Goal: Task Accomplishment & Management: Complete application form

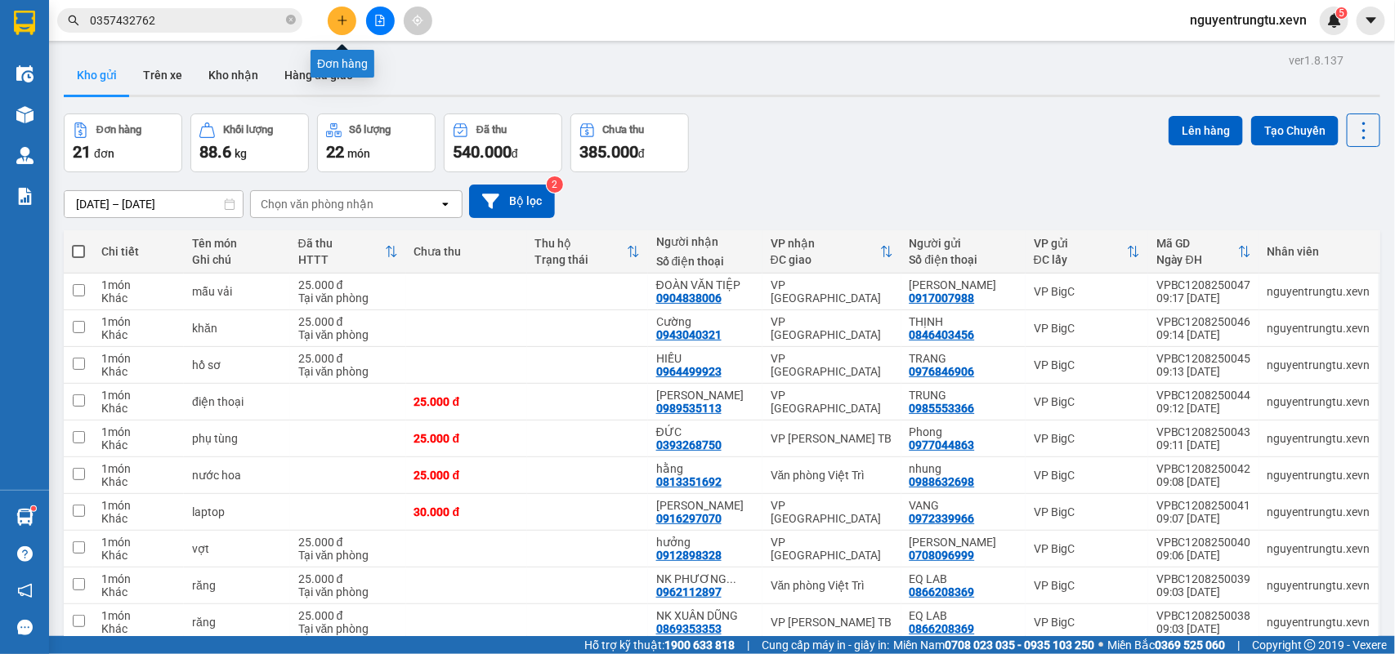
click at [335, 25] on button at bounding box center [342, 21] width 29 height 29
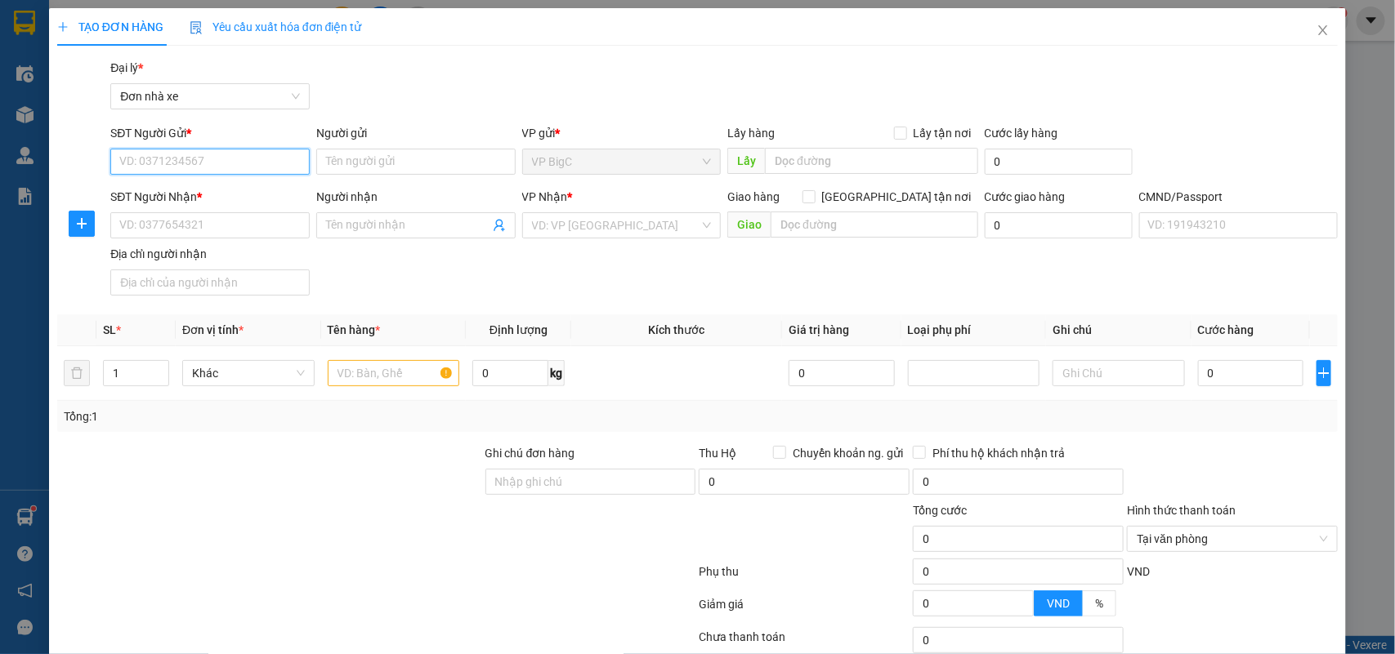
click at [219, 163] on input "SĐT Người Gửi *" at bounding box center [209, 162] width 199 height 26
click at [219, 163] on input "0912186559" at bounding box center [209, 162] width 199 height 26
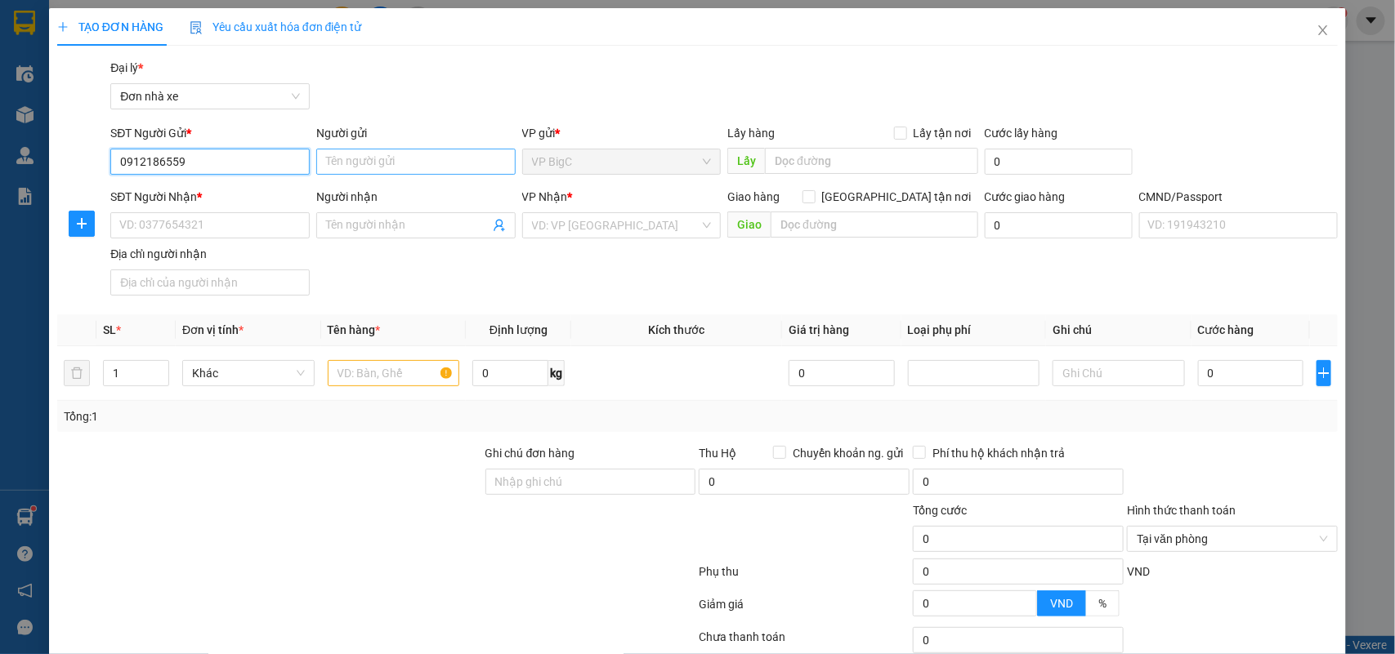
type input "0912186559"
click at [377, 152] on input "Người gửi" at bounding box center [415, 162] width 199 height 26
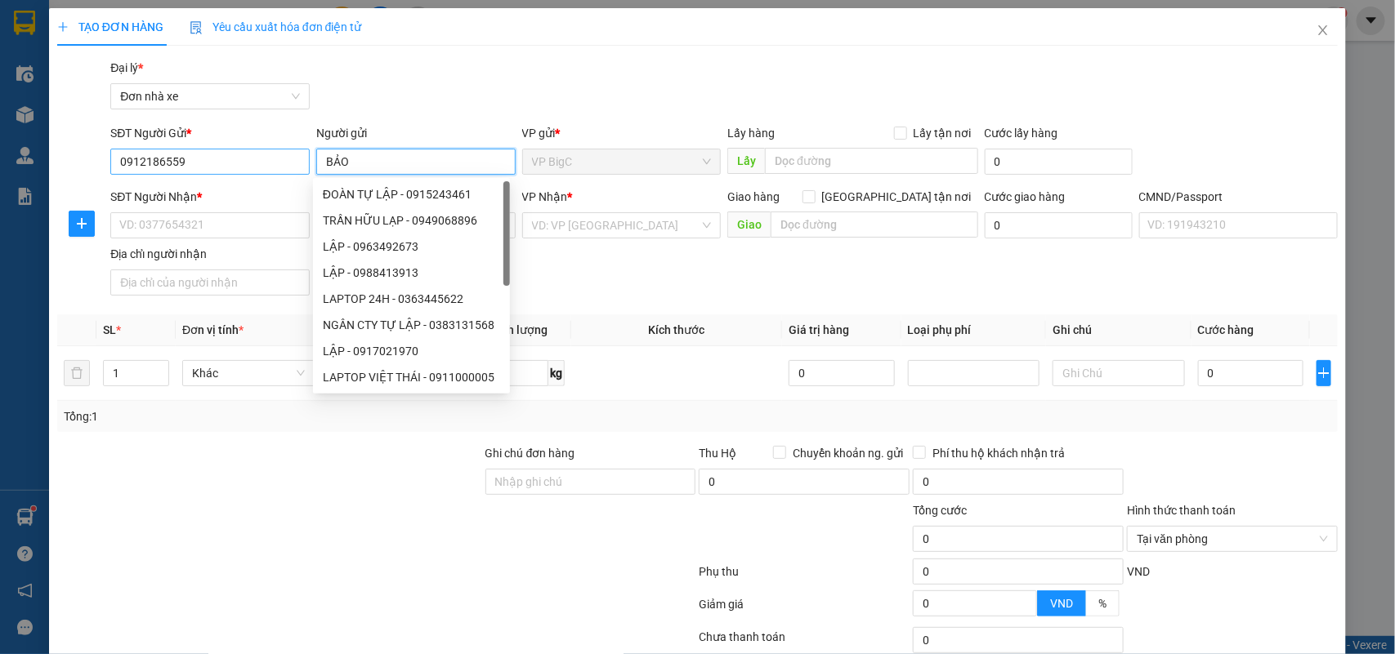
type input "BẢO"
drag, startPoint x: 219, startPoint y: 156, endPoint x: 91, endPoint y: 158, distance: 128.3
click at [91, 158] on div "SĐT Người Gửi * 0912186559 0912186559 Người gửi BẢO VP gửi * VP BigC Lấy hàng L…" at bounding box center [698, 152] width 1284 height 57
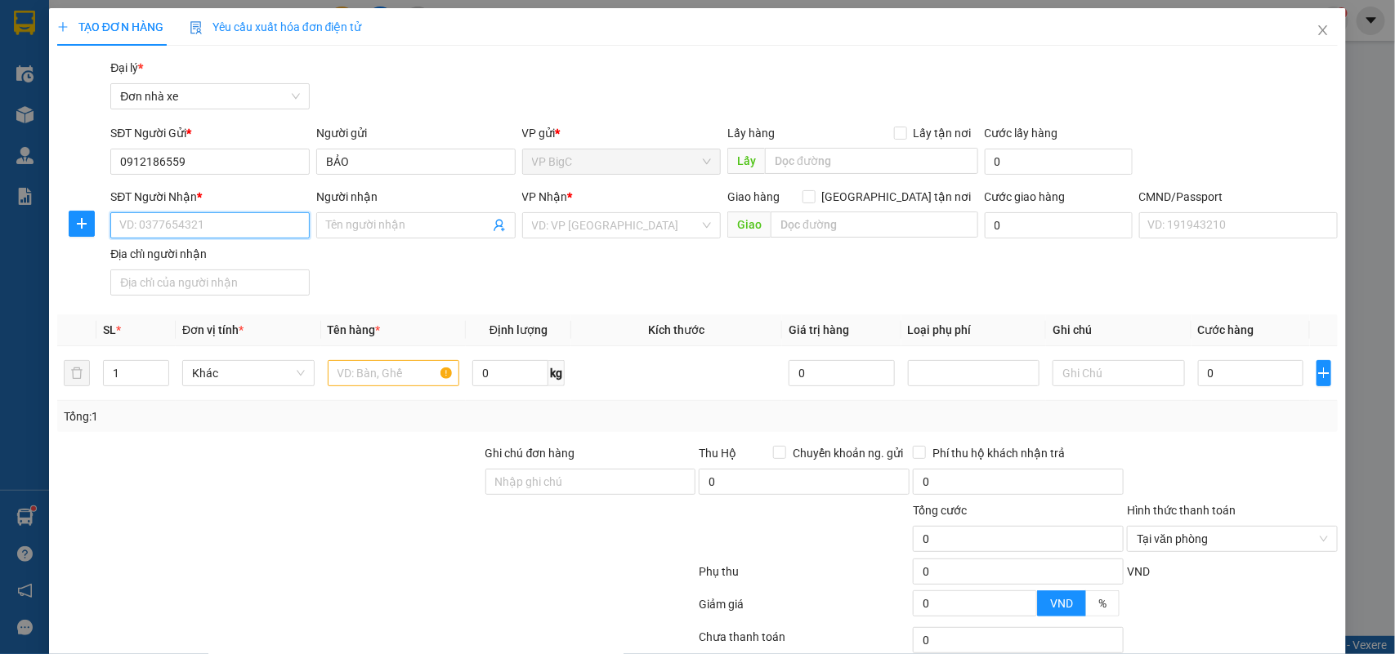
click at [159, 227] on input "SĐT Người Nhận *" at bounding box center [209, 225] width 199 height 26
paste input "0912186559"
type input "0912186559"
click at [198, 221] on input "0912186559" at bounding box center [209, 225] width 199 height 26
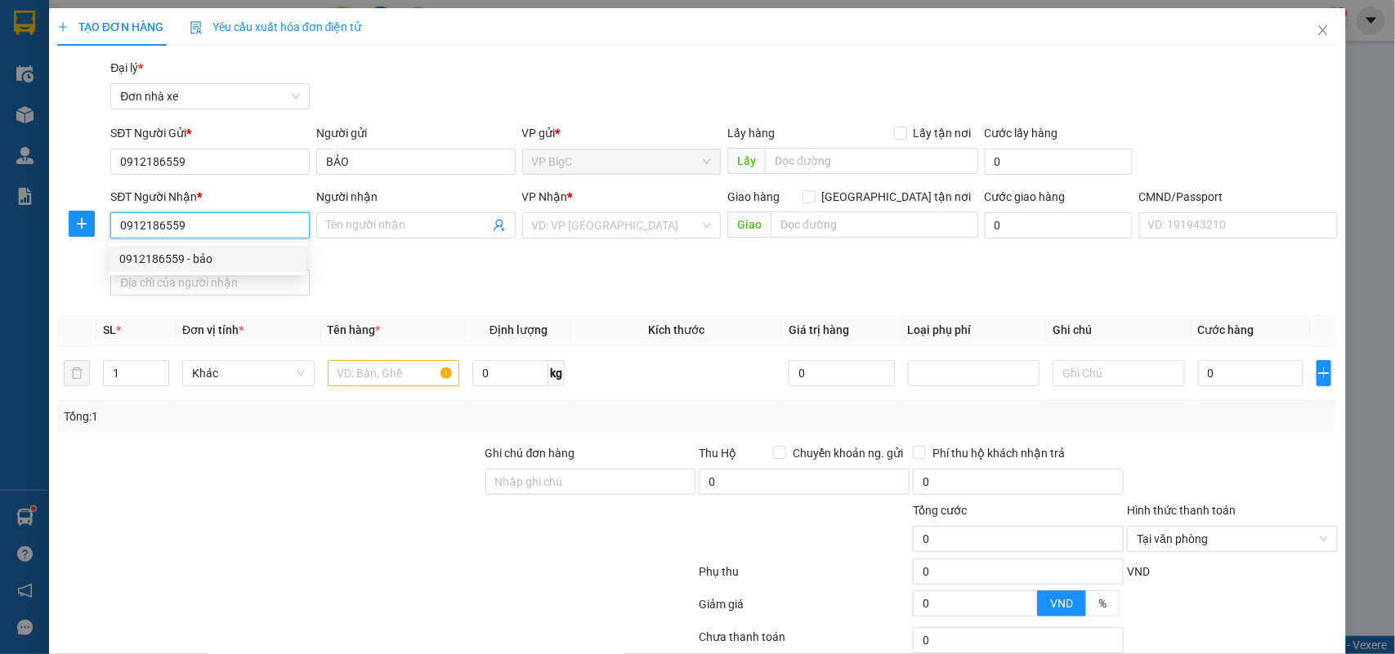
click at [198, 221] on input "0912186559" at bounding box center [209, 225] width 199 height 26
click at [204, 250] on div "0912186559 - bảo" at bounding box center [207, 259] width 177 height 18
type input "bảo"
type input "0912186559 [PERSON_NAME]"
type input "0912186559"
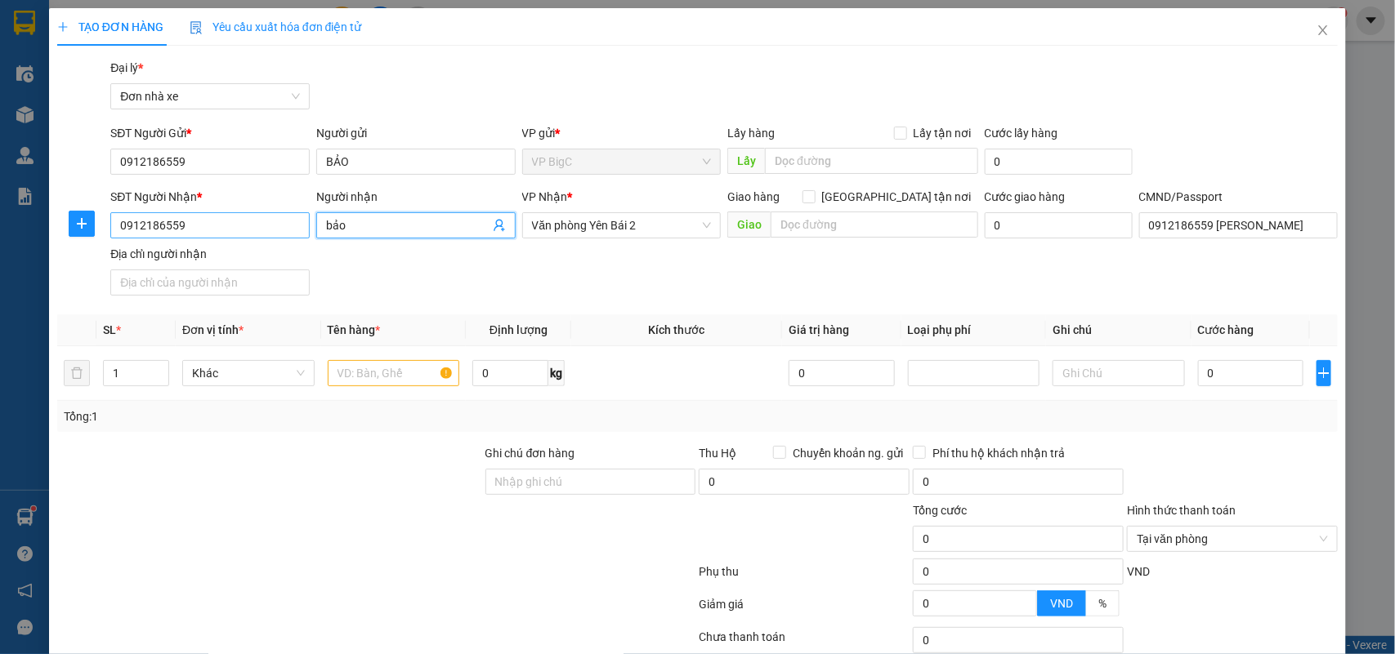
drag, startPoint x: 362, startPoint y: 226, endPoint x: 292, endPoint y: 229, distance: 69.5
click at [303, 229] on div "SĐT Người Nhận * 0912186559 Người nhận bảo bảo VP Nhận * Văn phòng Yên Bái 2 Gi…" at bounding box center [724, 245] width 1234 height 114
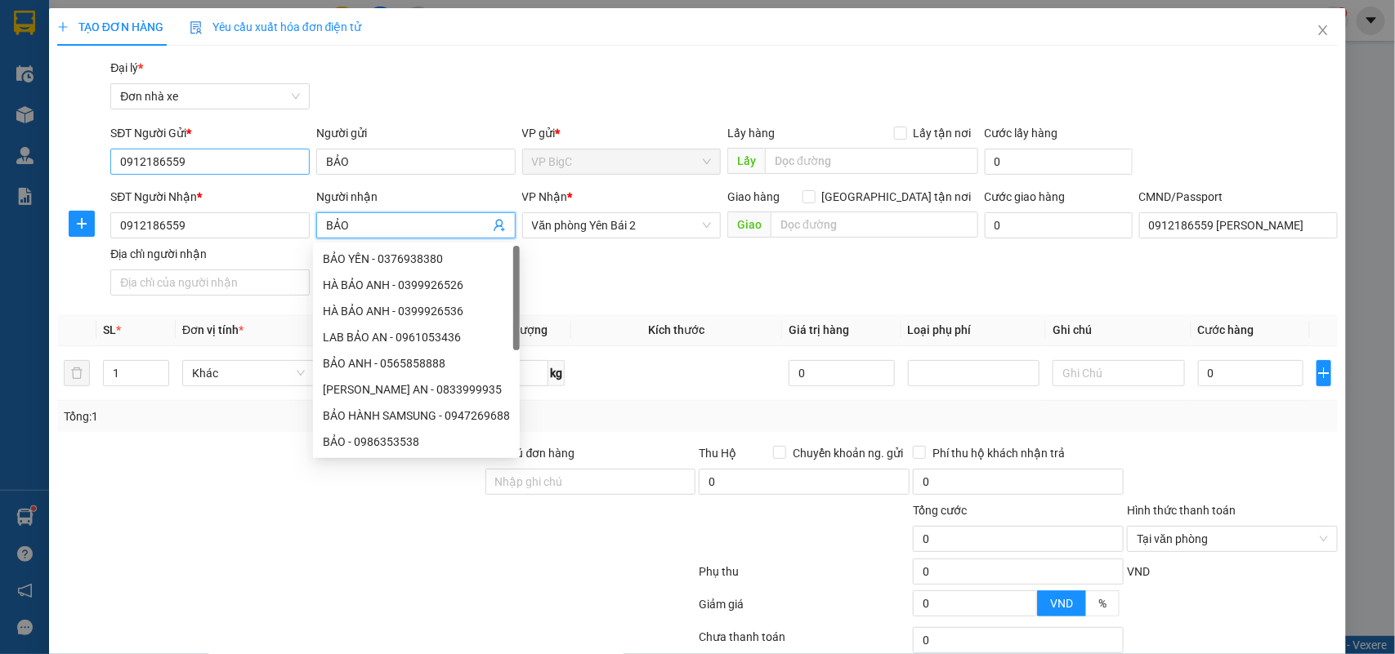
type input "BẢO"
click at [230, 160] on input "0912186559" at bounding box center [209, 162] width 199 height 26
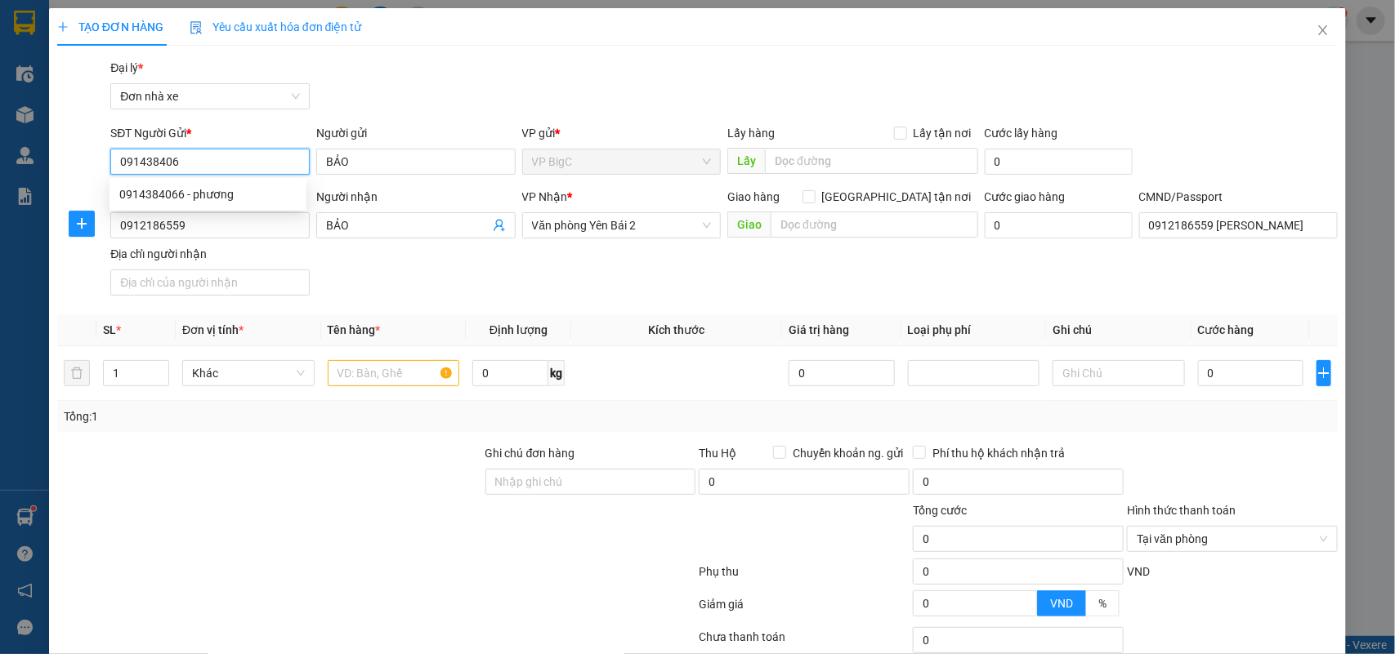
type input "0914384066"
click at [218, 193] on div "0914384066 - phương" at bounding box center [207, 194] width 177 height 18
type input "phương"
type input "0914384066"
drag, startPoint x: 405, startPoint y: 159, endPoint x: 294, endPoint y: 161, distance: 111.1
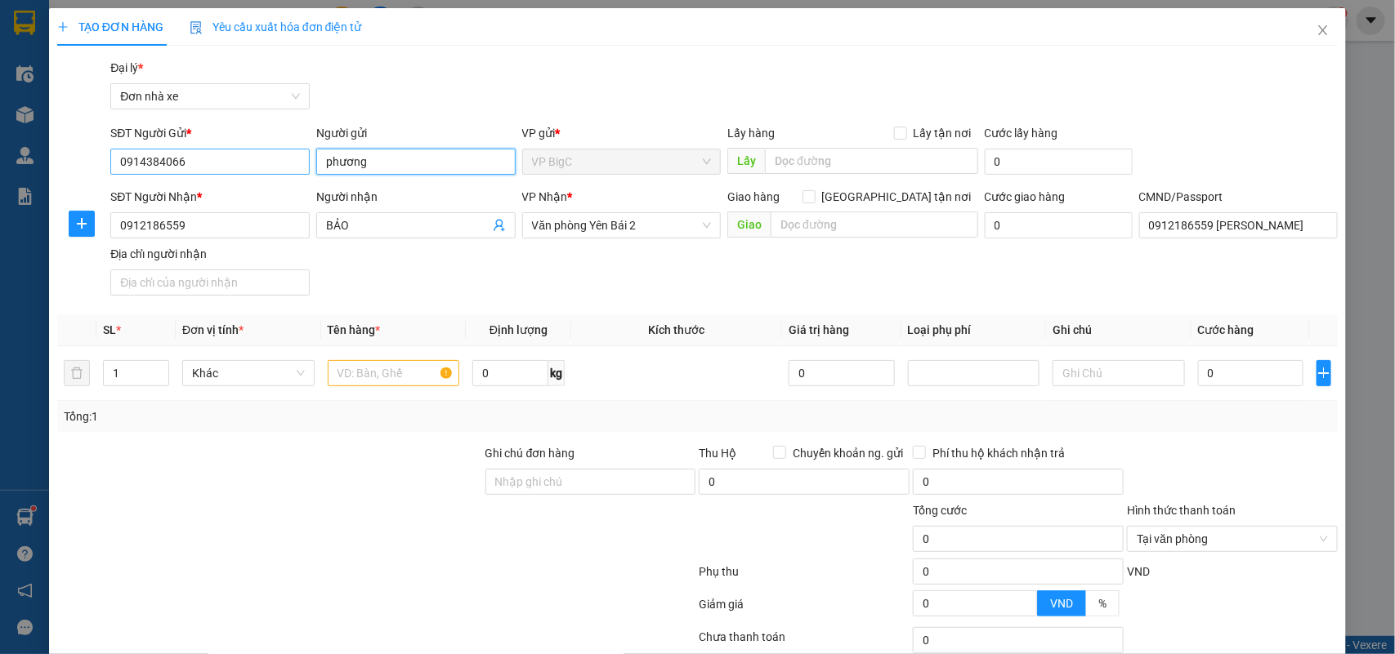
click at [294, 161] on div "SĐT Người Gửi * 0914384066 Người gửi phương phương VP gửi * VP BigC Lấy hàng Lấ…" at bounding box center [724, 152] width 1234 height 57
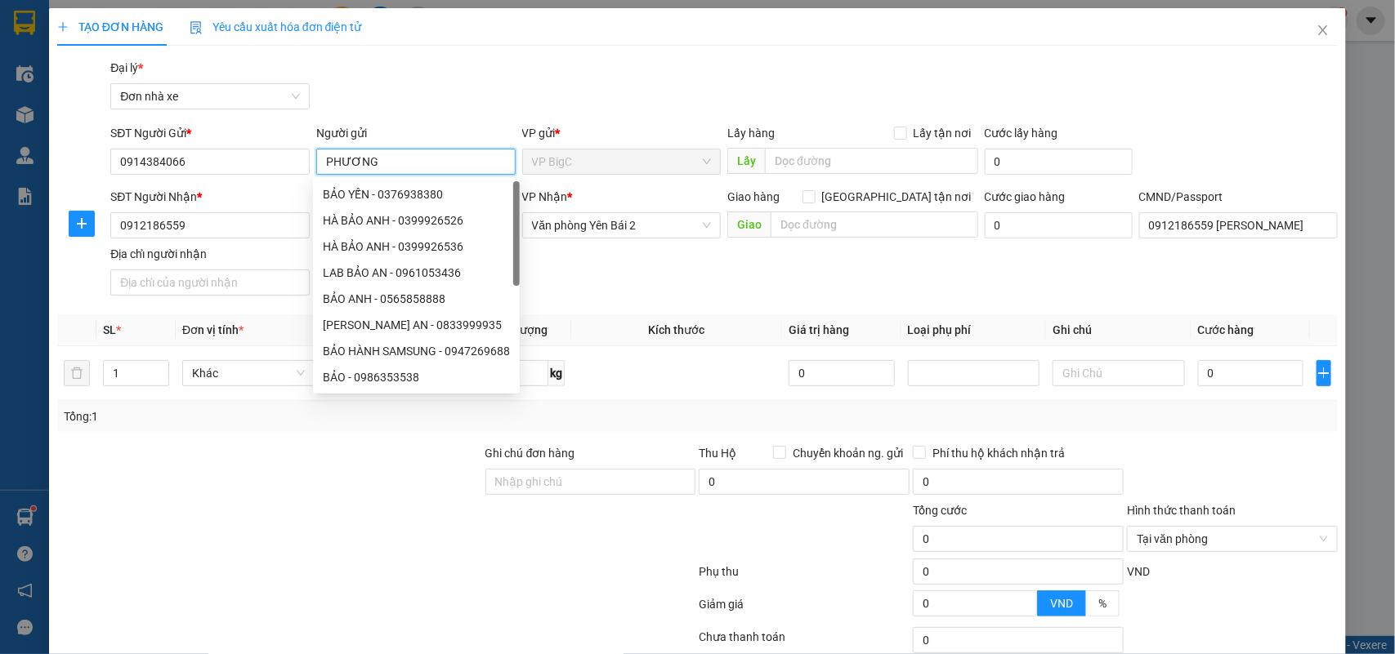
type input "PHƯƠNG"
click at [392, 112] on div "Gói vận chuyển * Tiêu chuẩn Đại lý * Đơn nhà xe" at bounding box center [724, 87] width 1234 height 57
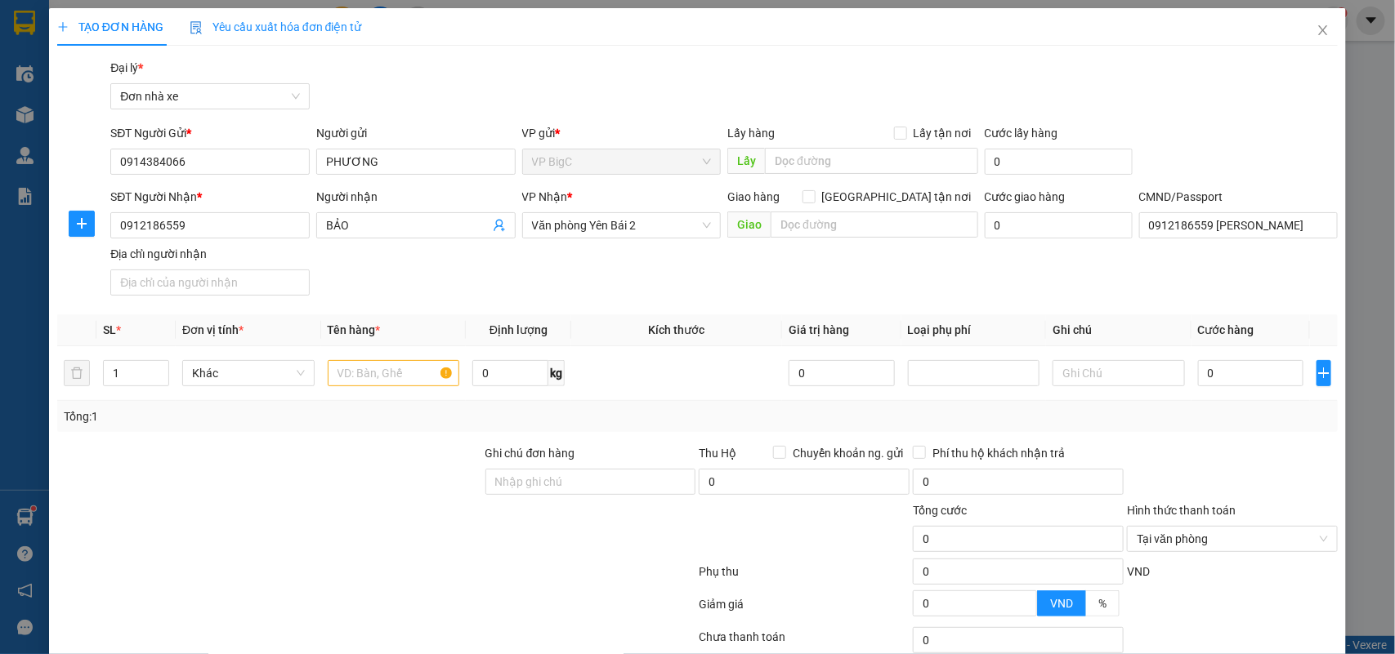
click at [562, 268] on div "SĐT Người Nhận * 0912186559 Người nhận BẢO VP Nhận * Văn phòng Yên Bái 2 Giao h…" at bounding box center [724, 245] width 1234 height 114
click at [370, 372] on input "text" at bounding box center [394, 373] width 132 height 26
type input "KÍNH + CHÌA KHOÁ"
click at [520, 391] on td "0 kg" at bounding box center [518, 373] width 105 height 55
click at [508, 369] on input "0" at bounding box center [510, 373] width 76 height 26
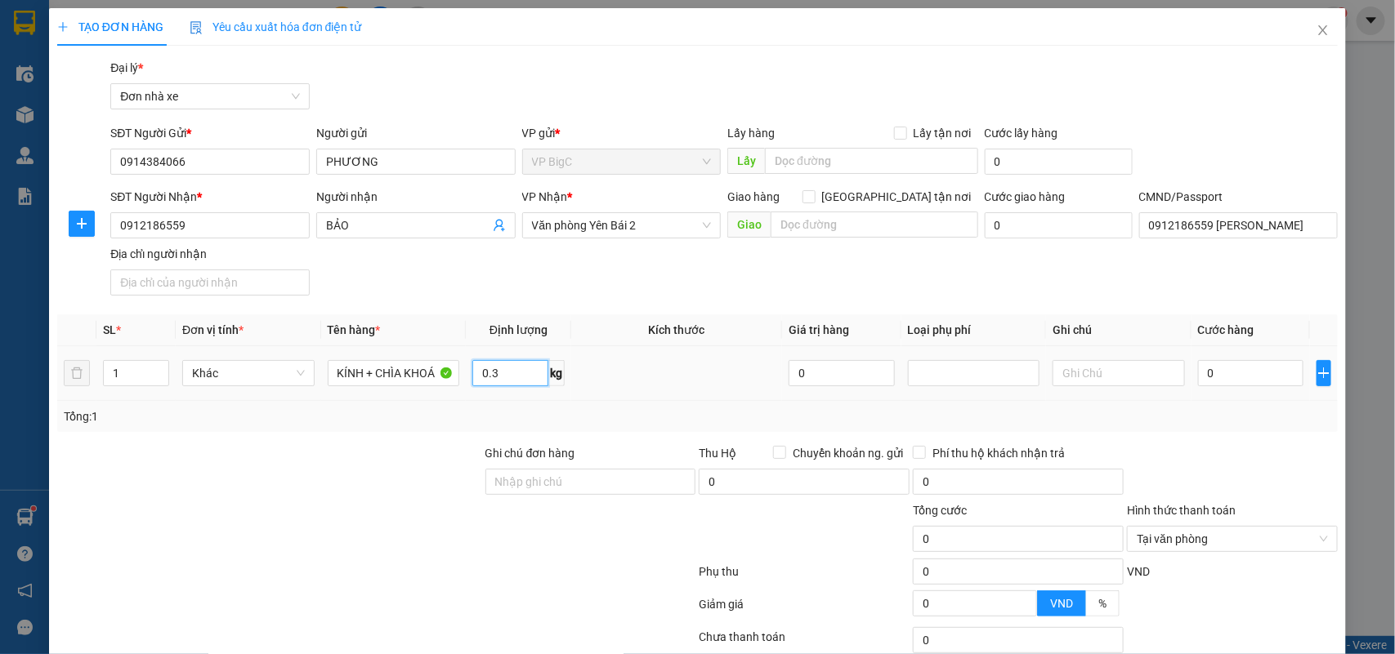
type input "0.3"
drag, startPoint x: 596, startPoint y: 276, endPoint x: 605, endPoint y: 229, distance: 48.1
click at [597, 275] on div "SĐT Người Nhận * 0912186559 Người nhận BẢO VP Nhận * Văn phòng Yên Bái 2 Giao h…" at bounding box center [724, 245] width 1234 height 114
click at [479, 286] on div "SĐT Người Nhận * 0912186559 Người nhận BẢO VP Nhận * Văn phòng Yên Bái 2 Giao h…" at bounding box center [724, 245] width 1234 height 114
click at [1264, 373] on input "0" at bounding box center [1250, 373] width 105 height 26
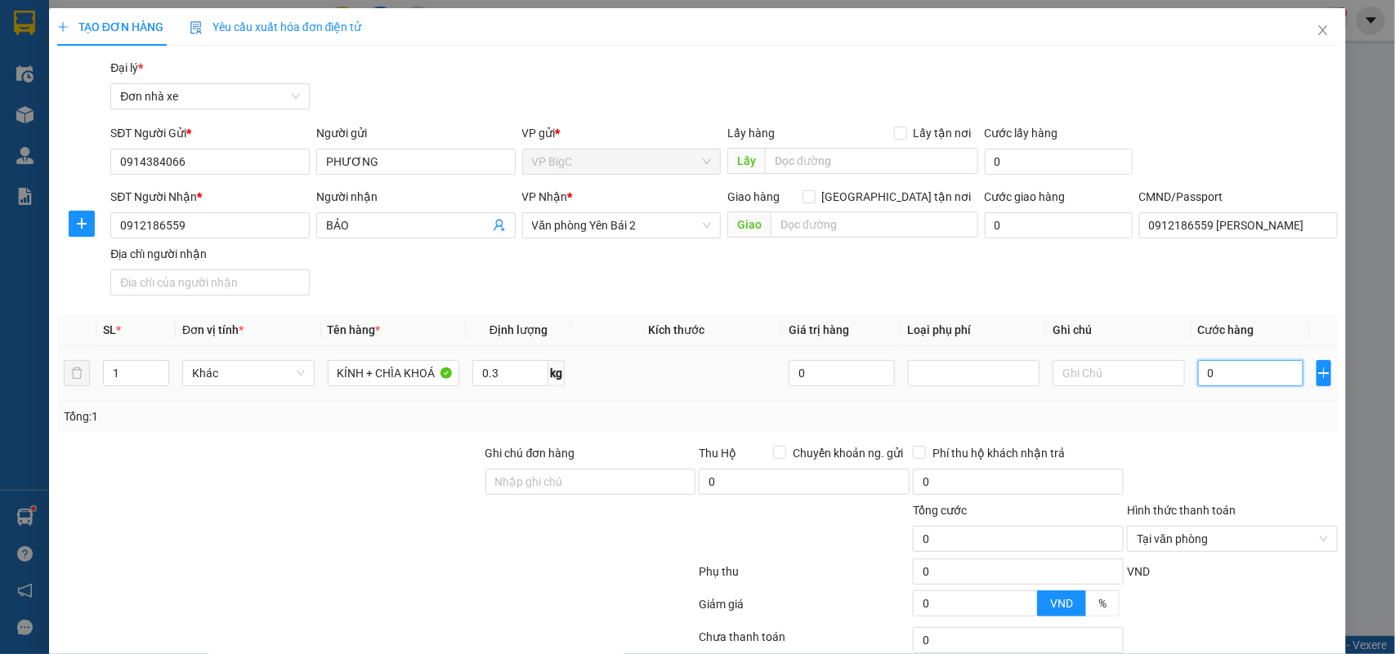
type input "3"
type input "30"
type input "30.000"
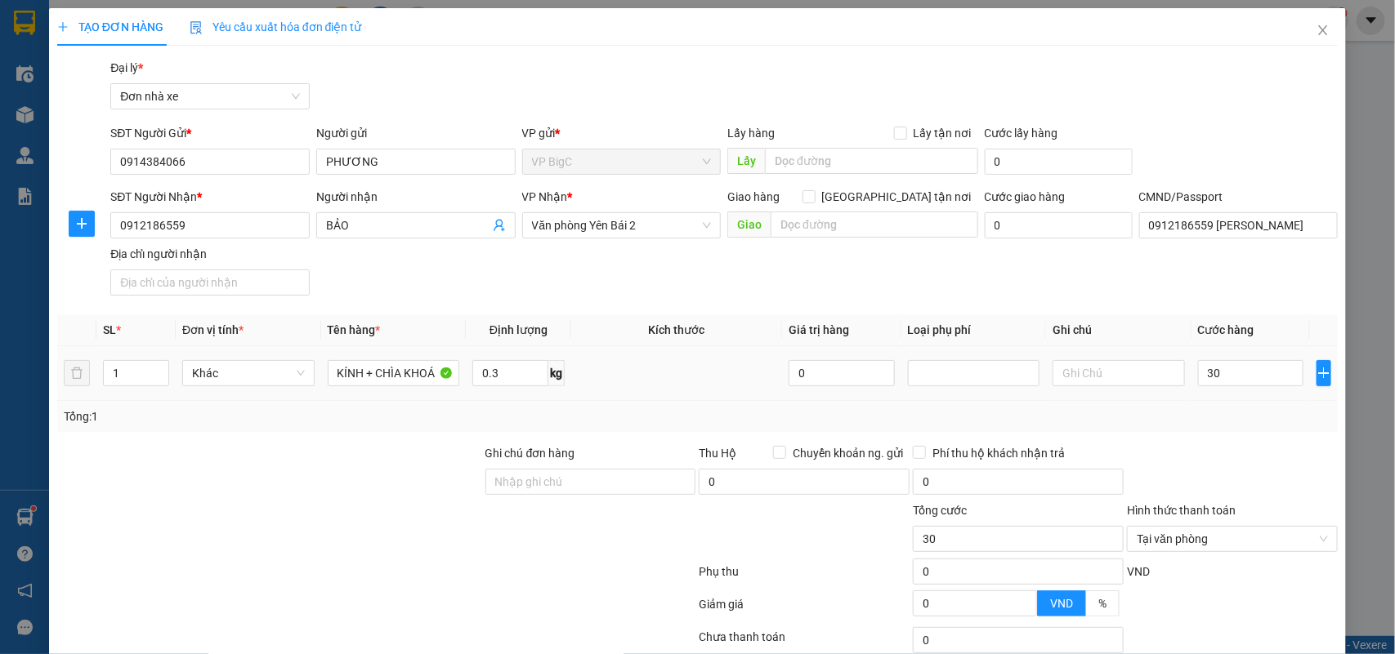
type input "30.000"
click at [1257, 340] on th "Cước hàng" at bounding box center [1250, 331] width 118 height 32
drag, startPoint x: 1011, startPoint y: 304, endPoint x: 1007, endPoint y: 280, distance: 23.9
click at [1011, 300] on div "Transit Pickup Surcharge Ids Transit Deliver Surcharge Ids Transit Deliver Surc…" at bounding box center [697, 402] width 1281 height 687
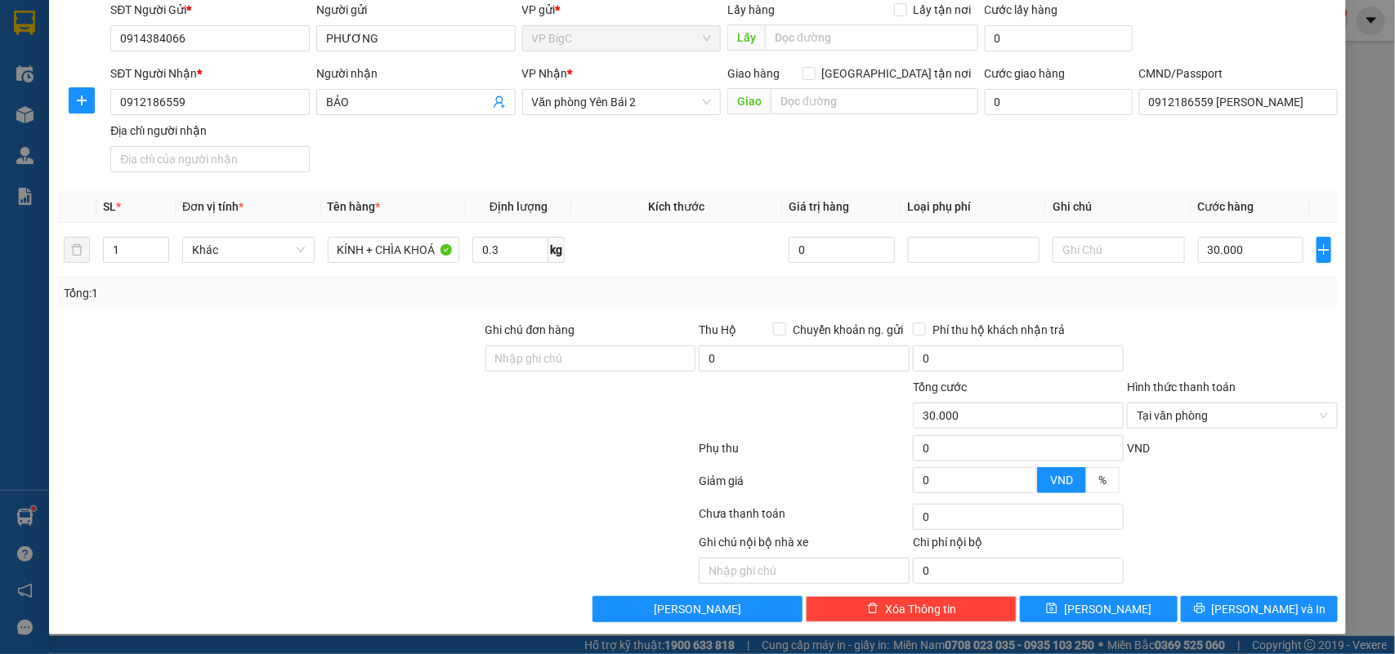
click at [1219, 323] on div at bounding box center [1232, 349] width 214 height 57
drag, startPoint x: 1205, startPoint y: 311, endPoint x: 1199, endPoint y: 282, distance: 30.1
click at [1211, 311] on div "Transit Pickup Surcharge Ids Transit Deliver Surcharge Ids Transit Deliver Surc…" at bounding box center [697, 278] width 1281 height 687
type input "30.000"
click at [1287, 602] on button "[PERSON_NAME] và In" at bounding box center [1259, 609] width 157 height 26
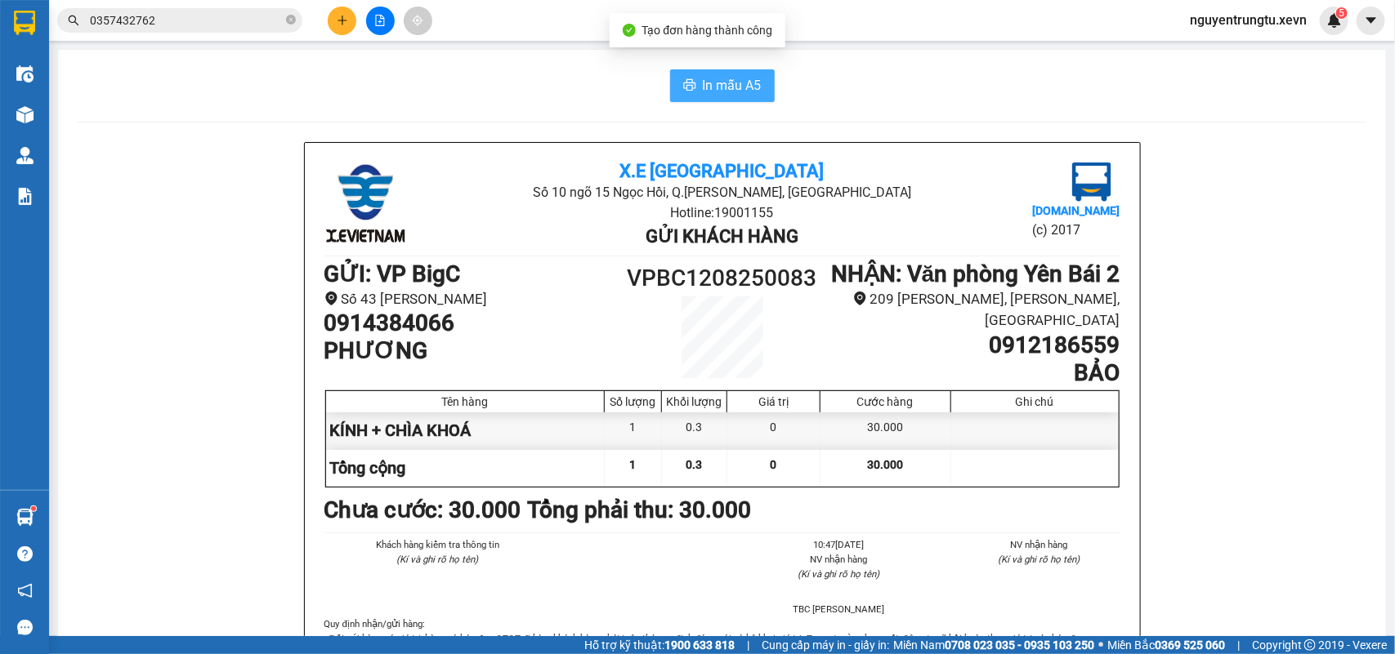
click at [708, 86] on span "In mẫu A5" at bounding box center [732, 85] width 59 height 20
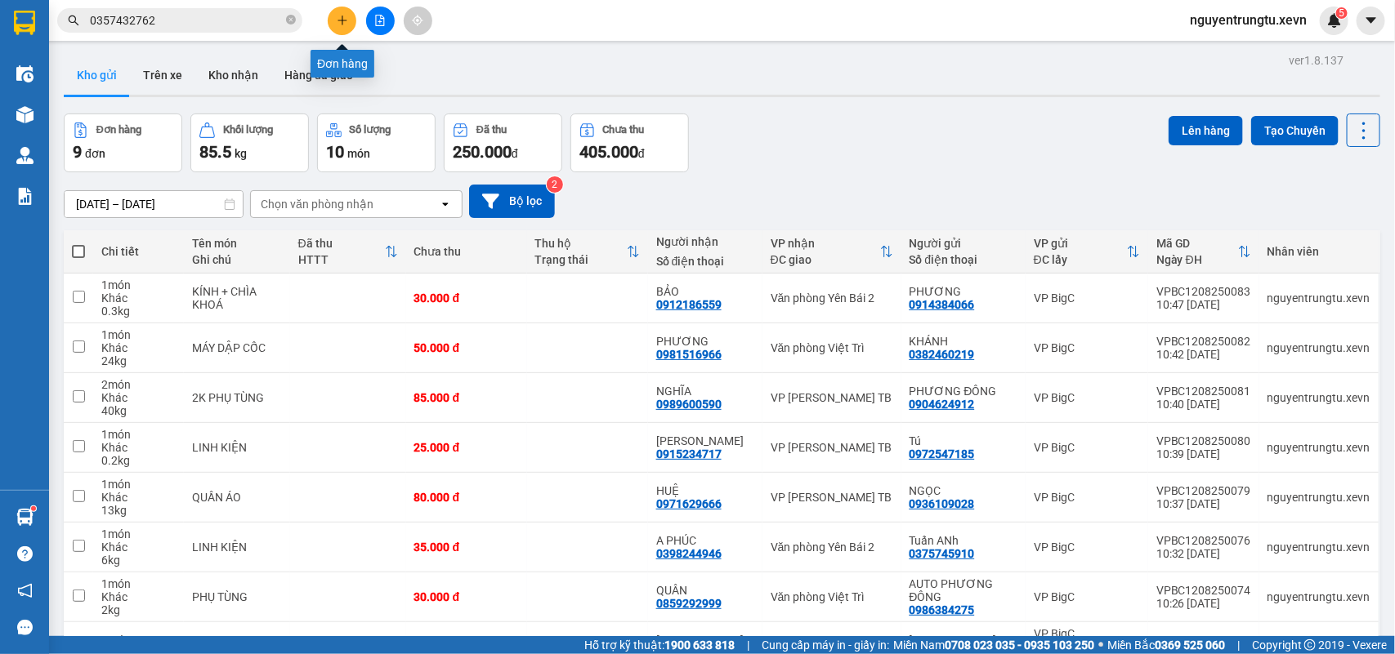
click at [333, 20] on button at bounding box center [342, 21] width 29 height 29
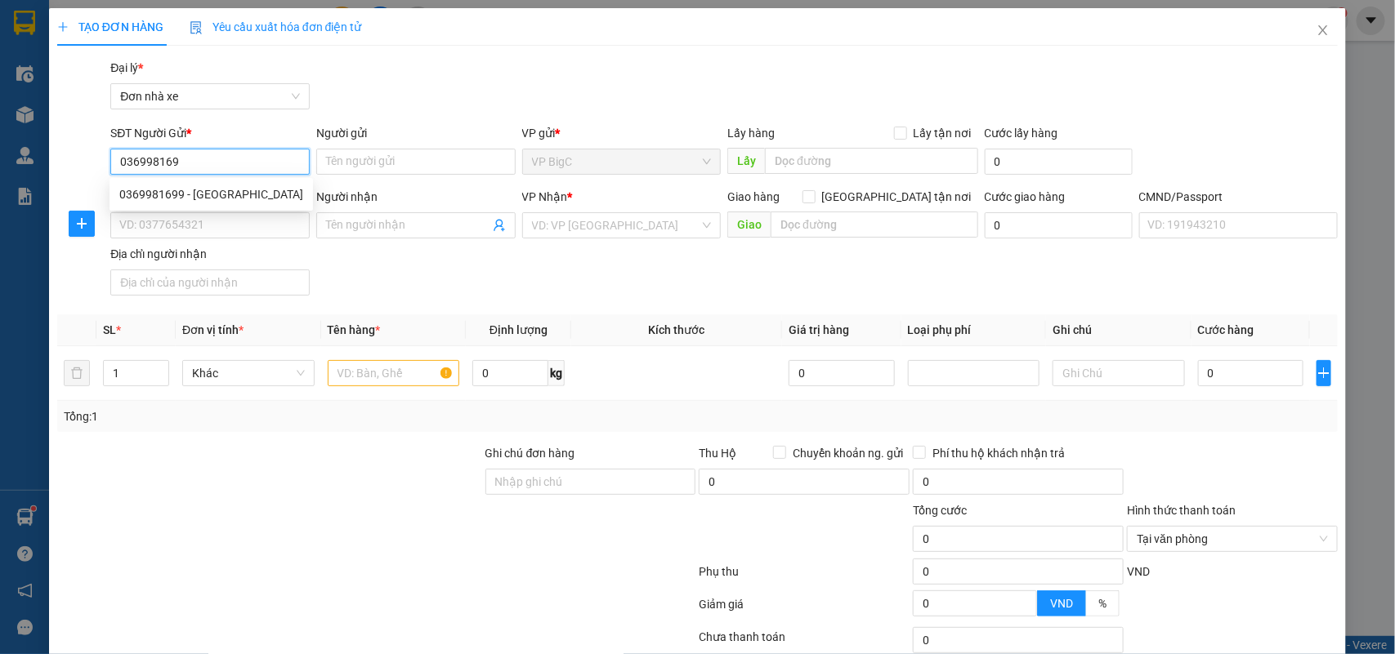
type input "0369981699"
click at [205, 186] on div "0369981699 - [GEOGRAPHIC_DATA]" at bounding box center [211, 194] width 184 height 18
type input "VIỆT ANH"
type input "0326101444"
type input "DŨNG ĐẠT VT"
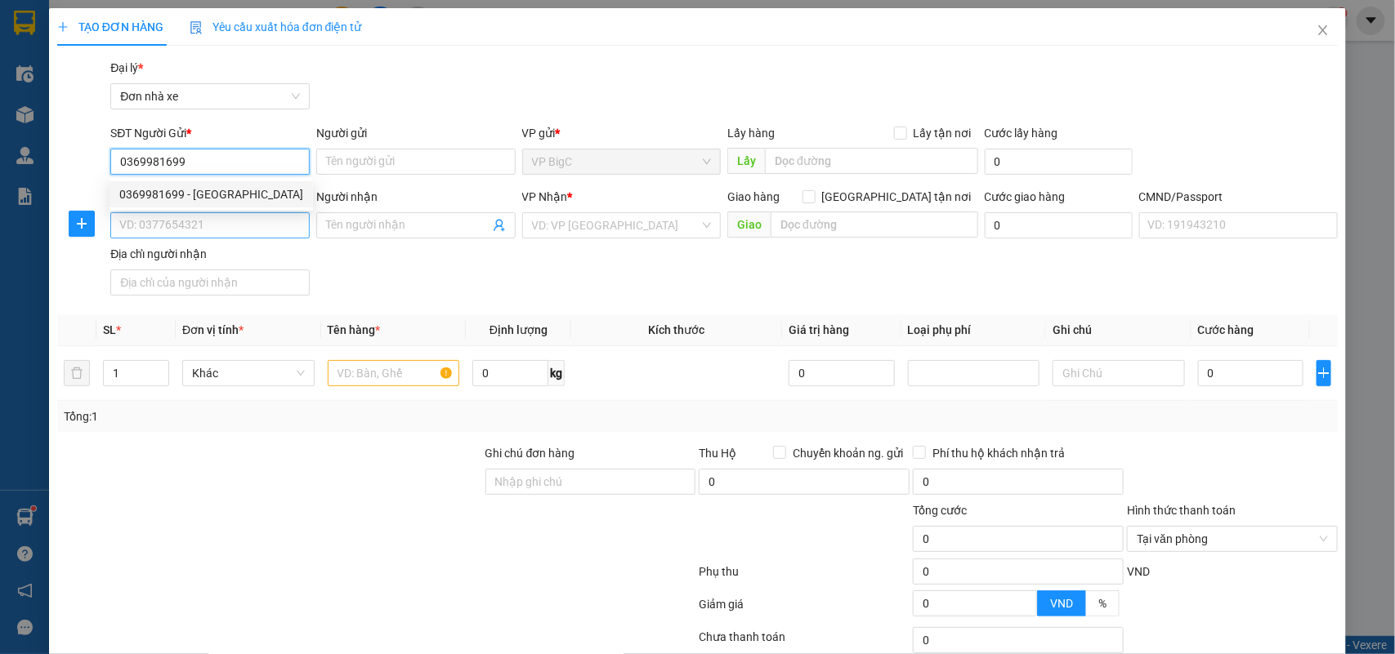
type input "[PERSON_NAME] SON"
type input "[PERSON_NAME] 3/111 THÀNH CHUNG"
type input "0369981699"
click at [237, 222] on input "0326101444" at bounding box center [209, 225] width 199 height 26
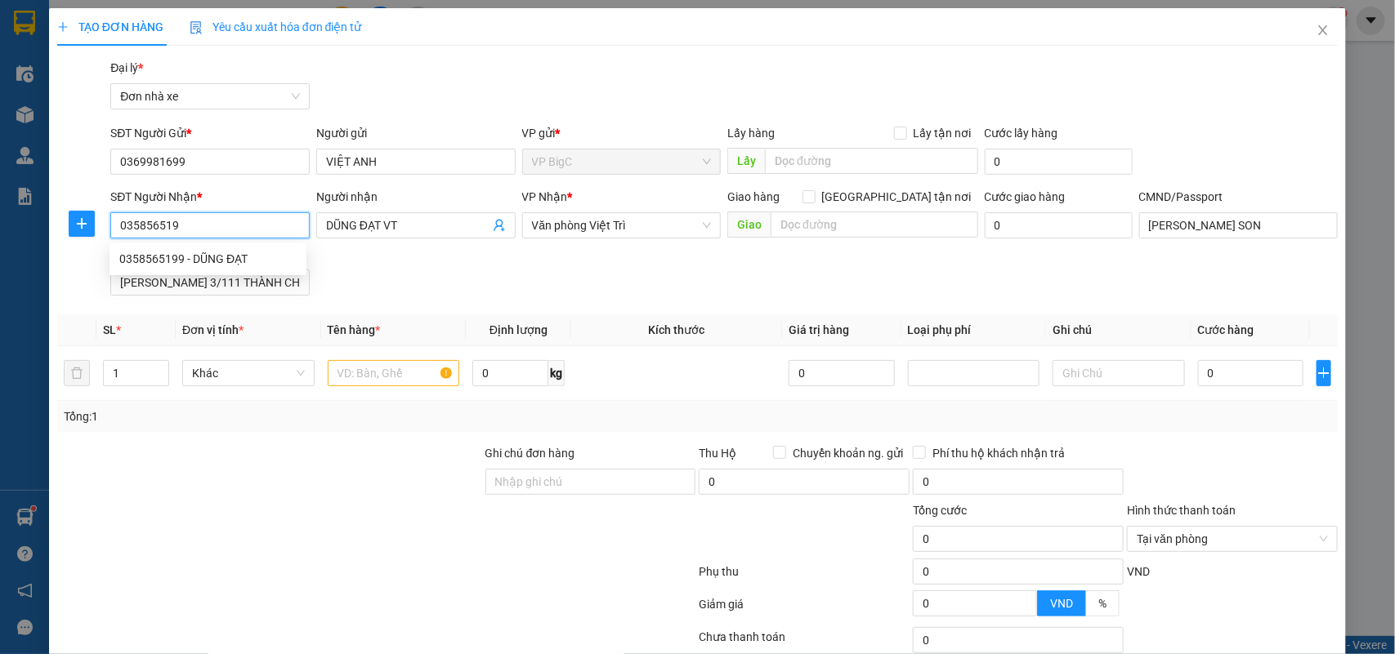
type input "0358565199"
click at [238, 252] on div "0358565199 - DŨNG ĐẠT" at bounding box center [207, 259] width 177 height 18
type input "DŨNG ĐẠT"
type input "GIAO TẬN NƠI"
type input "0358565199"
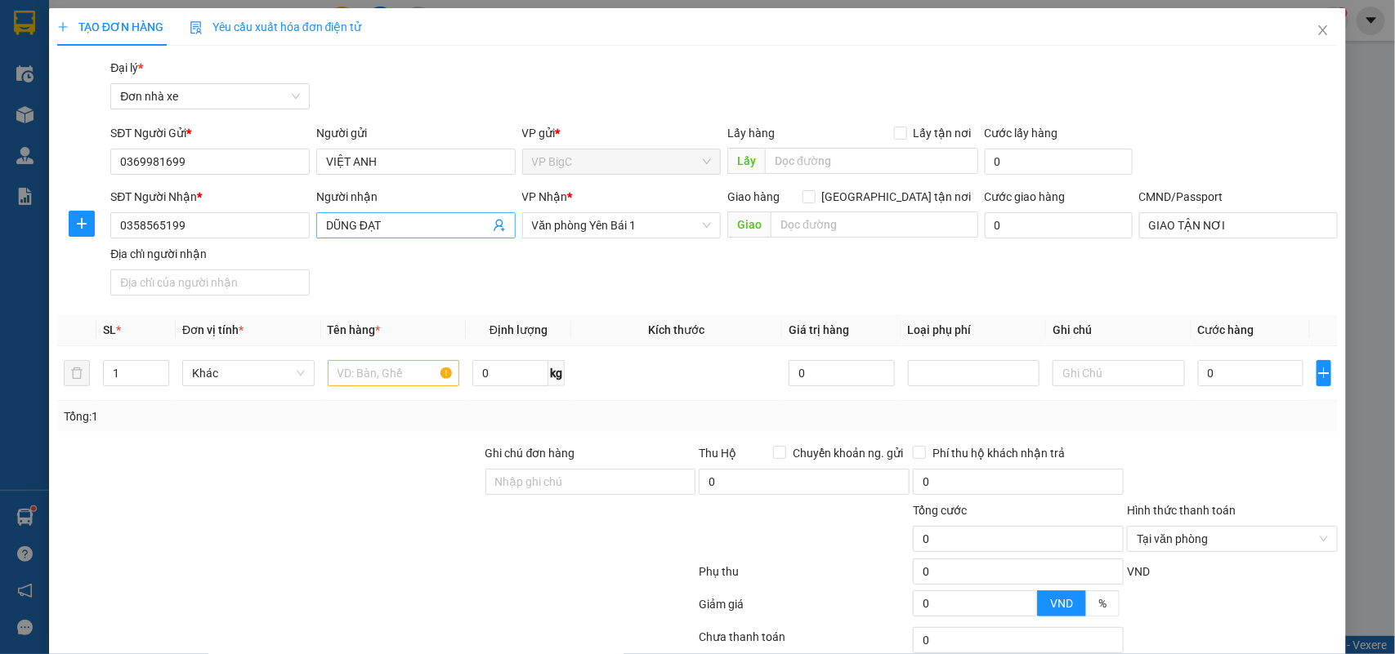
click at [402, 221] on input "DŨNG ĐẠT" at bounding box center [407, 226] width 163 height 18
type input "DŨNG ĐẠT YB"
drag, startPoint x: 801, startPoint y: 284, endPoint x: 570, endPoint y: 434, distance: 274.7
click at [801, 284] on div "SĐT Người Nhận * 0358565199 Người nhận DŨNG ĐẠT YB VP Nhận * Văn phòng Yên Bái …" at bounding box center [724, 245] width 1234 height 114
click at [400, 373] on input "text" at bounding box center [394, 373] width 132 height 26
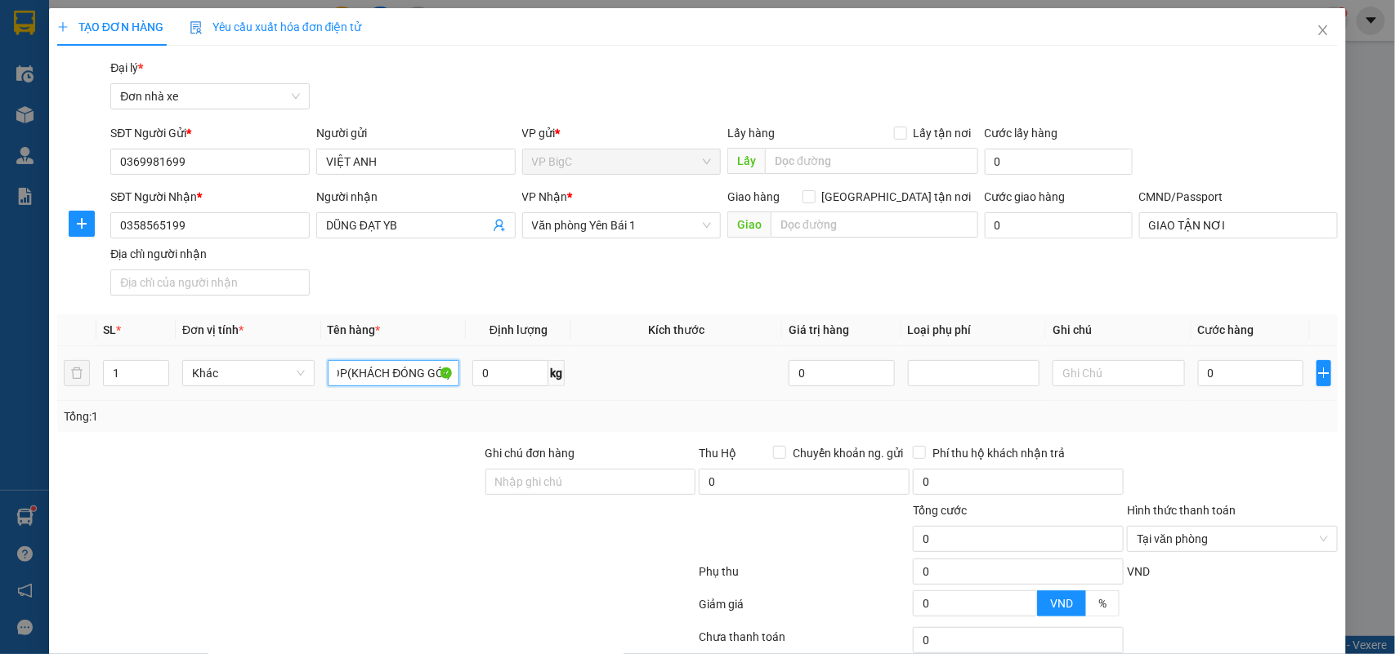
scroll to position [0, 35]
type input "LAPTOP(KHÁCH ĐÓNG GÓI)"
click at [483, 376] on input "0" at bounding box center [510, 373] width 76 height 26
type input "0.3"
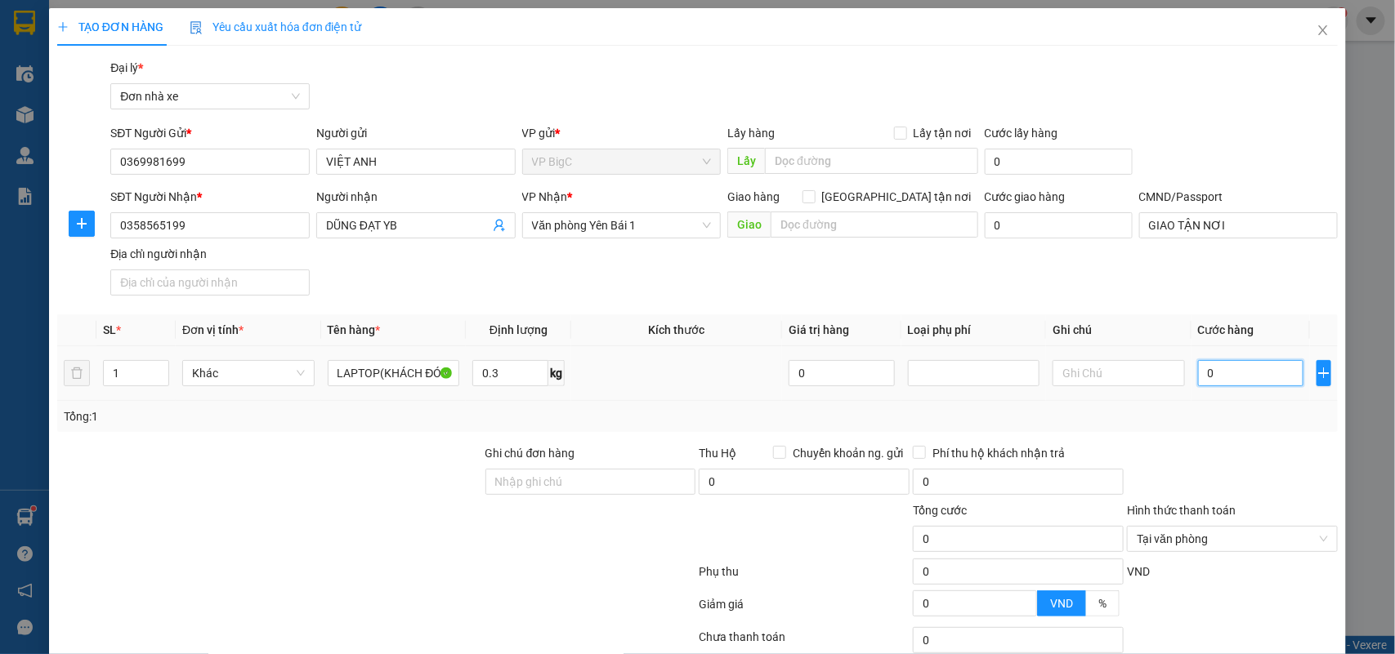
click at [1213, 373] on input "0" at bounding box center [1250, 373] width 105 height 26
type input "3"
type input "30"
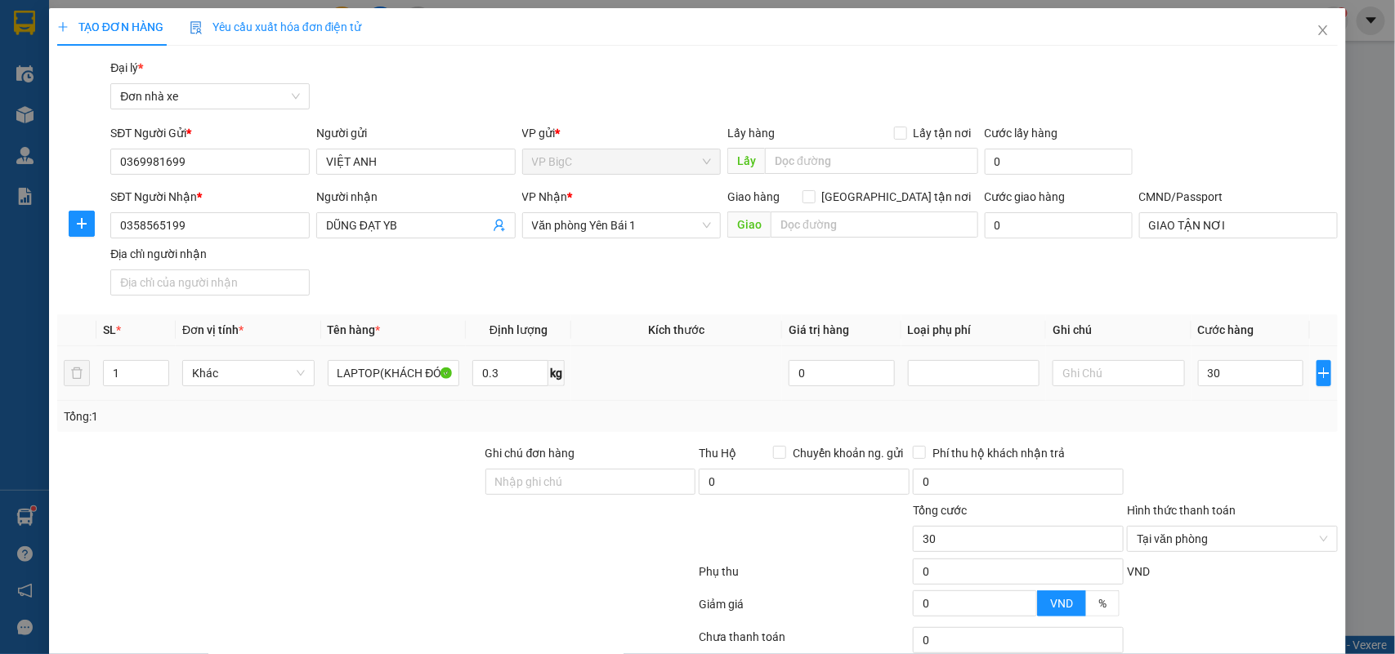
type input "30.000"
click at [1232, 398] on td "30.000" at bounding box center [1250, 373] width 118 height 55
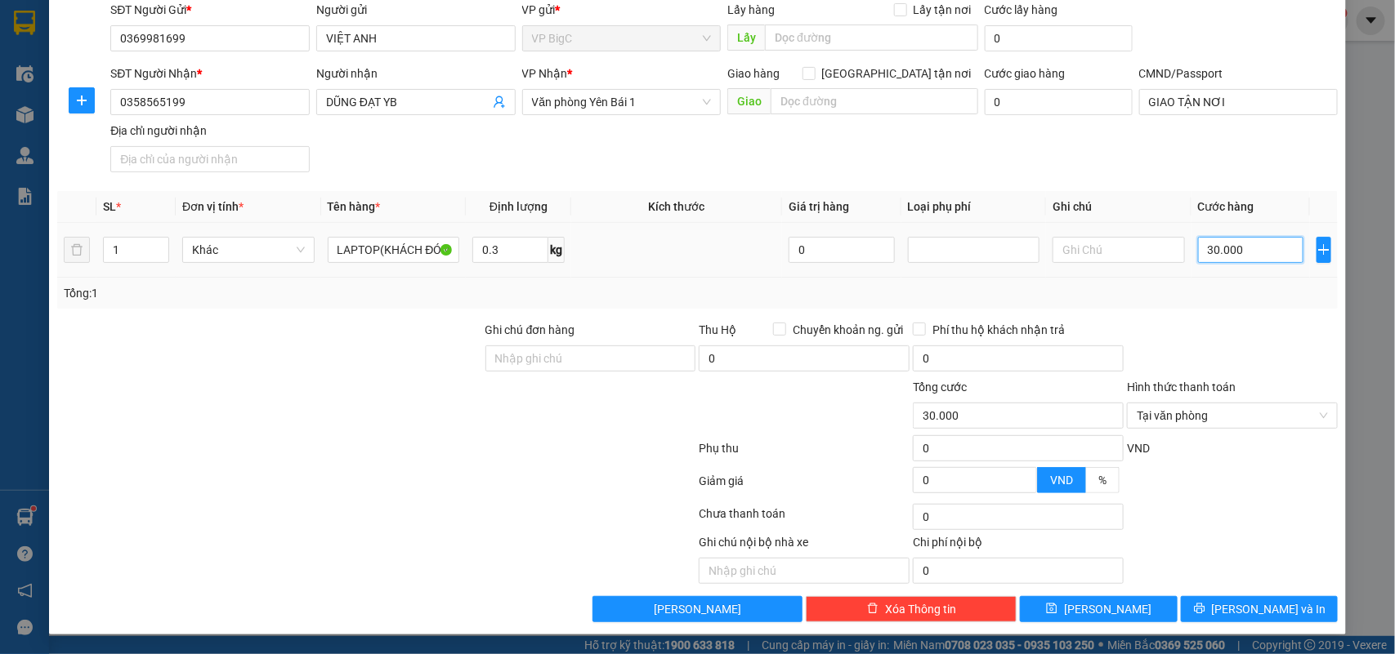
click at [1242, 251] on input "30.000" at bounding box center [1250, 250] width 105 height 26
type input "35"
type input "35.000"
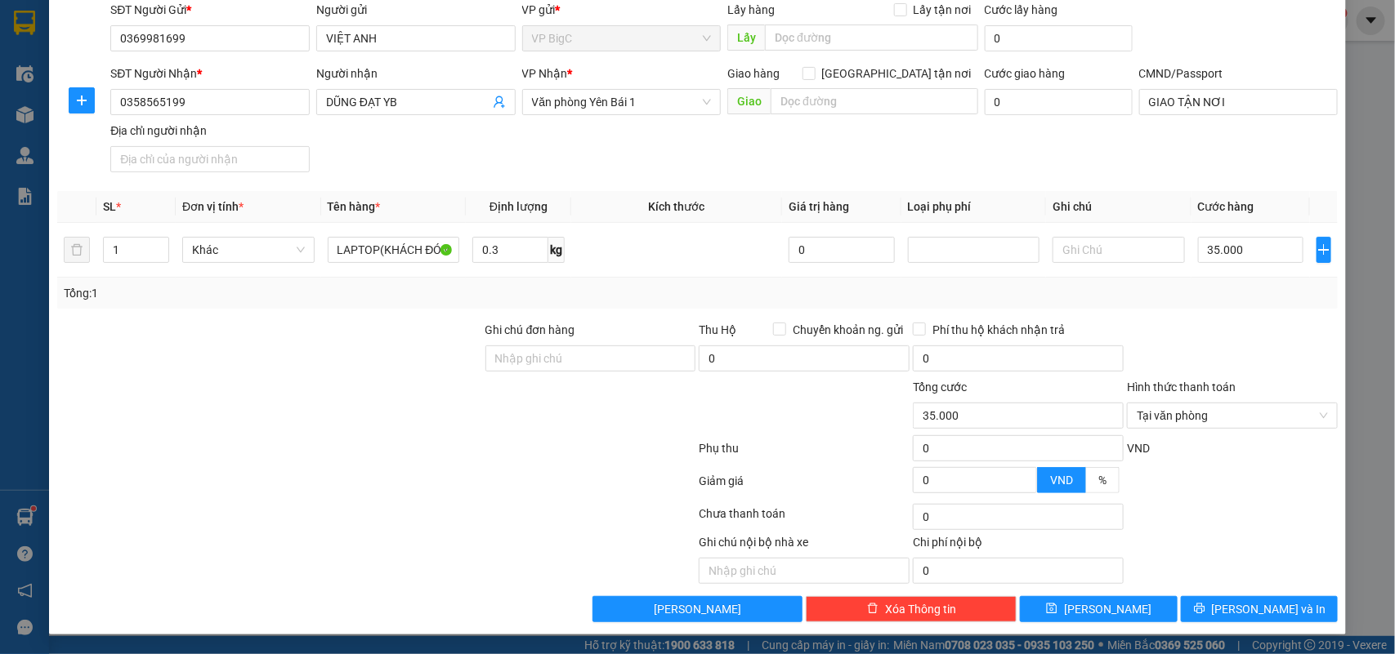
click at [1262, 313] on div "Transit Pickup Surcharge Ids Transit Deliver Surcharge Ids Transit Deliver Surc…" at bounding box center [697, 278] width 1281 height 687
type input "35.000"
drag, startPoint x: 1296, startPoint y: 336, endPoint x: 1305, endPoint y: 447, distance: 111.5
click at [1297, 349] on div at bounding box center [1232, 349] width 214 height 57
click at [1281, 593] on div "Transit Pickup Surcharge Ids Transit Deliver Surcharge Ids Transit Deliver Surc…" at bounding box center [697, 278] width 1281 height 687
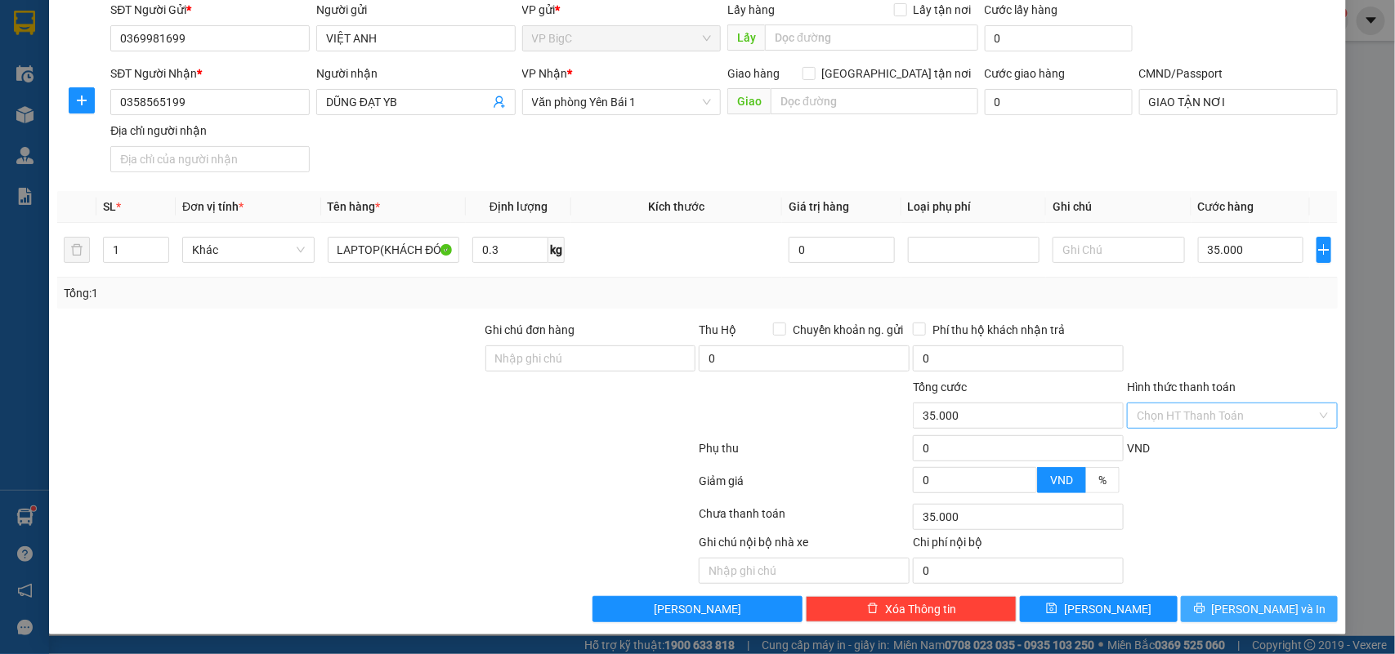
drag, startPoint x: 1281, startPoint y: 594, endPoint x: 1276, endPoint y: 609, distance: 16.3
click at [1281, 596] on div "Transit Pickup Surcharge Ids Transit Deliver Surcharge Ids Transit Deliver Surc…" at bounding box center [697, 278] width 1281 height 687
click at [1276, 609] on span "[PERSON_NAME] và In" at bounding box center [1269, 609] width 114 height 18
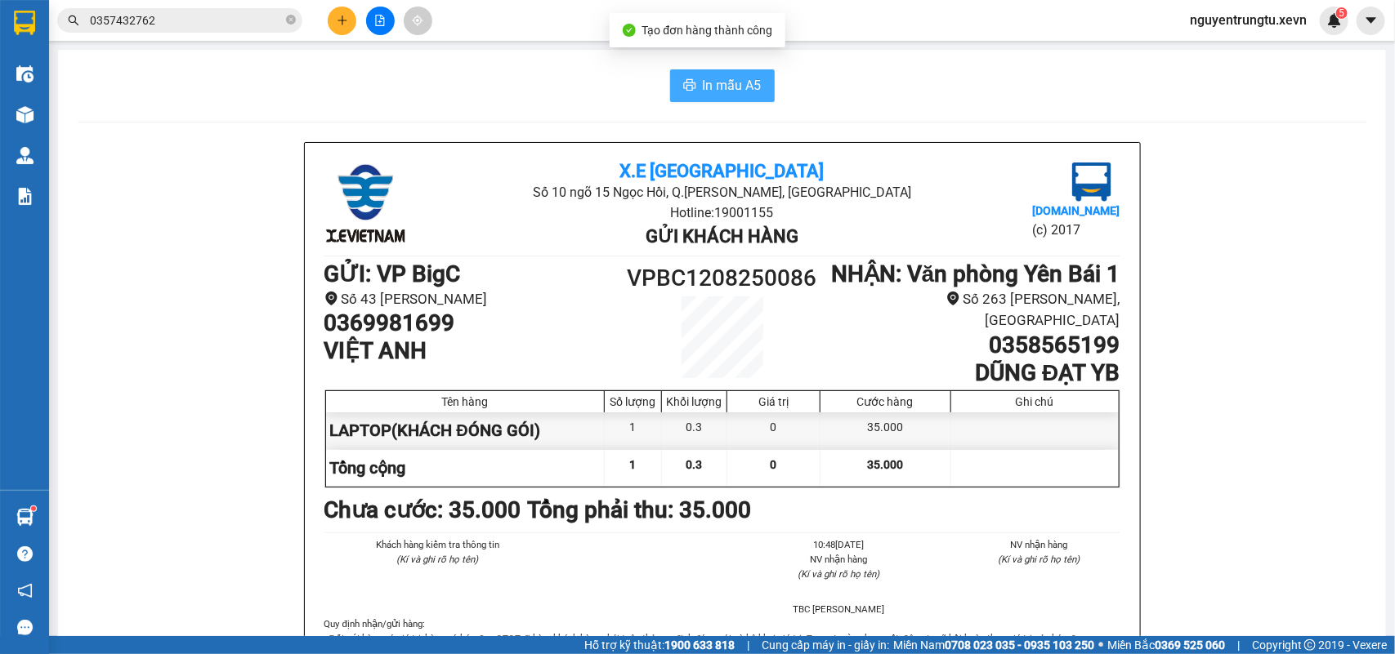
click at [737, 100] on button "In mẫu A5" at bounding box center [722, 85] width 105 height 33
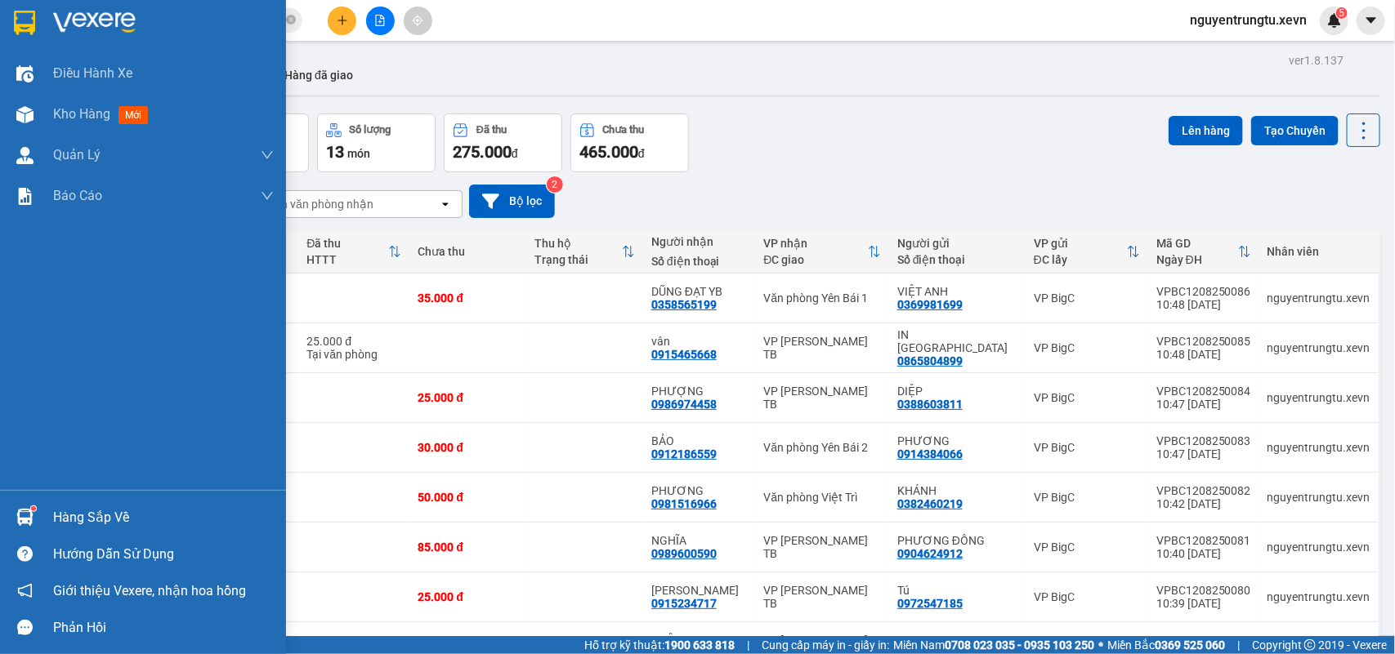
click at [2, 516] on div "Hàng sắp về" at bounding box center [143, 517] width 286 height 37
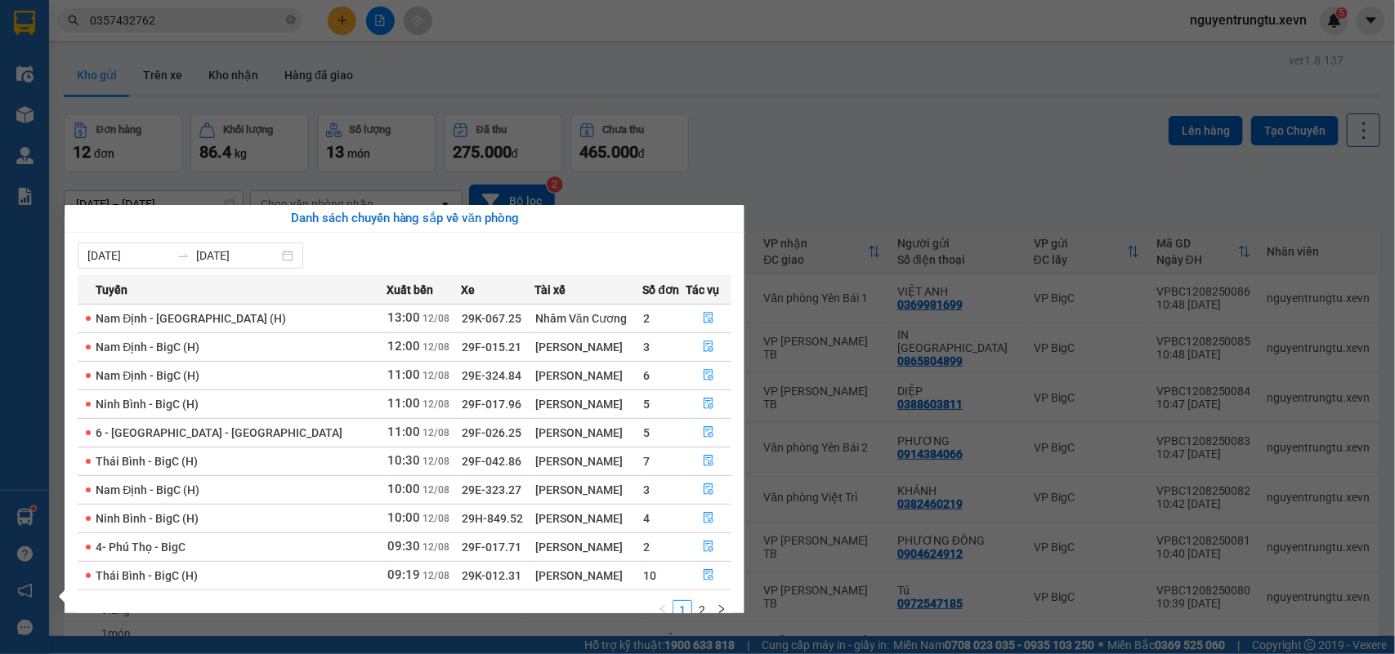
scroll to position [29, 0]
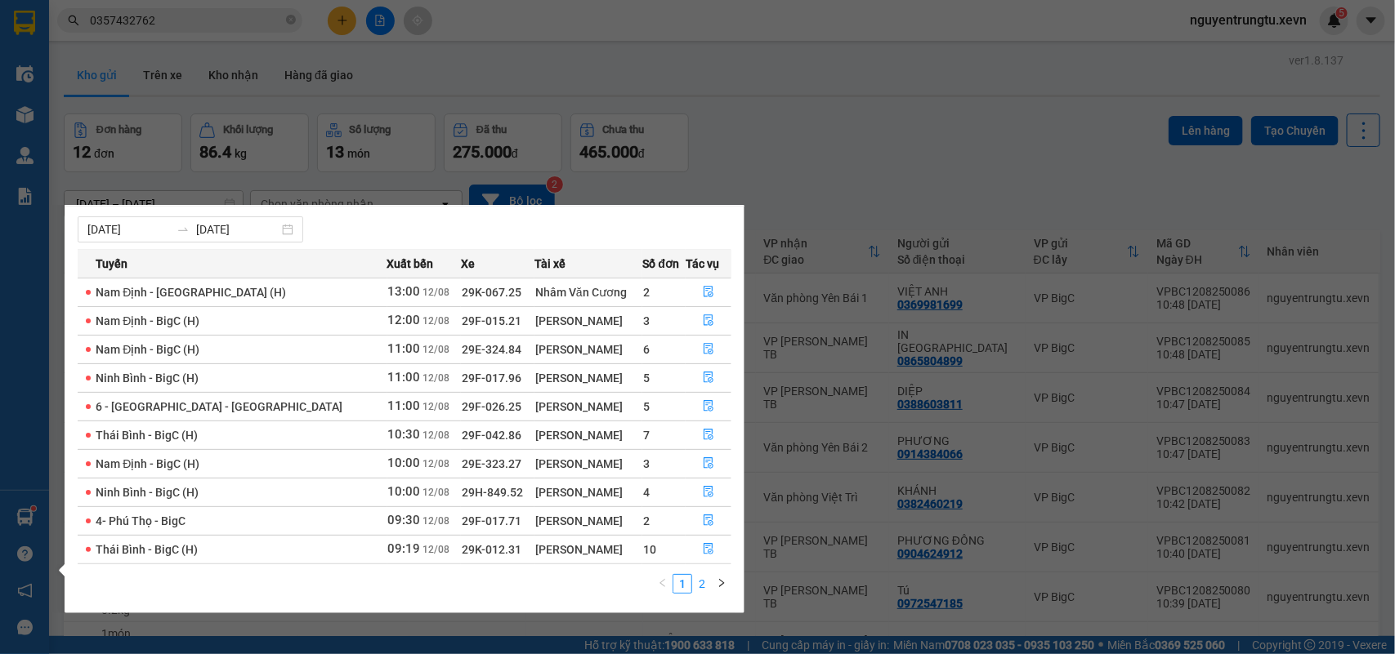
click at [700, 583] on link "2" at bounding box center [702, 584] width 18 height 18
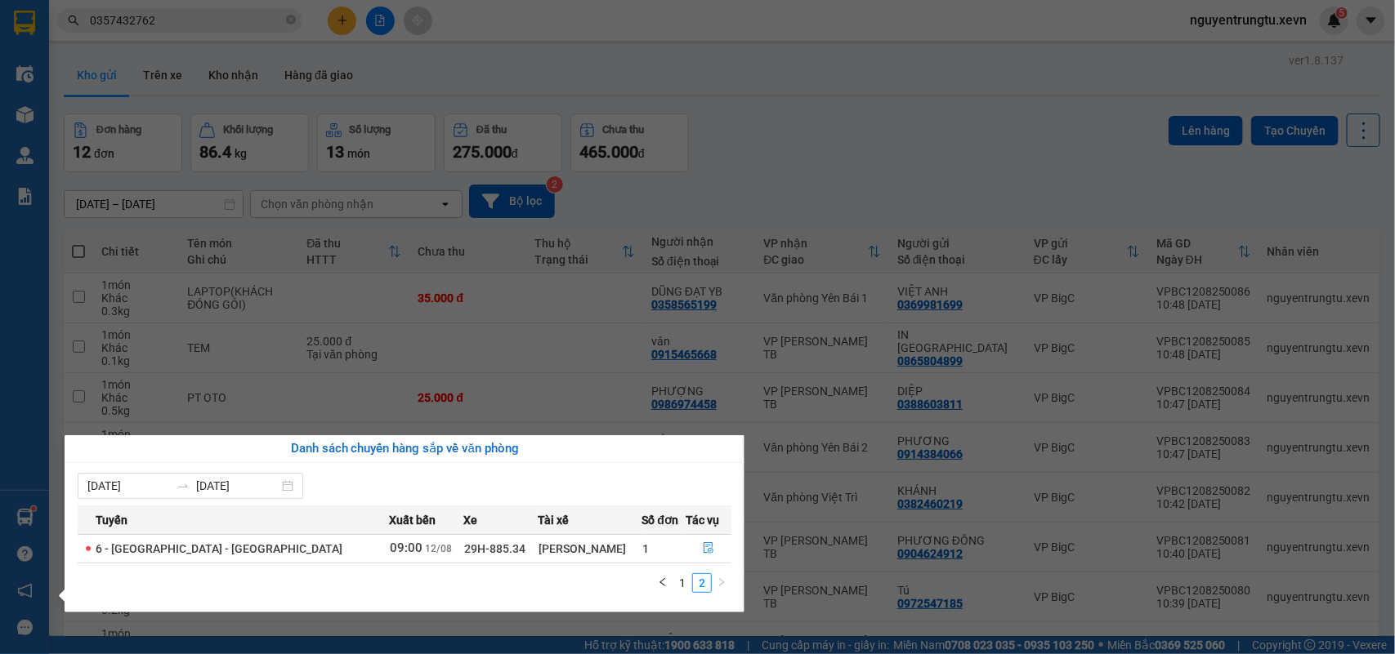
scroll to position [0, 0]
click at [688, 581] on link "1" at bounding box center [682, 583] width 18 height 18
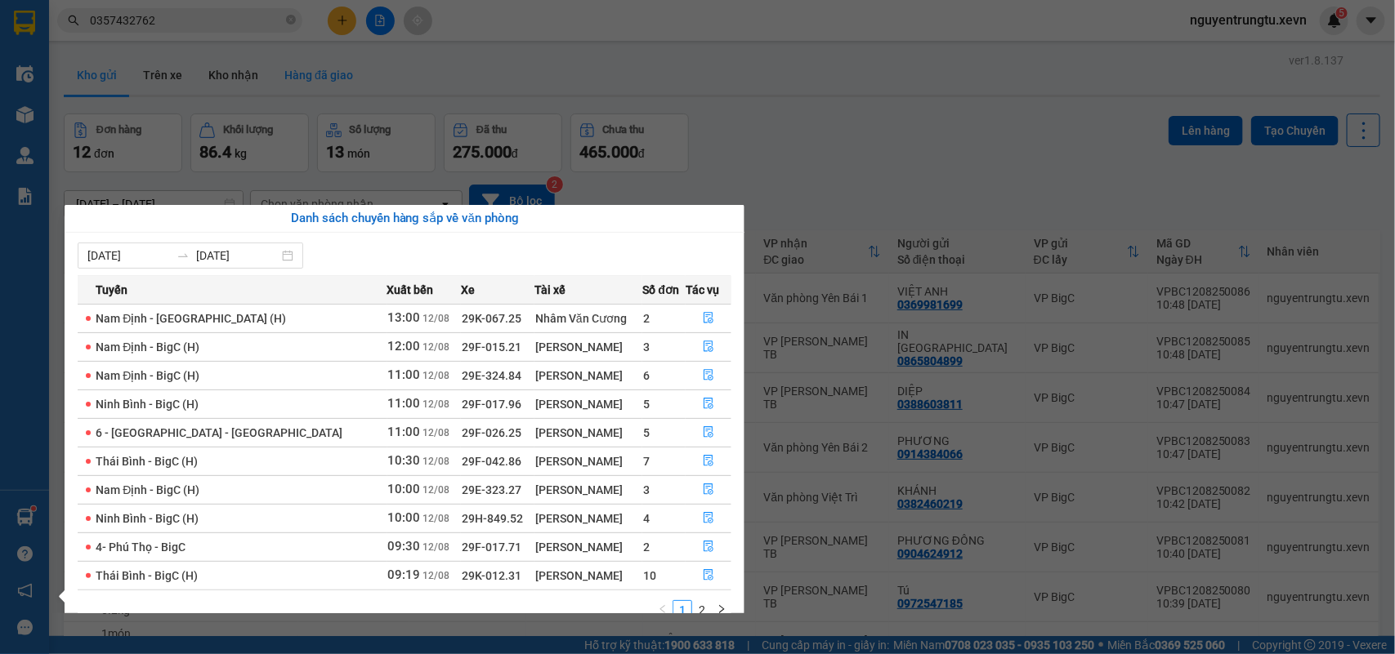
click at [309, 94] on section "Kết quả tìm kiếm ( 21 ) Bộ lọc Mã ĐH Trạng thái Món hàng Thu hộ Tổng cước Chưa …" at bounding box center [697, 327] width 1395 height 654
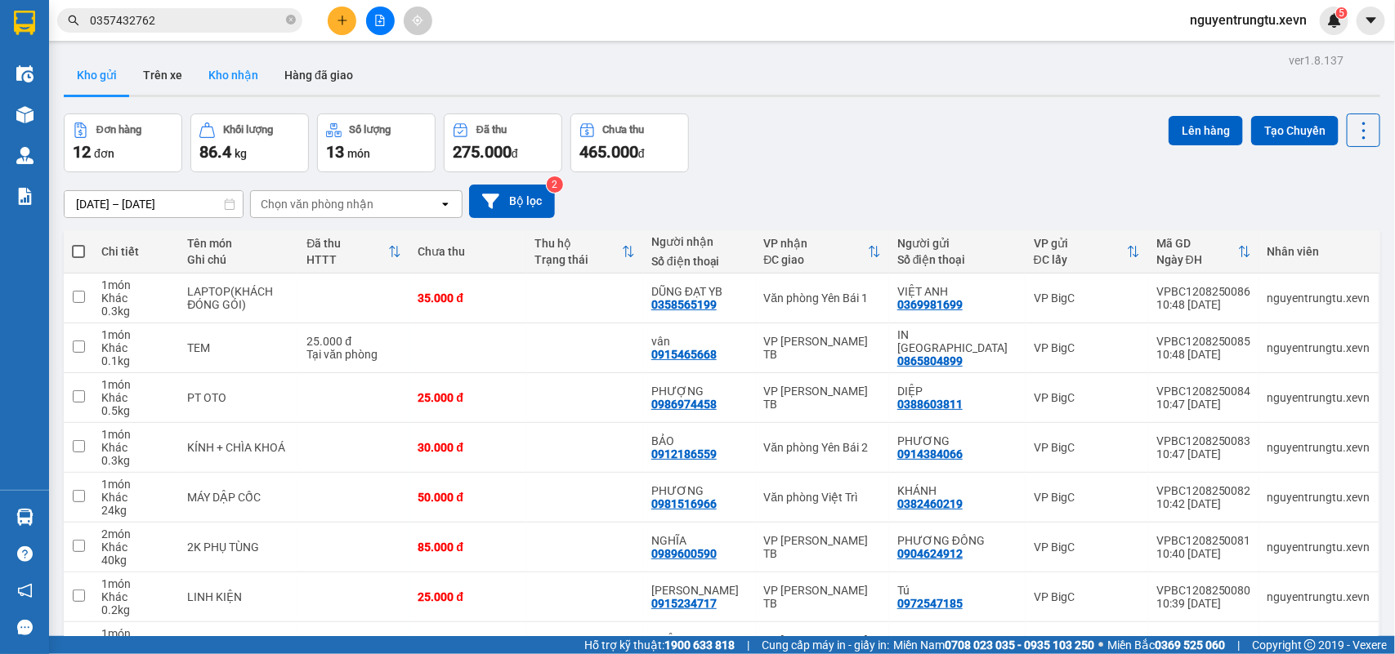
click at [230, 69] on button "Kho nhận" at bounding box center [233, 75] width 76 height 39
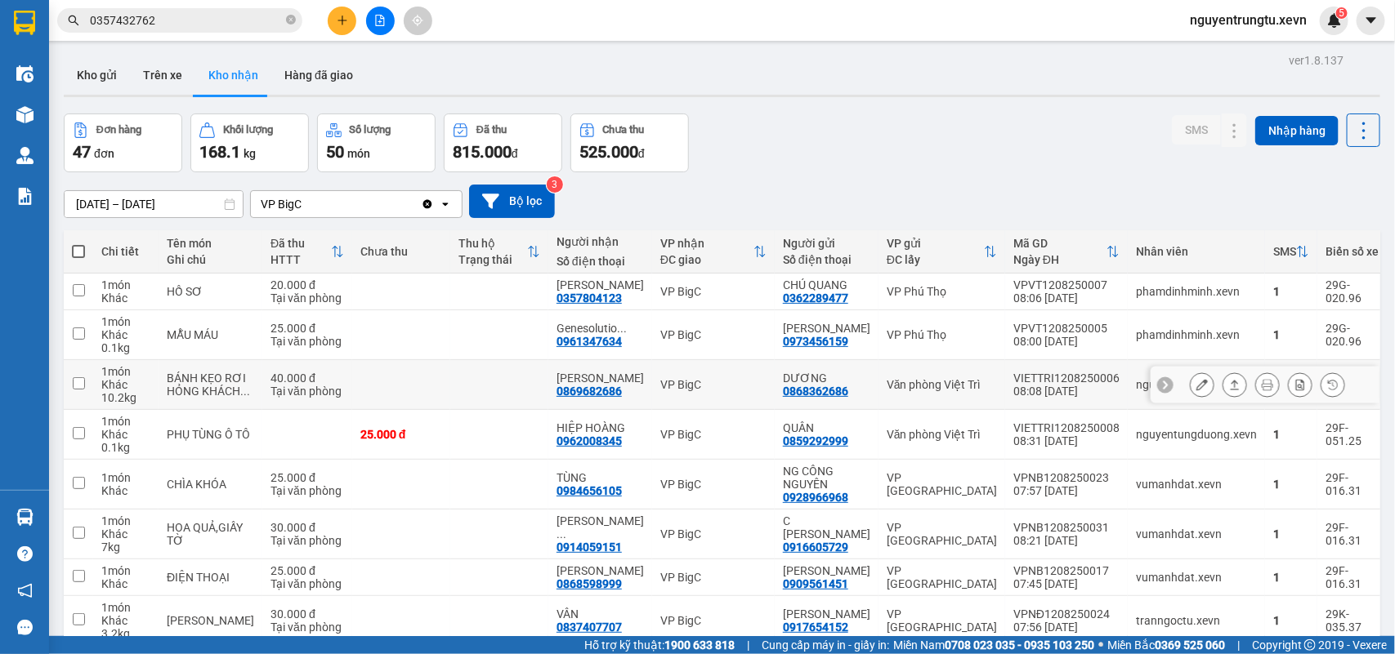
scroll to position [225, 0]
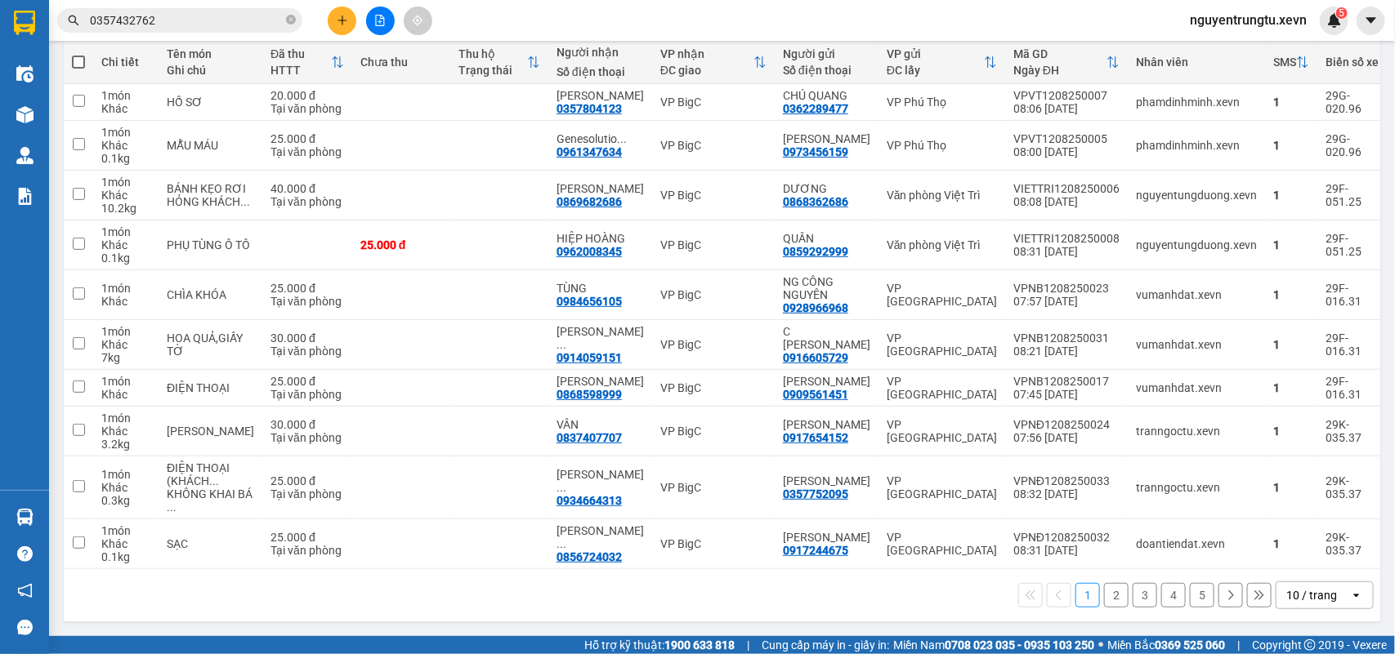
click at [1293, 595] on div "10 / trang" at bounding box center [1311, 595] width 51 height 16
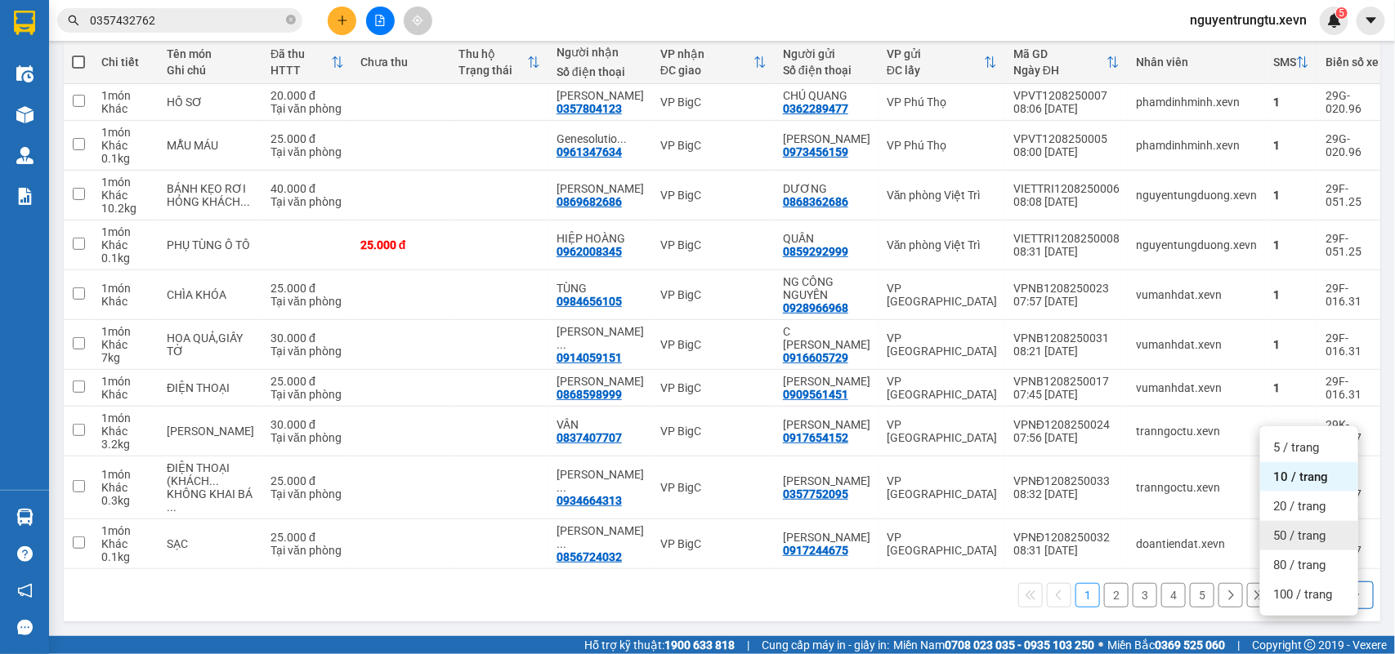
click at [1295, 528] on span "50 / trang" at bounding box center [1299, 536] width 52 height 16
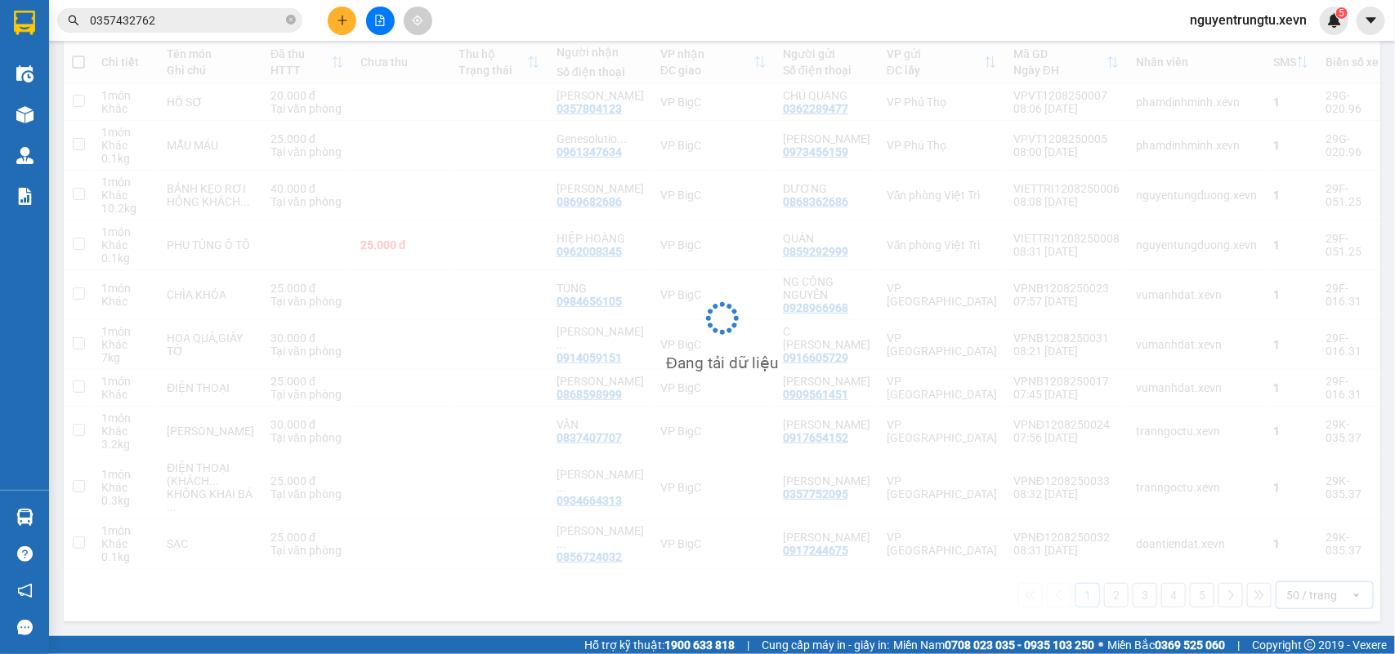
scroll to position [221, 0]
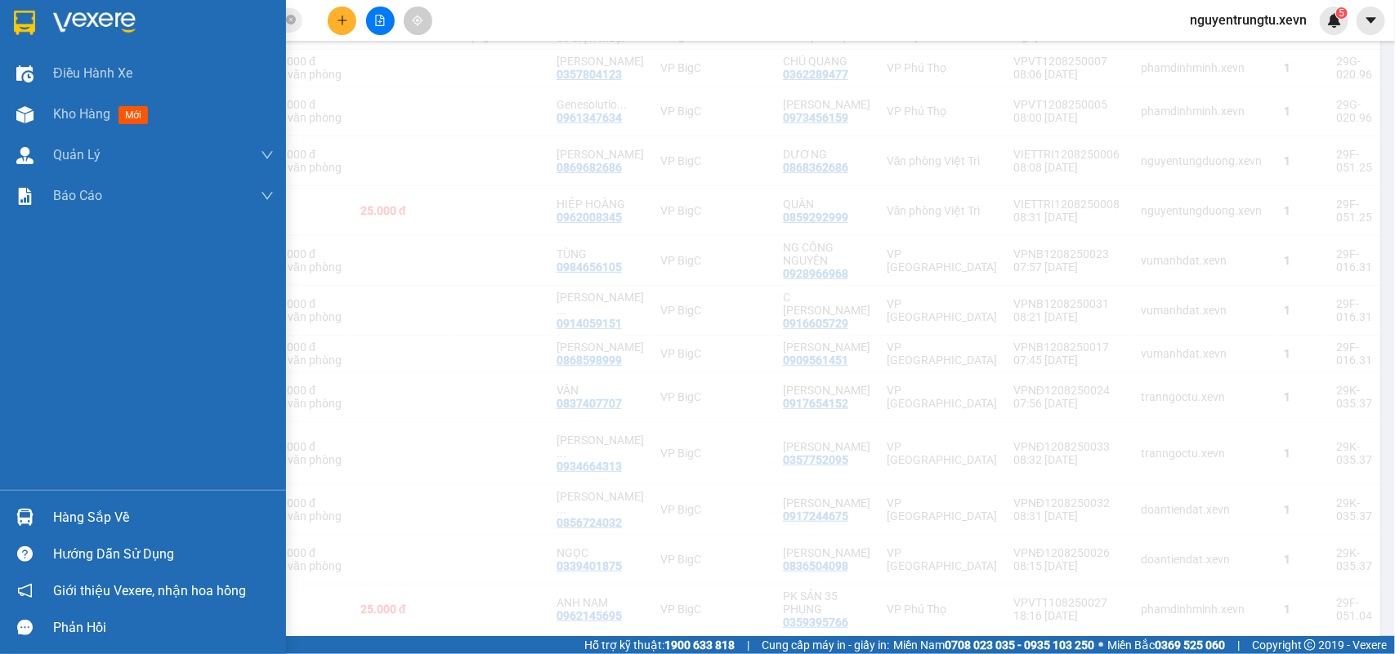
click at [13, 520] on div at bounding box center [25, 517] width 29 height 29
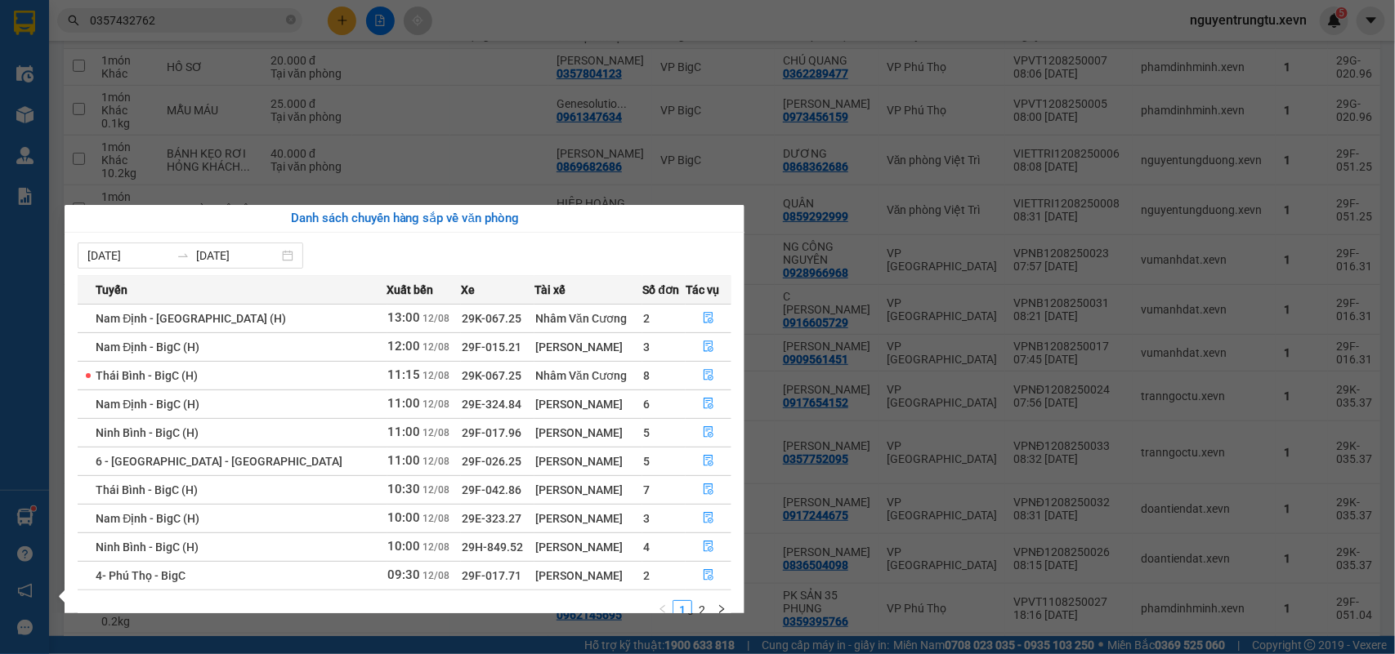
scroll to position [29, 0]
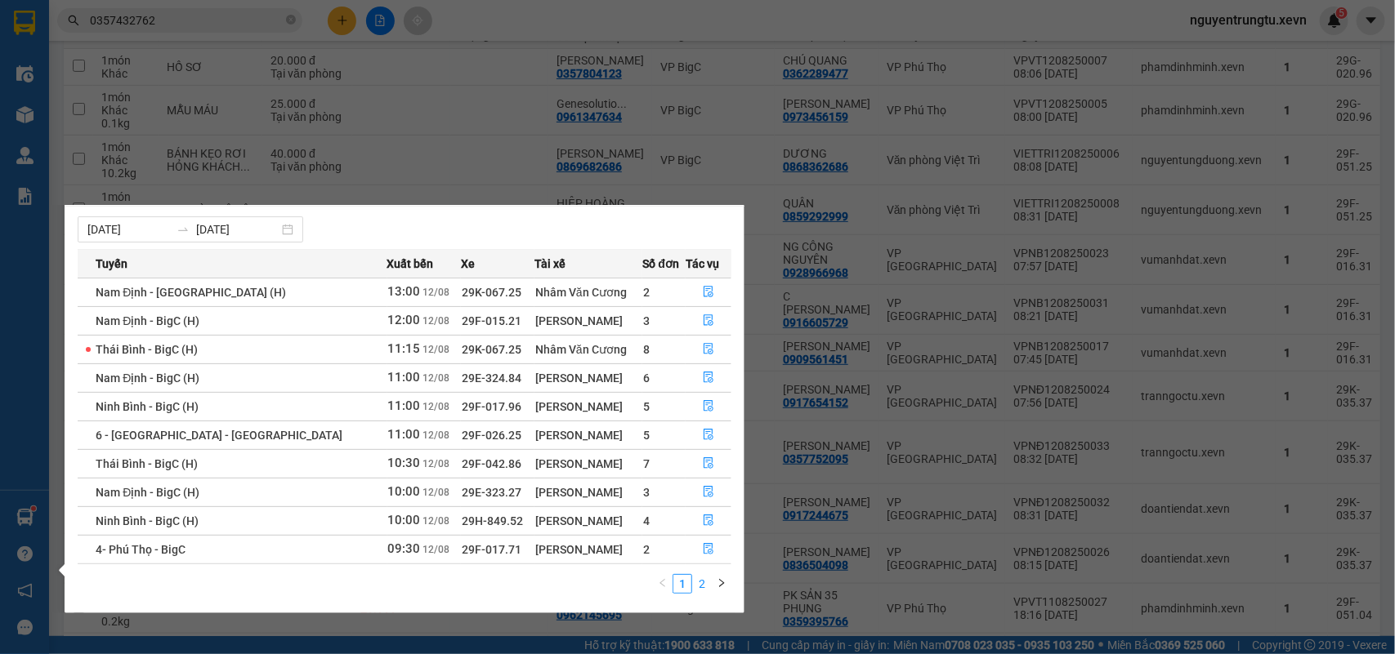
click at [703, 580] on link "2" at bounding box center [702, 584] width 18 height 18
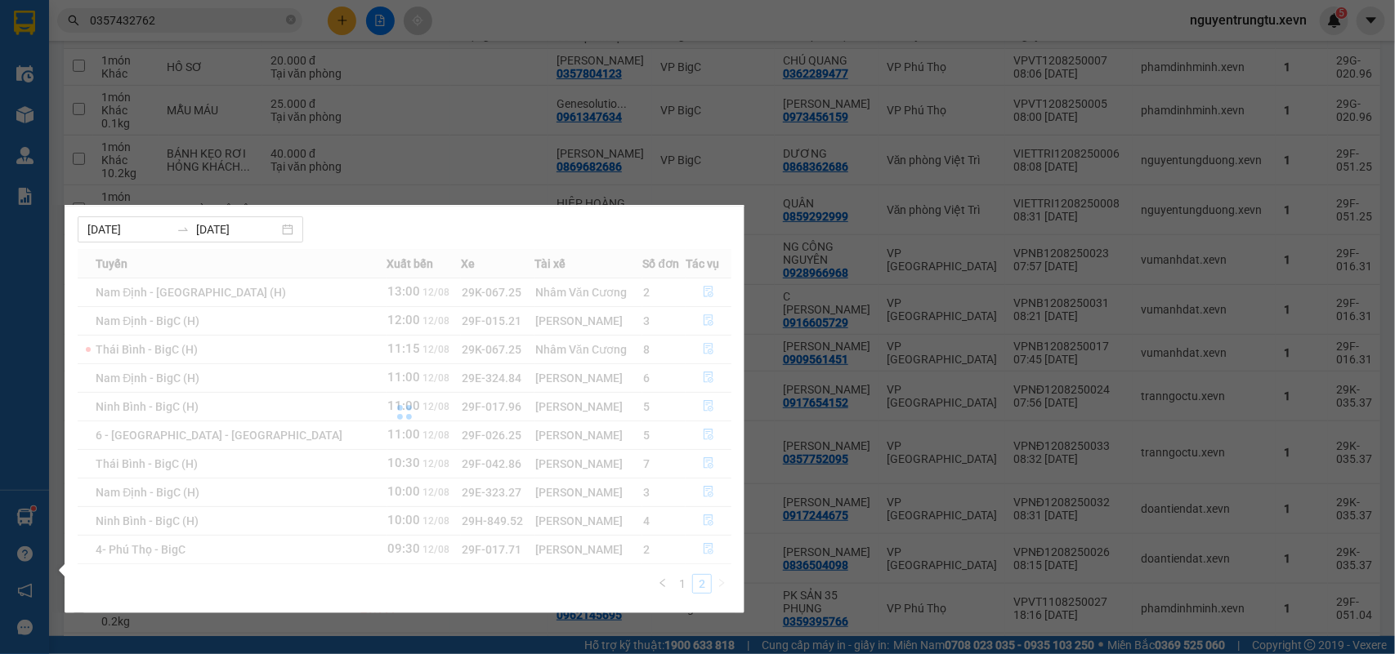
scroll to position [0, 0]
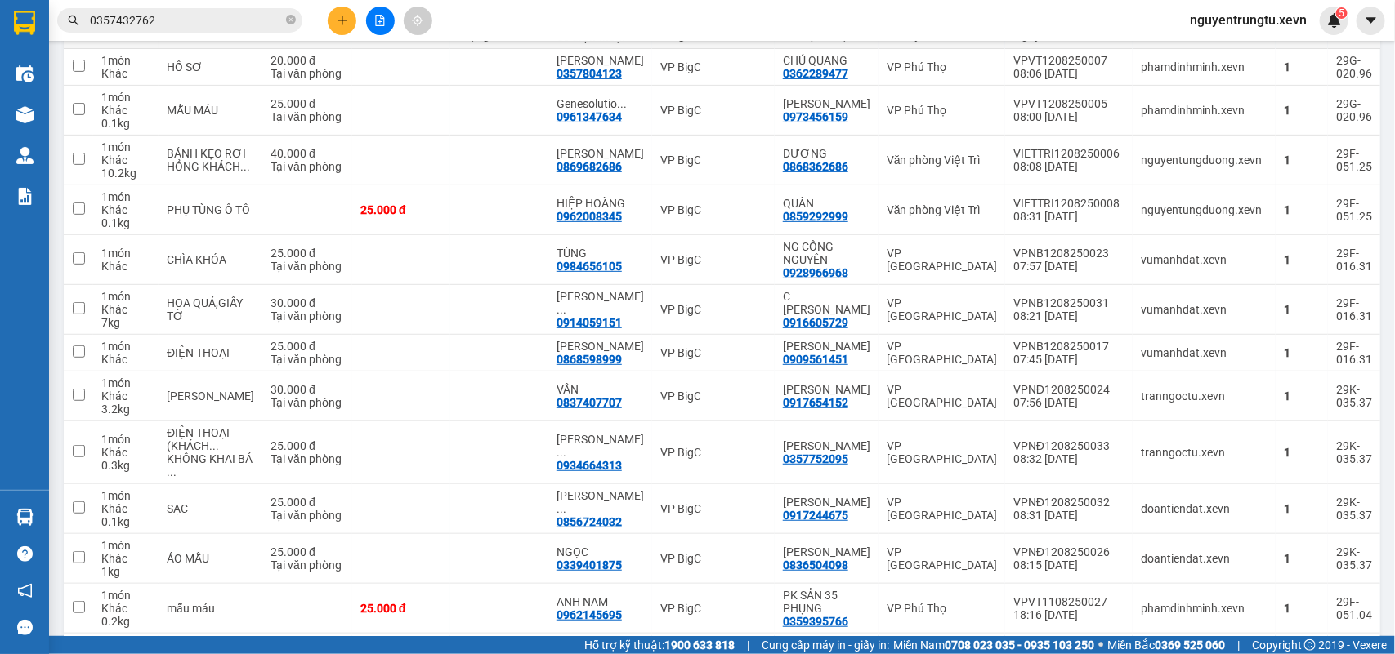
click at [351, 20] on section "Kết quả tìm kiếm ( 21 ) Bộ lọc Mã ĐH Trạng thái Món hàng Thu hộ Tổng cước Chưa …" at bounding box center [697, 327] width 1395 height 654
click at [351, 17] on button at bounding box center [342, 21] width 29 height 29
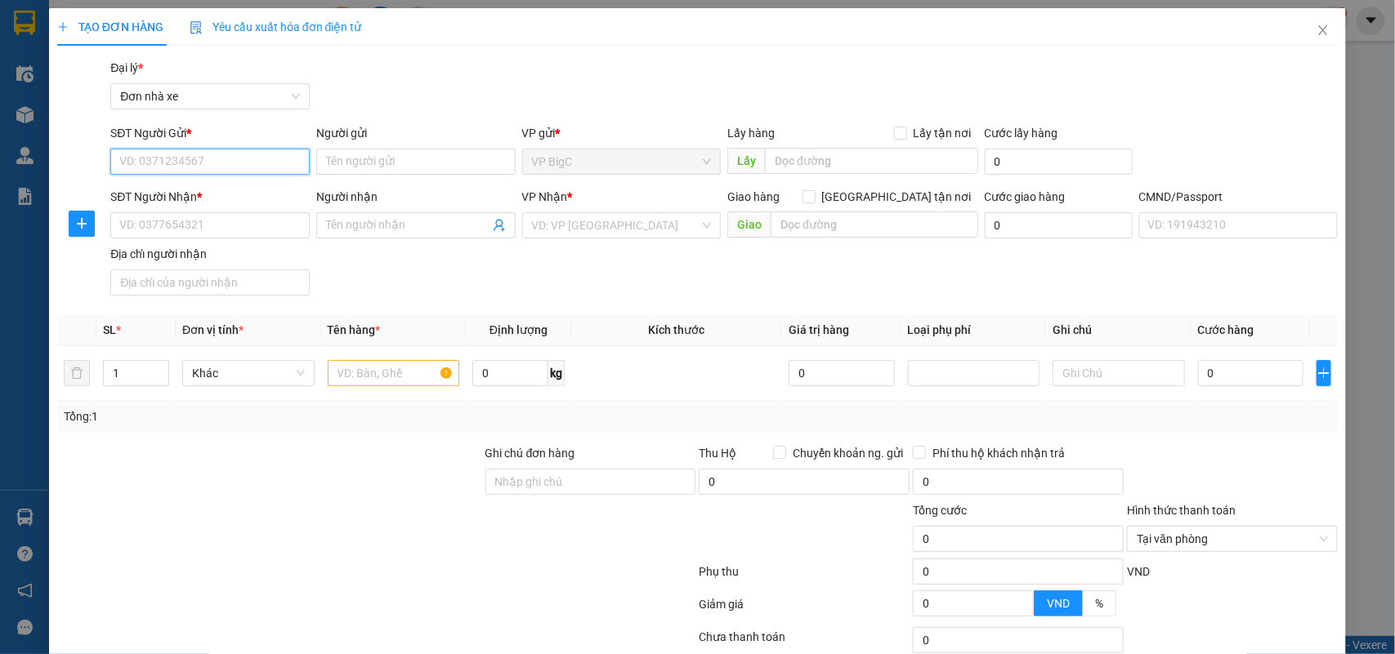
click at [230, 160] on input "SĐT Người Gửi *" at bounding box center [209, 162] width 199 height 26
click at [389, 54] on div "TẠO ĐƠN HÀNG Yêu cầu xuất hóa đơn điện tử Transit Pickup Surcharge Ids Transit …" at bounding box center [697, 377] width 1281 height 738
click at [203, 172] on input "SĐT Người Gửi *" at bounding box center [209, 162] width 199 height 26
click at [392, 92] on div "Gói vận chuyển * Tiêu chuẩn Đại lý * Đơn nhà xe" at bounding box center [724, 87] width 1234 height 57
click at [484, 161] on div "Người gửi Tên người gửi" at bounding box center [415, 152] width 199 height 57
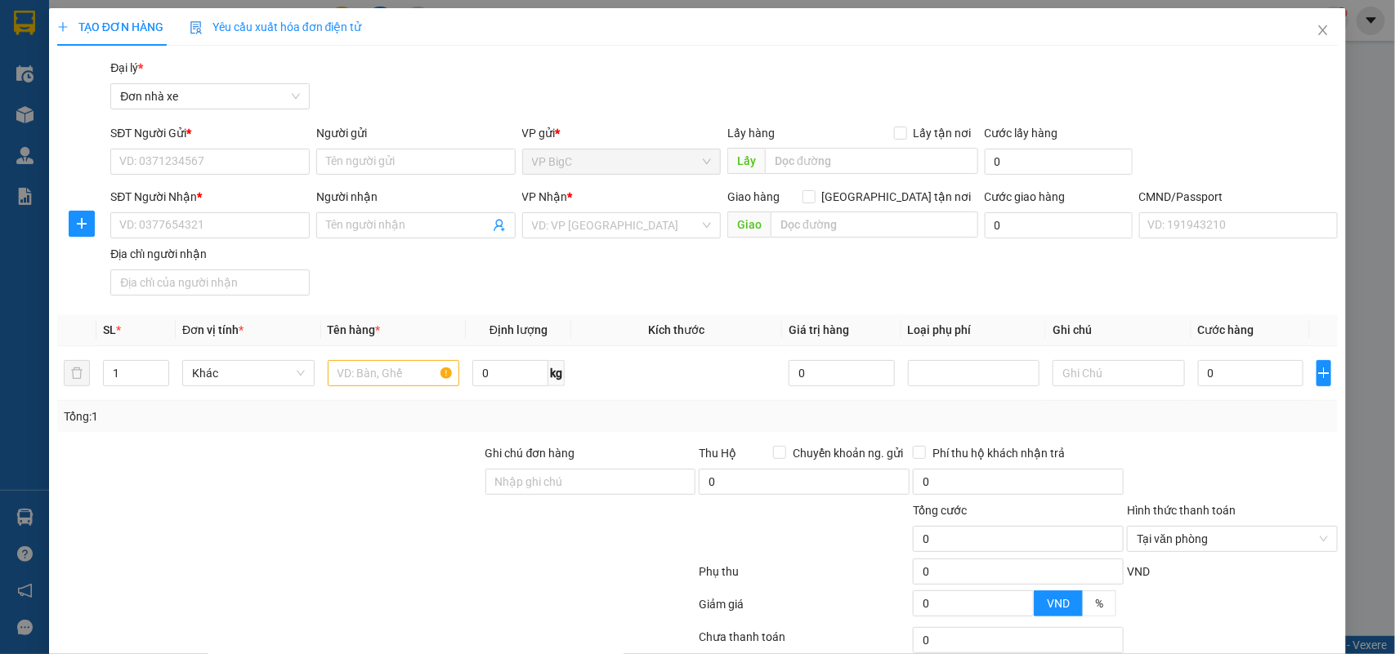
click at [561, 267] on div "SĐT Người Nhận * VD: 0377654321 Người nhận Tên người nhận VP Nhận * VD: VP [GEO…" at bounding box center [724, 245] width 1234 height 114
drag, startPoint x: 524, startPoint y: 580, endPoint x: 484, endPoint y: 597, distance: 42.8
click at [520, 582] on div at bounding box center [377, 575] width 642 height 33
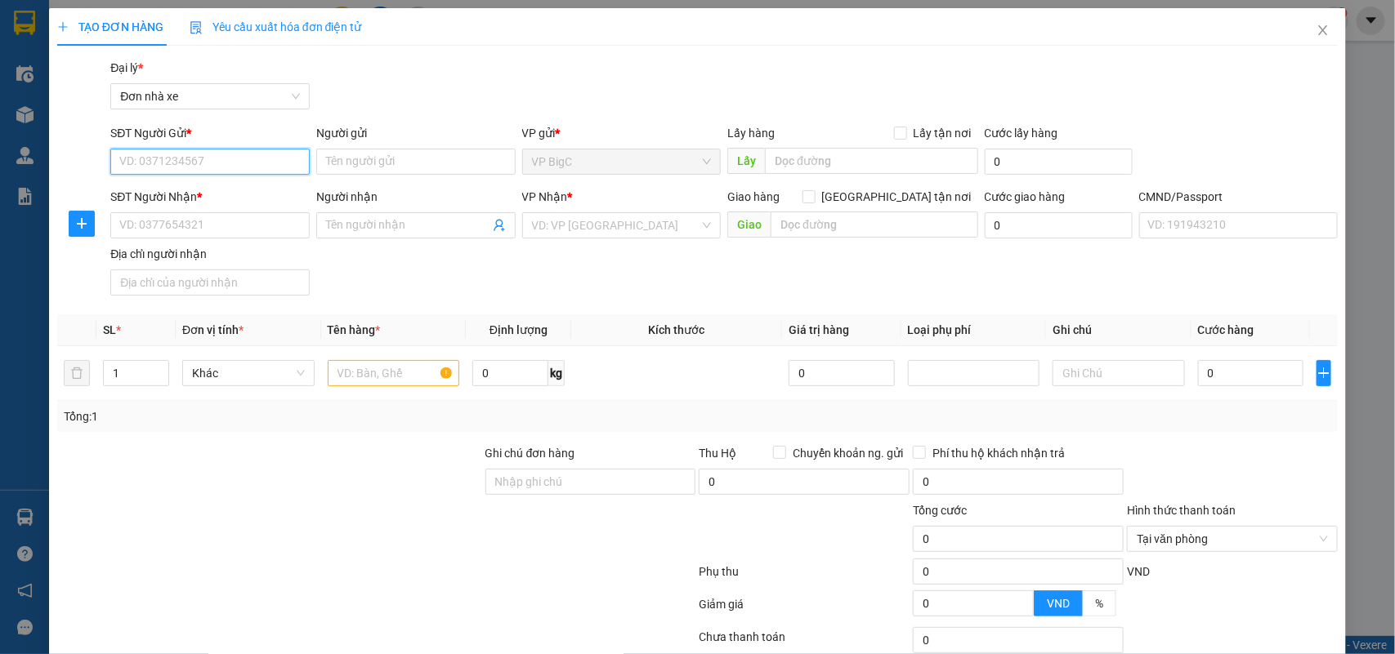
click at [160, 164] on input "SĐT Người Gửi *" at bounding box center [209, 162] width 199 height 26
click at [167, 159] on input "09874949897" at bounding box center [209, 162] width 199 height 26
drag, startPoint x: 225, startPoint y: 152, endPoint x: 87, endPoint y: 154, distance: 138.9
click at [87, 154] on div "SĐT Người Gửi * 098749897 098749897 Người gửi Tên người gửi VP gửi * VP [PERSON…" at bounding box center [698, 152] width 1284 height 57
type input "0374949897"
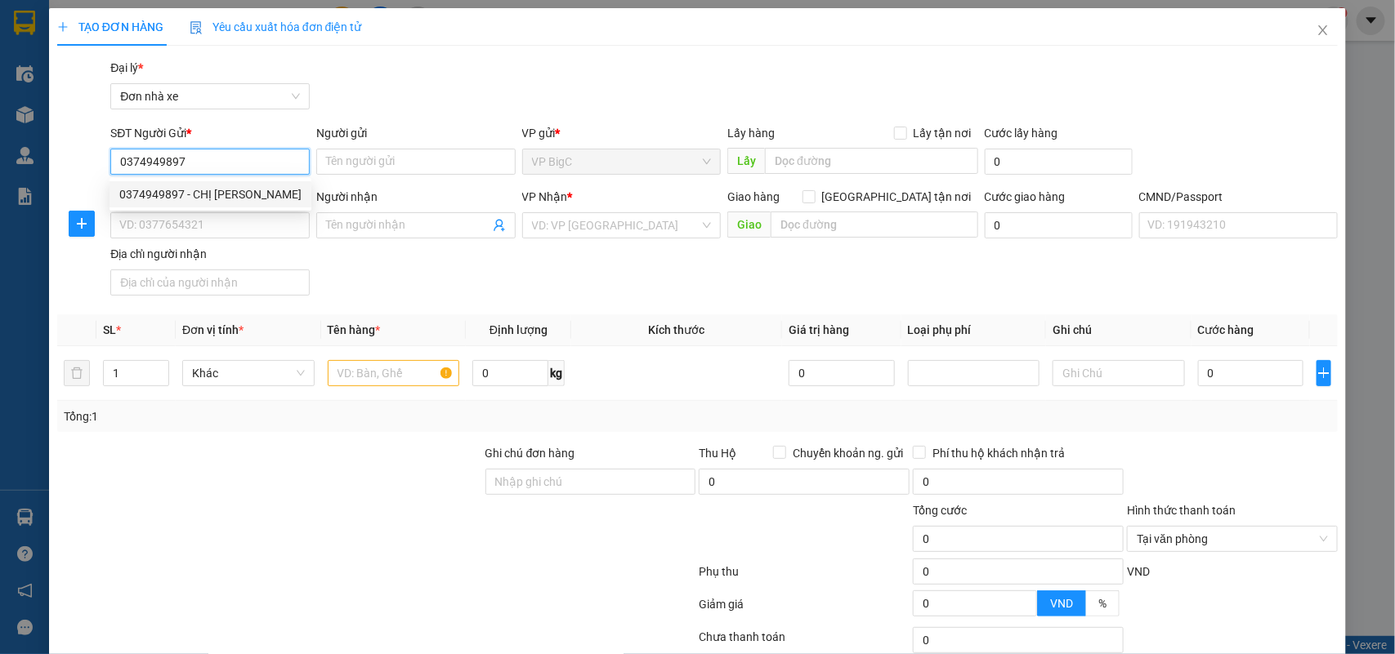
click at [136, 185] on div "0374949897 - CHỊ [PERSON_NAME]" at bounding box center [210, 194] width 182 height 18
type input "CHỊ [PERSON_NAME]"
type input "0987272446"
type input "HẠNH"
type input "[PERSON_NAME]"
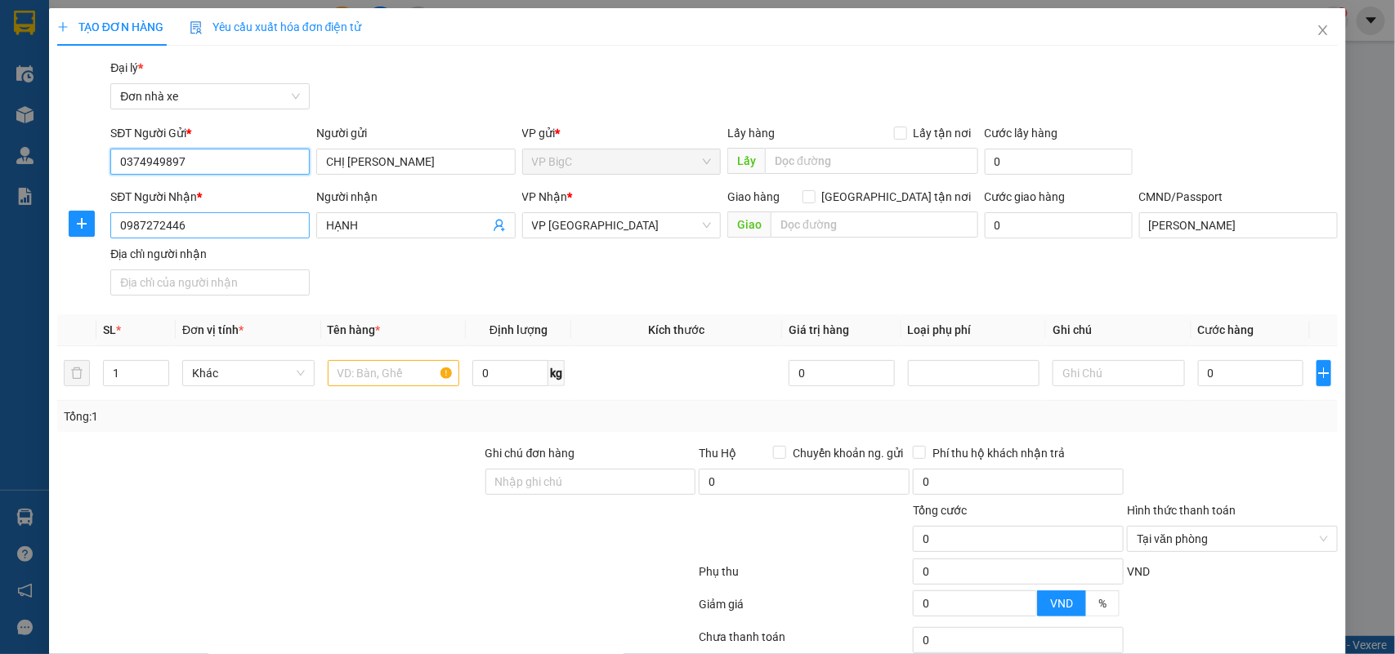
type input "0374949897"
drag, startPoint x: 194, startPoint y: 221, endPoint x: 25, endPoint y: 237, distance: 169.8
click at [25, 237] on div "TẠO ĐƠN HÀNG Yêu cầu xuất hóa đơn điện tử Transit Pickup Surcharge Ids Transit …" at bounding box center [697, 327] width 1395 height 654
type input "0989878672"
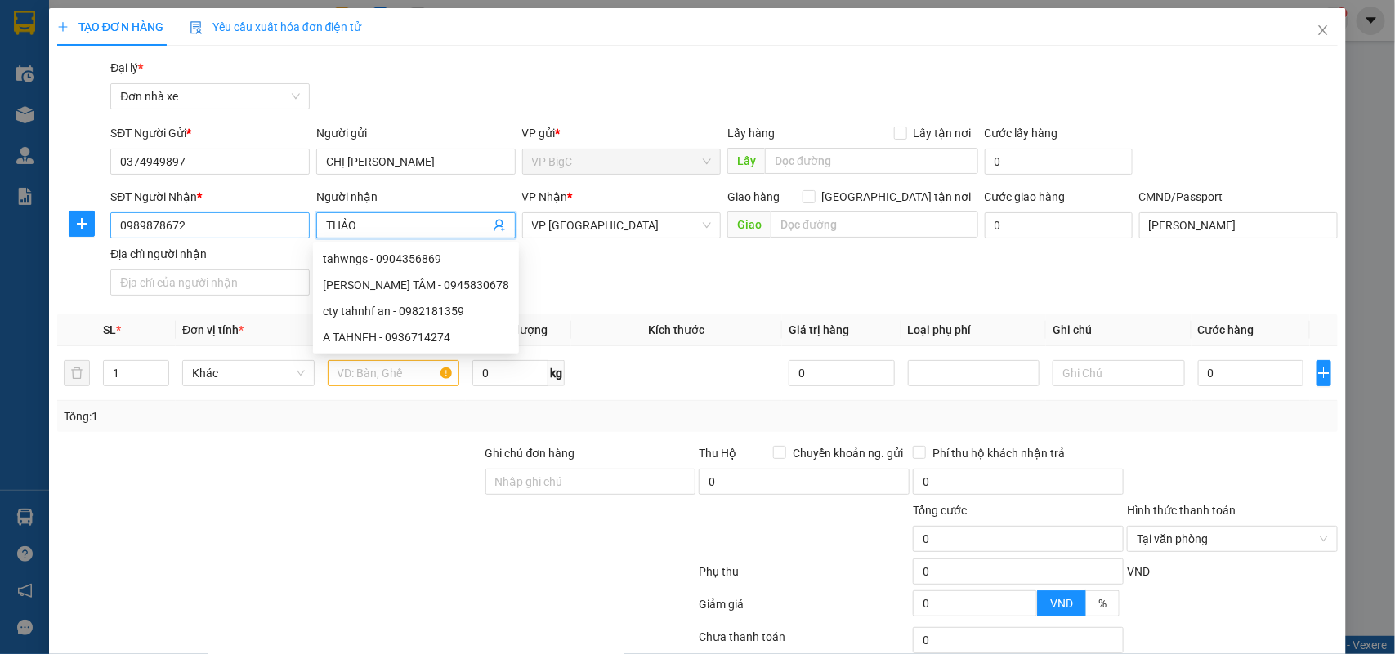
type input "THẢO"
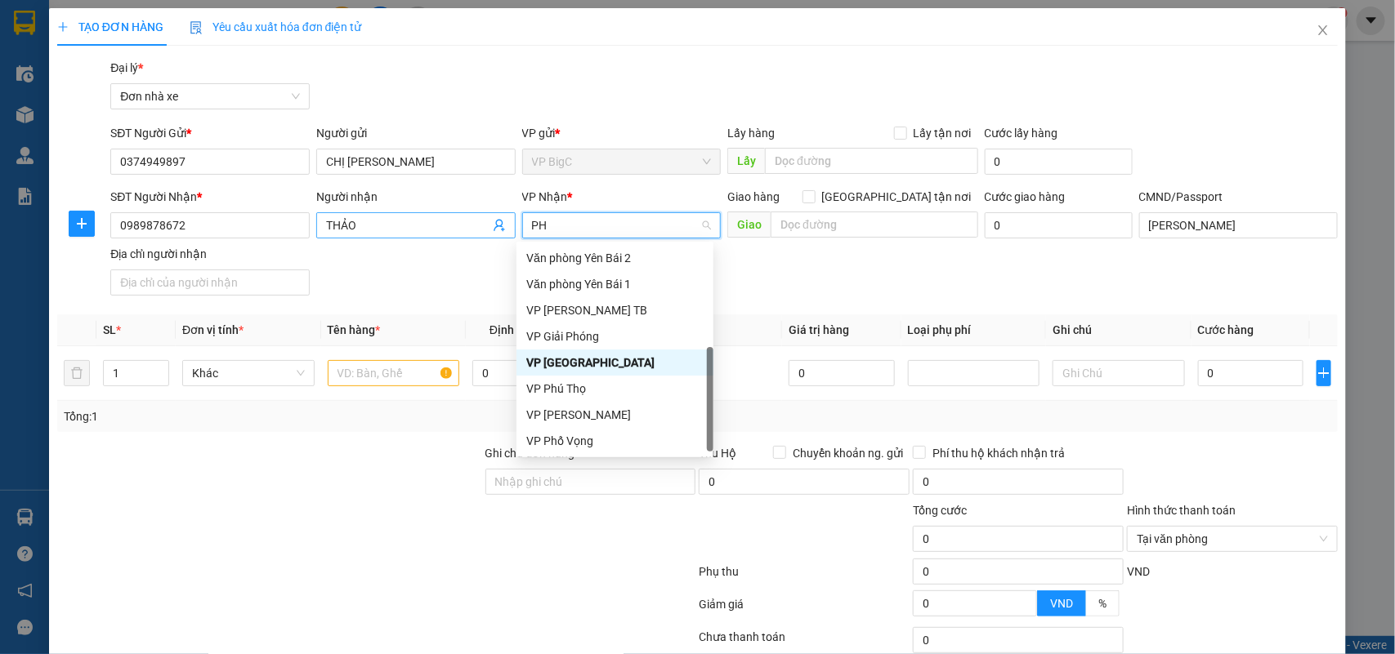
scroll to position [25, 0]
type input "PHU"
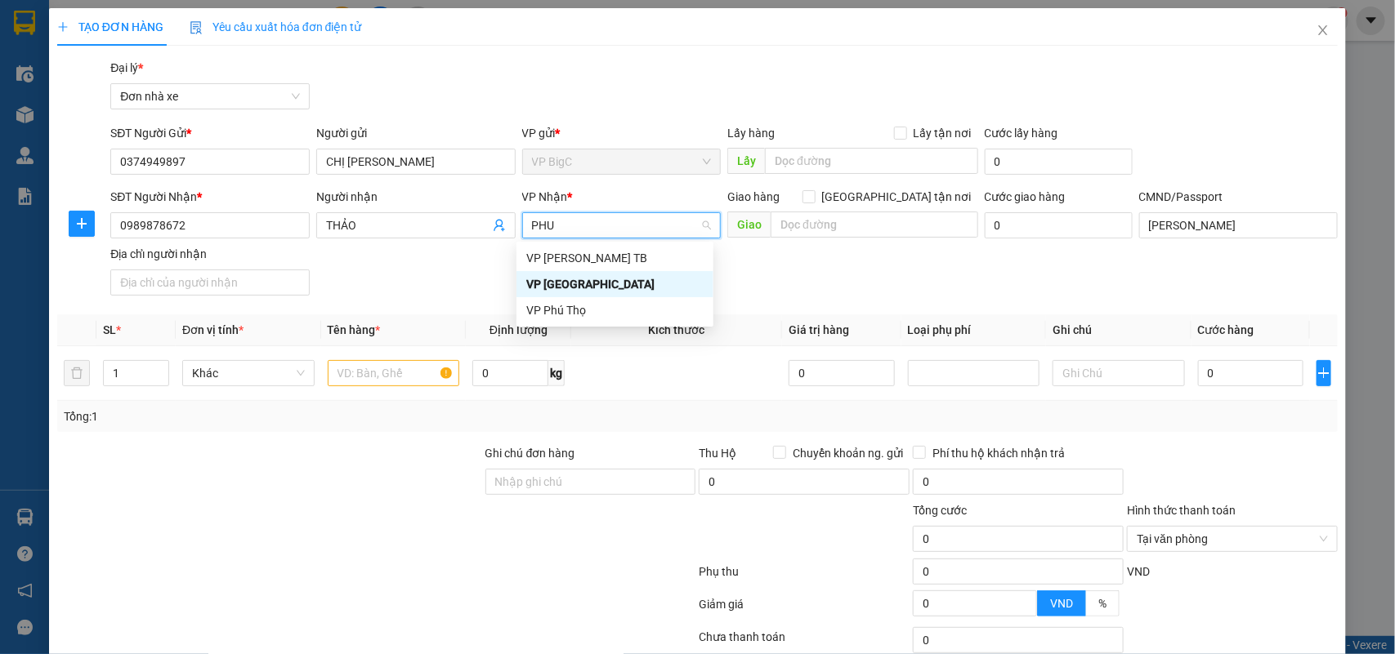
scroll to position [0, 0]
click at [590, 315] on div "VP Phú Thọ" at bounding box center [614, 310] width 177 height 18
click at [349, 377] on input "text" at bounding box center [394, 373] width 132 height 26
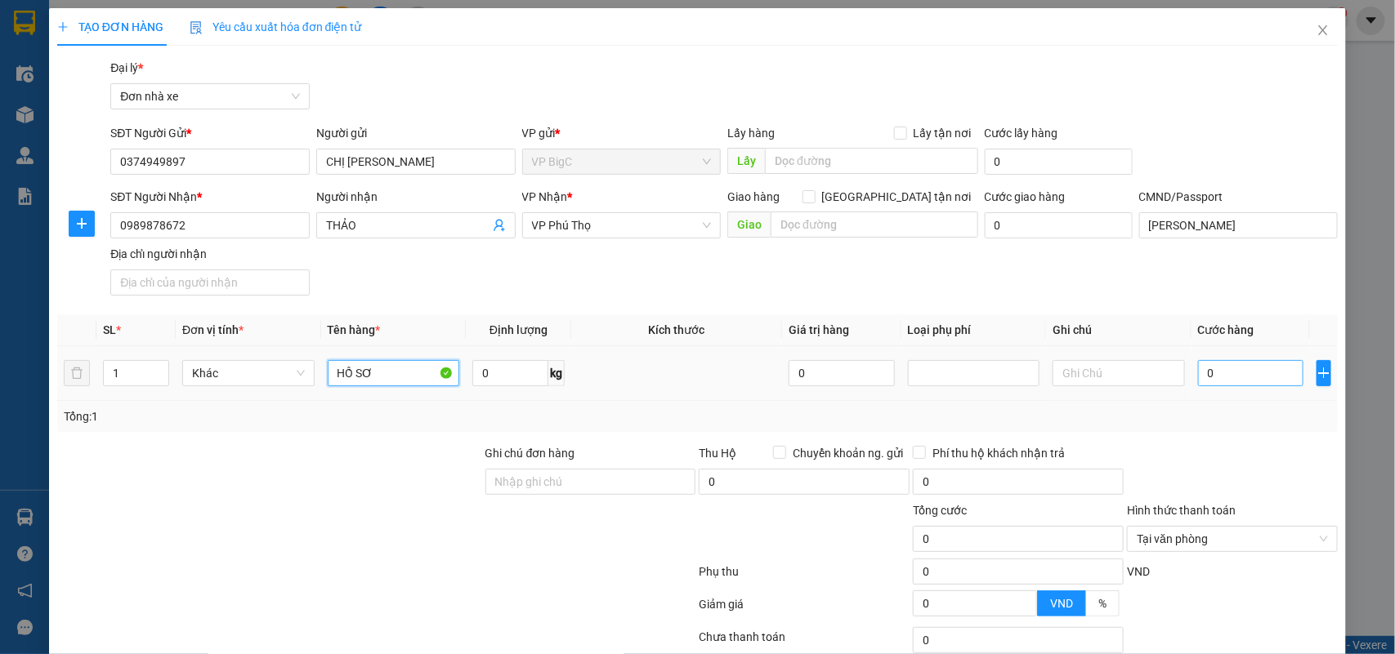
type input "HỒ SƠ"
click at [1257, 368] on input "0" at bounding box center [1250, 373] width 105 height 26
type input "2"
type input "25"
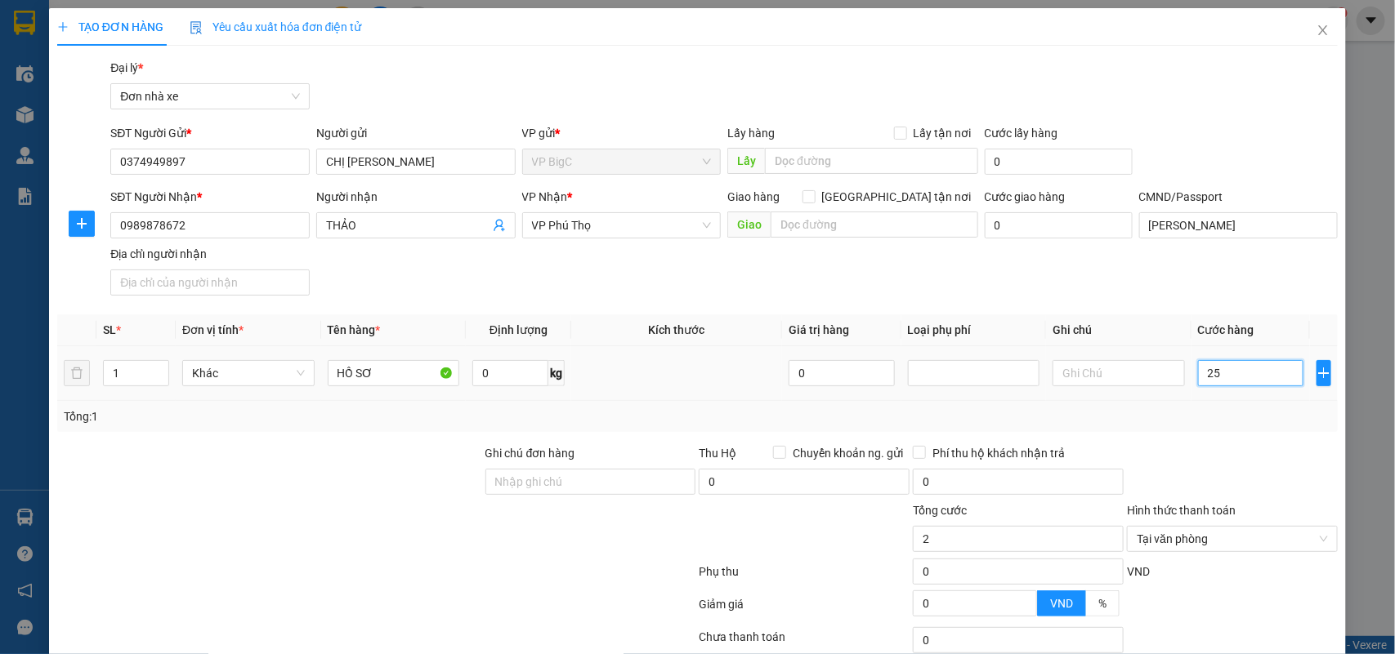
type input "25"
type input "25.000"
drag, startPoint x: 1251, startPoint y: 501, endPoint x: 1251, endPoint y: 486, distance: 14.7
click at [1251, 490] on div at bounding box center [1232, 472] width 214 height 57
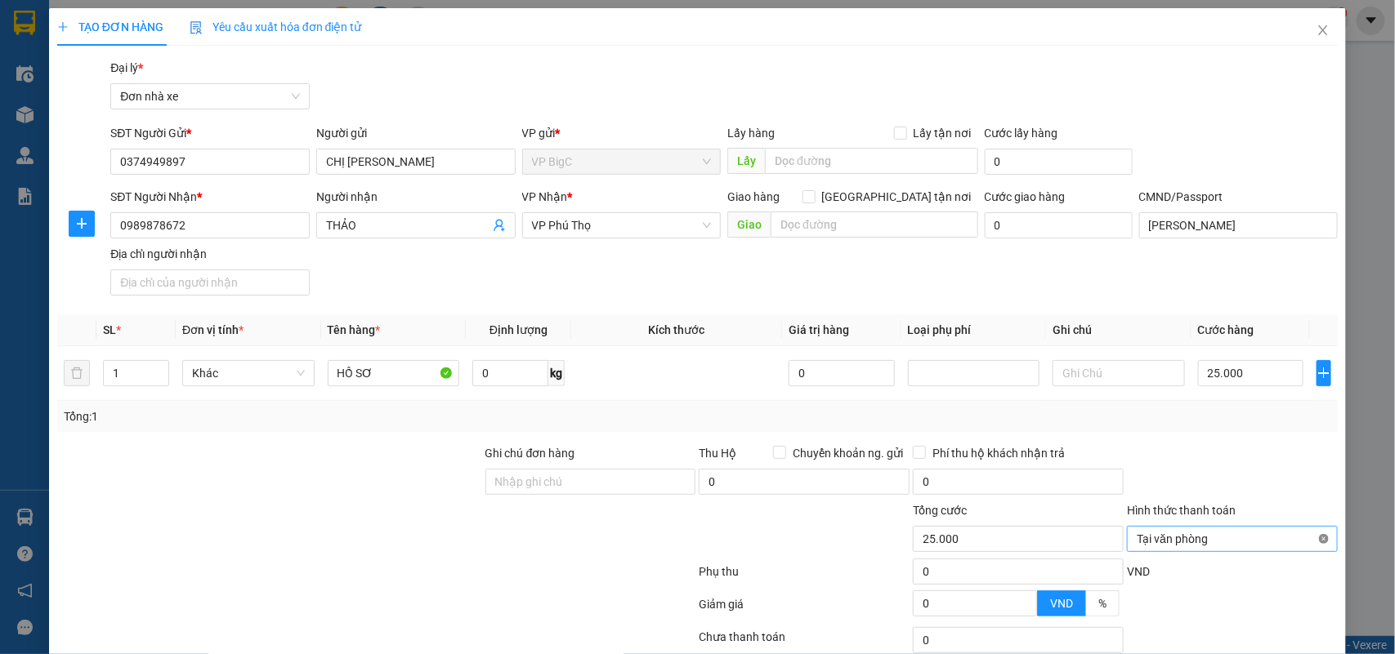
type input "25.000"
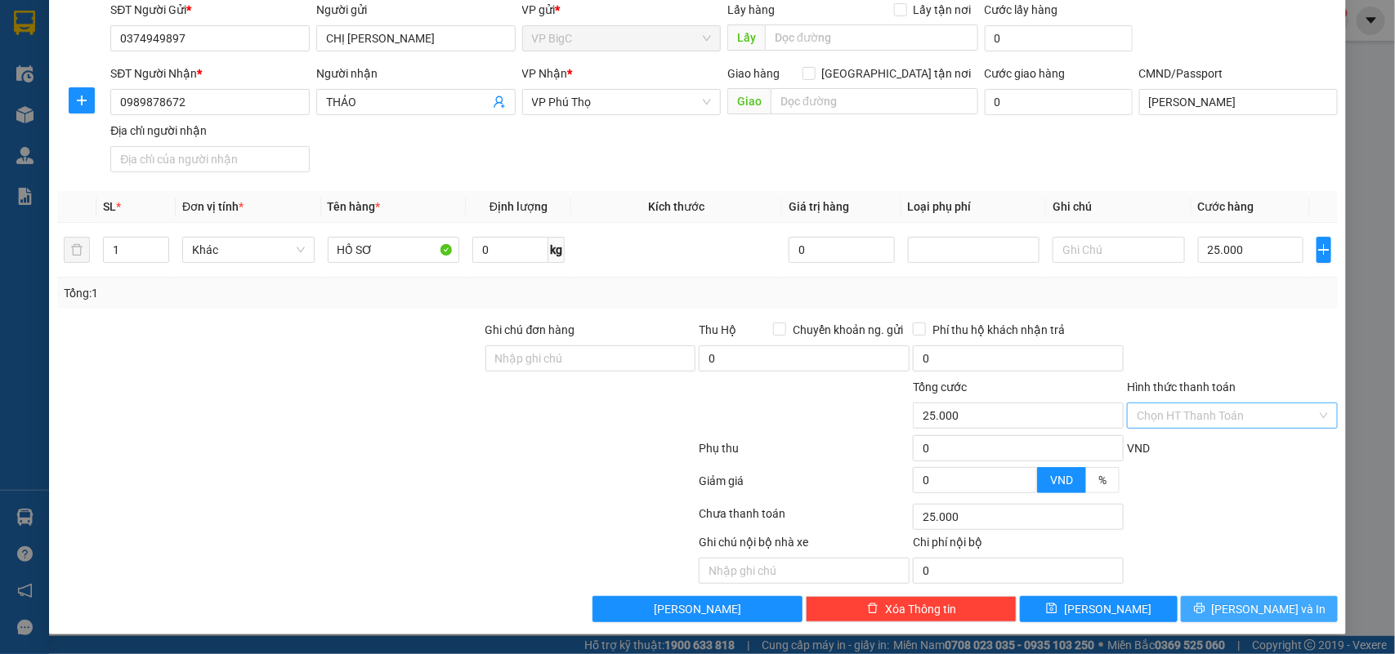
click at [1255, 611] on span "[PERSON_NAME] và In" at bounding box center [1269, 609] width 114 height 18
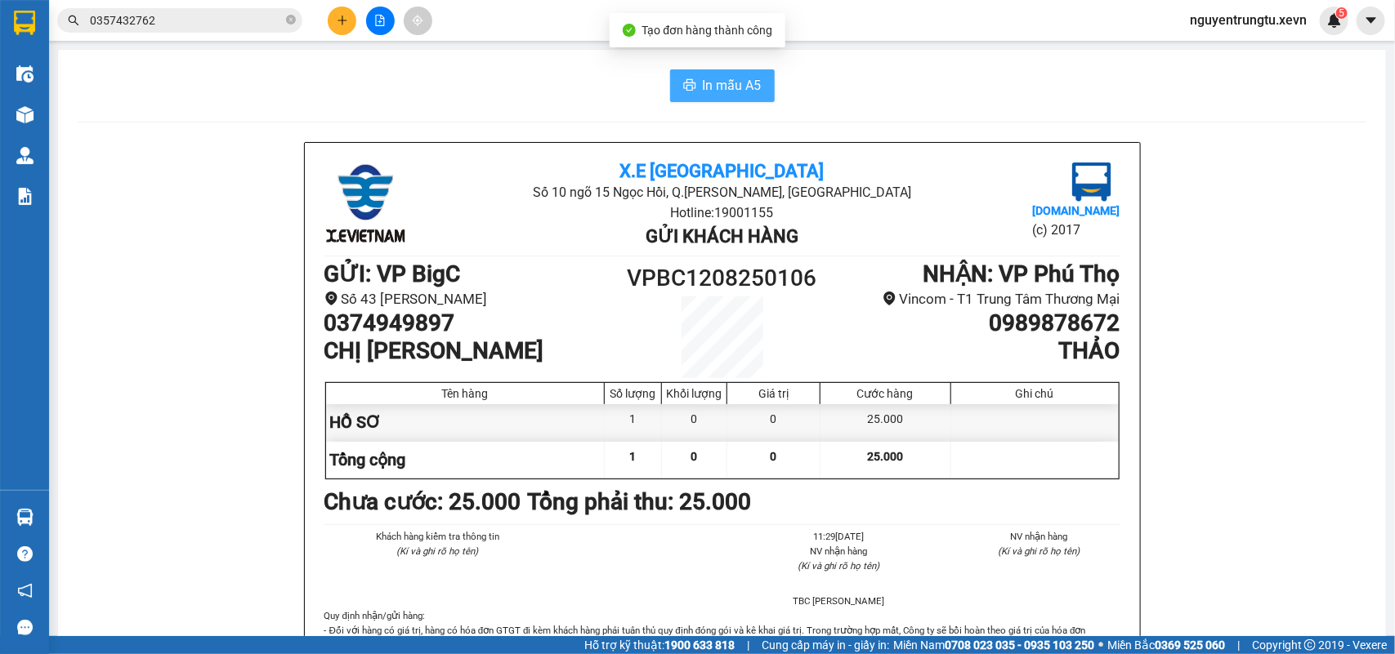
click at [691, 83] on button "In mẫu A5" at bounding box center [722, 85] width 105 height 33
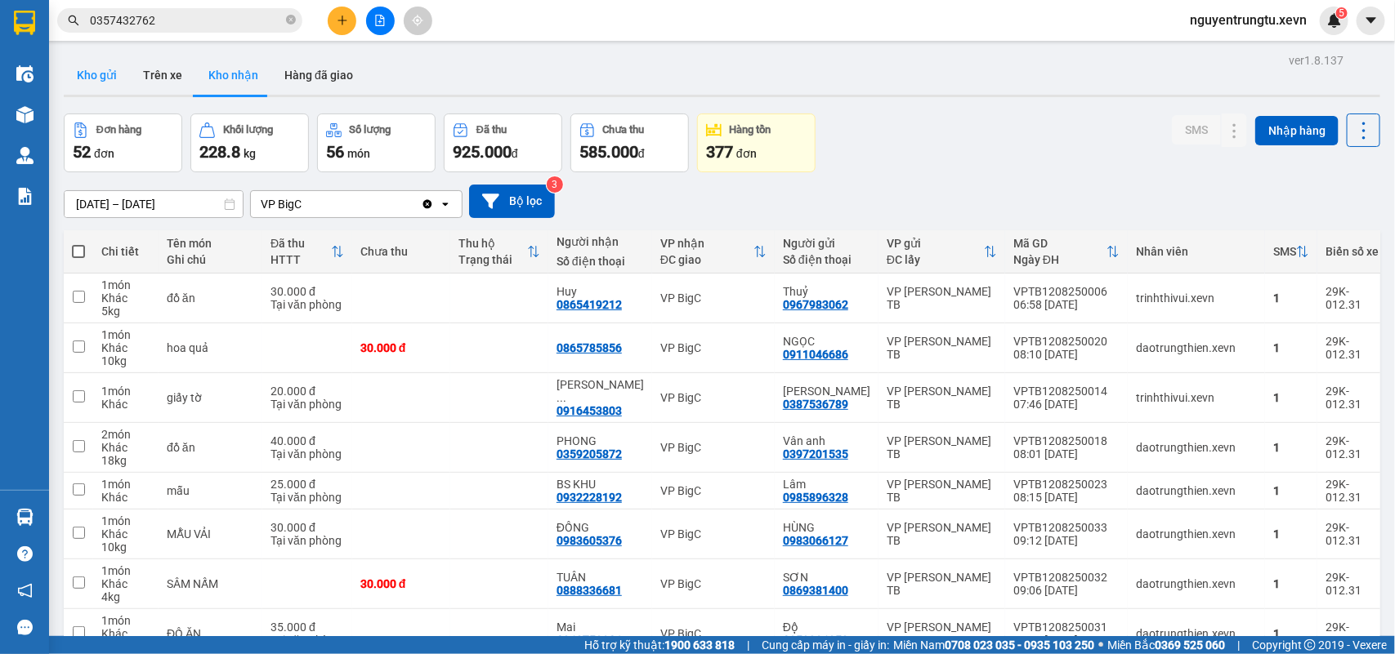
click at [66, 79] on button "Kho gửi" at bounding box center [97, 75] width 66 height 39
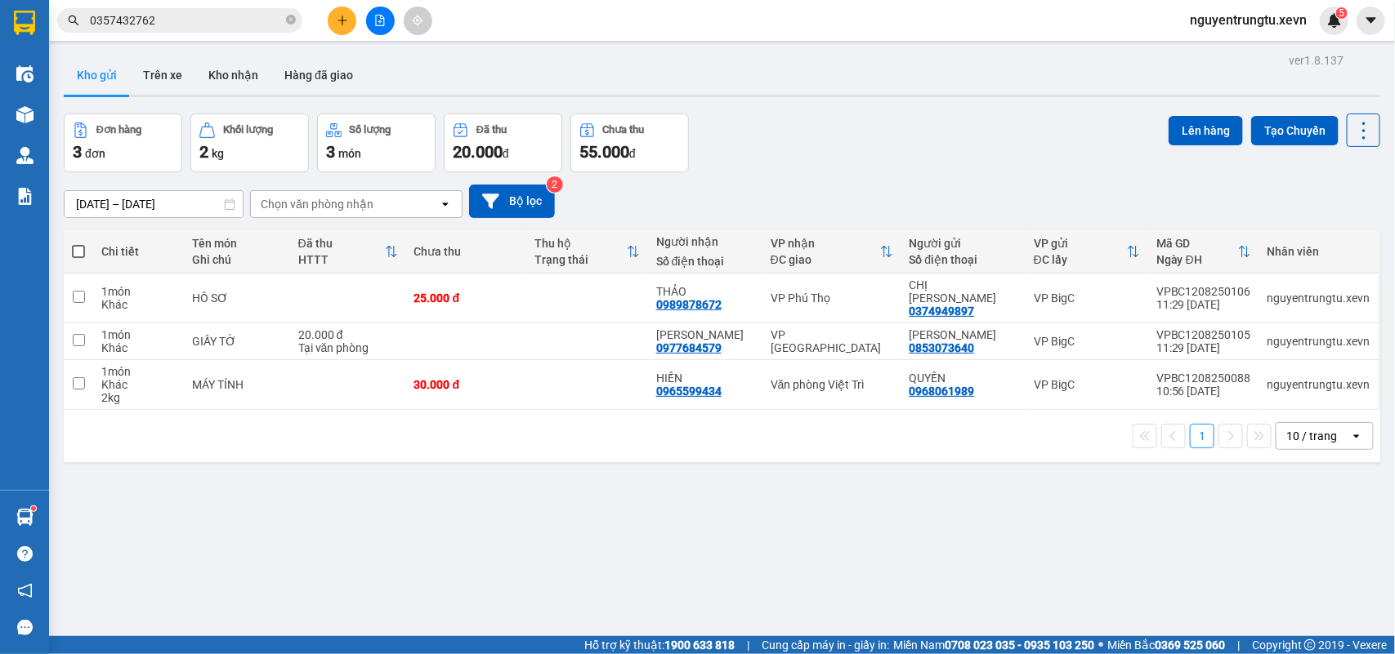
scroll to position [75, 0]
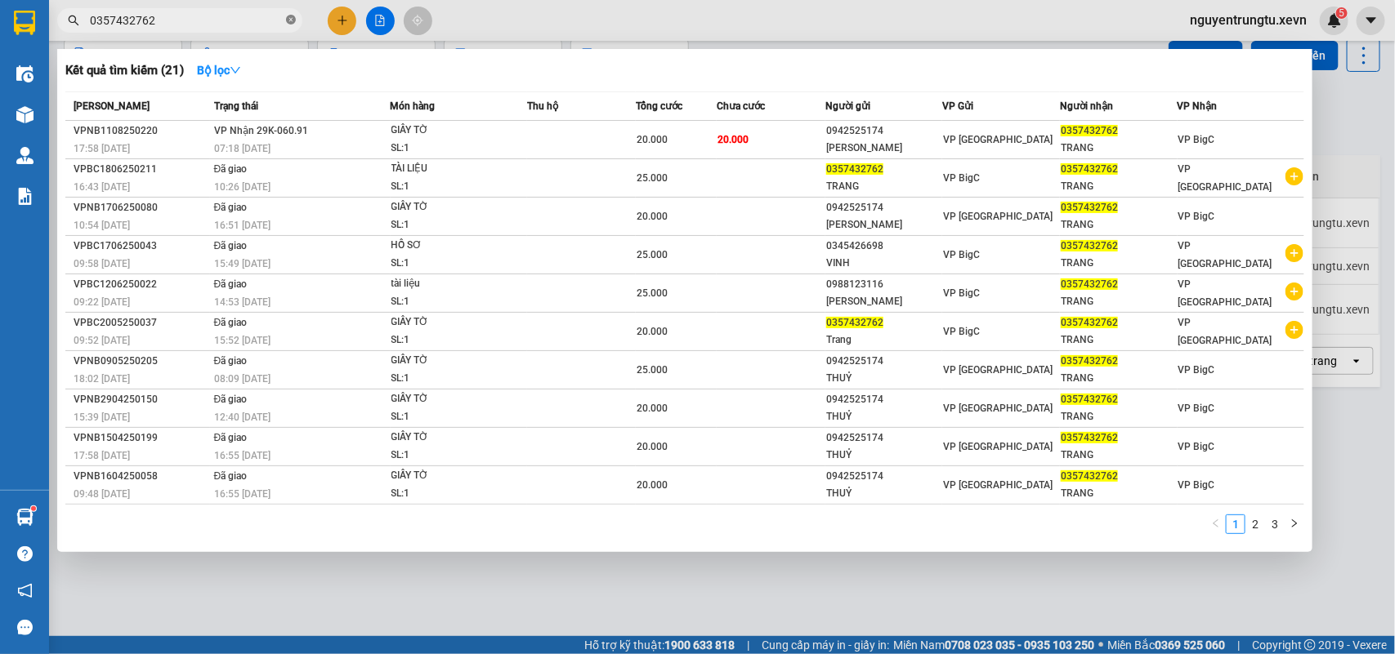
click at [288, 19] on icon "close-circle" at bounding box center [291, 20] width 10 height 10
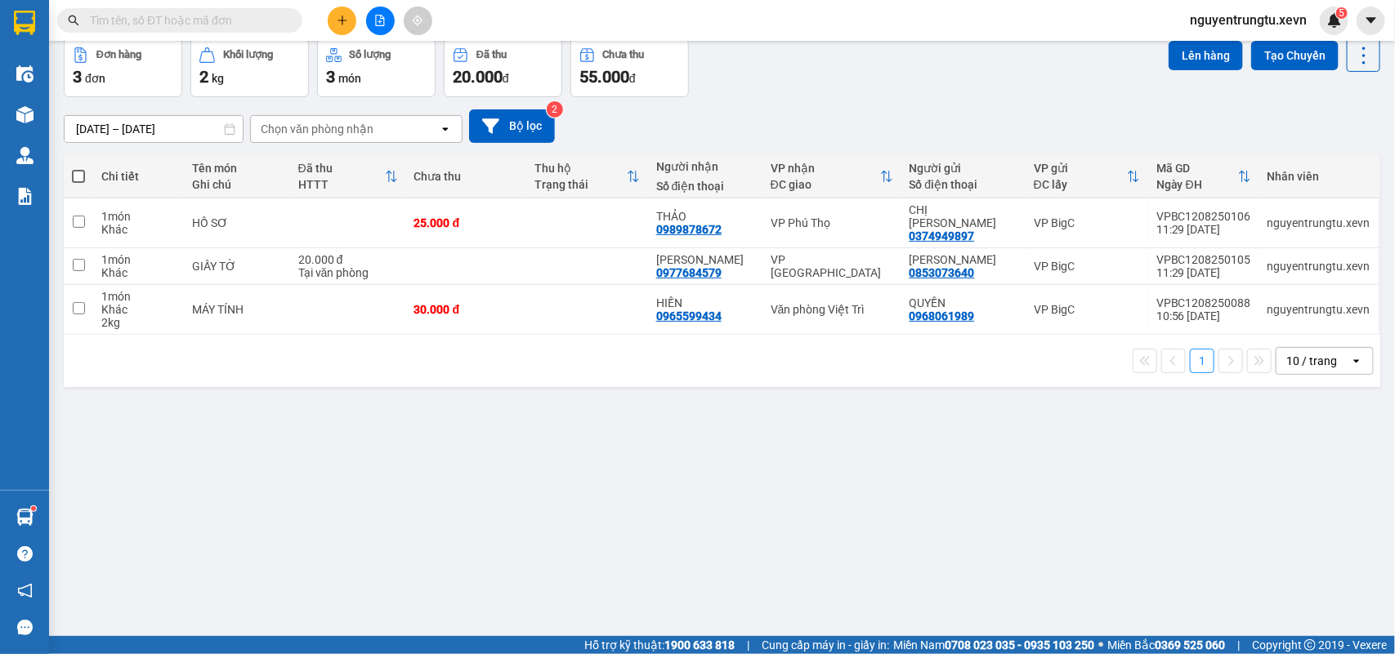
click at [243, 20] on input "text" at bounding box center [186, 20] width 193 height 18
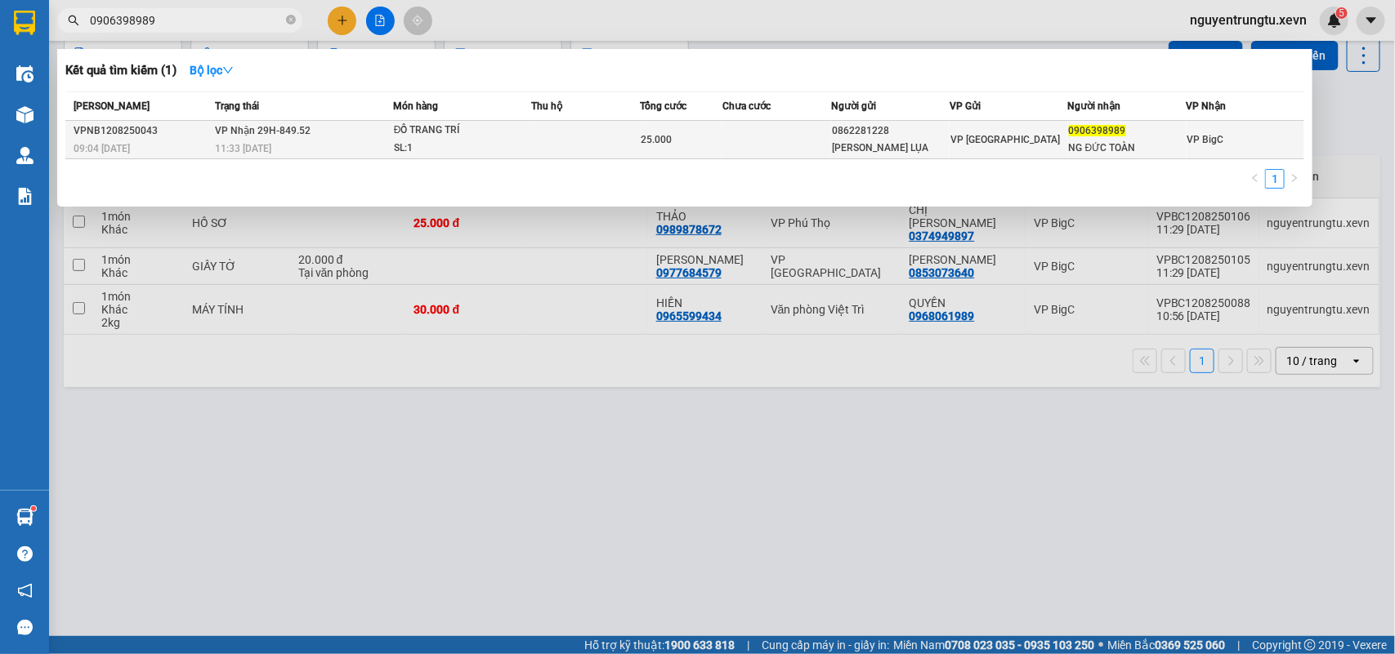
type input "0906398989"
click at [962, 141] on span "VP [GEOGRAPHIC_DATA]" at bounding box center [1004, 139] width 109 height 11
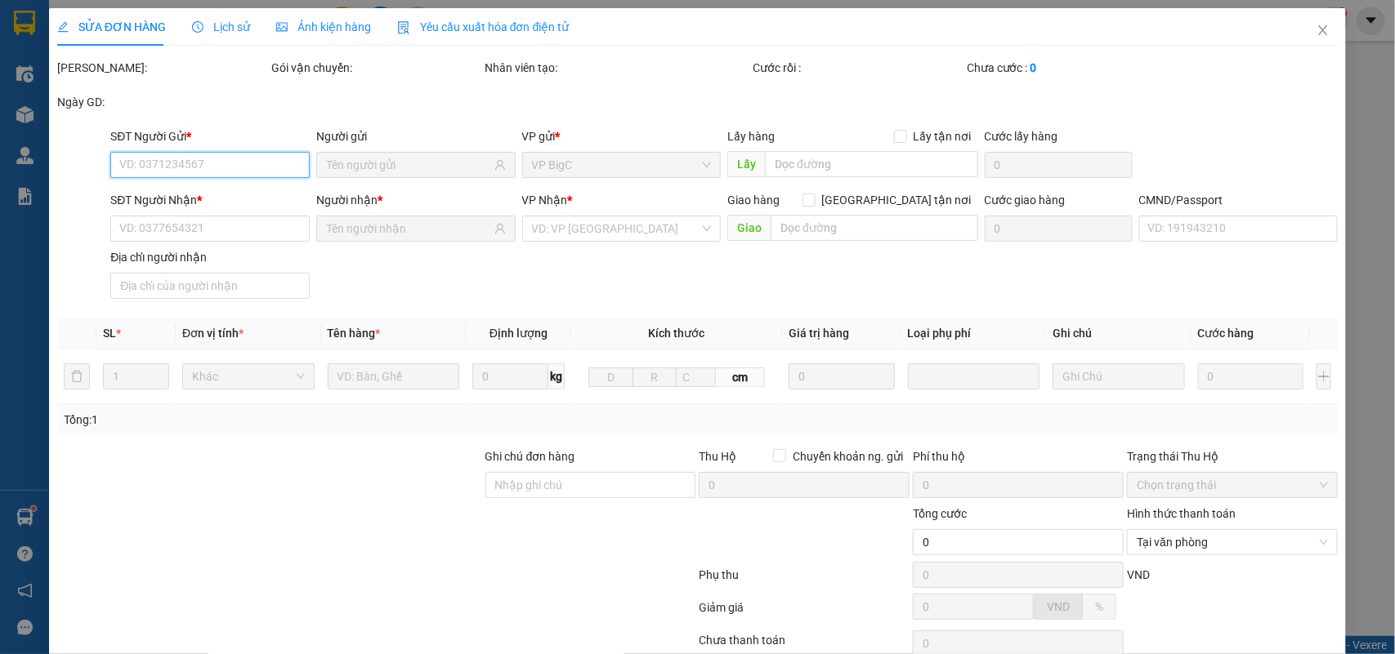
type input "0862281228"
type input "[PERSON_NAME] LỤA"
type input "0906398989"
type input "NG ĐỨC TOÀN"
type input "25.000"
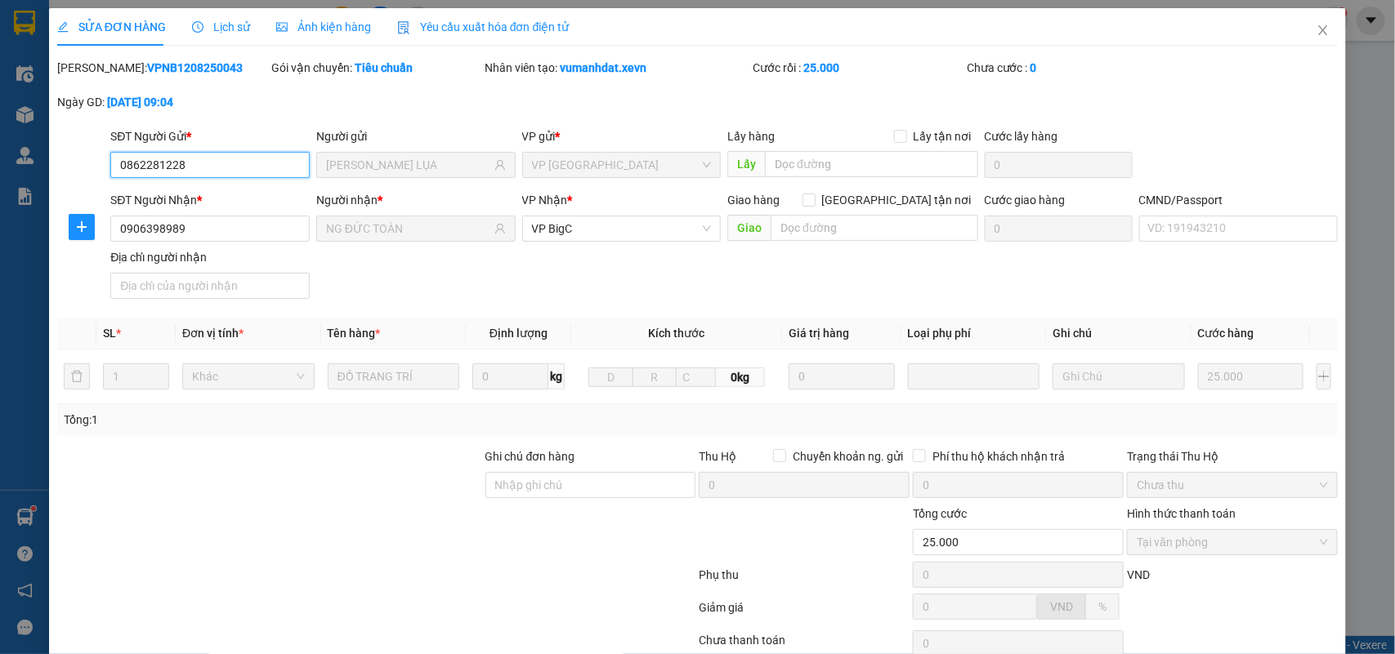
scroll to position [129, 0]
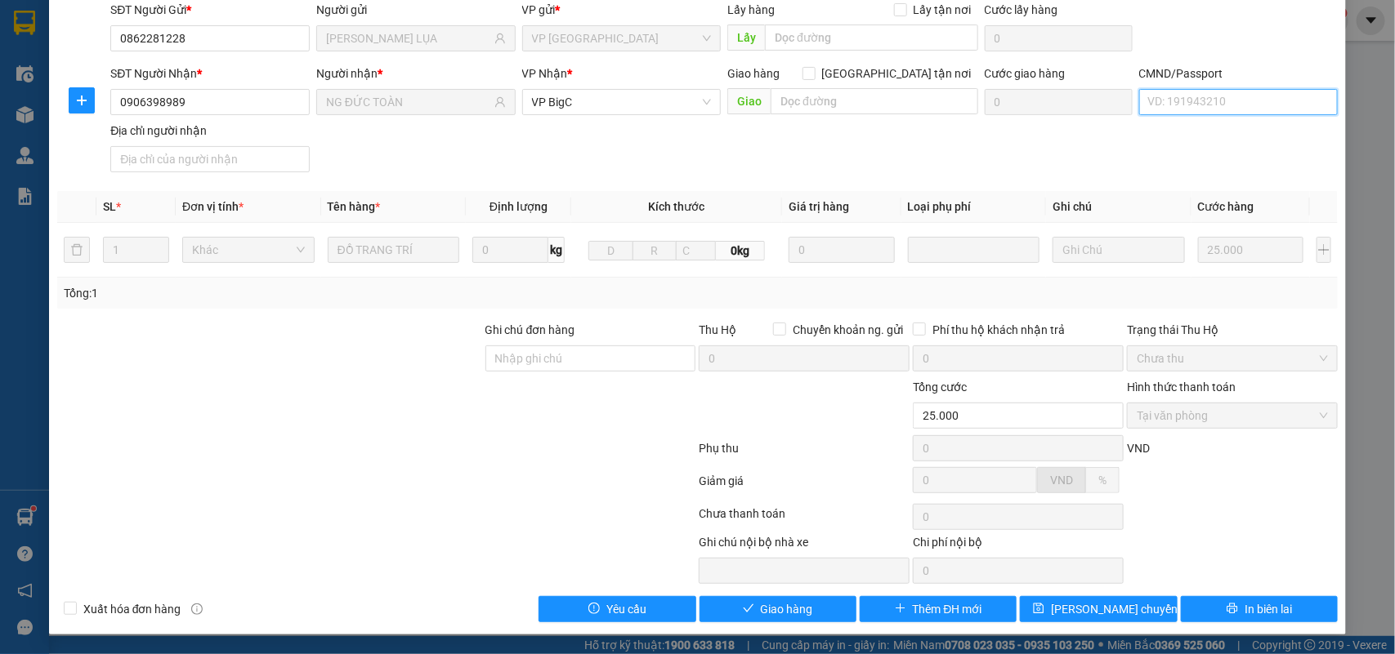
click at [1166, 96] on input "CMND/Passport" at bounding box center [1238, 102] width 199 height 26
type input "1CC"
click at [822, 610] on button "Giao hàng" at bounding box center [777, 609] width 157 height 26
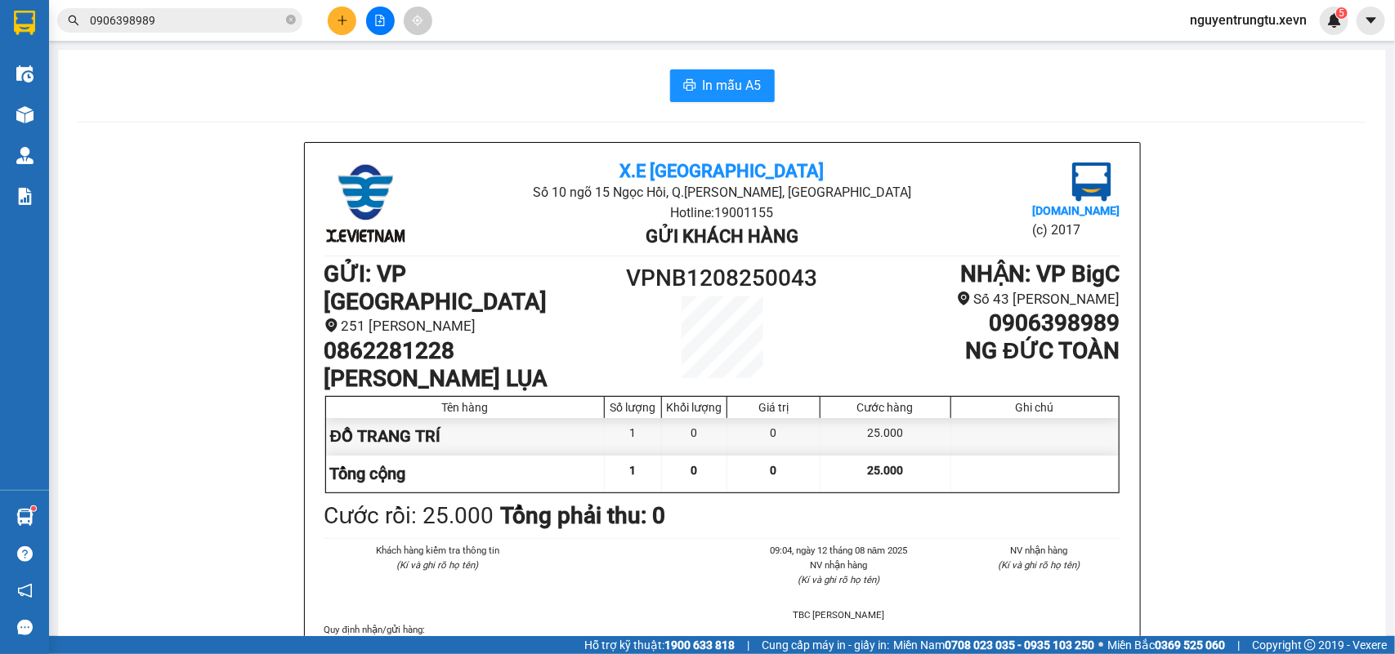
click at [350, 10] on button at bounding box center [342, 21] width 29 height 29
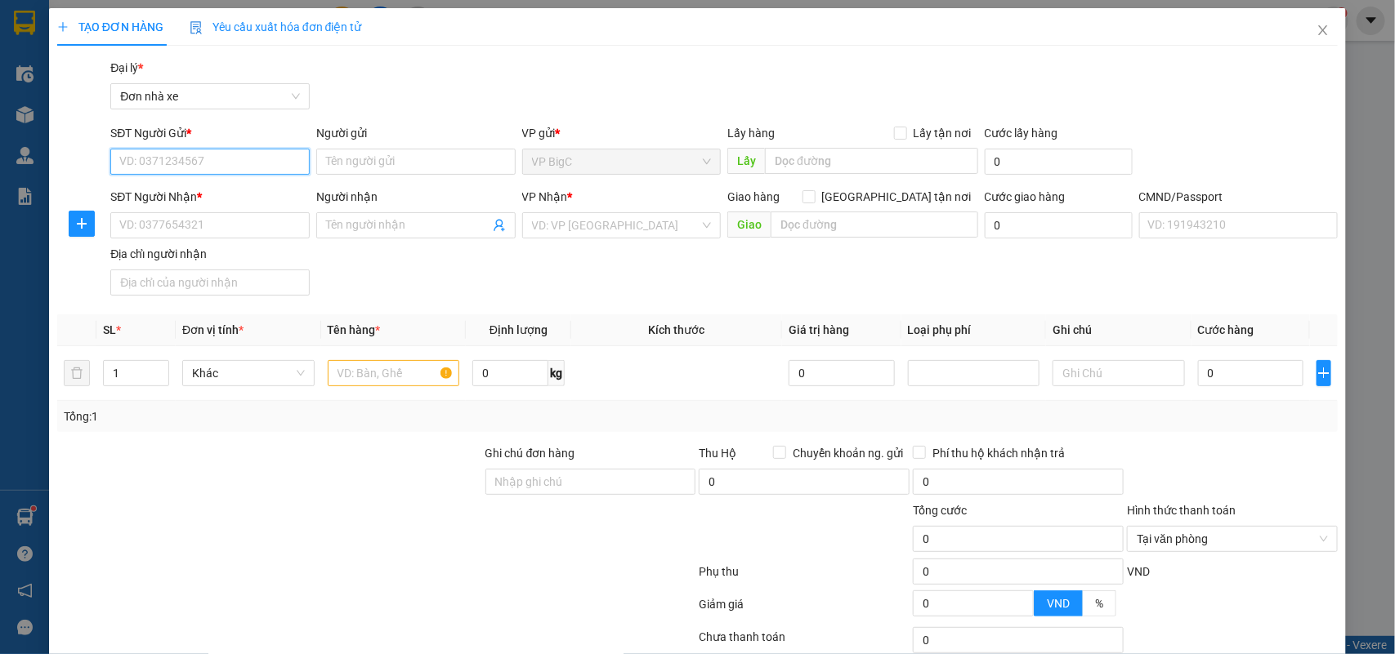
click at [235, 168] on input "SĐT Người Gửi *" at bounding box center [209, 162] width 199 height 26
type input "0979881861"
click at [225, 190] on div "0979881861 - THẾ NHIÊN" at bounding box center [207, 194] width 177 height 18
type input "THẾ NHIÊN"
type input "0378895584"
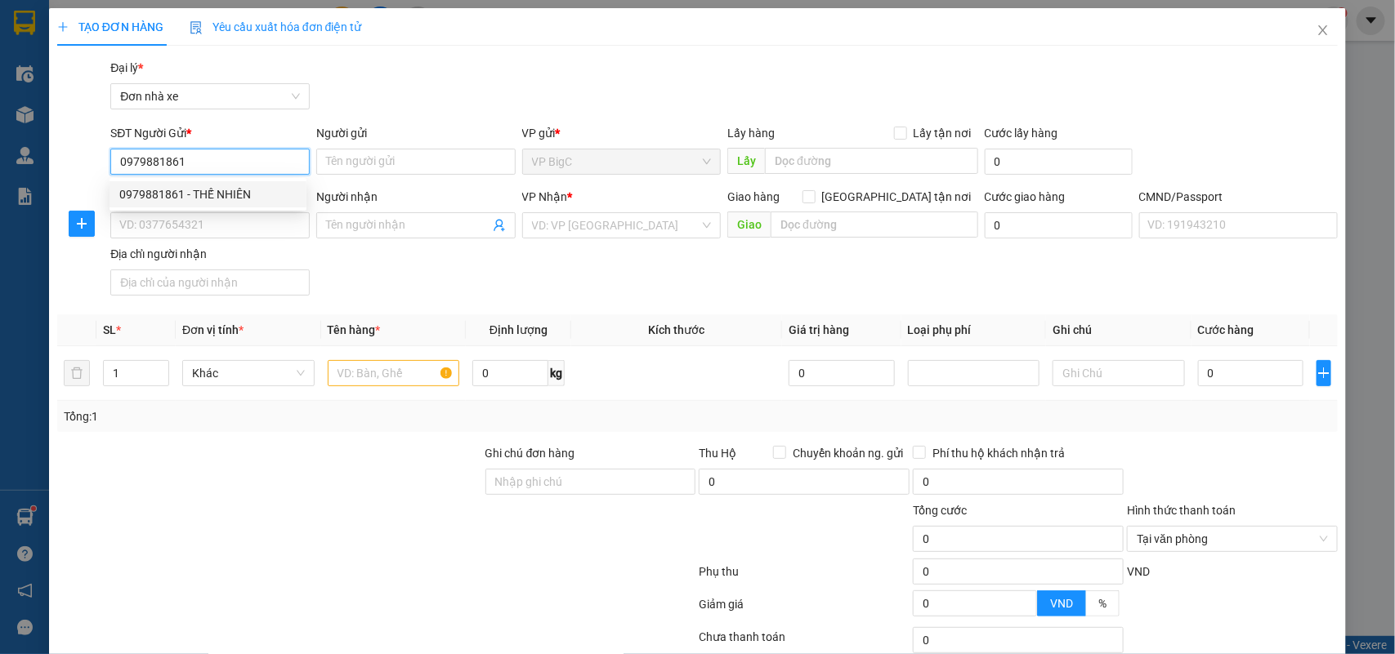
type input "BA"
type input "034096001545 NG [GEOGRAPHIC_DATA]"
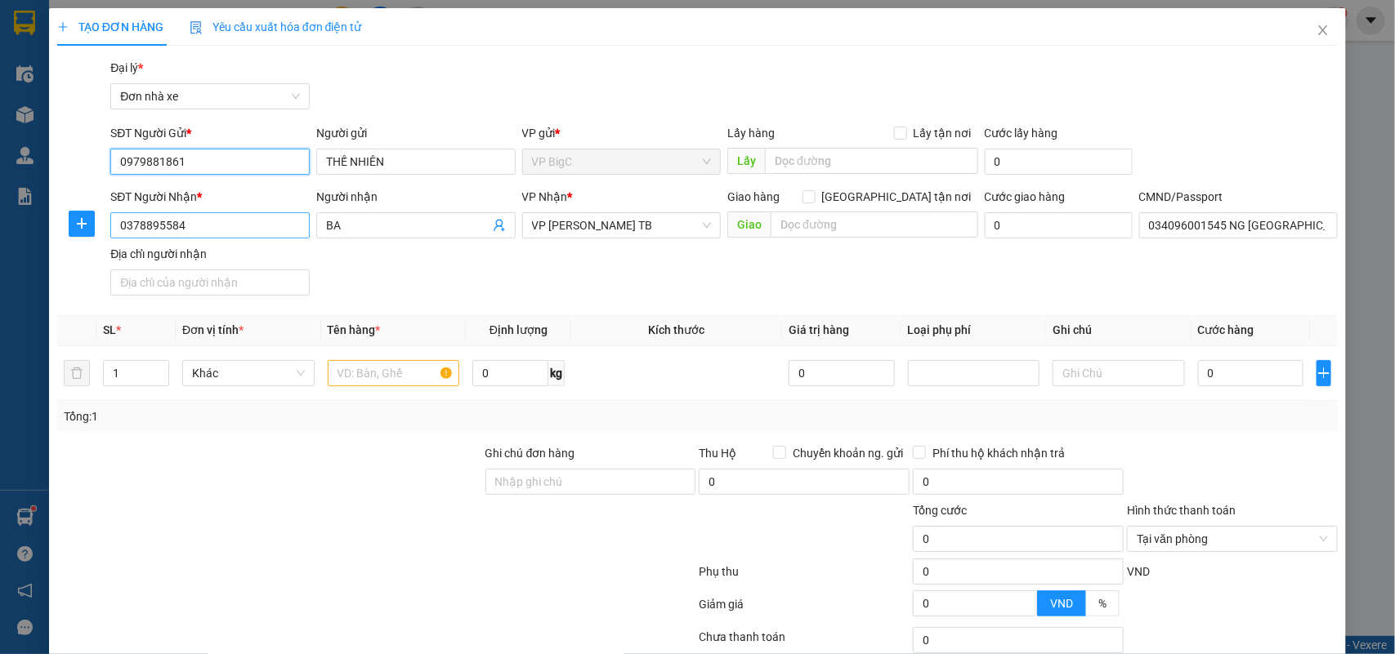
type input "0979881861"
drag, startPoint x: 218, startPoint y: 230, endPoint x: 0, endPoint y: 246, distance: 218.7
click at [0, 246] on div "TẠO ĐƠN HÀNG Yêu cầu xuất hóa đơn điện tử Transit Pickup Surcharge Ids Transit …" at bounding box center [697, 327] width 1395 height 654
type input "0767439542"
click at [235, 250] on div "0767439542 - [PERSON_NAME]" at bounding box center [207, 259] width 177 height 18
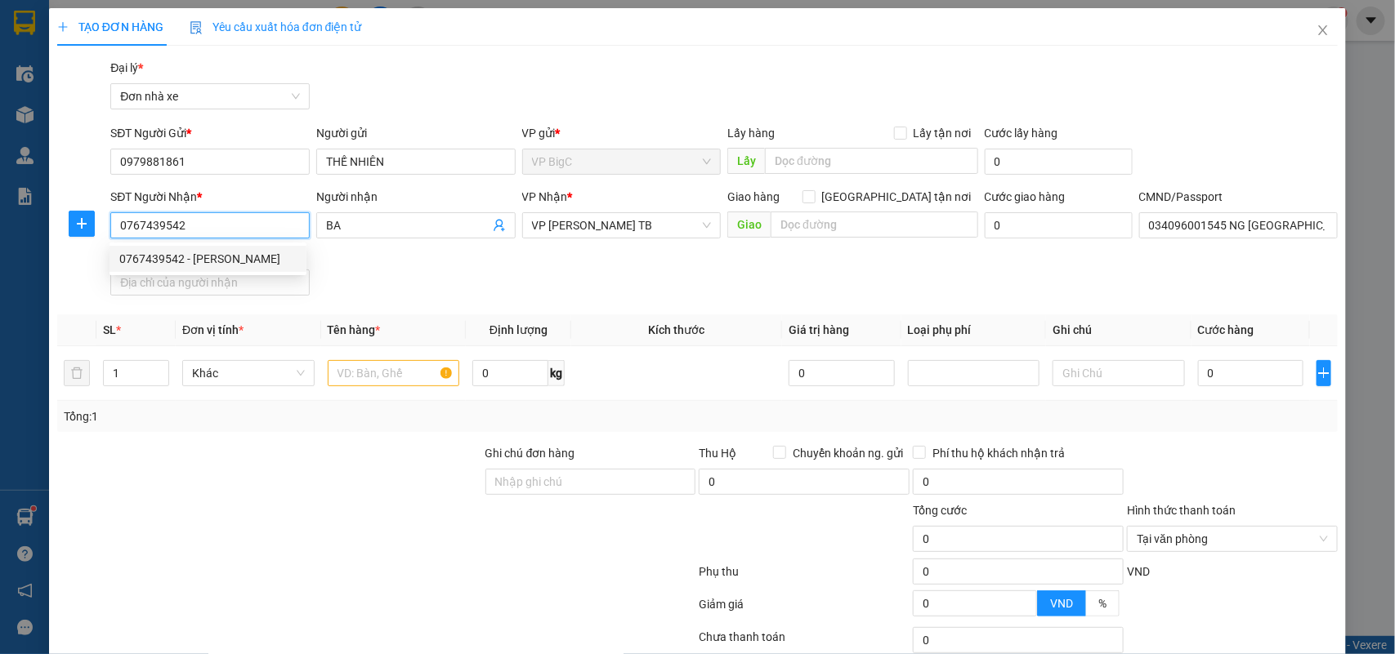
type input "[PERSON_NAME]"
type input "036090005046 [PERSON_NAME], 14/107/323 GIẢI PHÓNG"
type input "0767439542"
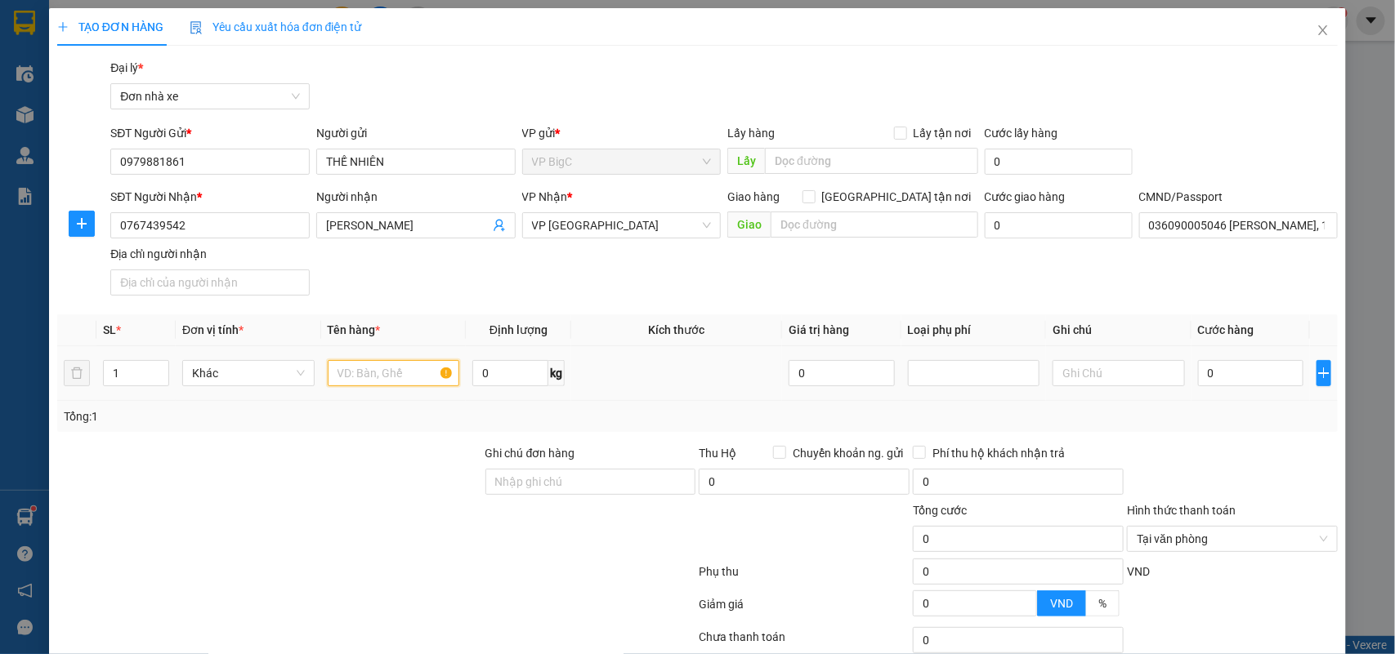
click at [364, 364] on input "text" at bounding box center [394, 373] width 132 height 26
type input "GIẤY TỜ"
click at [1246, 382] on input "0" at bounding box center [1250, 373] width 105 height 26
type input "2"
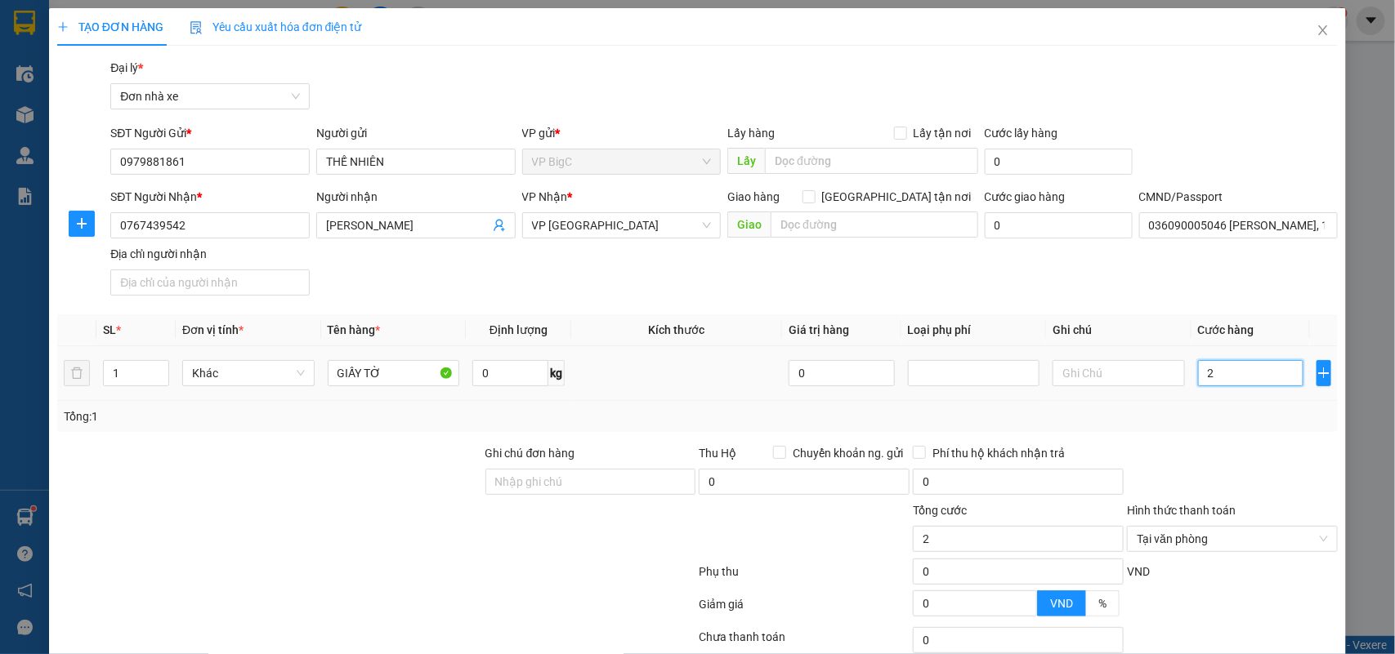
type input "20"
type input "20.000"
click at [1228, 458] on div at bounding box center [1232, 472] width 214 height 57
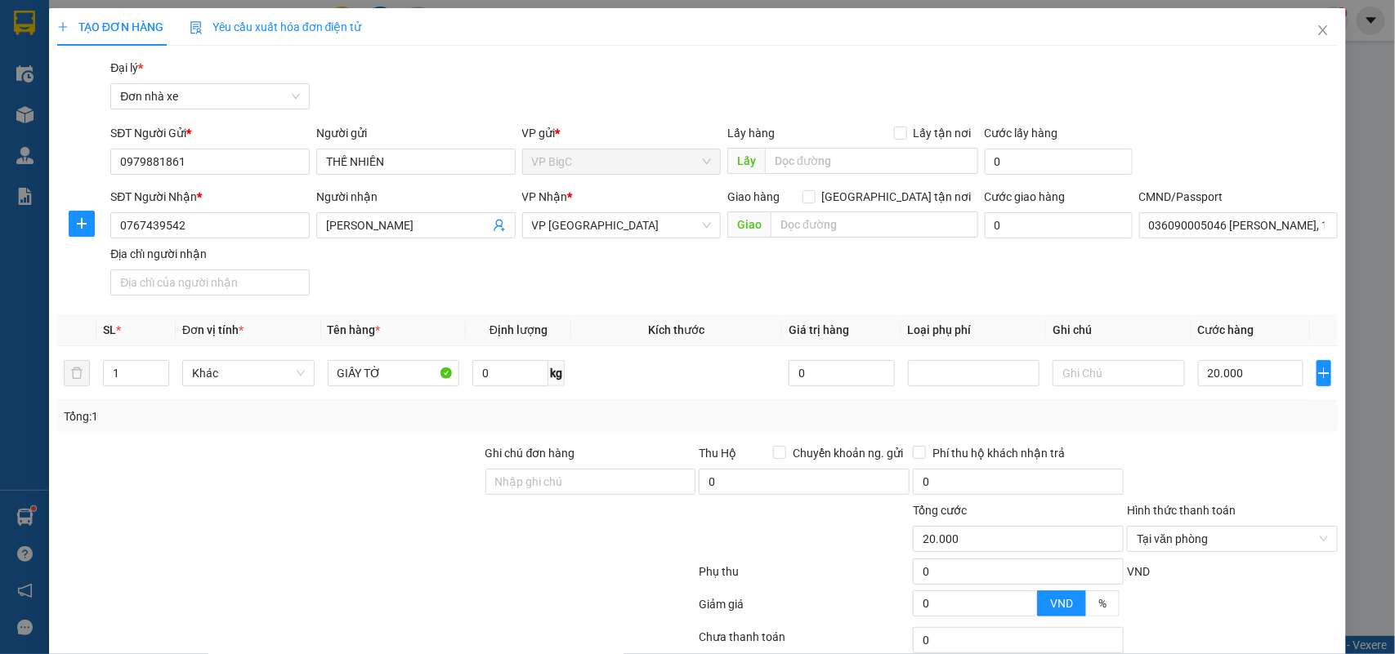
scroll to position [125, 0]
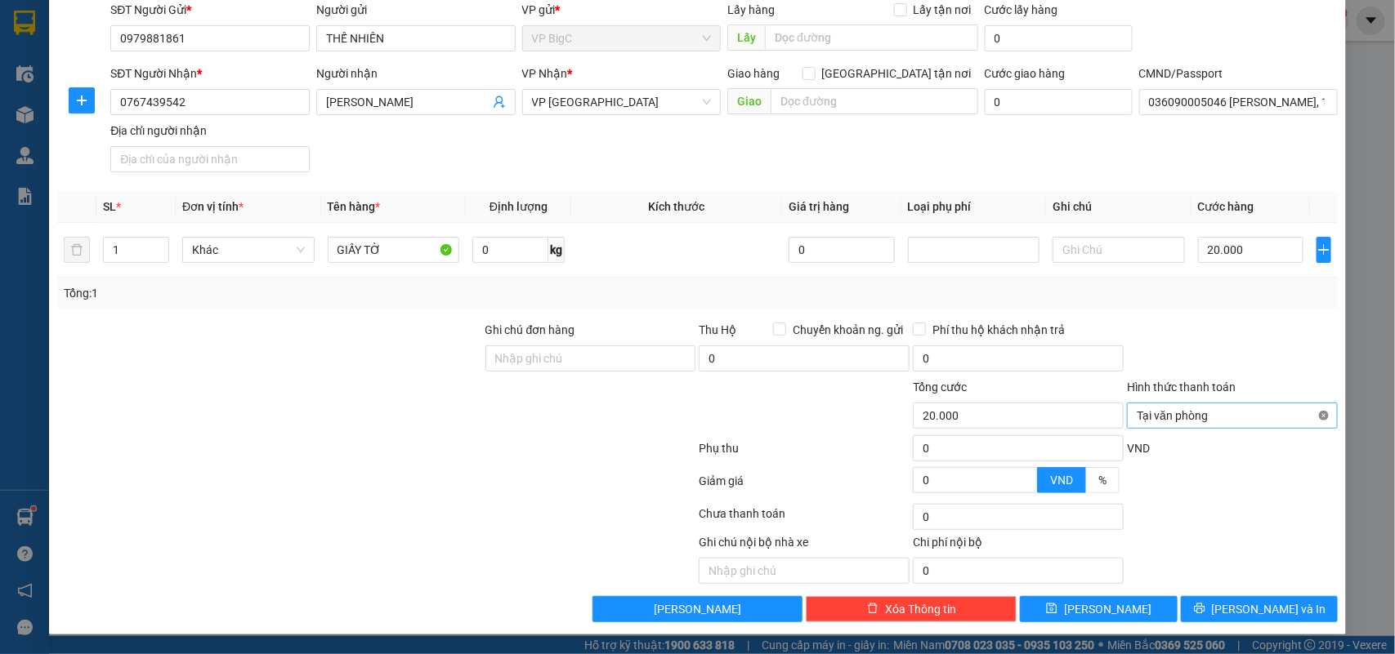
type input "20.000"
drag, startPoint x: 1292, startPoint y: 595, endPoint x: 1276, endPoint y: 605, distance: 18.4
click at [1288, 598] on div "Transit Pickup Surcharge Ids Transit Deliver Surcharge Ids Transit Deliver Surc…" at bounding box center [697, 278] width 1281 height 687
drag, startPoint x: 1251, startPoint y: 600, endPoint x: 1239, endPoint y: 607, distance: 13.2
click at [1250, 602] on span "[PERSON_NAME] và In" at bounding box center [1269, 609] width 114 height 18
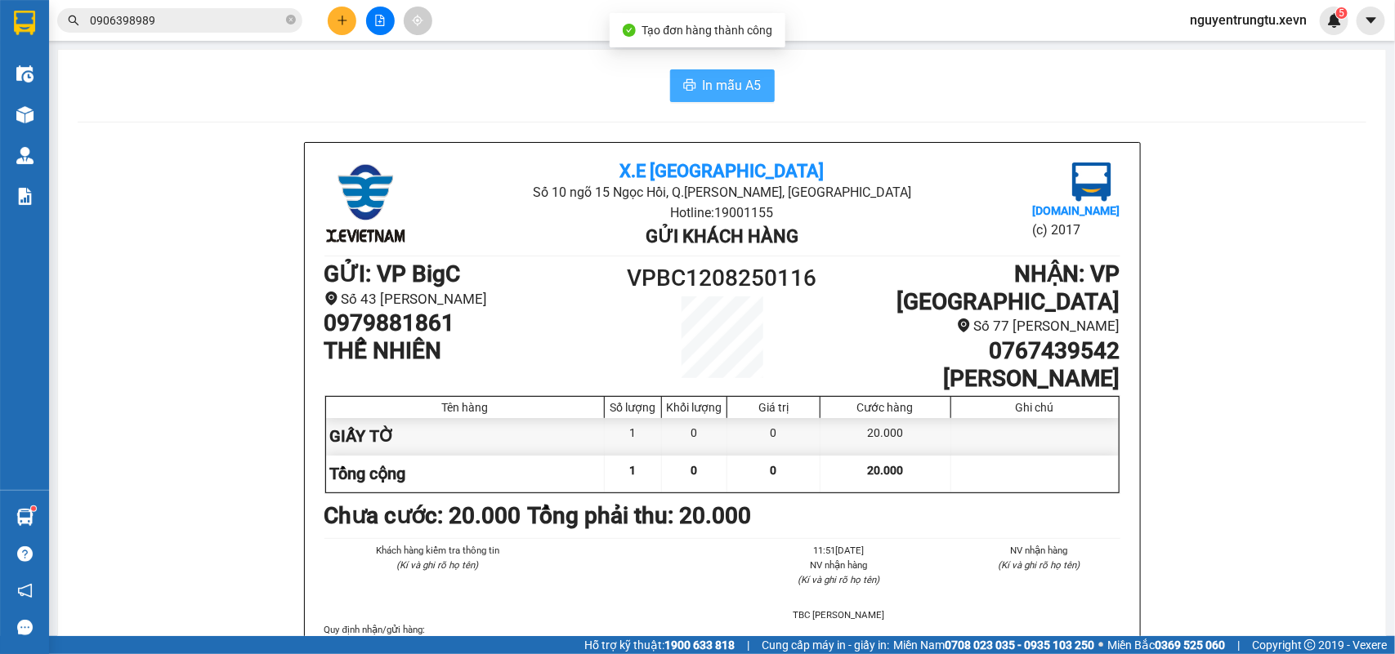
click at [689, 87] on button "In mẫu A5" at bounding box center [722, 85] width 105 height 33
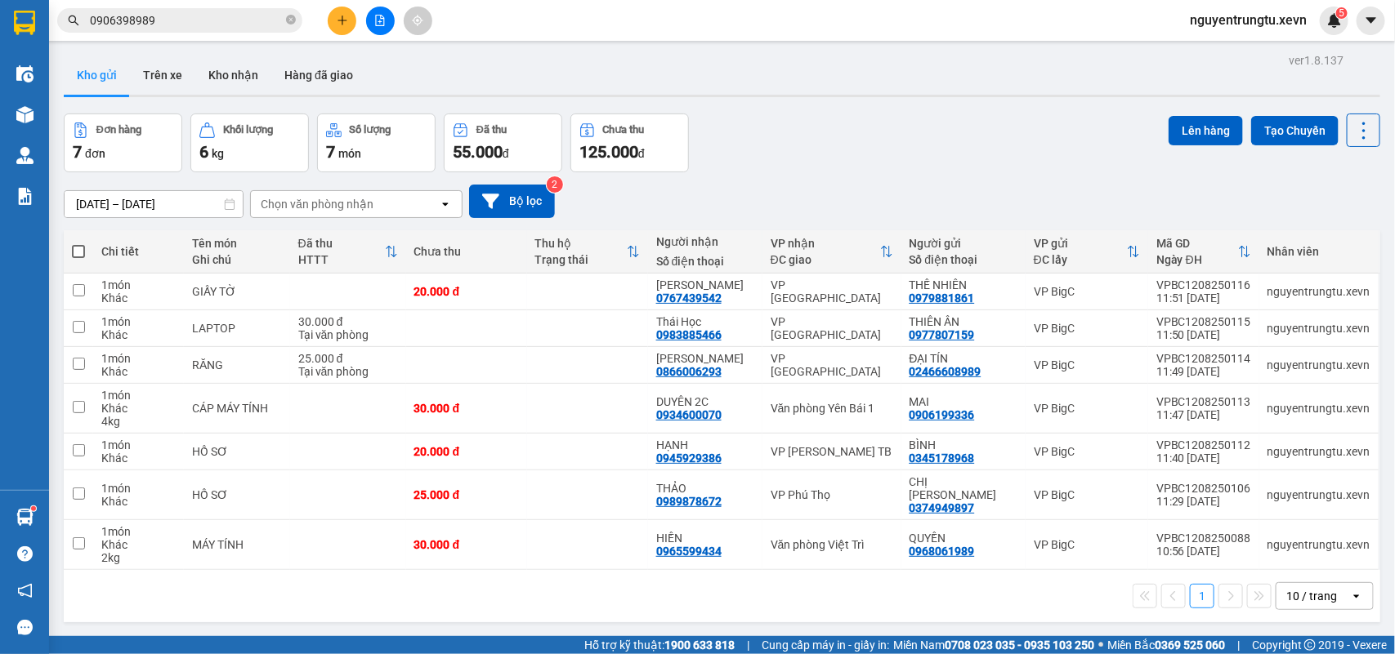
click at [342, 15] on icon "plus" at bounding box center [342, 20] width 11 height 11
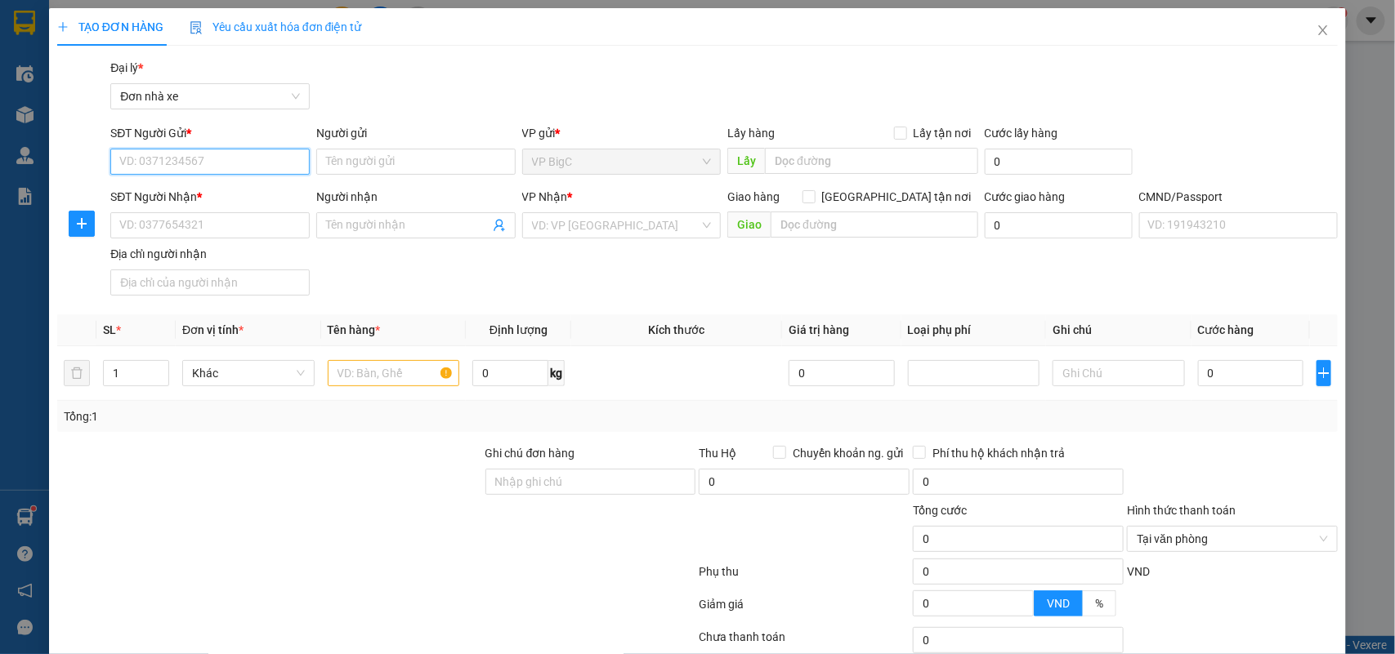
click at [251, 160] on input "SĐT Người Gửi *" at bounding box center [209, 162] width 199 height 26
type input "0849914444"
click at [239, 190] on div "0849914444 - [PERSON_NAME]" at bounding box center [207, 194] width 177 height 18
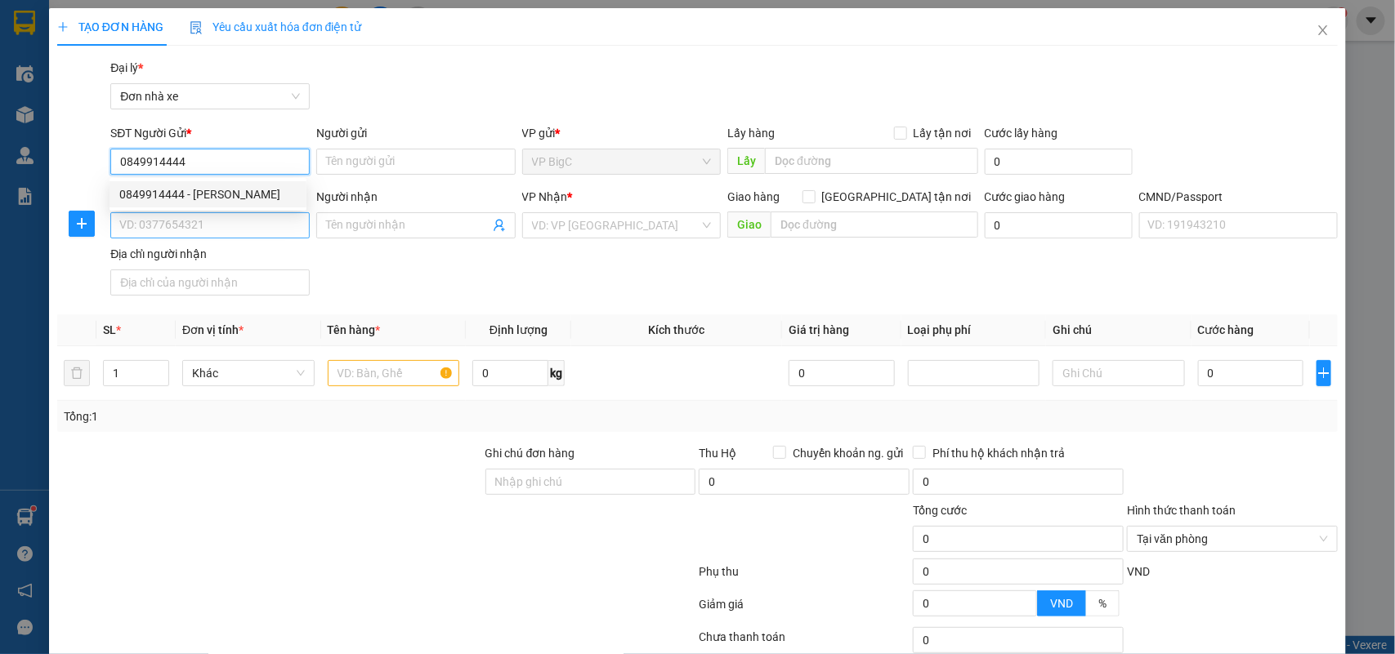
type input "[PERSON_NAME]"
type input "0942772696"
type input "[PERSON_NAME]"
type input "036086012489 [PERSON_NAME] 95 [PERSON_NAME]"
type input "0849914444"
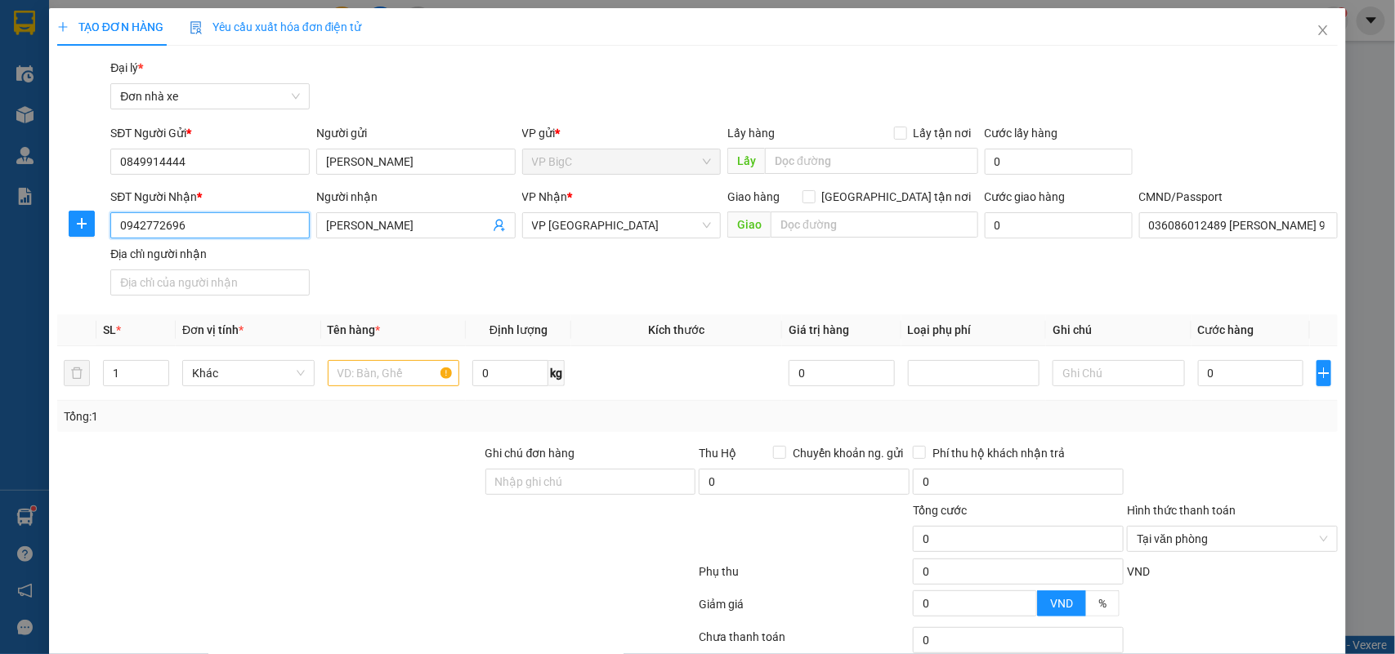
drag, startPoint x: 227, startPoint y: 221, endPoint x: 34, endPoint y: 237, distance: 193.5
click at [34, 237] on div "TẠO ĐƠN HÀNG Yêu cầu xuất hóa đơn điện tử Transit Pickup Surcharge Ids Transit …" at bounding box center [697, 327] width 1395 height 654
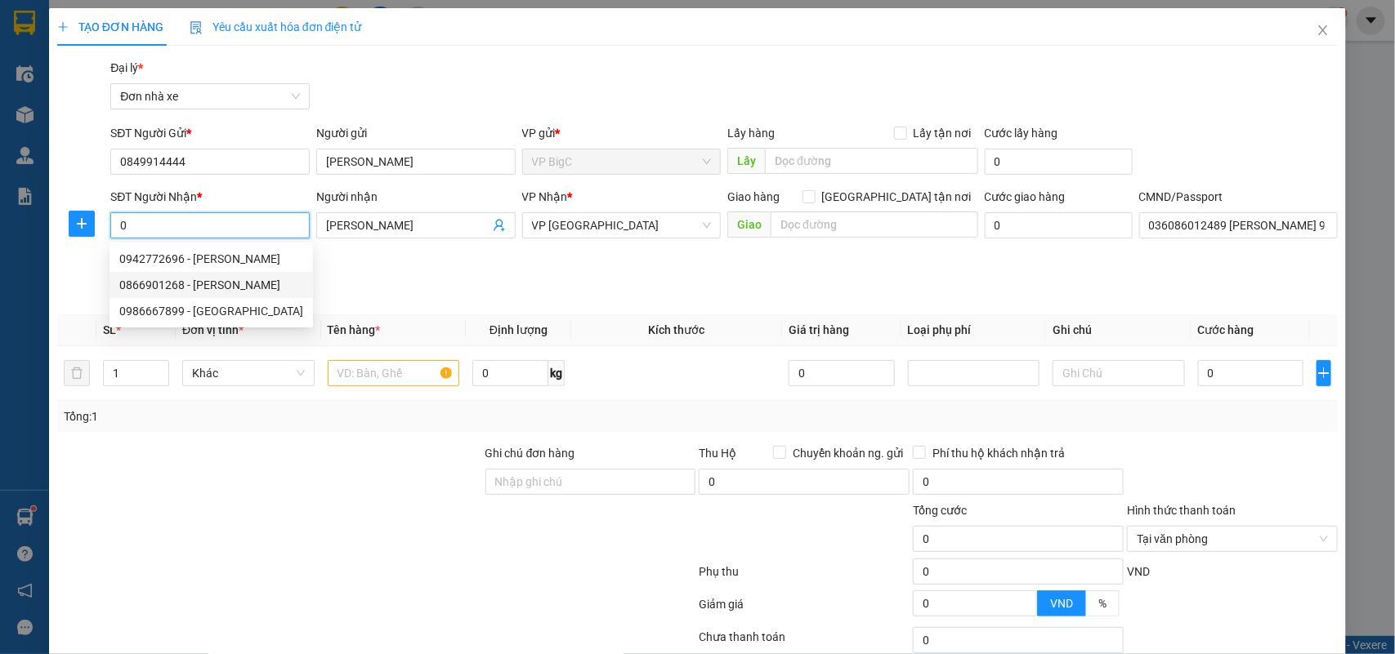
click at [234, 288] on div "0866901268 - [PERSON_NAME]" at bounding box center [211, 285] width 184 height 18
type input "0866901268"
type input "[PERSON_NAME]"
type input "037197001981 [PERSON_NAME] AN"
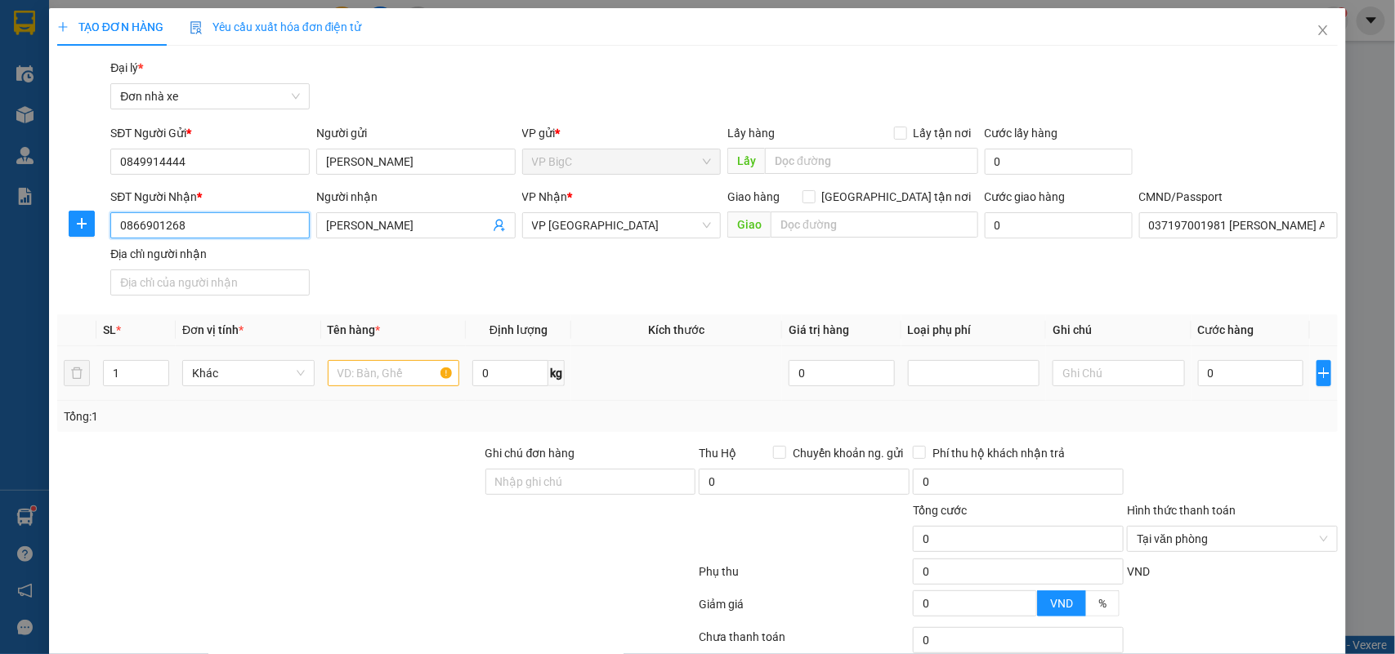
type input "0866901268"
click at [403, 370] on input "text" at bounding box center [394, 373] width 132 height 26
type input "D"
type input "ĐIỆN THOẠI"
type input "1"
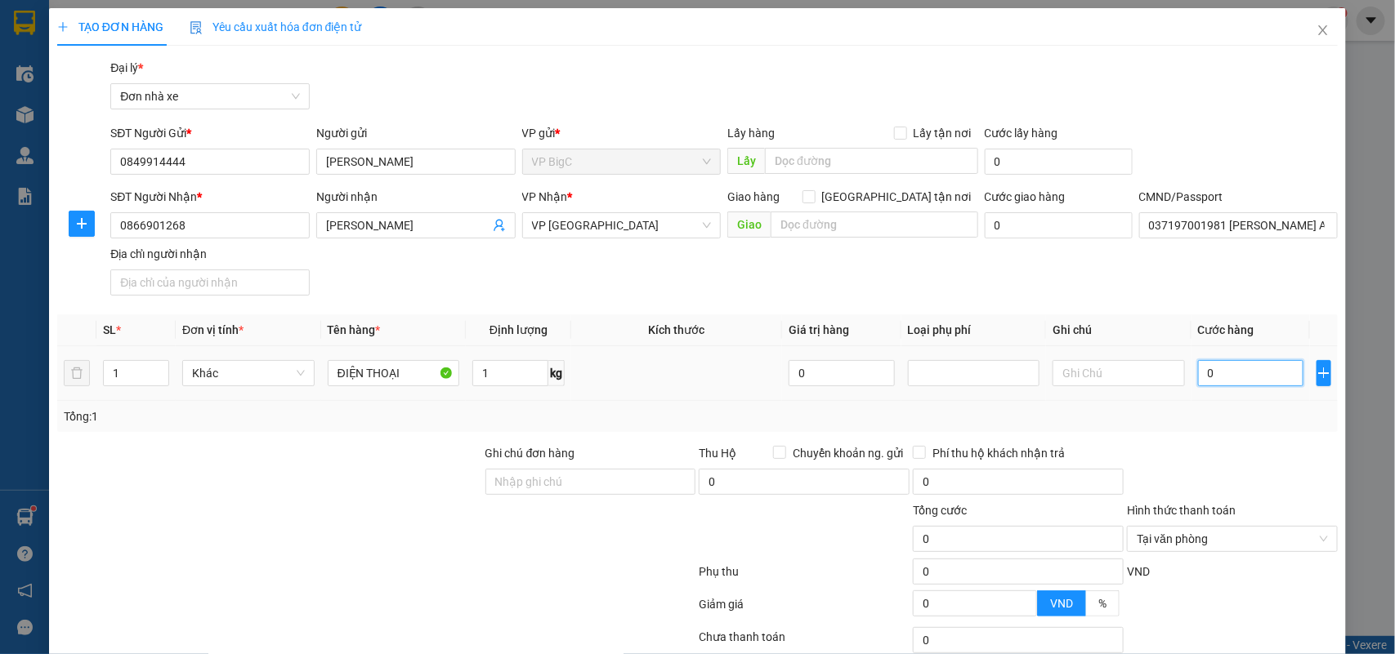
click at [1248, 373] on input "0" at bounding box center [1250, 373] width 105 height 26
type input "2"
type input "24"
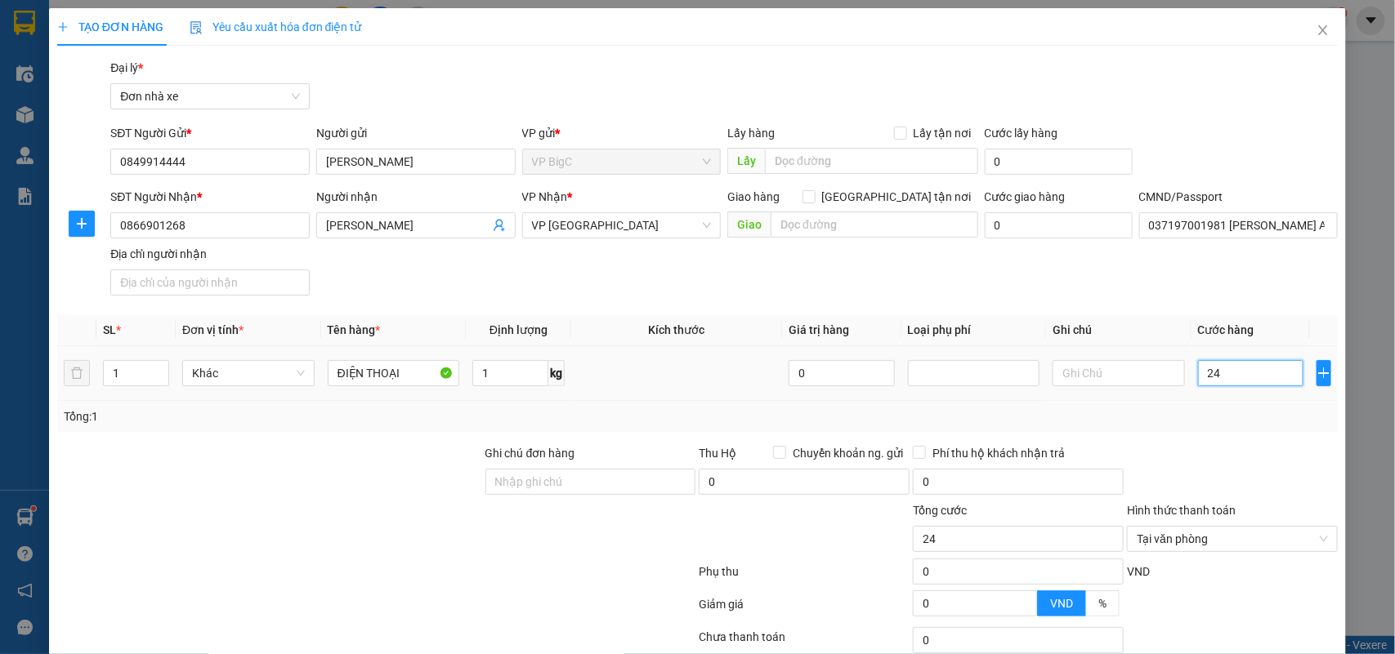
type input "2"
type input "25"
type input "25.000"
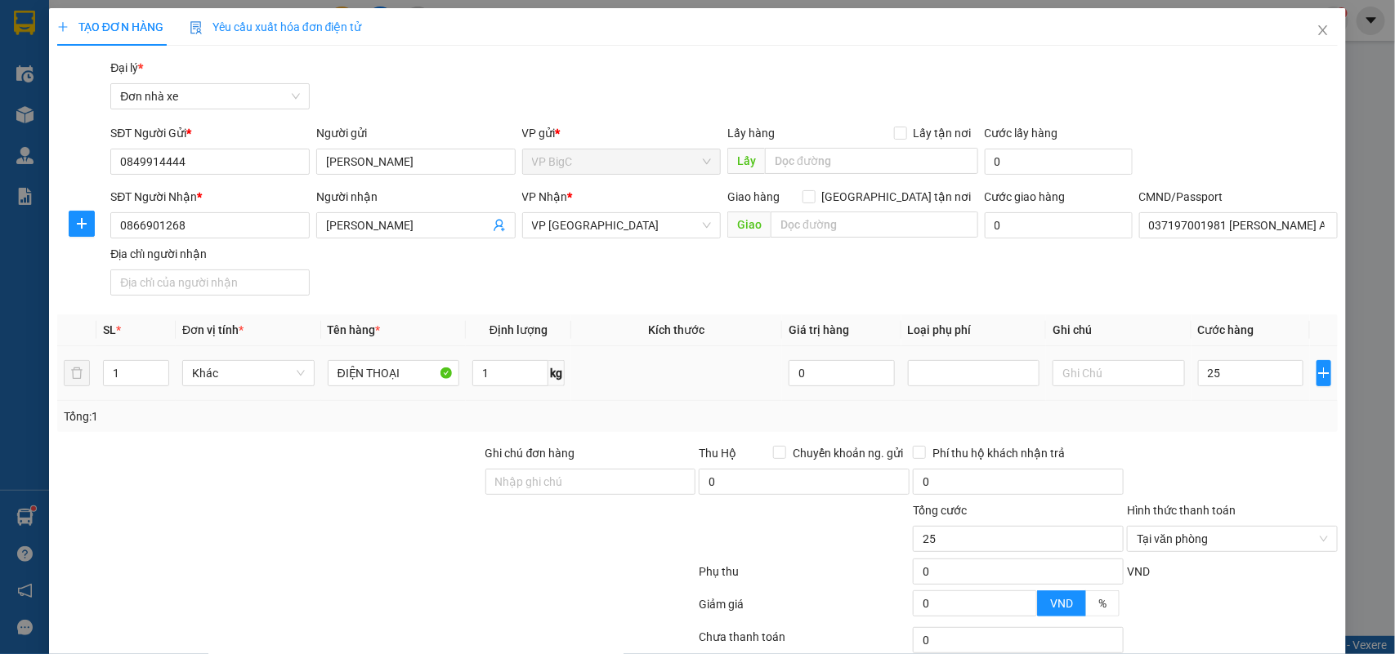
type input "25.000"
click at [1216, 501] on div at bounding box center [1232, 472] width 214 height 57
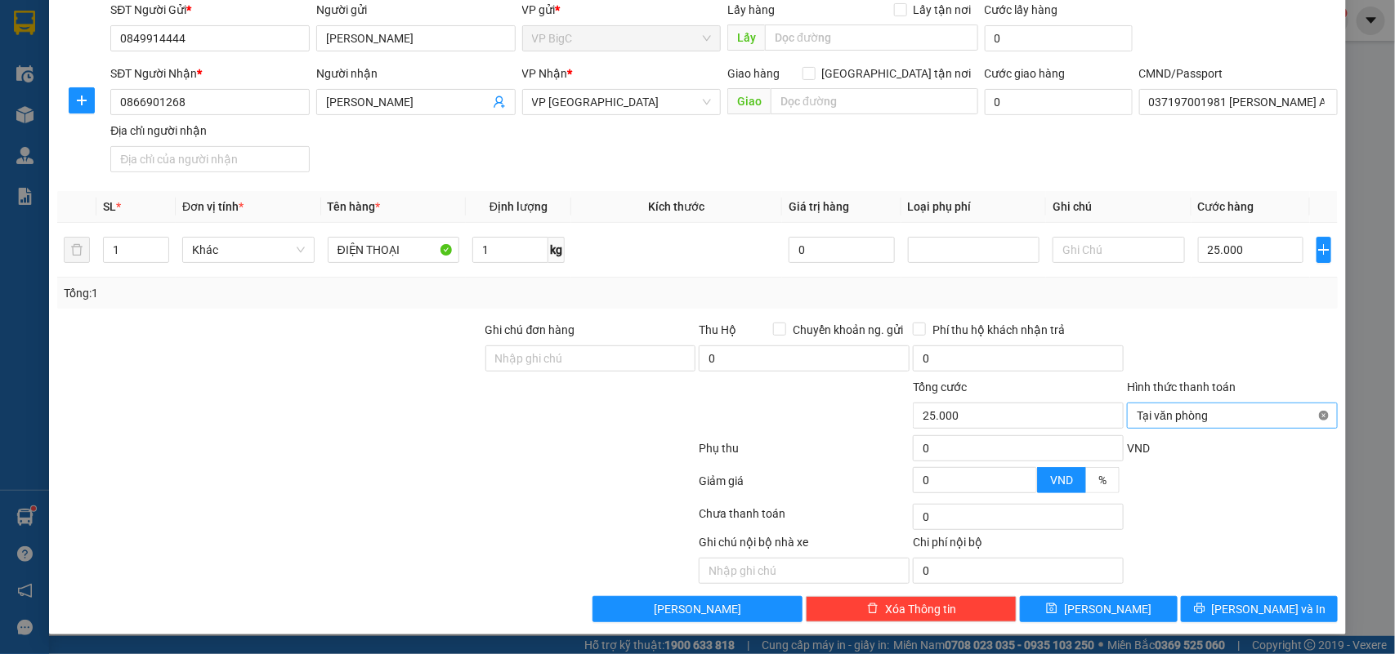
type input "25.000"
click at [1275, 613] on span "[PERSON_NAME] và In" at bounding box center [1269, 609] width 114 height 18
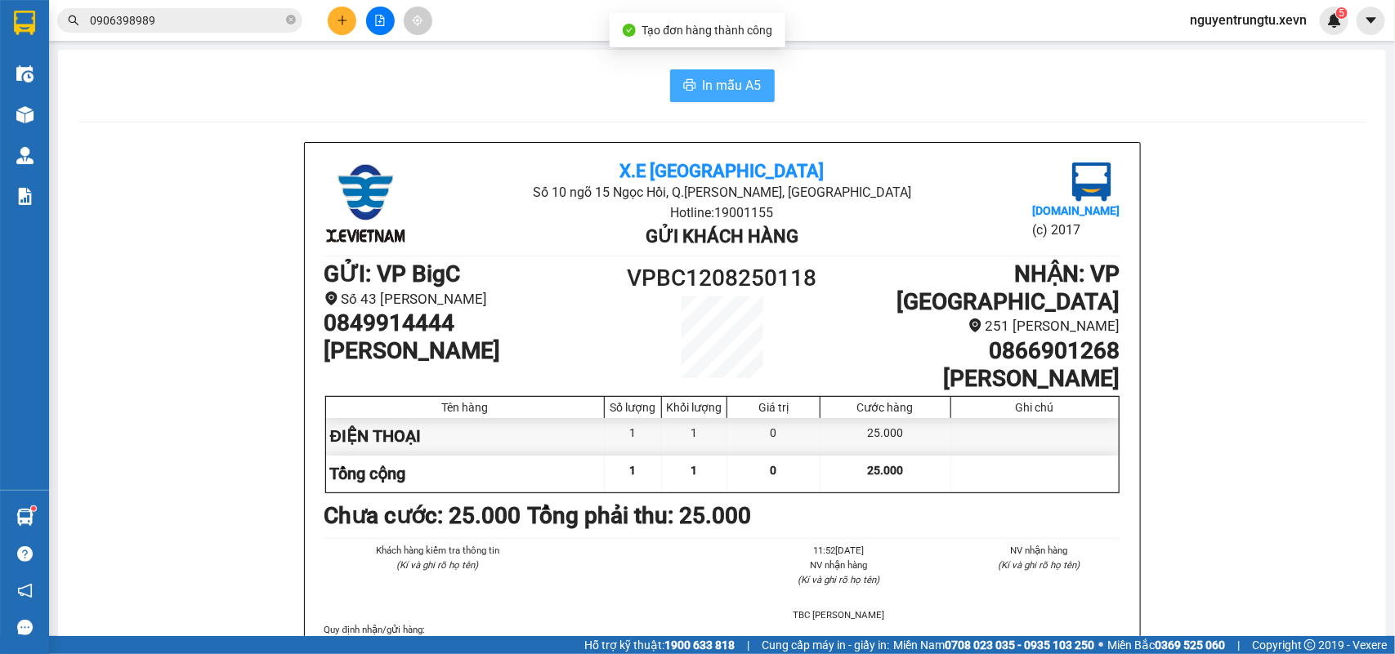
click at [683, 79] on icon "printer" at bounding box center [689, 84] width 13 height 13
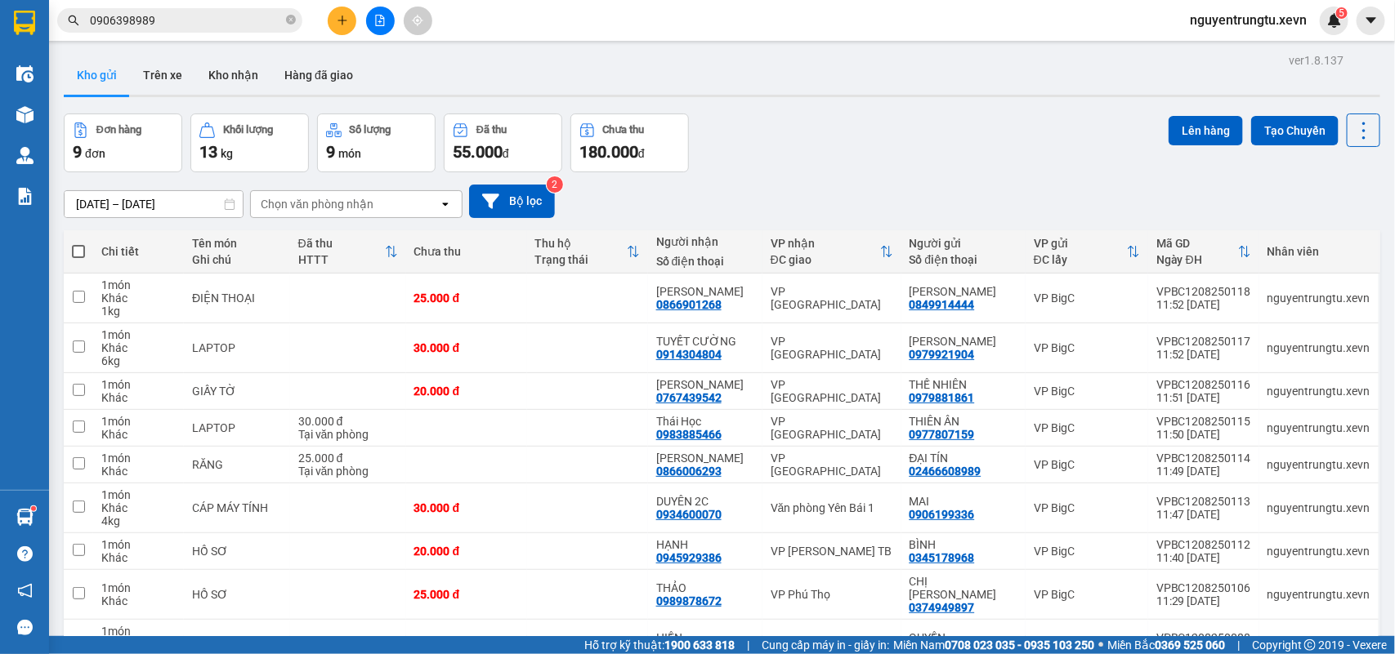
click at [332, 26] on button at bounding box center [342, 21] width 29 height 29
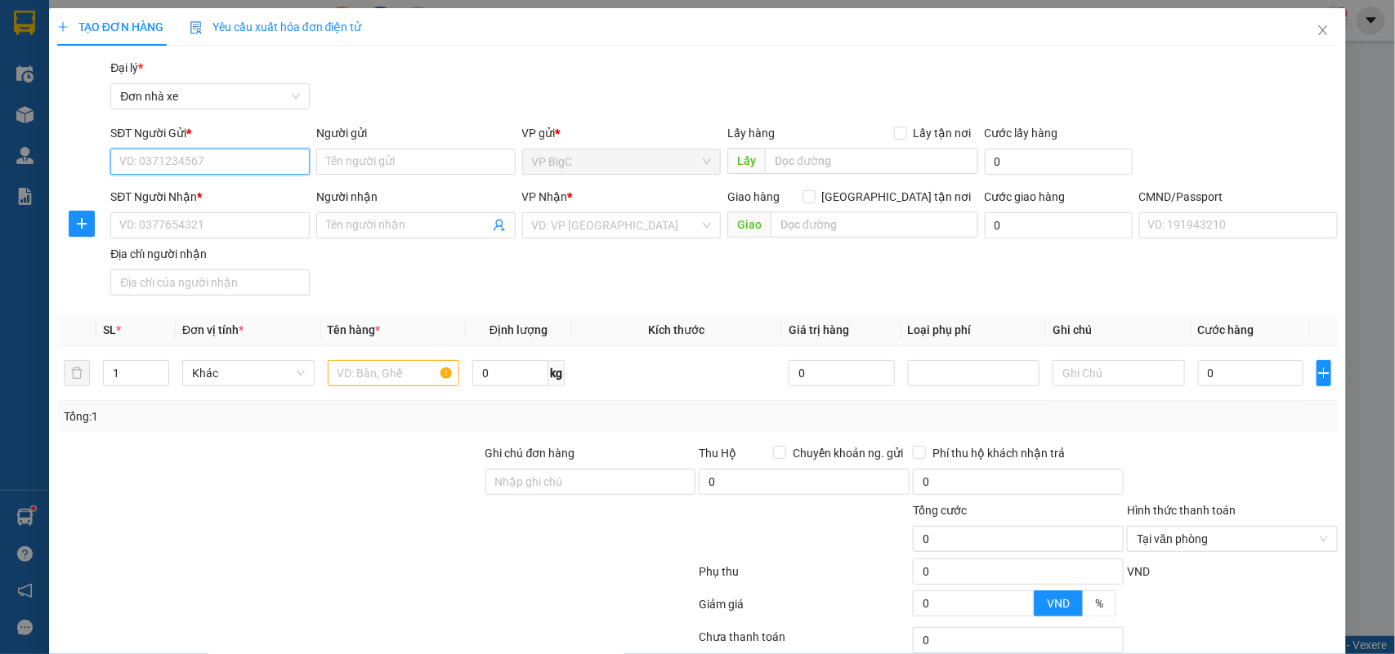
click at [263, 151] on input "SĐT Người Gửi *" at bounding box center [209, 162] width 199 height 26
type input "0917826997"
click at [256, 197] on div "0917826997 - NHẤT LÂM" at bounding box center [207, 194] width 177 height 18
type input "NHẤT LÂM"
type input "0979353664"
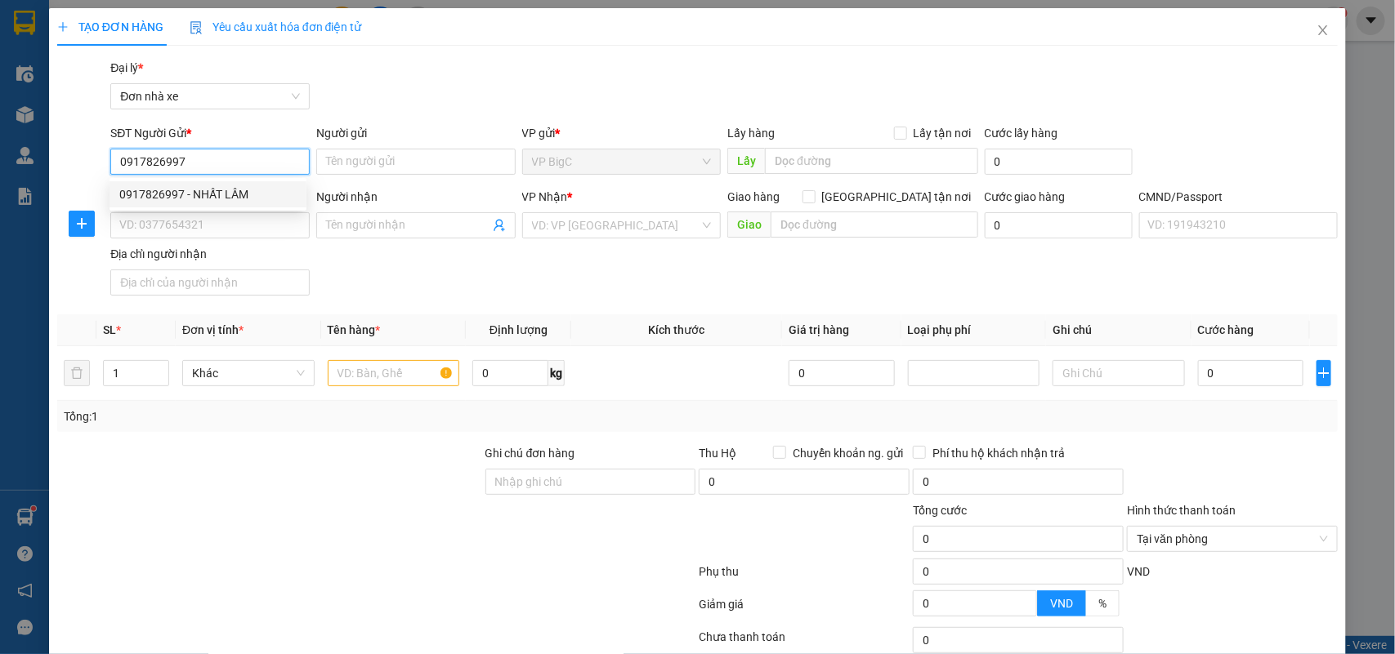
type input "ZARO COFFEE"
type input "MINH SHIP"
type input "0917826997"
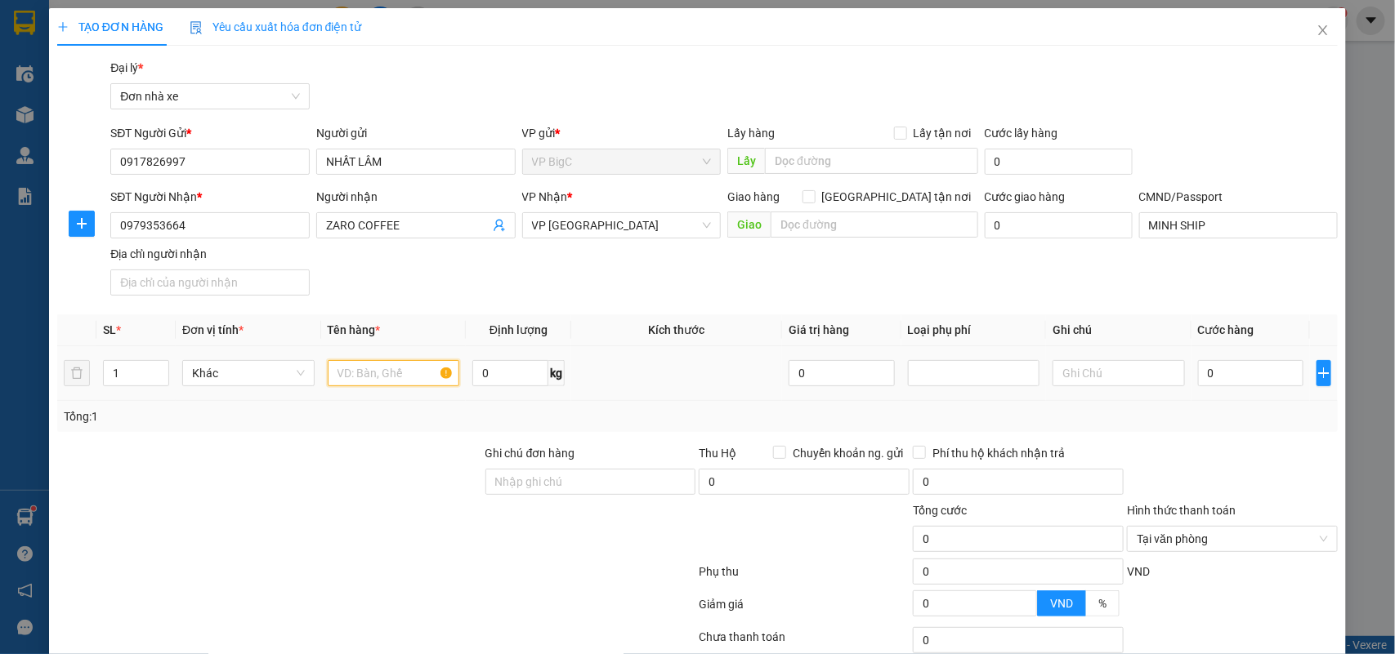
click at [384, 377] on input "text" at bounding box center [394, 373] width 132 height 26
type input "KEM"
type input "24"
click at [1221, 358] on div "0" at bounding box center [1250, 373] width 105 height 33
click at [1218, 361] on input "0" at bounding box center [1250, 373] width 105 height 26
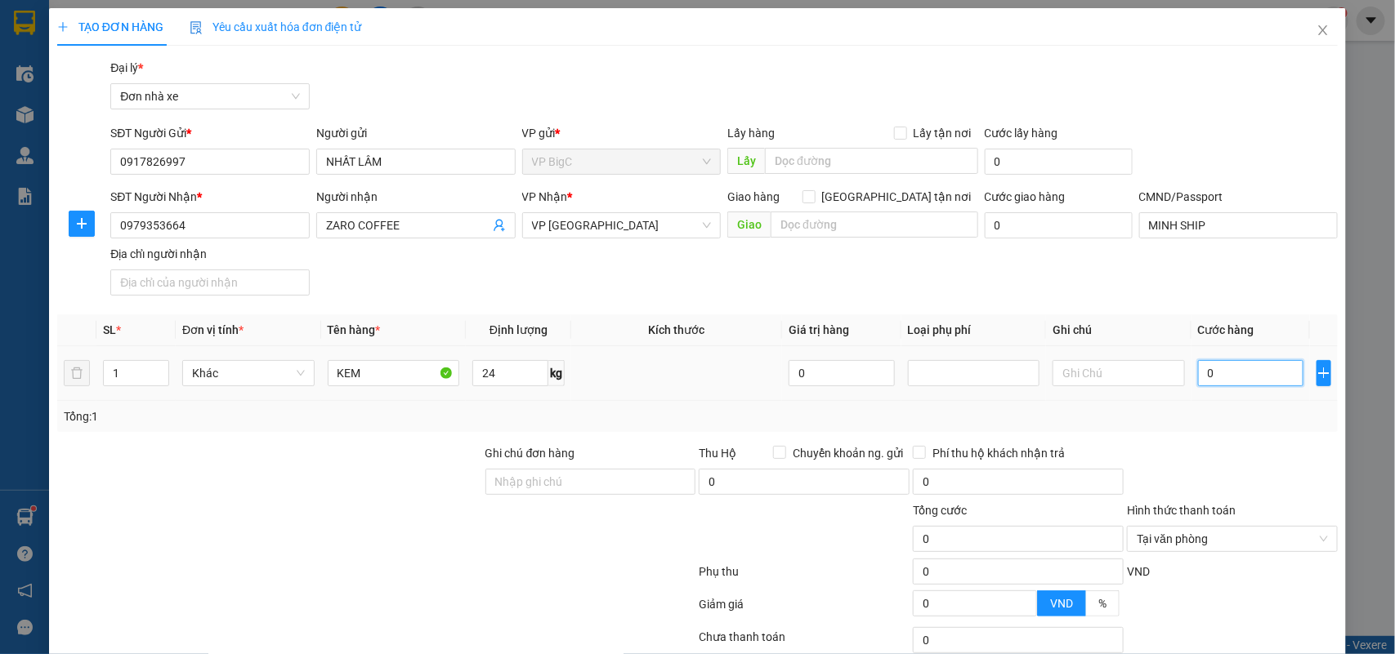
type input "5"
type input "50"
type input "50.000"
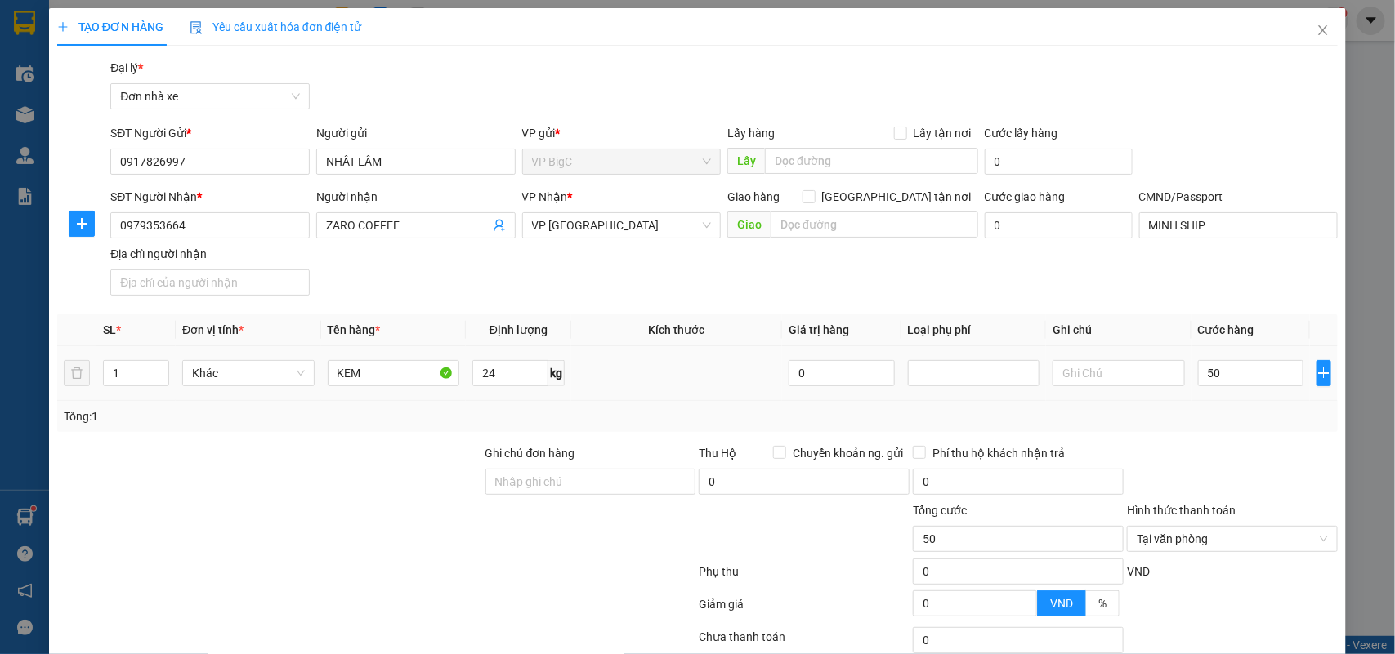
type input "50.000"
click at [1206, 413] on div "Tổng: 1" at bounding box center [698, 417] width 1268 height 18
type input "50.000"
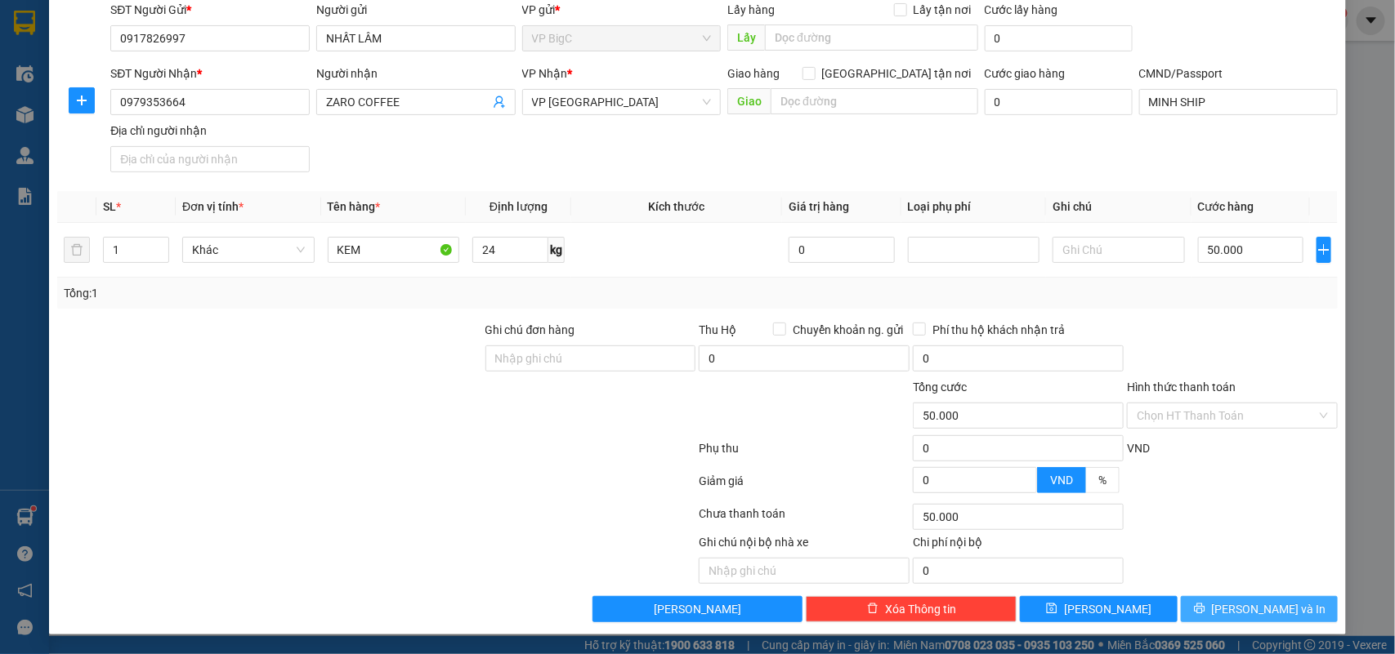
click at [1273, 603] on span "[PERSON_NAME] và In" at bounding box center [1269, 609] width 114 height 18
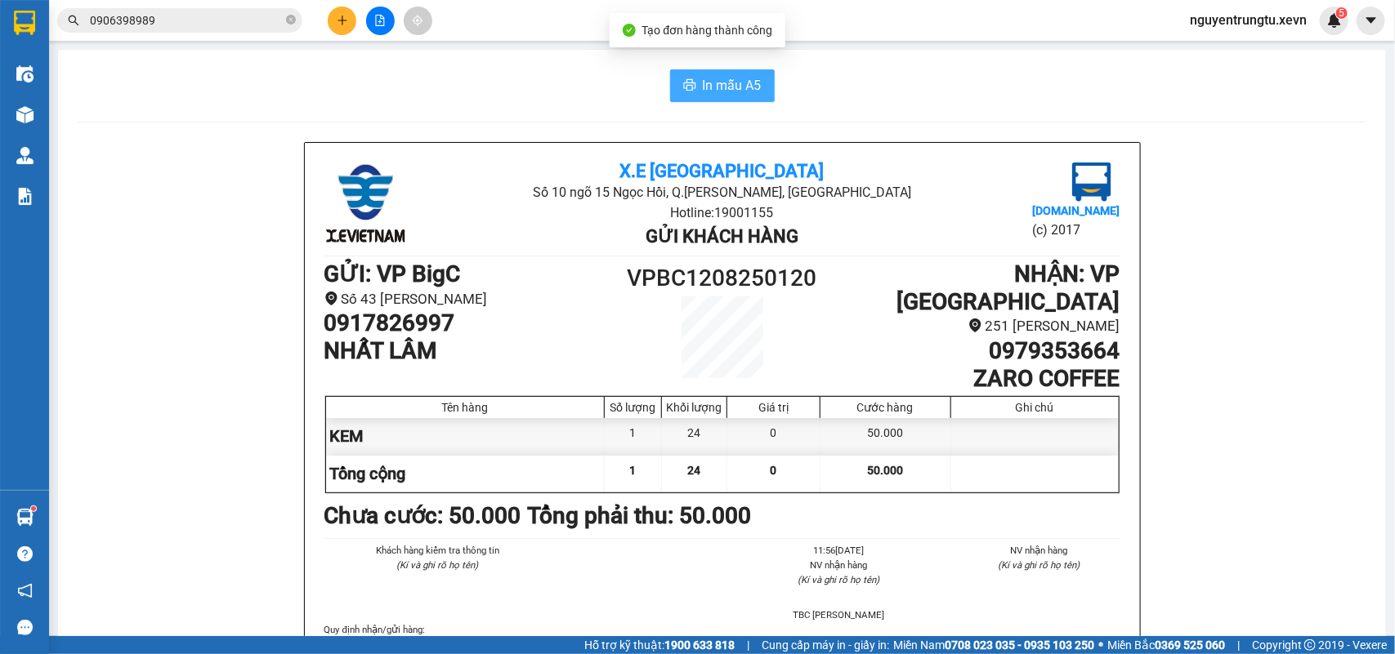
click at [734, 92] on span "In mẫu A5" at bounding box center [732, 85] width 59 height 20
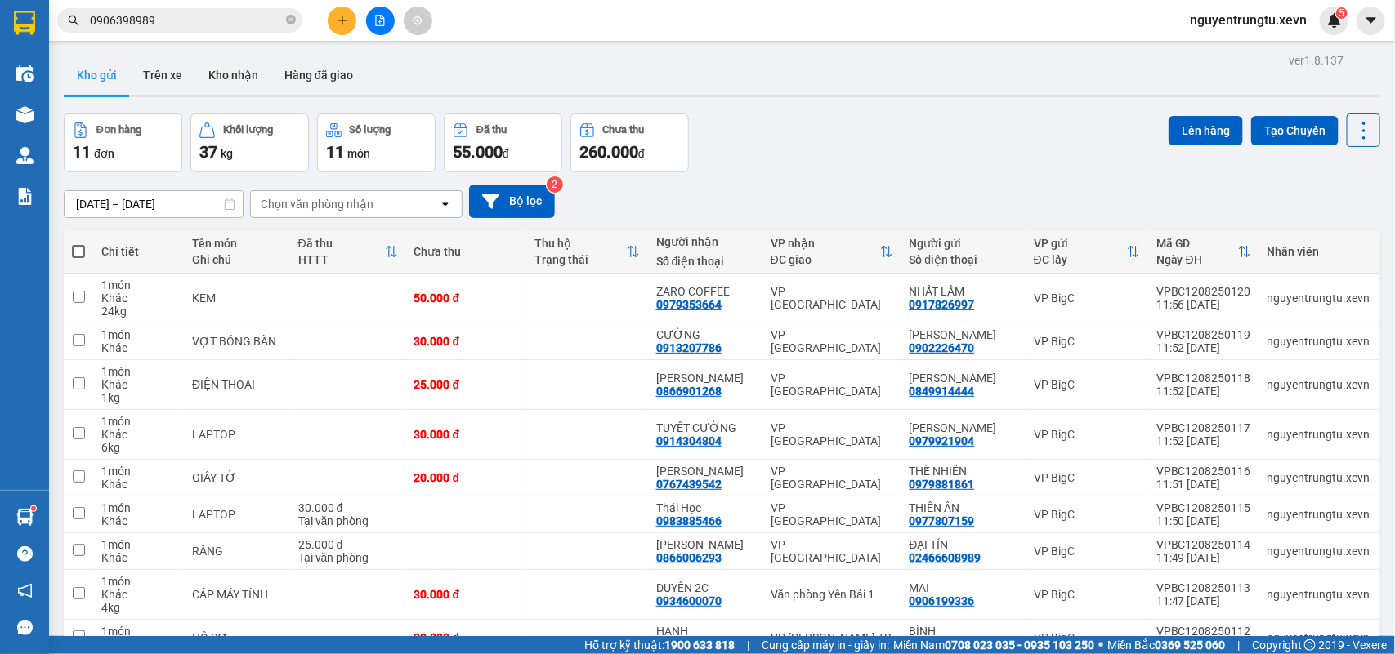
click at [335, 15] on button at bounding box center [342, 21] width 29 height 29
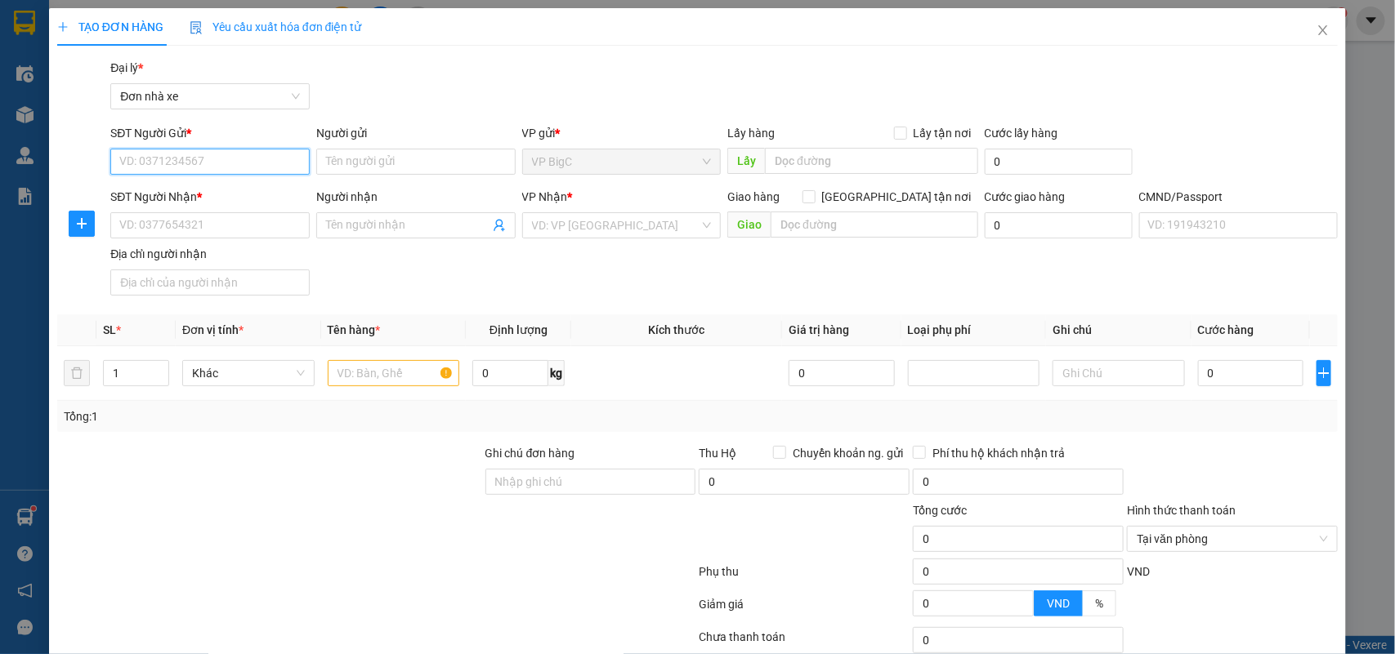
click at [182, 159] on input "SĐT Người Gửi *" at bounding box center [209, 162] width 199 height 26
type input "0983496163"
click at [222, 193] on div "0983496163 - HẰNG" at bounding box center [207, 194] width 177 height 18
type input "HẰNG"
type input "0907666956"
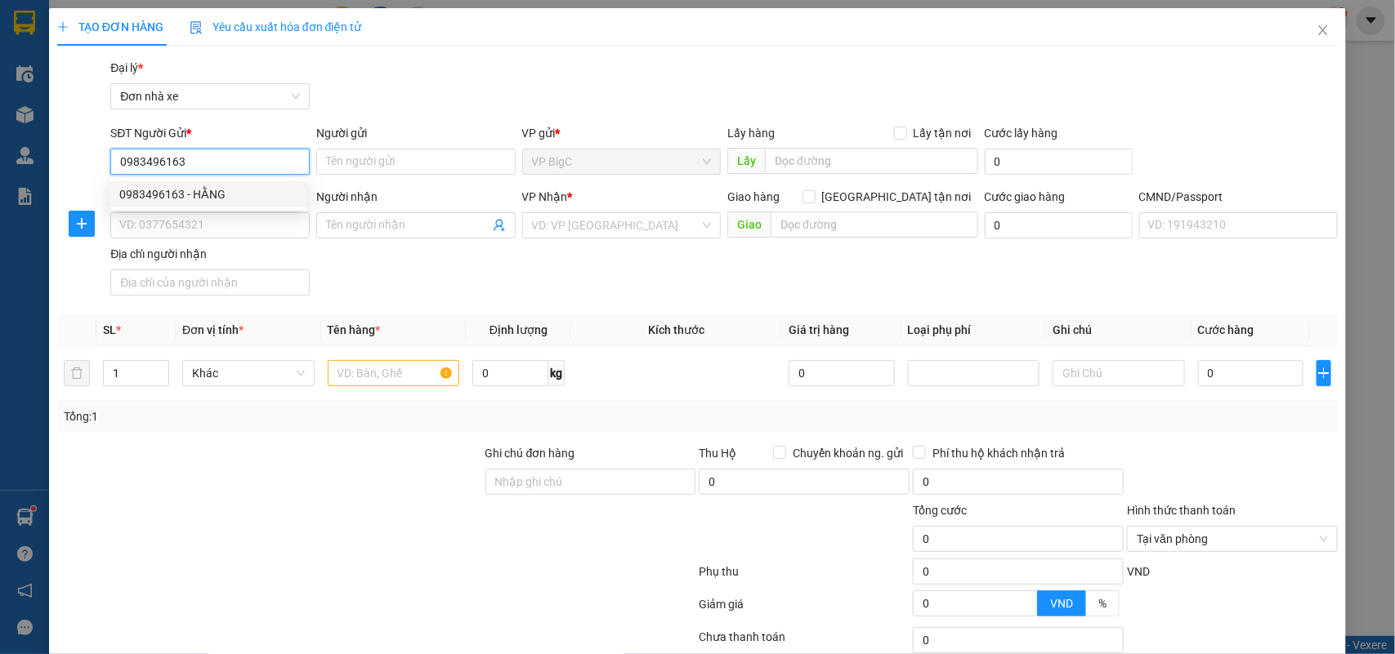
type input "QUỲNH"
type input "HUỆ 0907488800"
type input "0983496163"
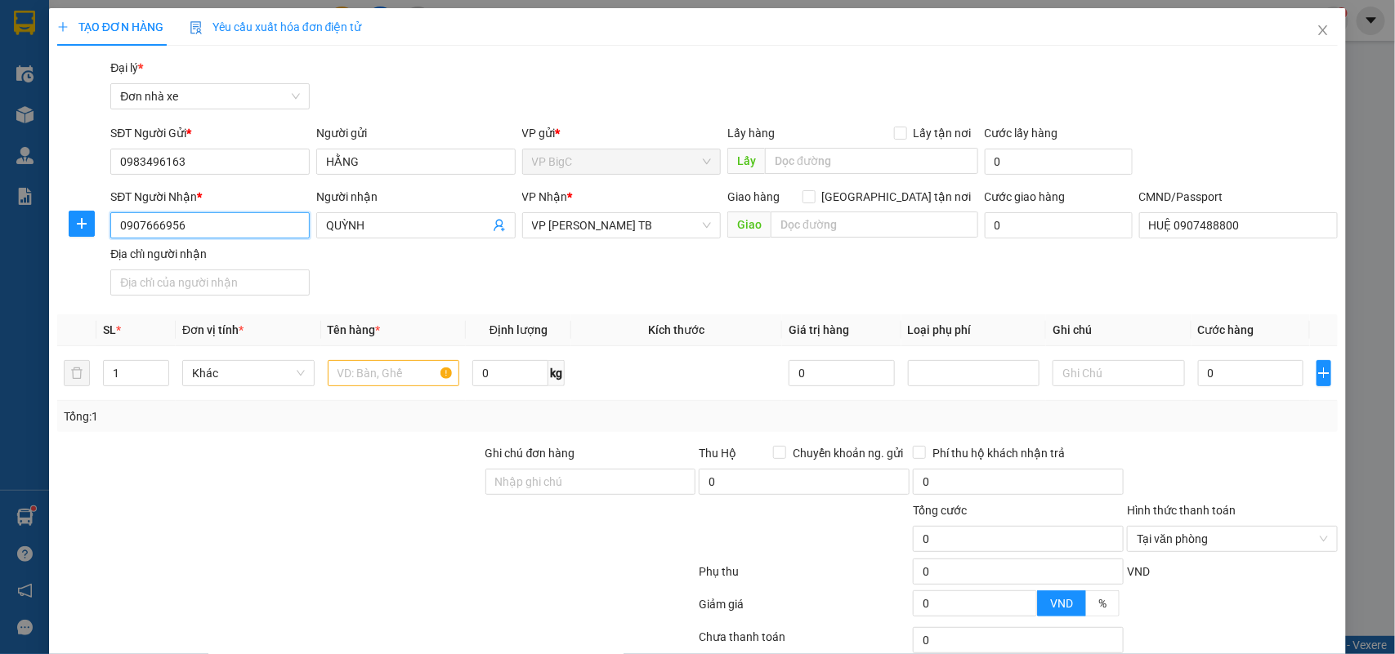
drag, startPoint x: 223, startPoint y: 219, endPoint x: 9, endPoint y: 239, distance: 215.0
click at [9, 239] on div "TẠO ĐƠN HÀNG Yêu cầu xuất hóa đơn điện tử Transit Pickup Surcharge Ids Transit …" at bounding box center [697, 327] width 1395 height 654
click at [225, 263] on div "0907666956 - QUỲNH" at bounding box center [207, 259] width 177 height 18
click at [353, 384] on input "text" at bounding box center [394, 373] width 132 height 26
type input "MỸ PHẨM"
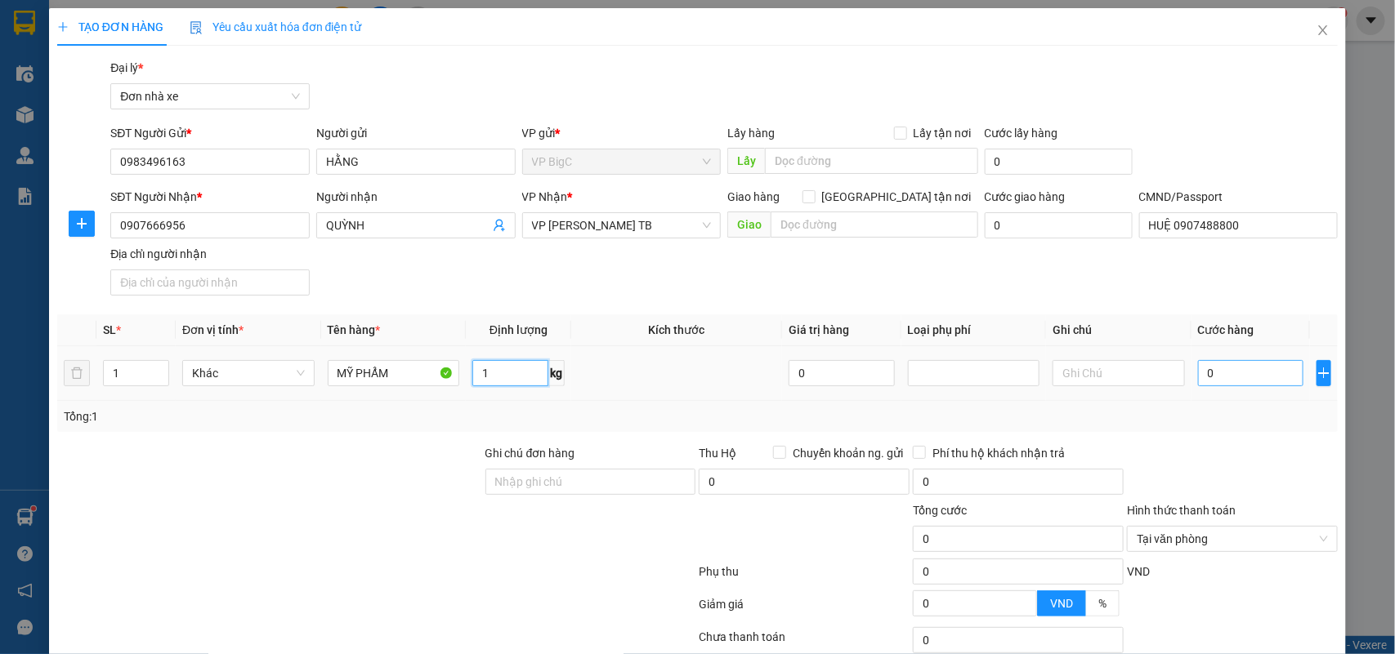
type input "1"
click at [1214, 368] on input "0" at bounding box center [1250, 373] width 105 height 26
type input "2"
type input "25"
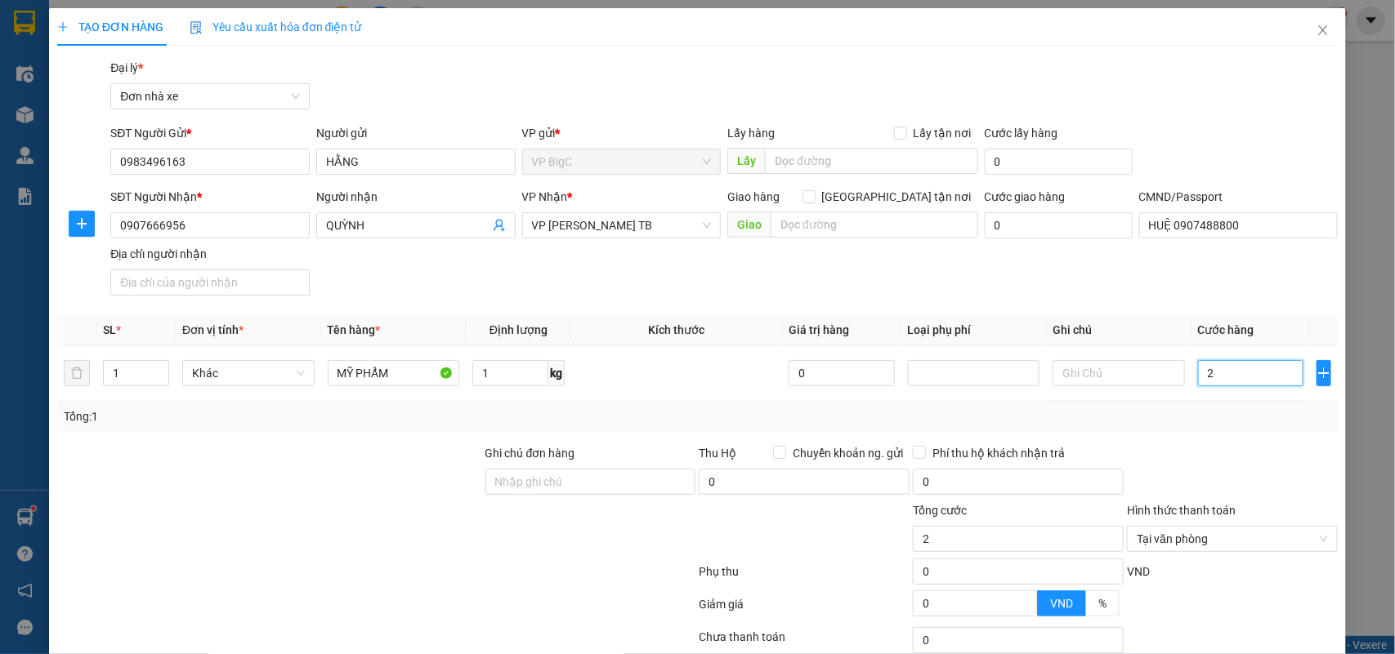
type input "25"
type input "25.000"
drag, startPoint x: 1260, startPoint y: 480, endPoint x: 1265, endPoint y: 472, distance: 8.8
click at [1261, 480] on div at bounding box center [1232, 472] width 214 height 57
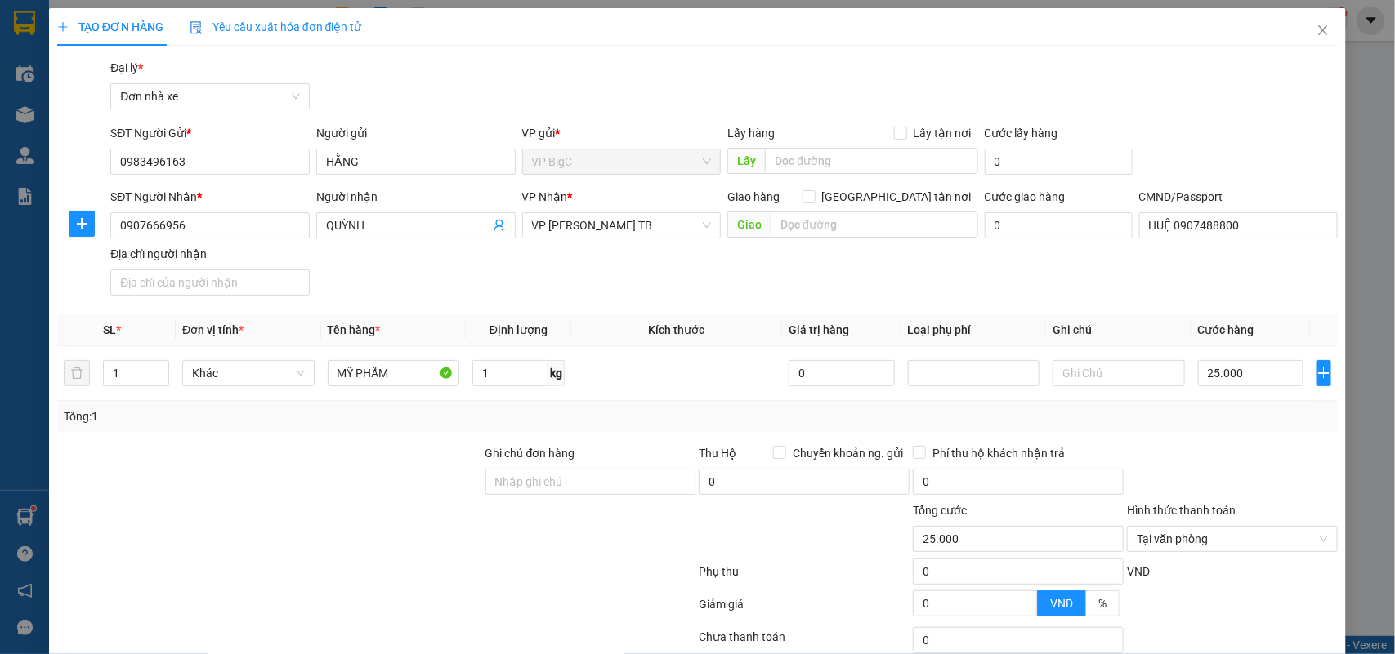
scroll to position [125, 0]
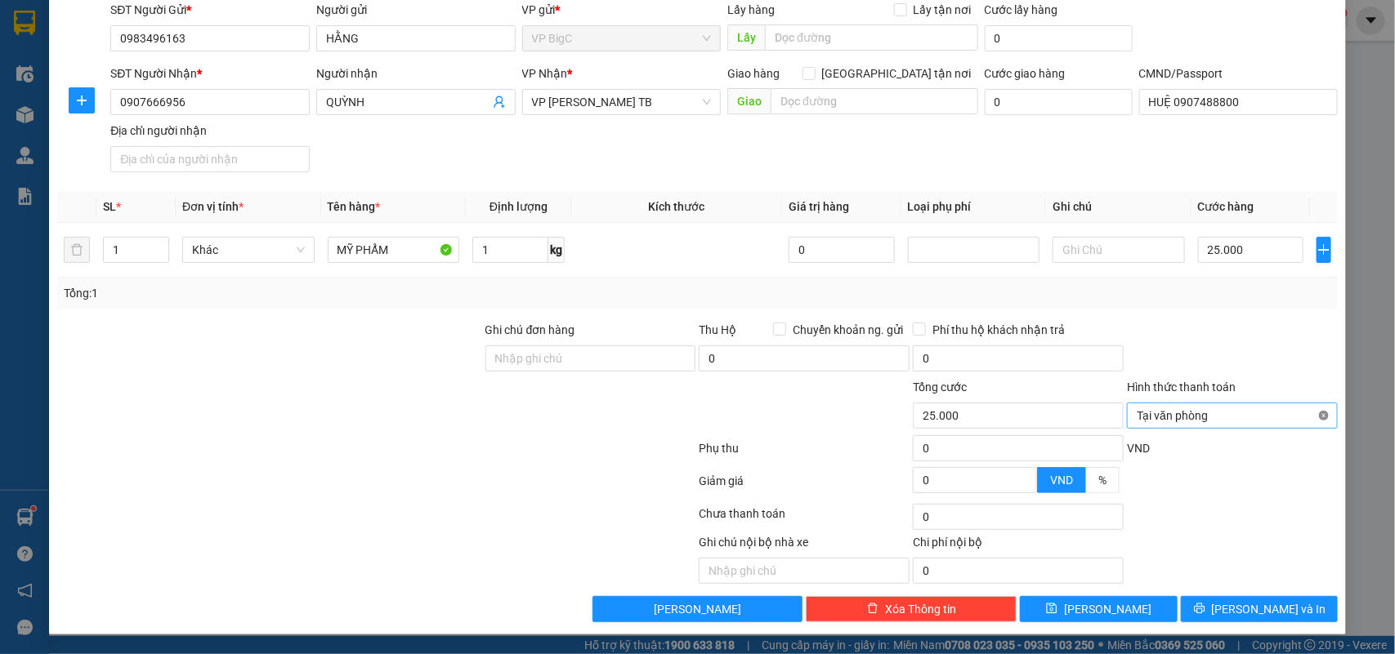
type input "25.000"
click at [1231, 618] on span "[PERSON_NAME] và In" at bounding box center [1269, 609] width 114 height 18
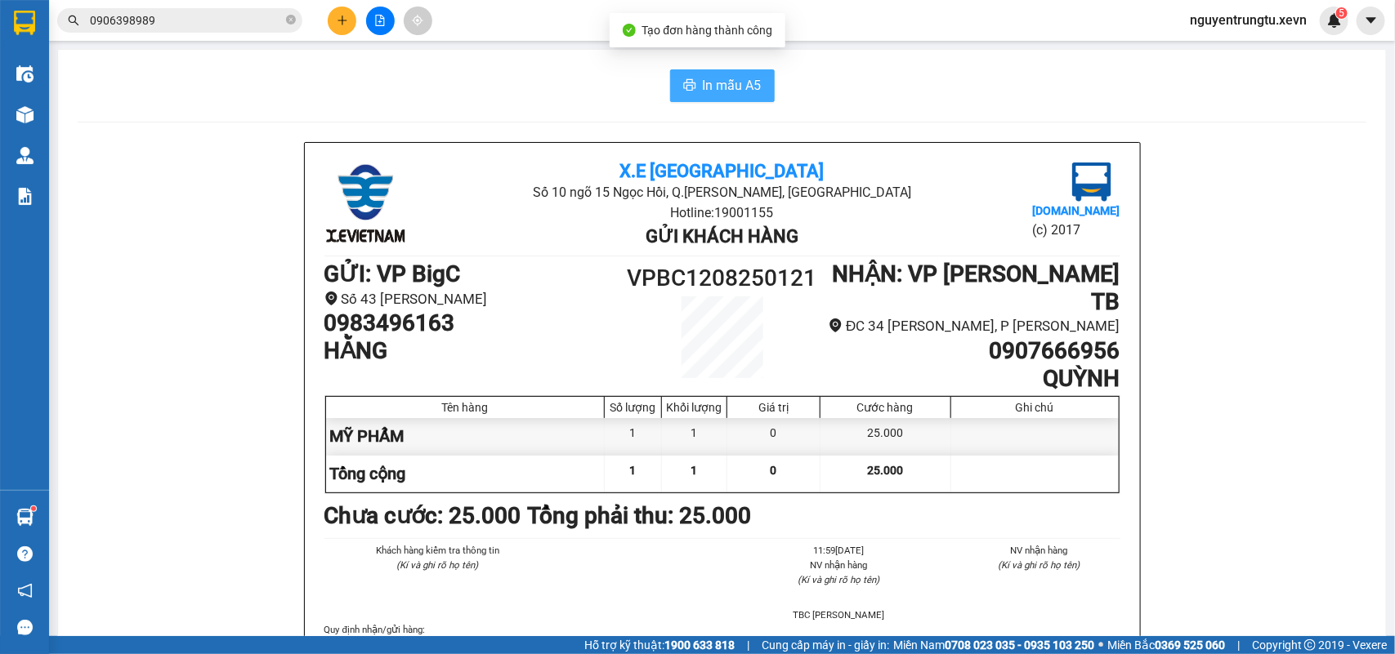
click at [684, 80] on icon "printer" at bounding box center [689, 84] width 12 height 11
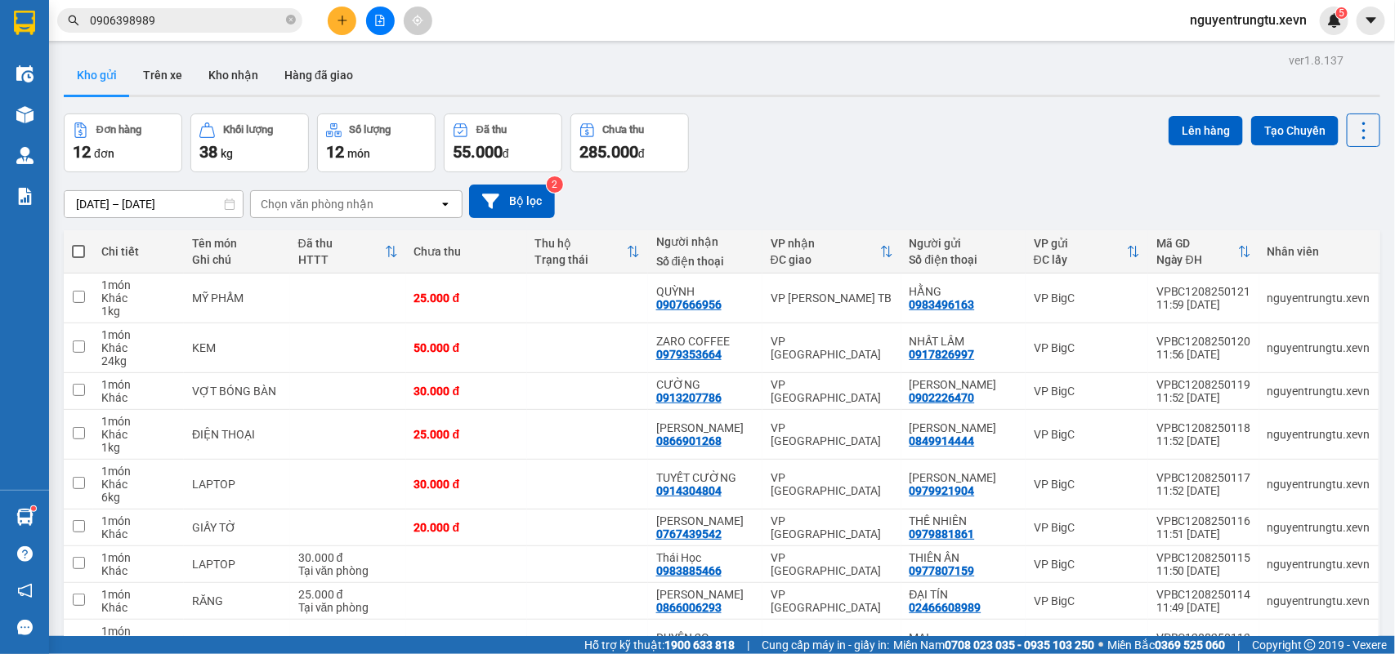
click at [725, 83] on div "Kho gửi Trên xe Kho nhận Hàng đã giao" at bounding box center [722, 77] width 1316 height 43
click at [333, 25] on button at bounding box center [342, 21] width 29 height 29
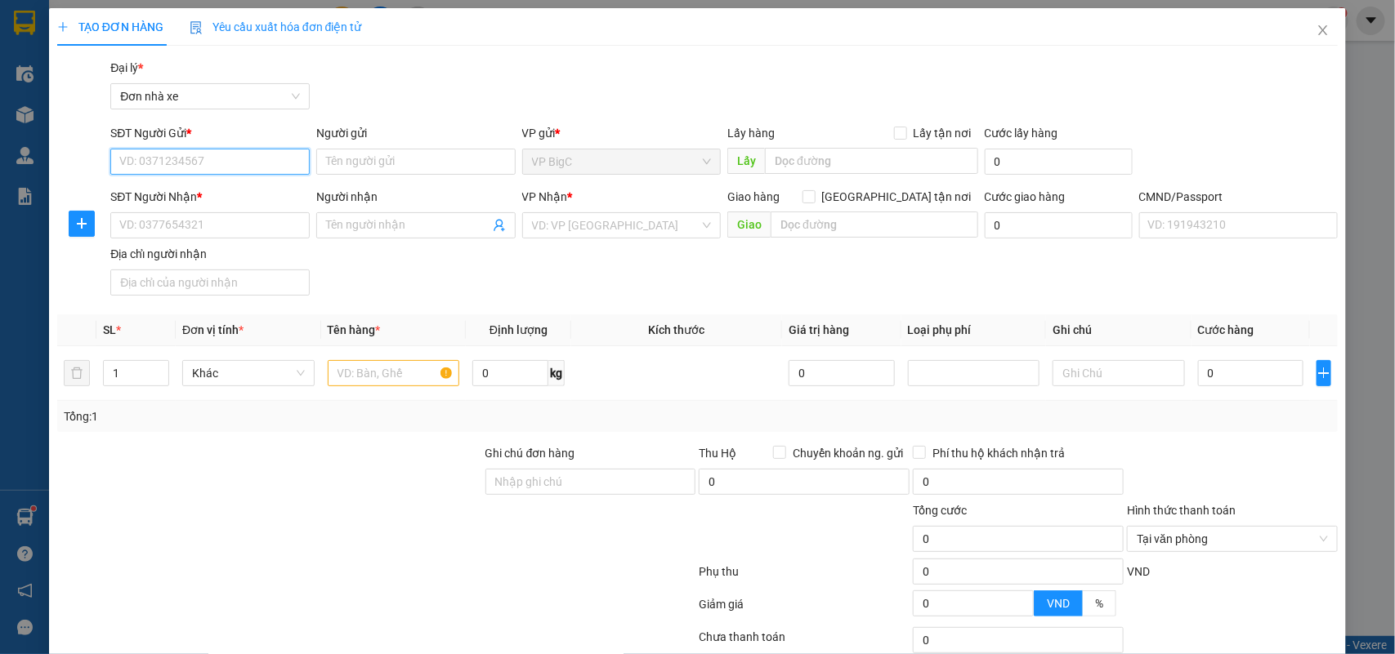
click at [229, 159] on input "SĐT Người Gửi *" at bounding box center [209, 162] width 199 height 26
type input "0962753493"
click at [222, 197] on div "0962753493 - [PERSON_NAME]" at bounding box center [207, 194] width 177 height 18
type input "[PERSON_NAME]"
type input "0583794145"
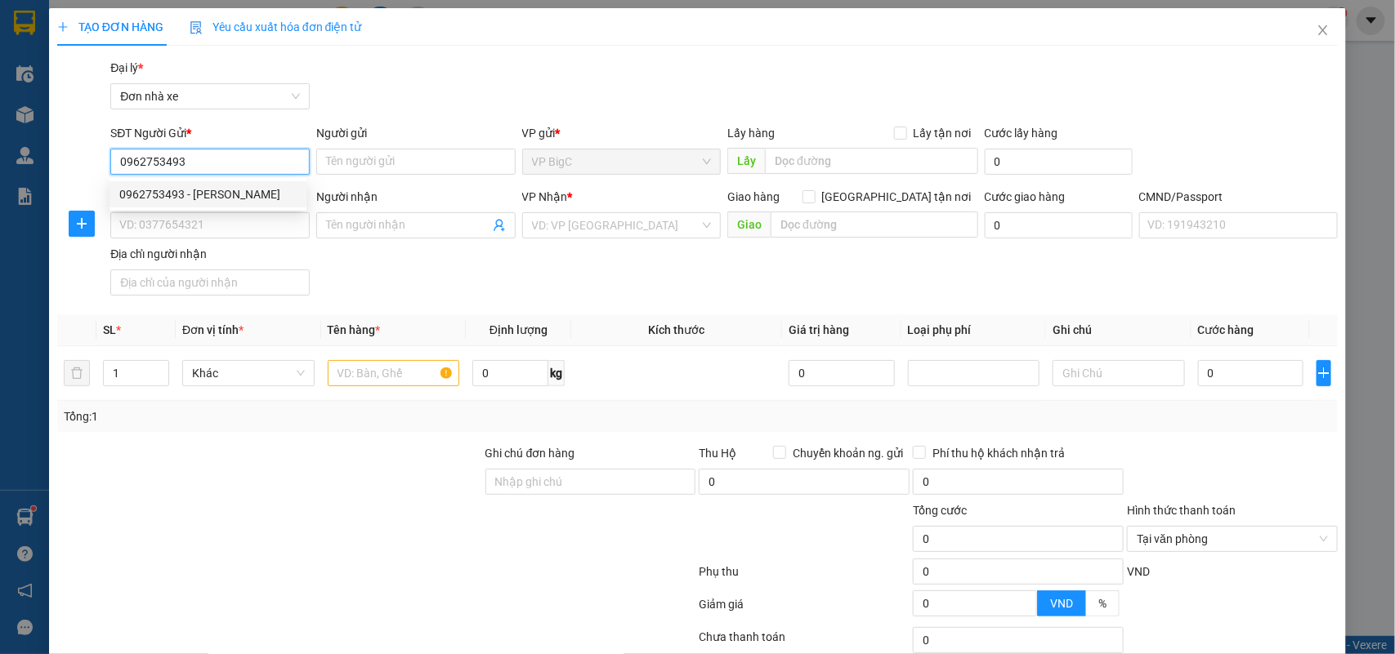
type input "HẠNH"
type input "036096007715 [PERSON_NAME] XÓM 6 TRUNG THANH"
type input "ĐỨC GIANG [GEOGRAPHIC_DATA]"
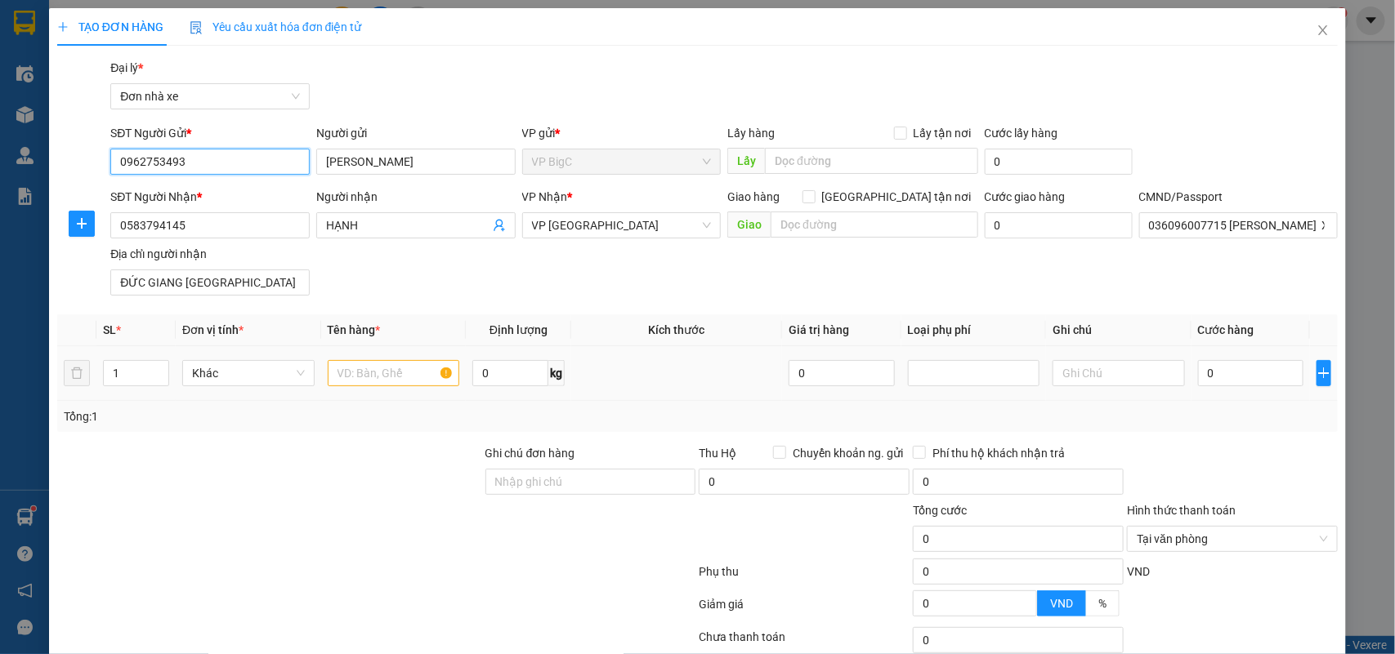
type input "0962753493"
click at [385, 368] on input "text" at bounding box center [394, 373] width 132 height 26
type input "MẪU"
type input "1"
click at [1203, 378] on input "0" at bounding box center [1250, 373] width 105 height 26
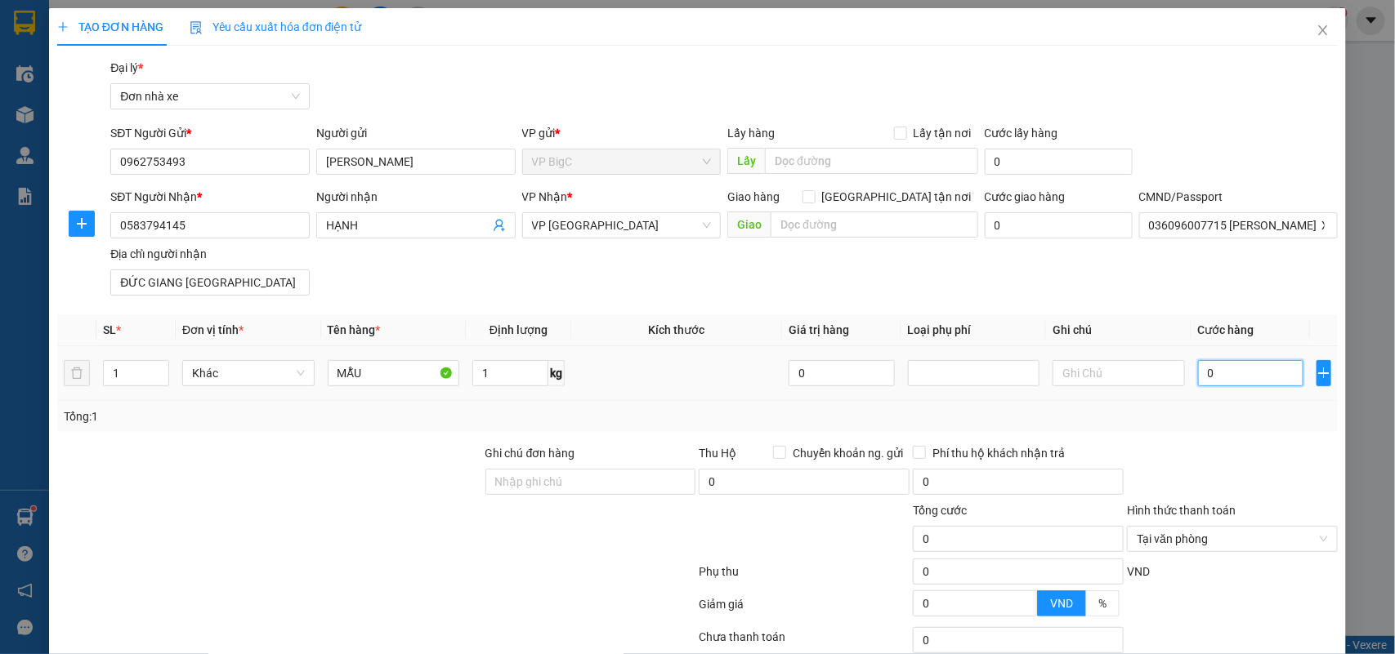
type input "2"
type input "25"
type input "25.000"
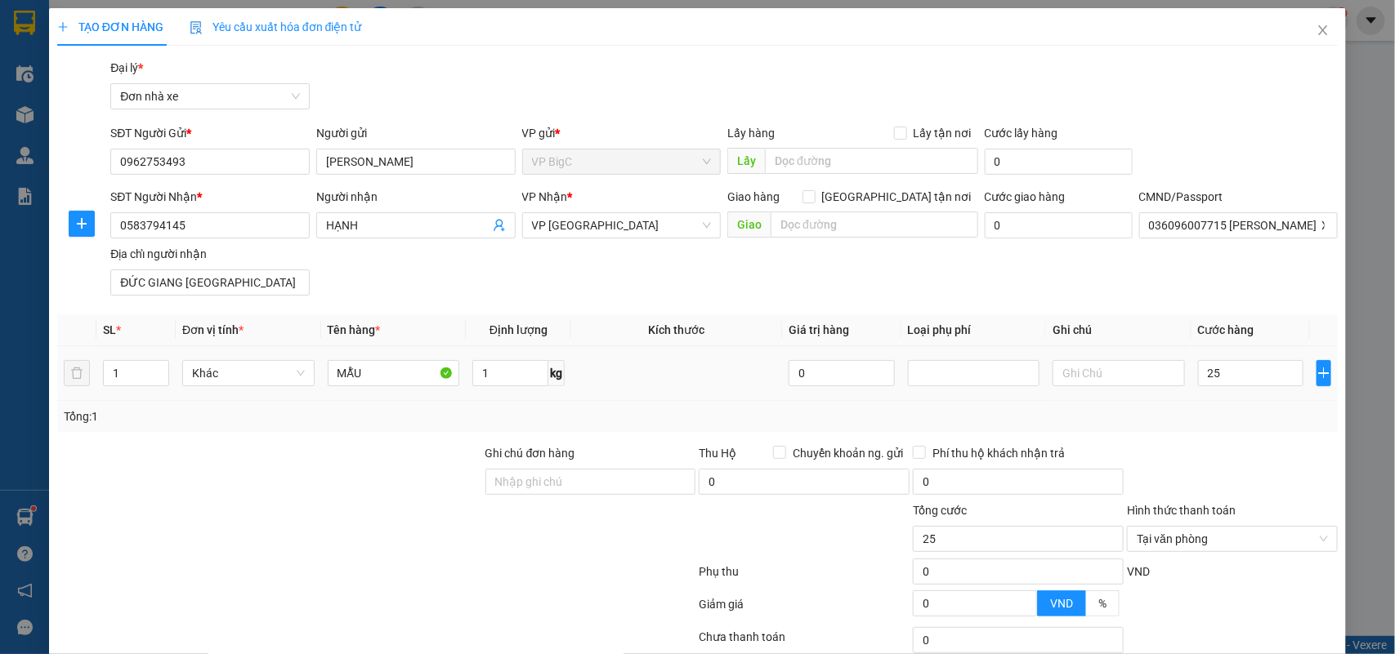
type input "25.000"
click at [1258, 429] on div "Tổng: 1" at bounding box center [697, 416] width 1281 height 31
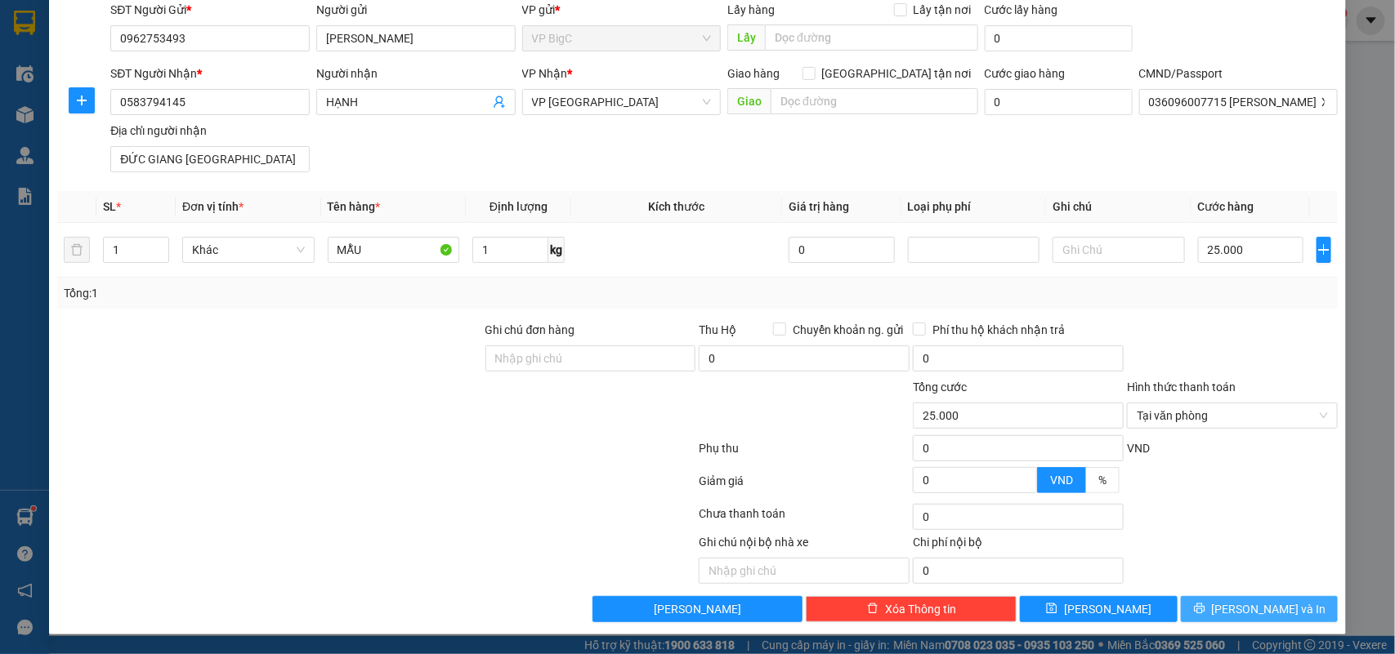
drag, startPoint x: 1257, startPoint y: 598, endPoint x: 1150, endPoint y: 639, distance: 114.6
click at [1257, 599] on button "[PERSON_NAME] và In" at bounding box center [1259, 609] width 157 height 26
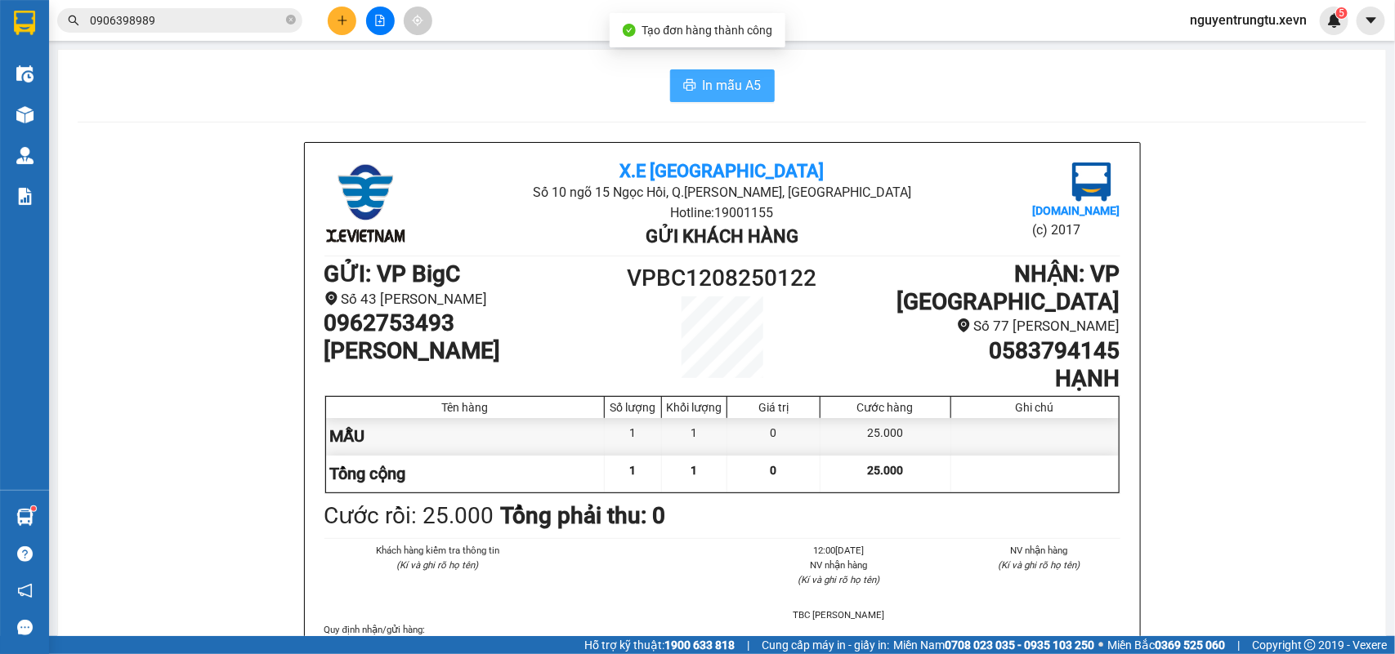
click at [739, 84] on span "In mẫu A5" at bounding box center [732, 85] width 59 height 20
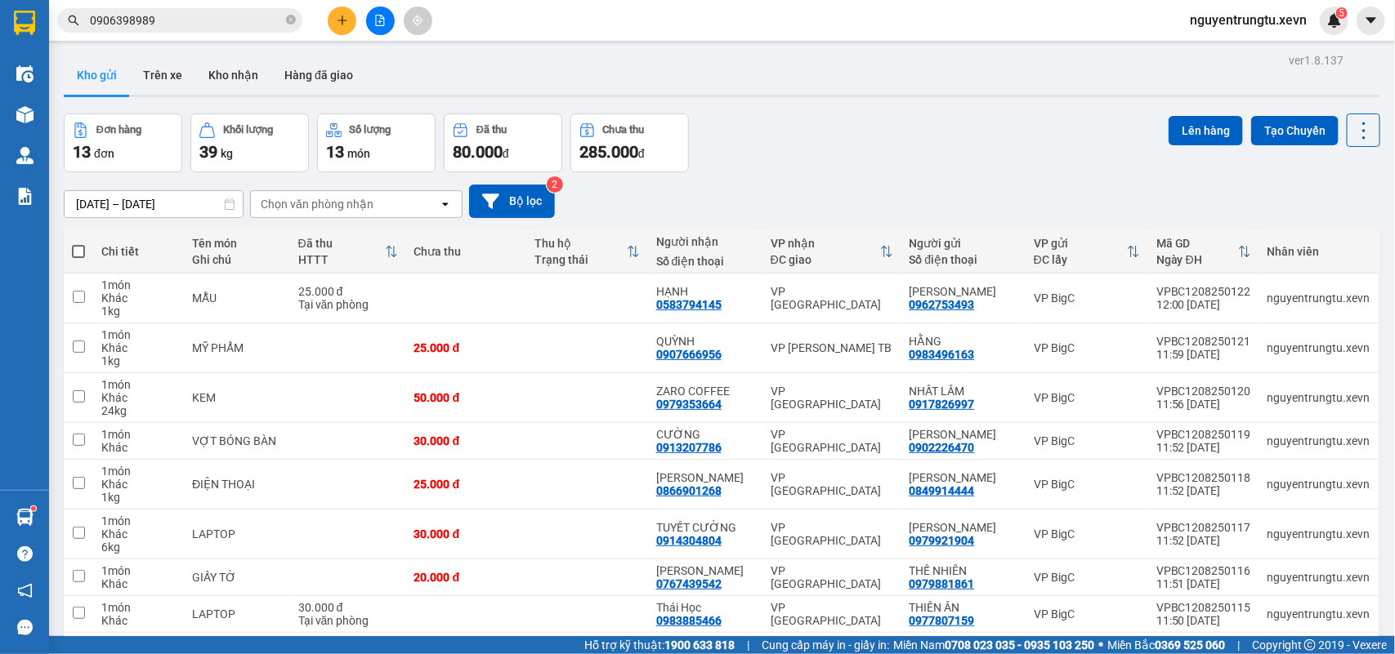
click at [343, 17] on icon "plus" at bounding box center [342, 20] width 11 height 11
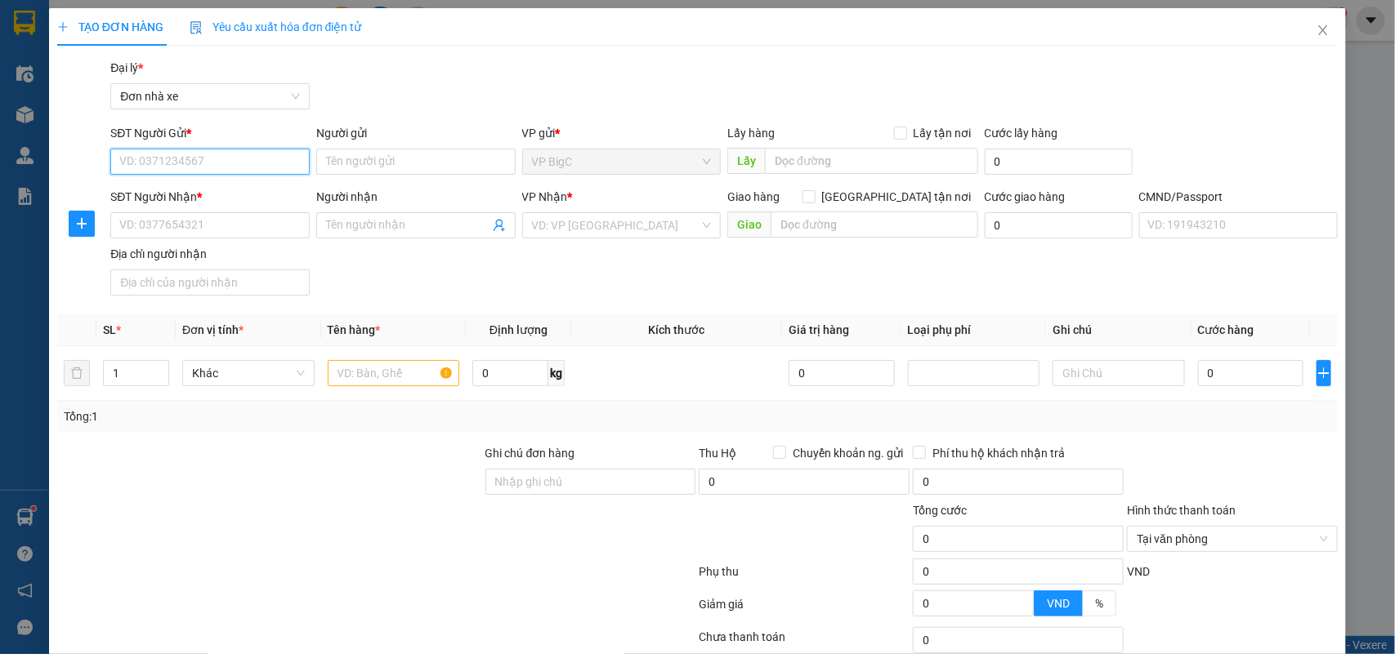
click at [189, 149] on input "SĐT Người Gửi *" at bounding box center [209, 162] width 199 height 26
click at [189, 156] on input "SĐT Người Gửi *" at bounding box center [209, 162] width 199 height 26
click at [150, 214] on input "SĐT Người Nhận *" at bounding box center [209, 225] width 199 height 26
type input "0973133632"
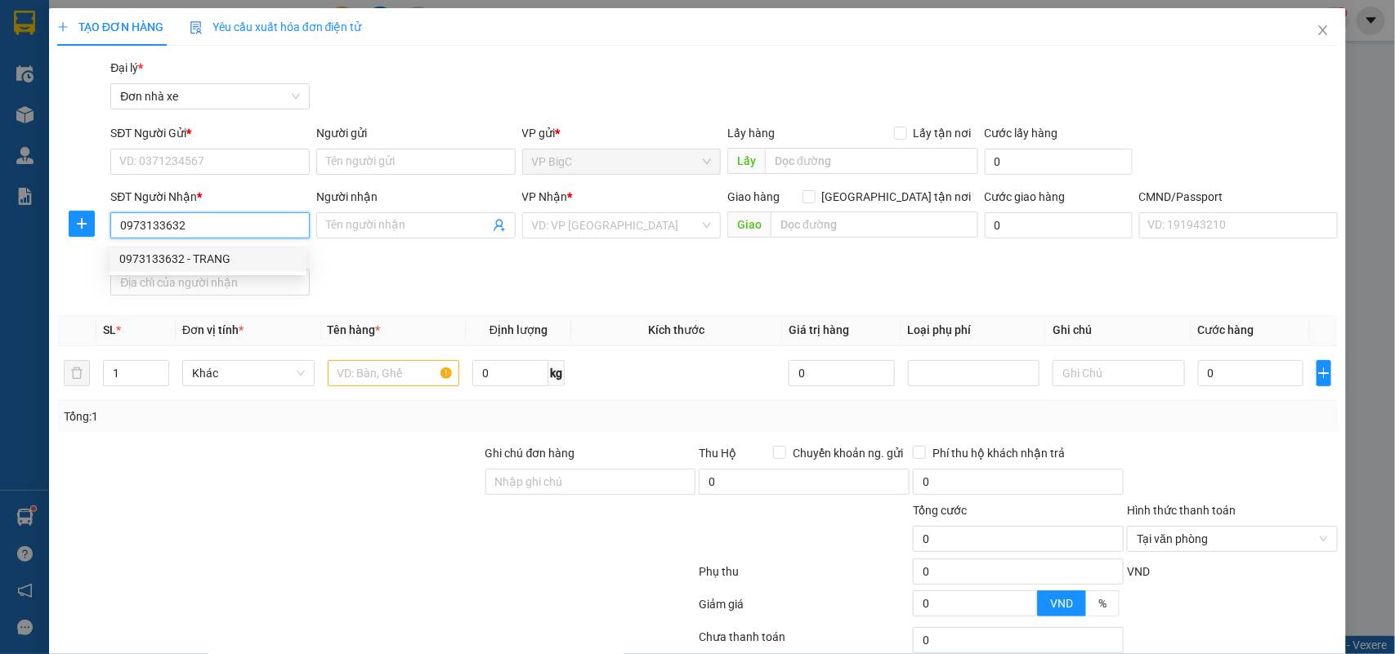
click at [239, 266] on div "0973133632 - TRANG" at bounding box center [207, 259] width 177 height 18
type input "TRANG"
type input "036085023671 [GEOGRAPHIC_DATA], 288 [PERSON_NAME]"
type input "[PERSON_NAME] 5B/72 MỸ XÁ NĐ"
type input "0973133632"
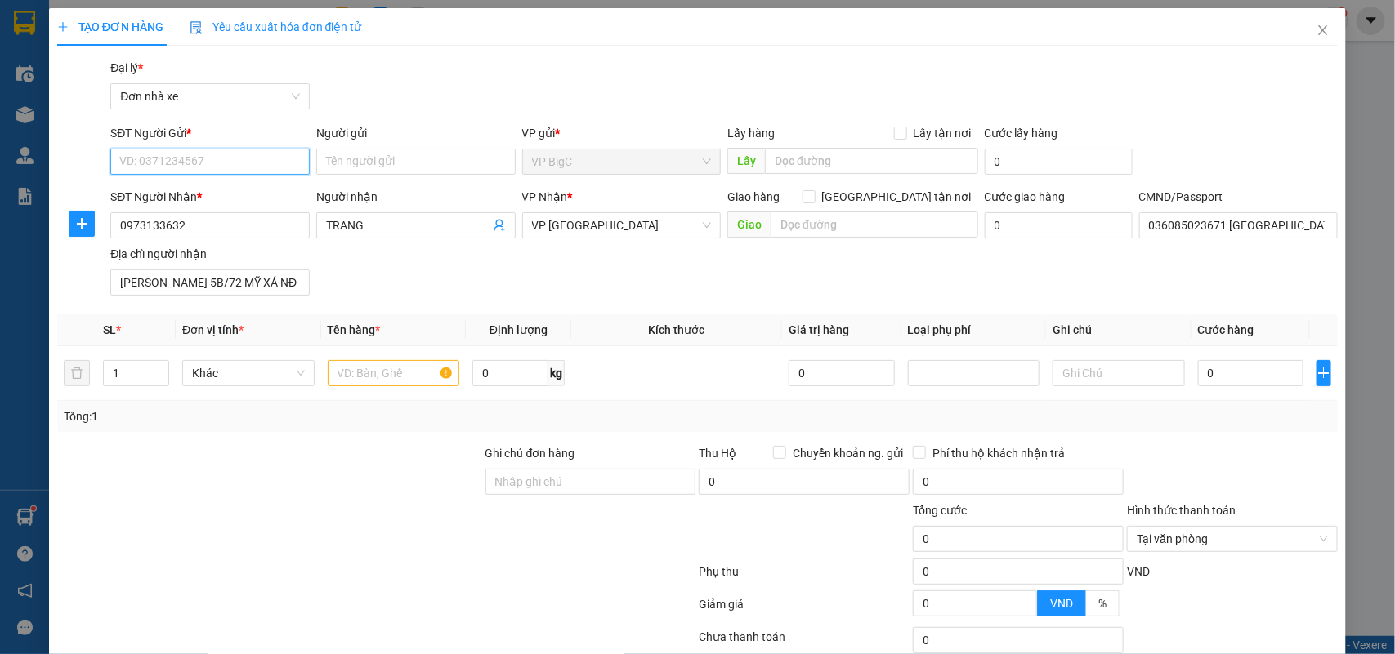
click at [225, 163] on input "SĐT Người Gửi *" at bounding box center [209, 162] width 199 height 26
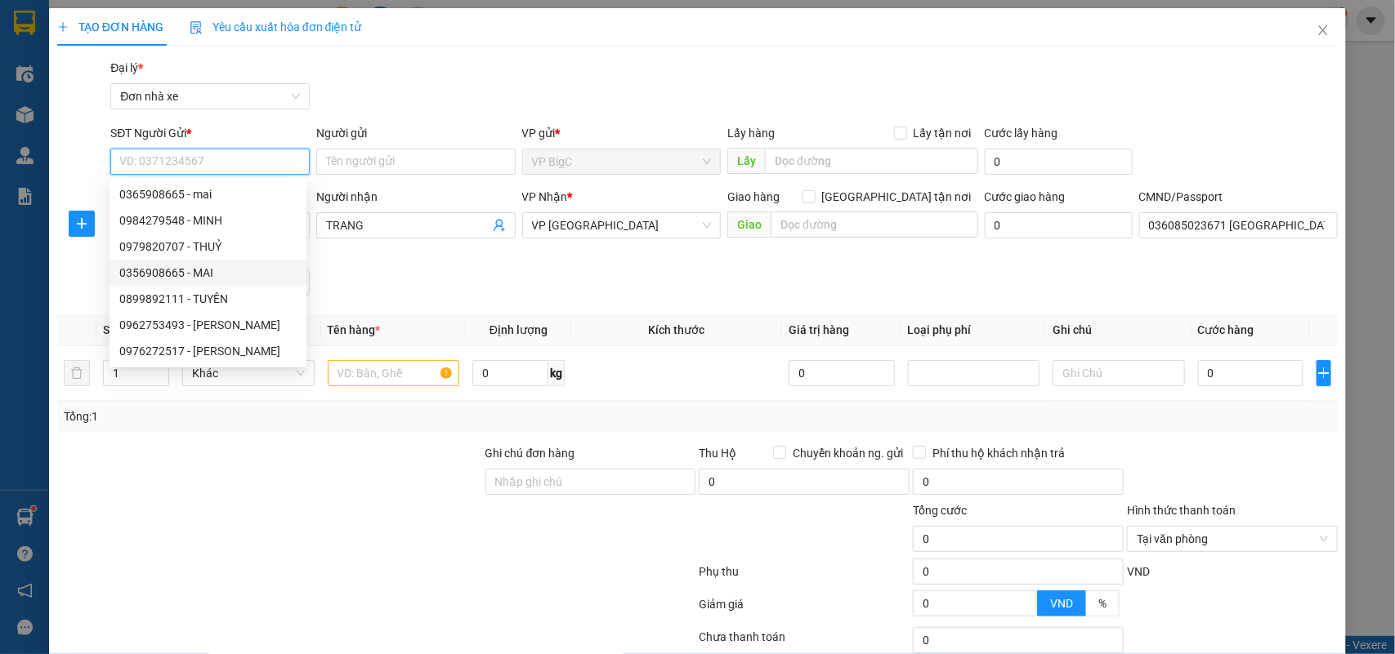
click at [227, 272] on div "0356908665 - MAI" at bounding box center [207, 273] width 177 height 18
type input "0356908665"
type input "MAI"
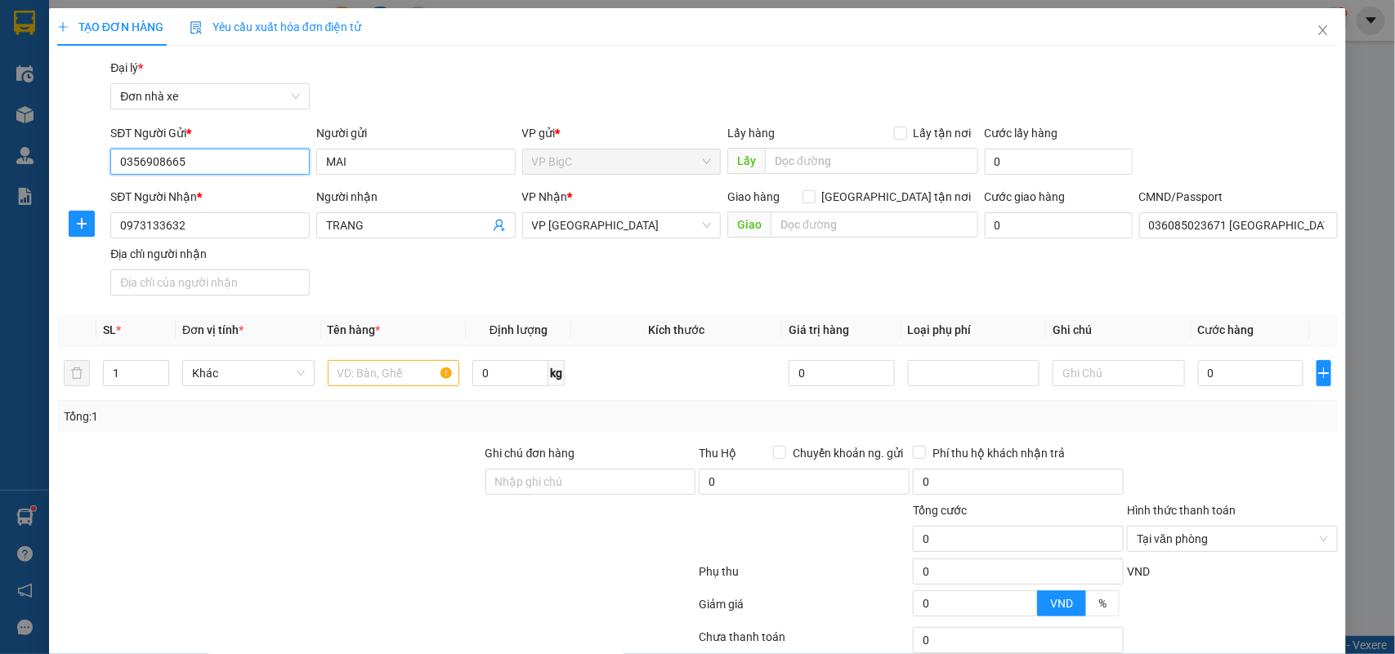
click at [217, 154] on input "0356908665" at bounding box center [209, 162] width 199 height 26
drag, startPoint x: 176, startPoint y: 161, endPoint x: 34, endPoint y: 174, distance: 142.8
click at [41, 178] on div "TẠO ĐƠN HÀNG Yêu cầu xuất hóa đơn điện tử Transit Pickup Surcharge Ids Transit …" at bounding box center [697, 327] width 1395 height 654
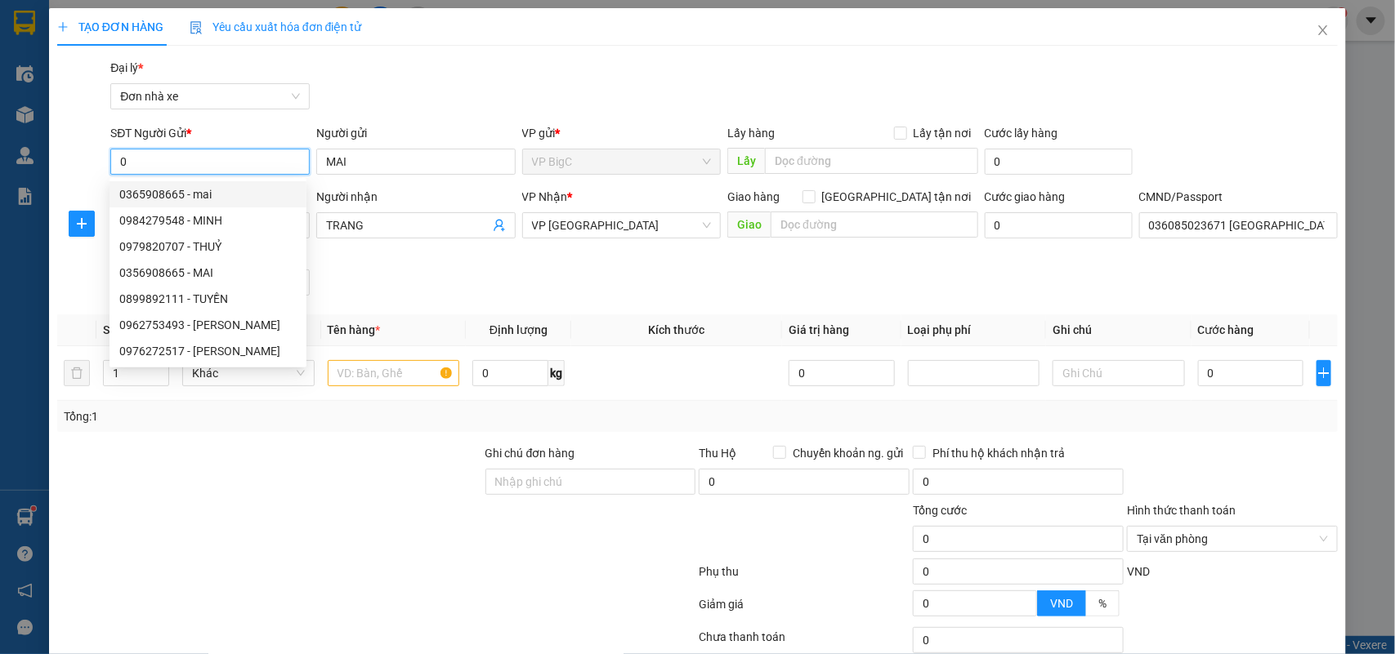
drag, startPoint x: 143, startPoint y: 157, endPoint x: 50, endPoint y: 168, distance: 93.8
click at [50, 168] on div "TẠO ĐƠN HÀNG Yêu cầu xuất hóa đơn điện tử Transit Pickup Surcharge Ids Transit …" at bounding box center [697, 383] width 1297 height 750
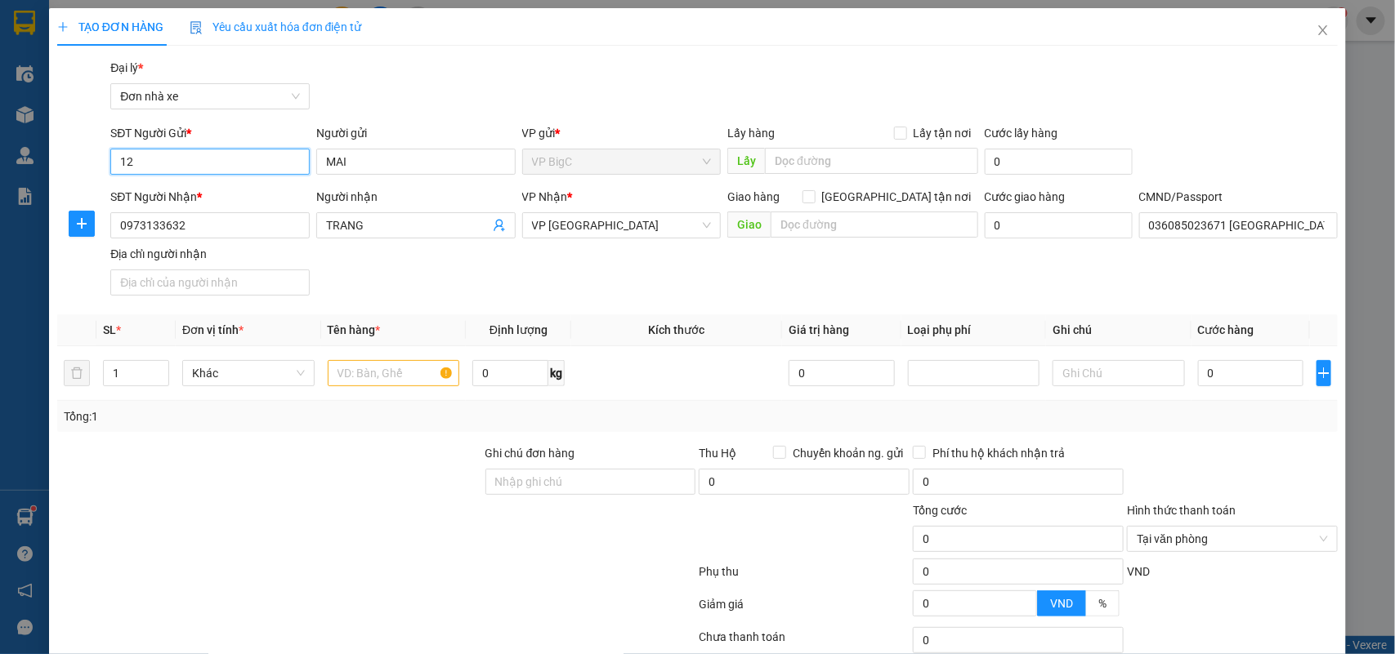
type input "1"
drag, startPoint x: 162, startPoint y: 156, endPoint x: 99, endPoint y: 160, distance: 63.0
click at [99, 160] on div "SĐT Người Gửi * 0128 0128 Người gửi MAI VP gửi * VP BigC Lấy hàng Lấy tận nơi L…" at bounding box center [698, 152] width 1284 height 57
click at [163, 164] on input "0128" at bounding box center [209, 162] width 199 height 26
drag, startPoint x: 163, startPoint y: 164, endPoint x: 11, endPoint y: 164, distance: 152.8
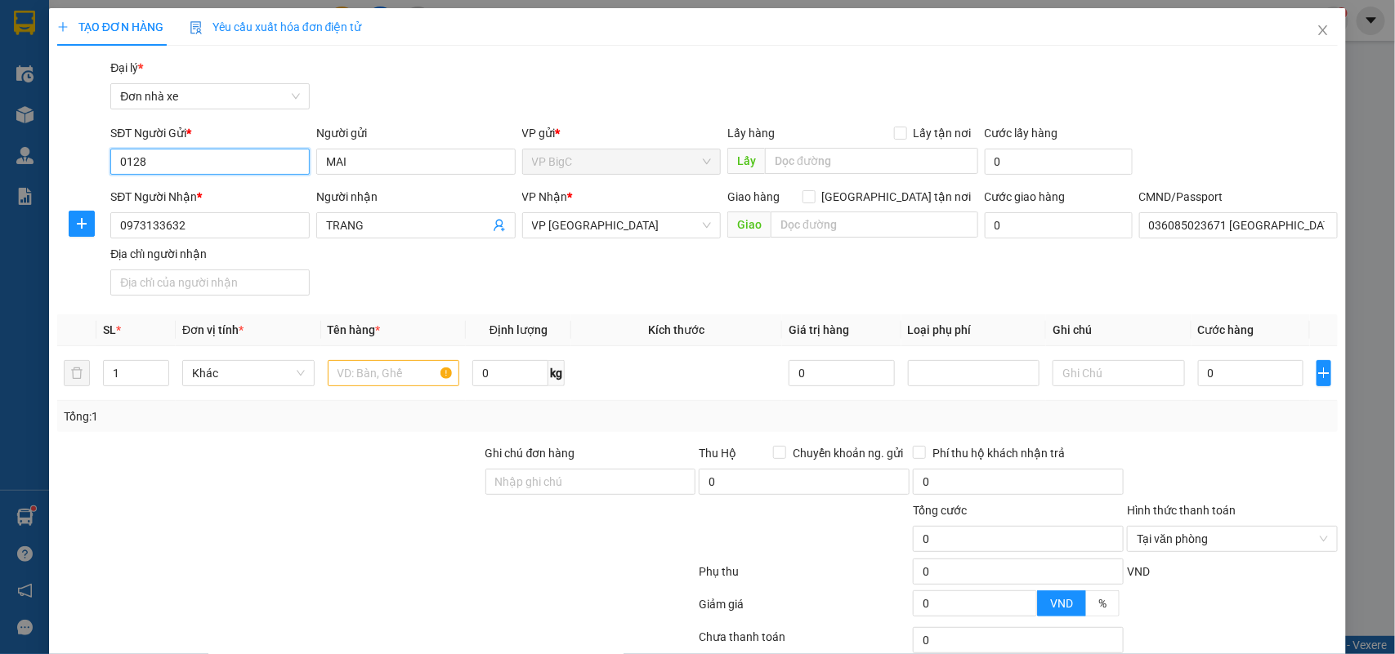
click at [11, 164] on div "TẠO ĐƠN HÀNG Yêu cầu xuất hóa đơn điện tử Transit Pickup Surcharge Ids Transit …" at bounding box center [697, 327] width 1395 height 654
type input "0962753493"
click at [223, 188] on div "0962753493 - [PERSON_NAME]" at bounding box center [207, 194] width 177 height 18
type input "[PERSON_NAME]"
type input "ĐỨC GIANG [GEOGRAPHIC_DATA]"
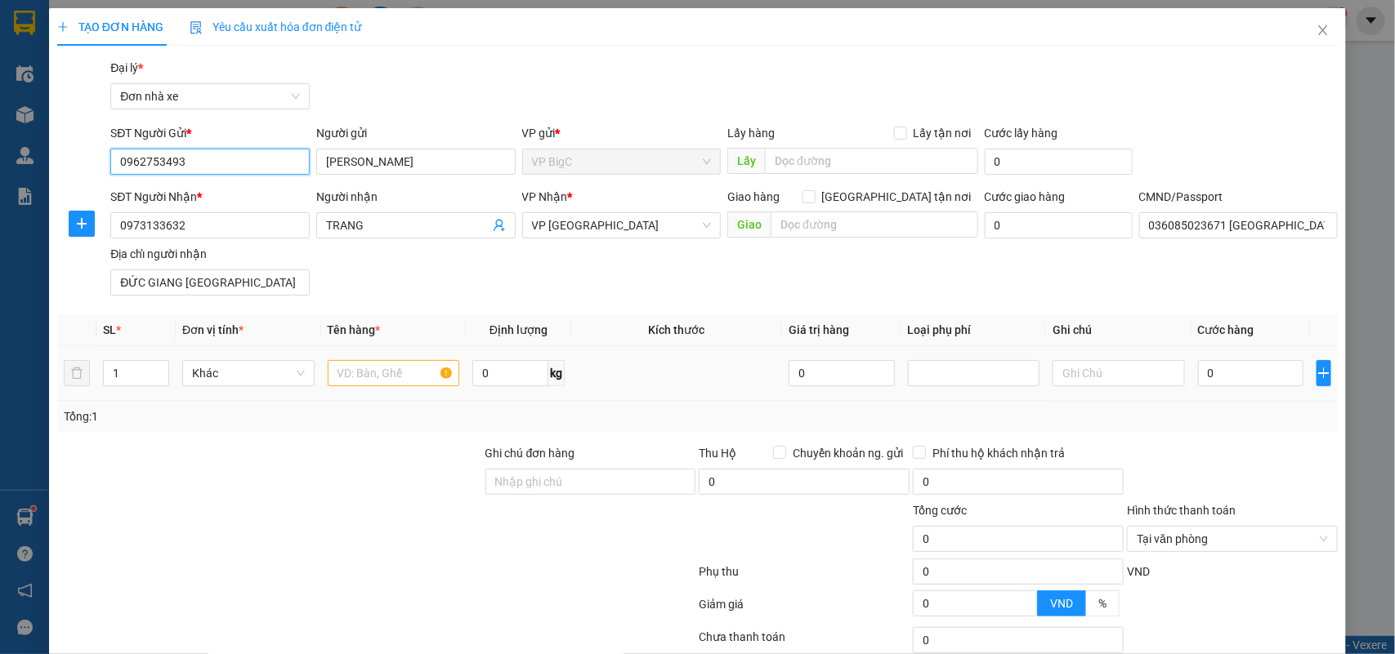
type input "0962753493"
click at [385, 381] on input "text" at bounding box center [394, 373] width 132 height 26
type input "MẪU"
type input "5"
click at [1205, 369] on input "0" at bounding box center [1250, 373] width 105 height 26
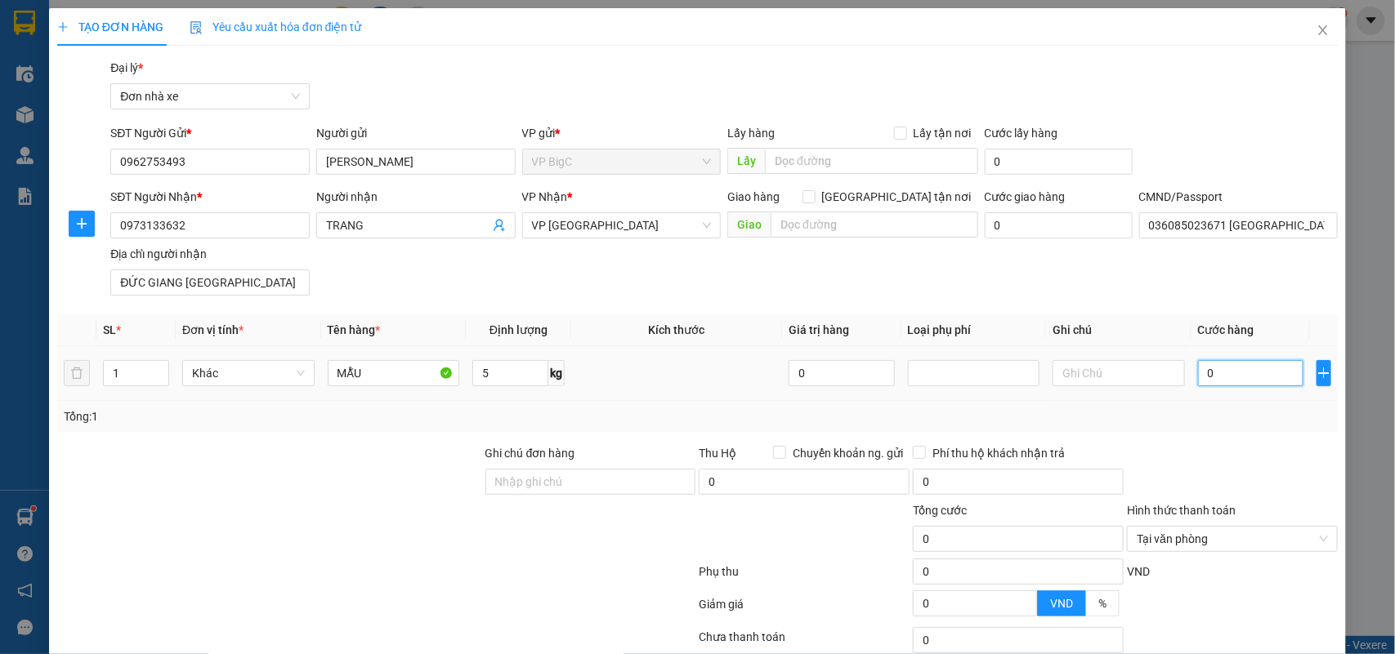
type input "3"
type input "30"
type input "30.000"
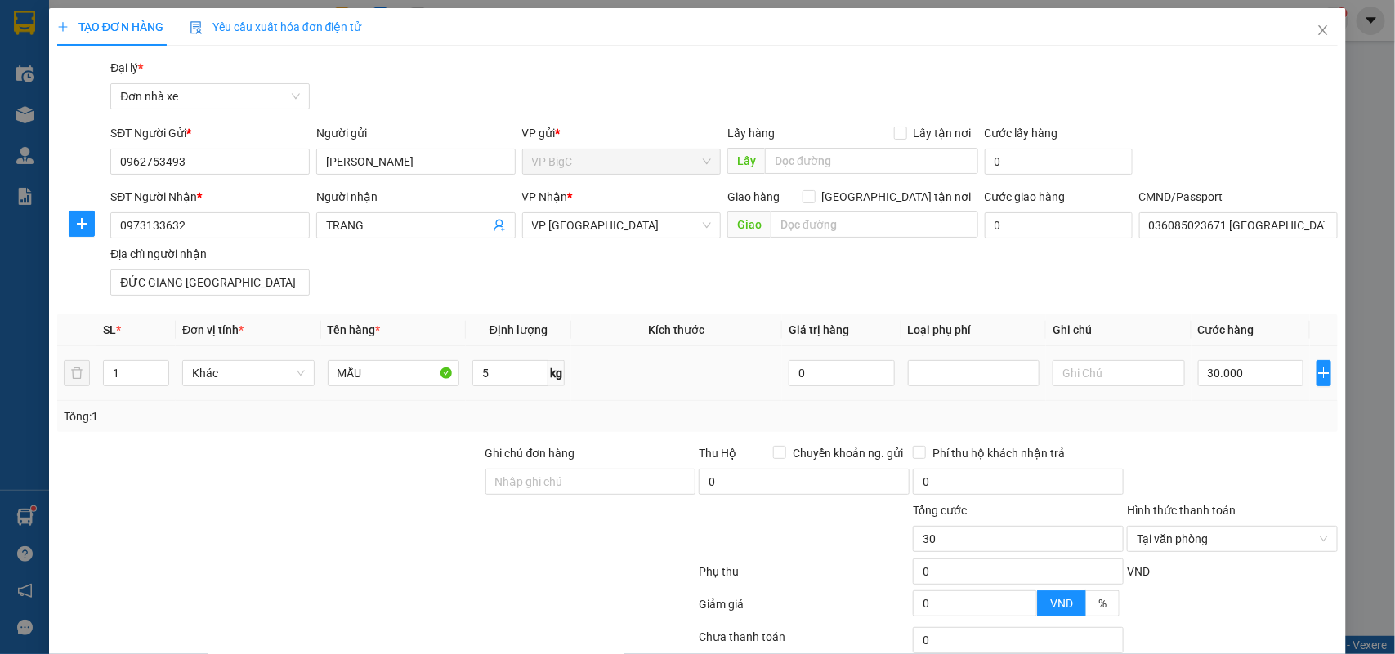
type input "30.000"
click at [1203, 324] on span "Cước hàng" at bounding box center [1226, 330] width 56 height 13
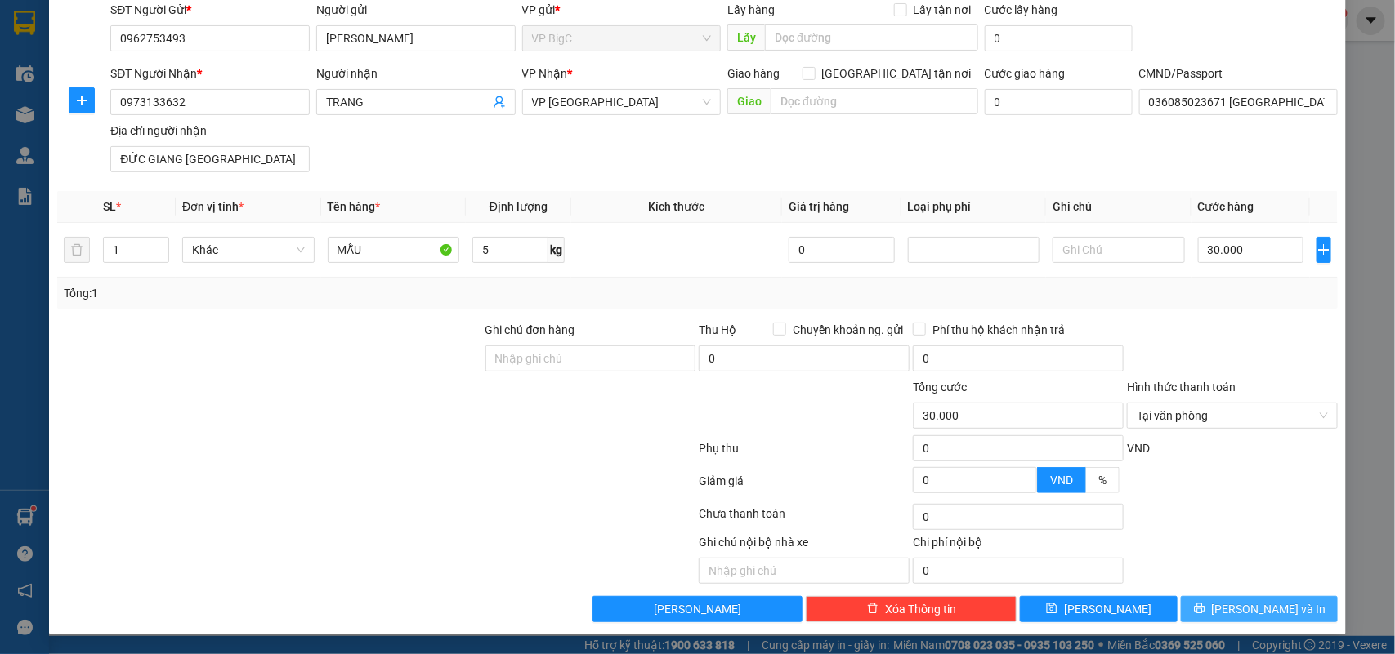
click at [1248, 609] on span "[PERSON_NAME] và In" at bounding box center [1269, 609] width 114 height 18
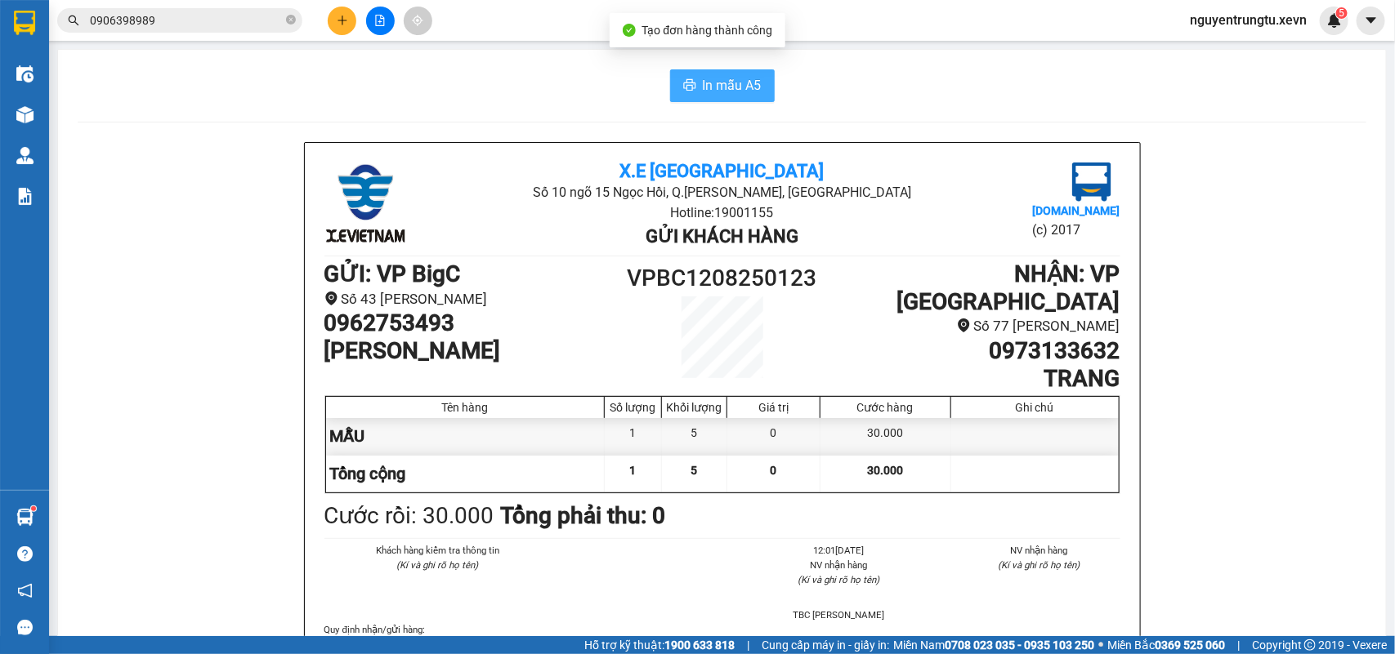
drag, startPoint x: 641, startPoint y: 78, endPoint x: 688, endPoint y: 82, distance: 46.7
click at [687, 79] on div "In mẫu A5" at bounding box center [722, 85] width 1288 height 33
click at [688, 82] on button "In mẫu A5" at bounding box center [722, 85] width 105 height 33
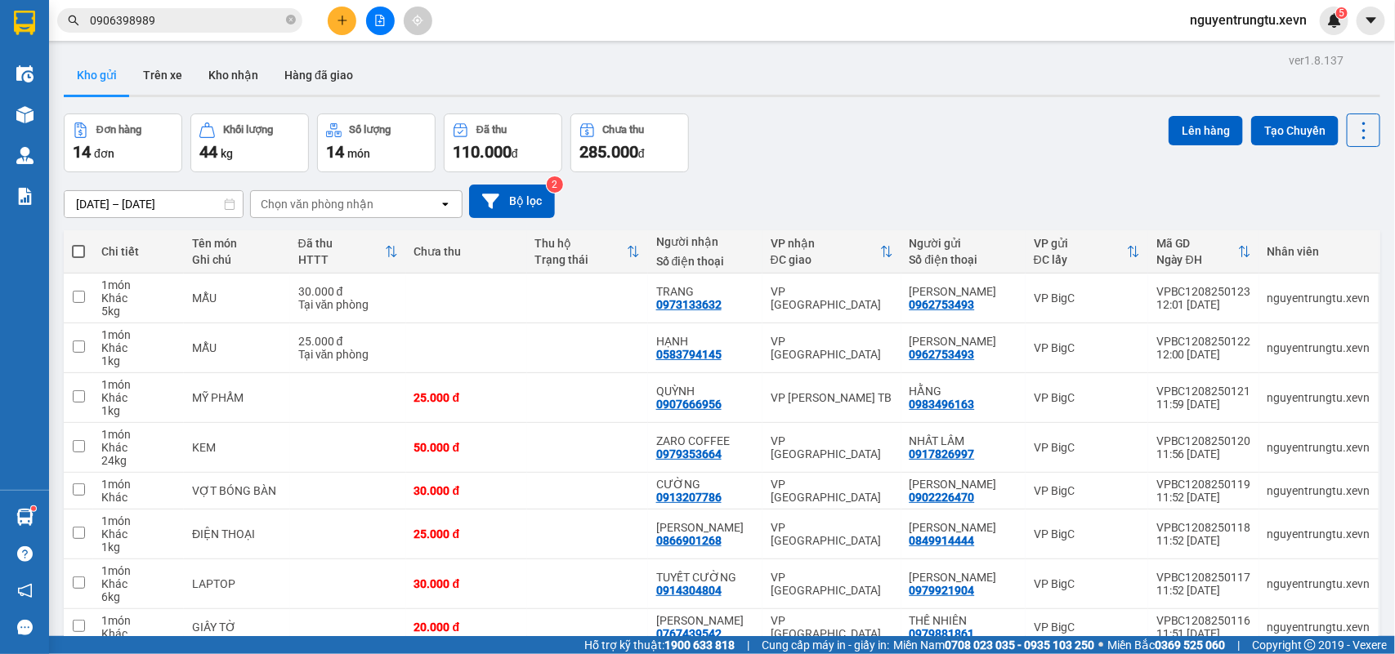
click at [346, 22] on icon "plus" at bounding box center [342, 20] width 11 height 11
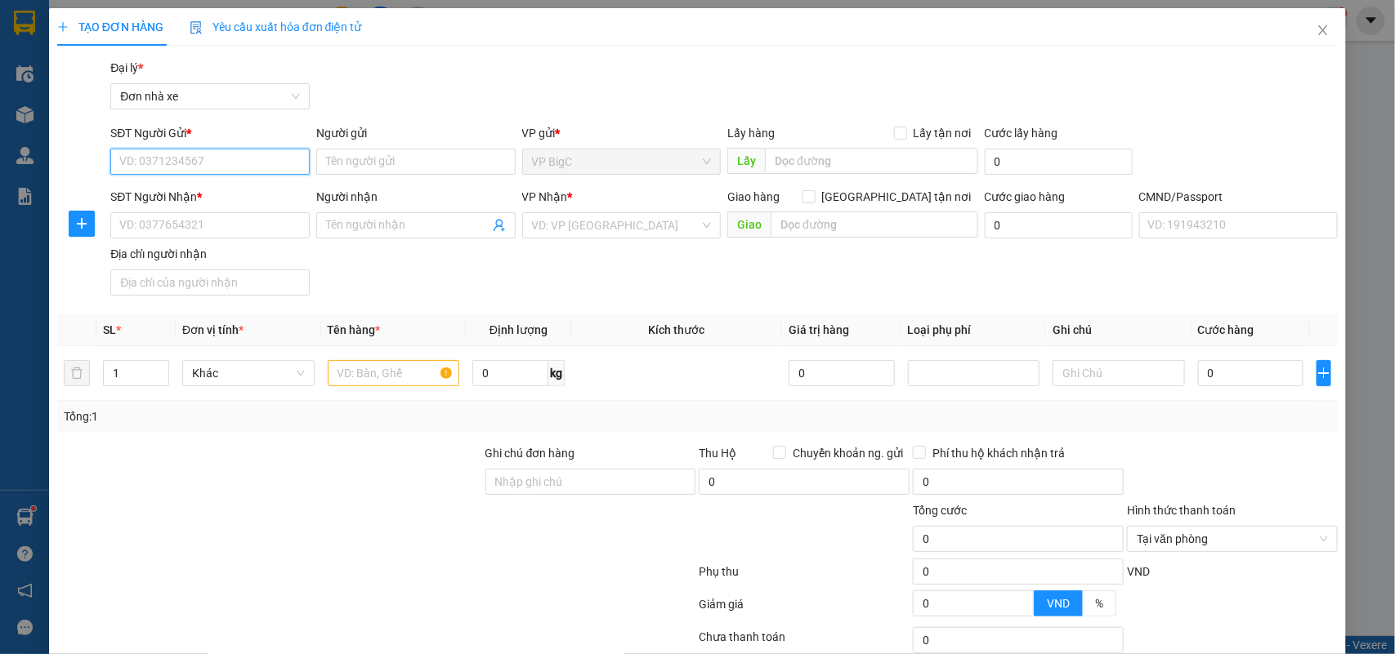
click at [211, 163] on input "SĐT Người Gửi *" at bounding box center [209, 162] width 199 height 26
type input "02437676652"
click at [211, 193] on div "02437676652 - TRANG" at bounding box center [207, 194] width 177 height 18
type input "TRANG"
type input "0359438834"
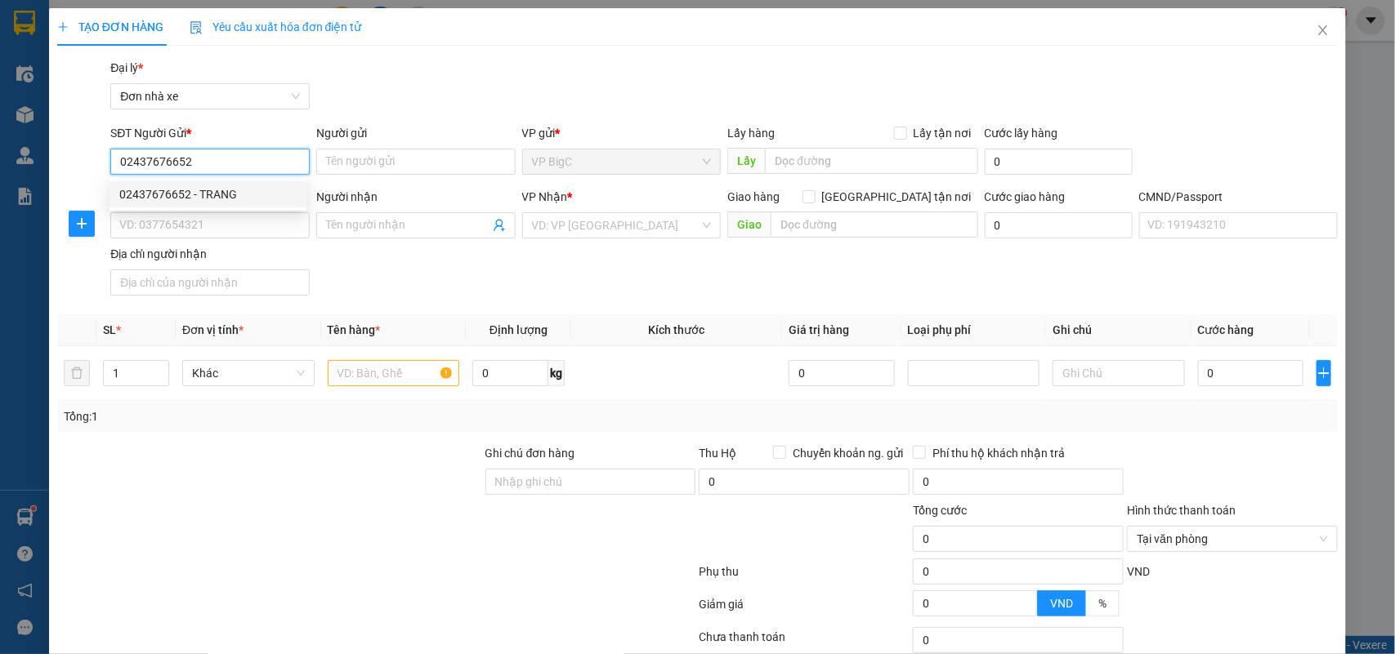
type input "[PERSON_NAME]"
type input "036089026335 [PERSON_NAME] MAI XÁ MỸ XÁ"
type input "MẪU"
type input "02437676652"
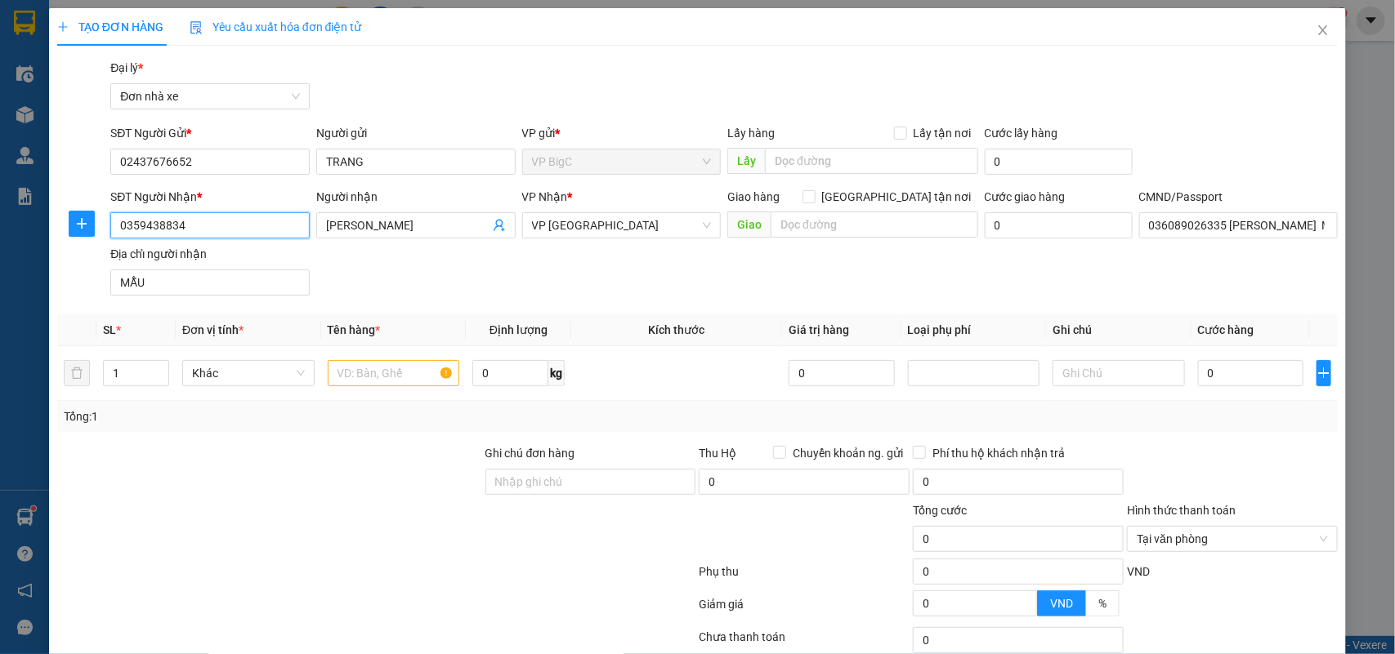
drag, startPoint x: 221, startPoint y: 222, endPoint x: 0, endPoint y: 243, distance: 221.6
click at [0, 243] on div "TẠO ĐƠN HÀNG Yêu cầu xuất hóa đơn điện tử Transit Pickup Surcharge Ids Transit …" at bounding box center [697, 327] width 1395 height 654
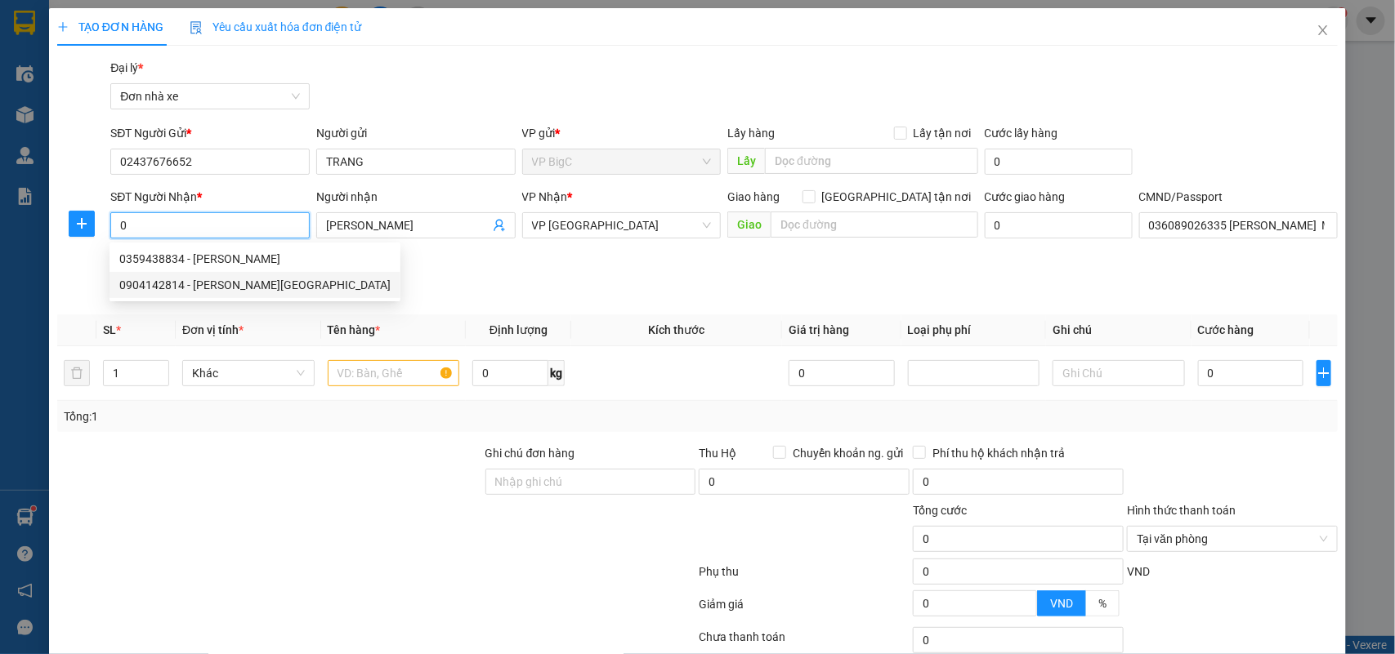
click at [182, 288] on div "0904142814 - [PERSON_NAME][GEOGRAPHIC_DATA]" at bounding box center [254, 285] width 271 height 18
type input "0904142814"
type input "LAN ANH"
checkbox input "true"
type input "142 [PERSON_NAME], P. [GEOGRAPHIC_DATA], [GEOGRAPHIC_DATA], [GEOGRAPHIC_DATA]"
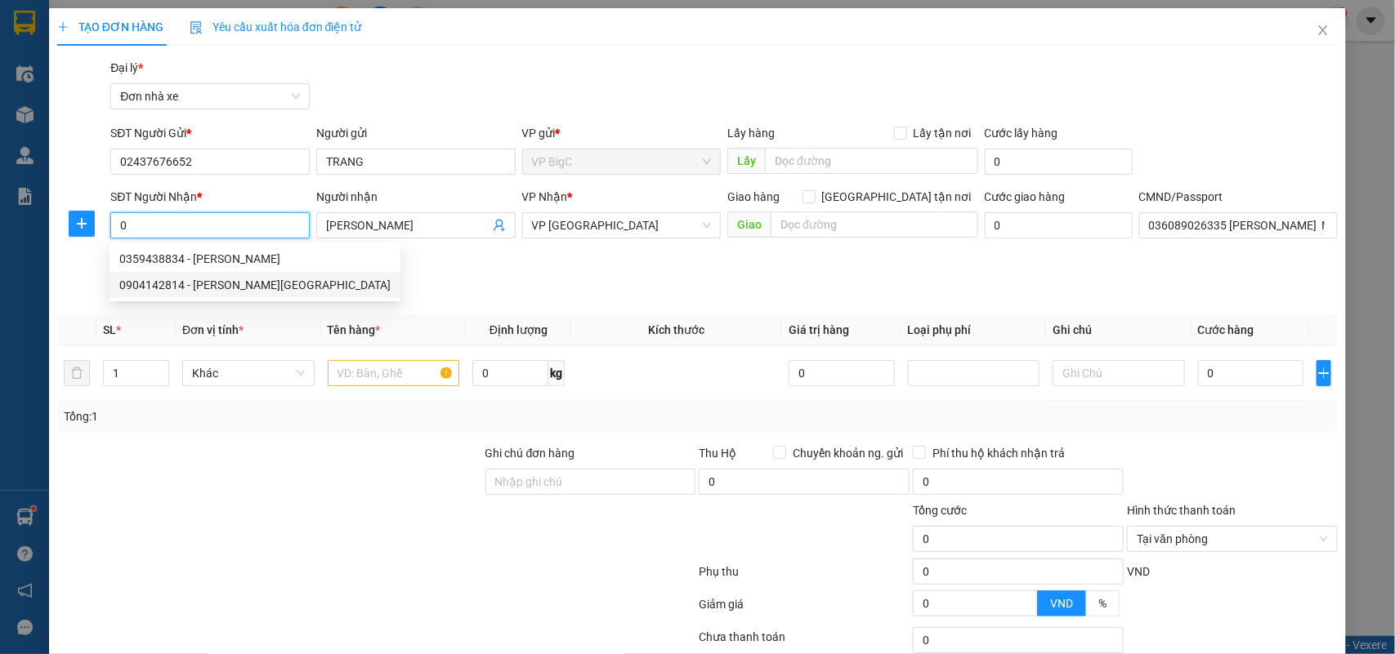
type input "PHƯƠNG ANH"
type input "25.000"
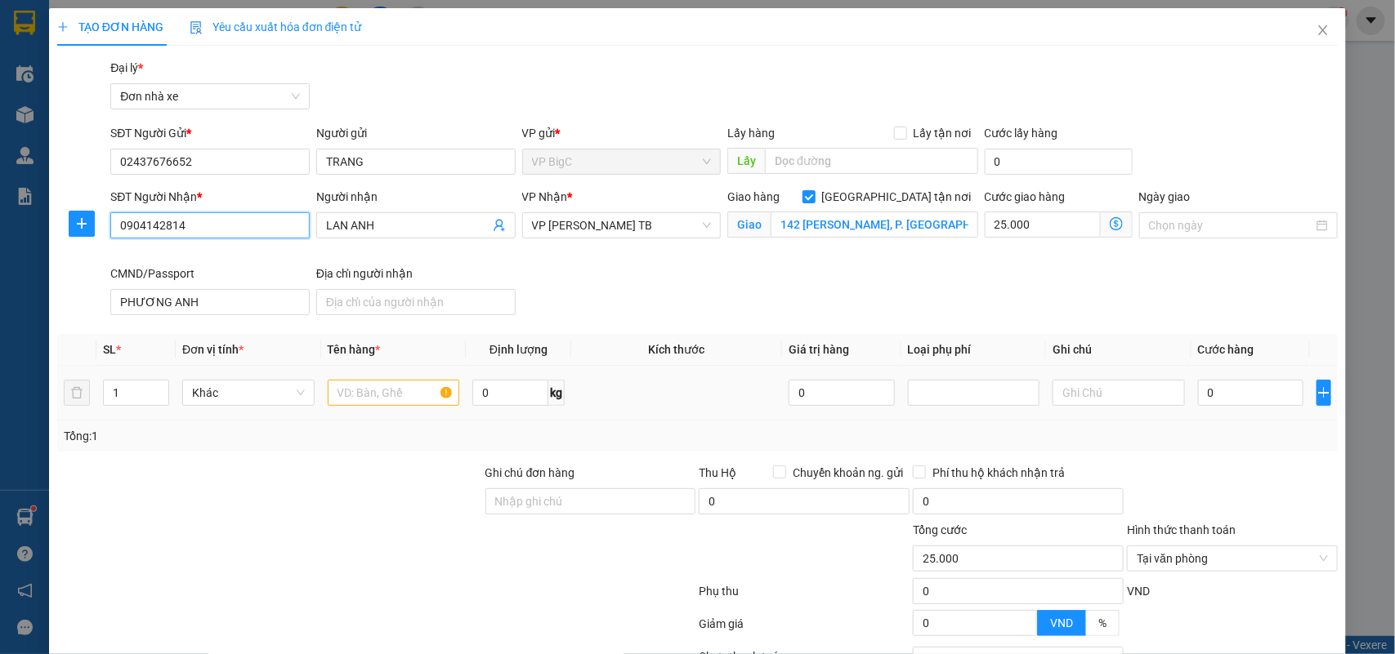
type input "0904142814"
click at [381, 394] on input "text" at bounding box center [394, 393] width 132 height 26
type input "MẪU"
type input "7"
drag, startPoint x: 1243, startPoint y: 409, endPoint x: 1243, endPoint y: 397, distance: 12.3
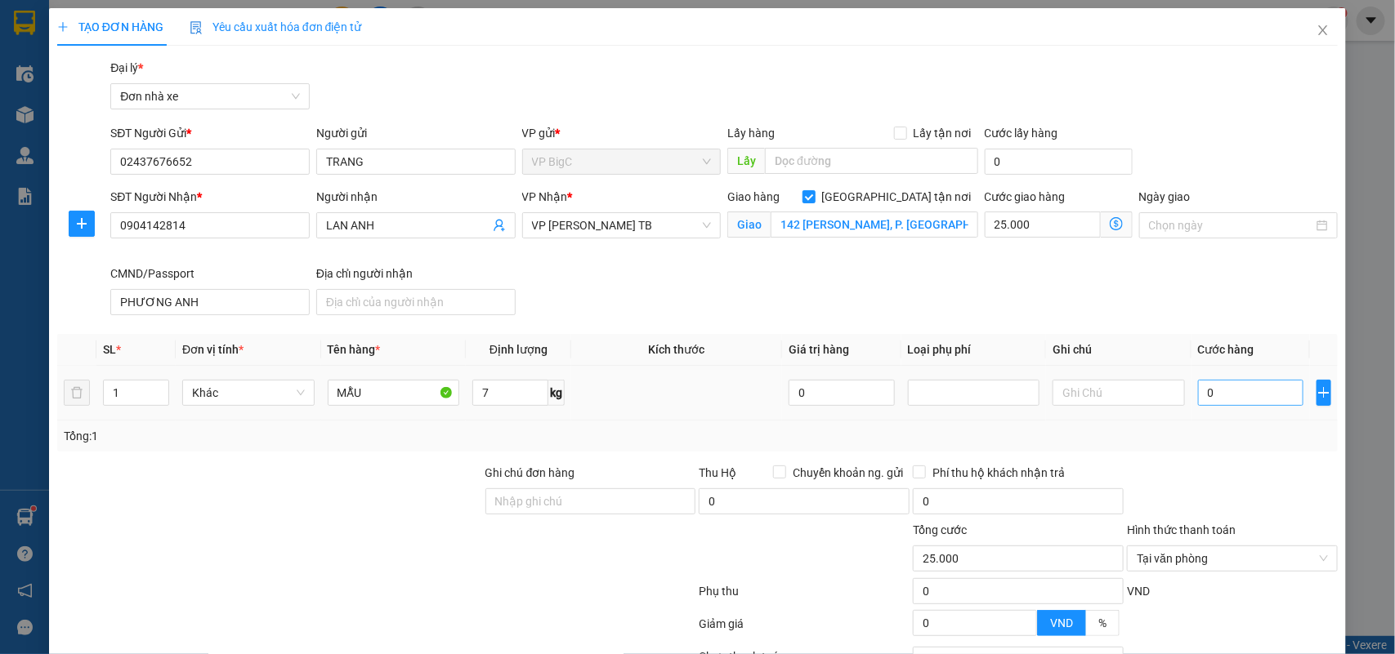
click at [1243, 401] on div "0" at bounding box center [1250, 393] width 105 height 33
click at [1243, 397] on input "0" at bounding box center [1250, 393] width 105 height 26
type input "3"
type input "25.003"
type input "30"
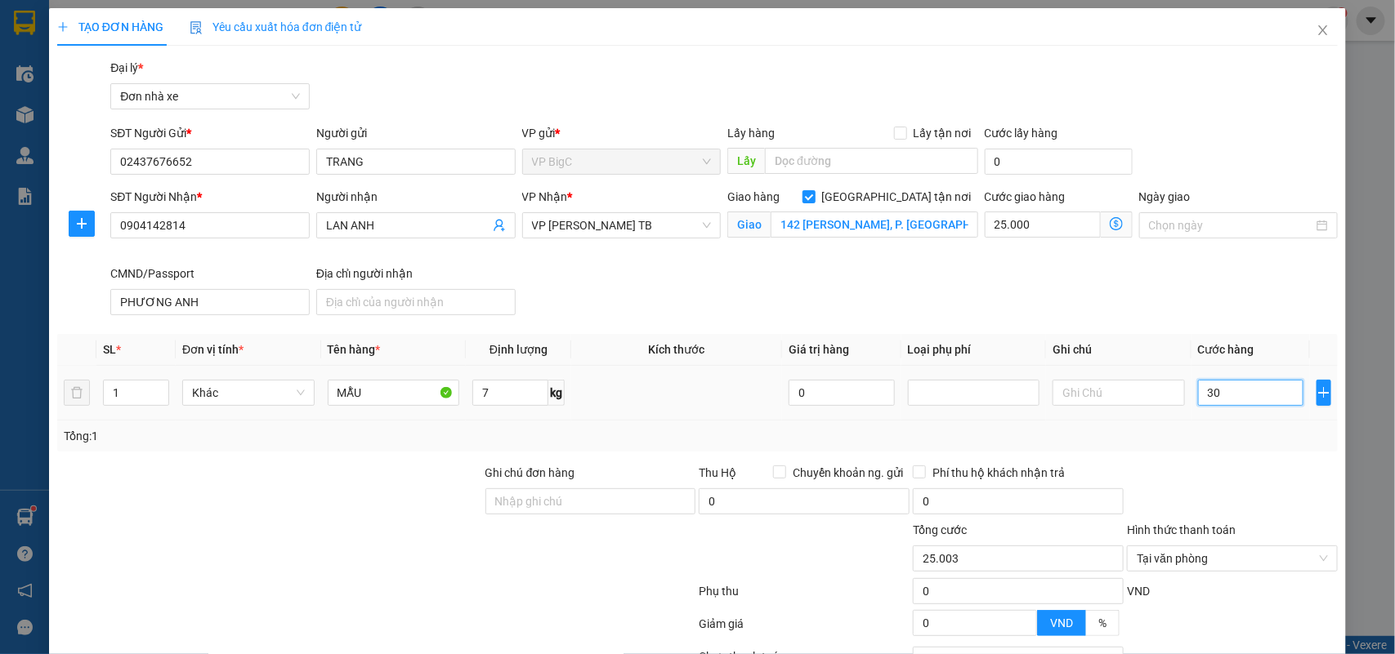
type input "25.030"
click at [1203, 344] on span "Cước hàng" at bounding box center [1226, 349] width 56 height 13
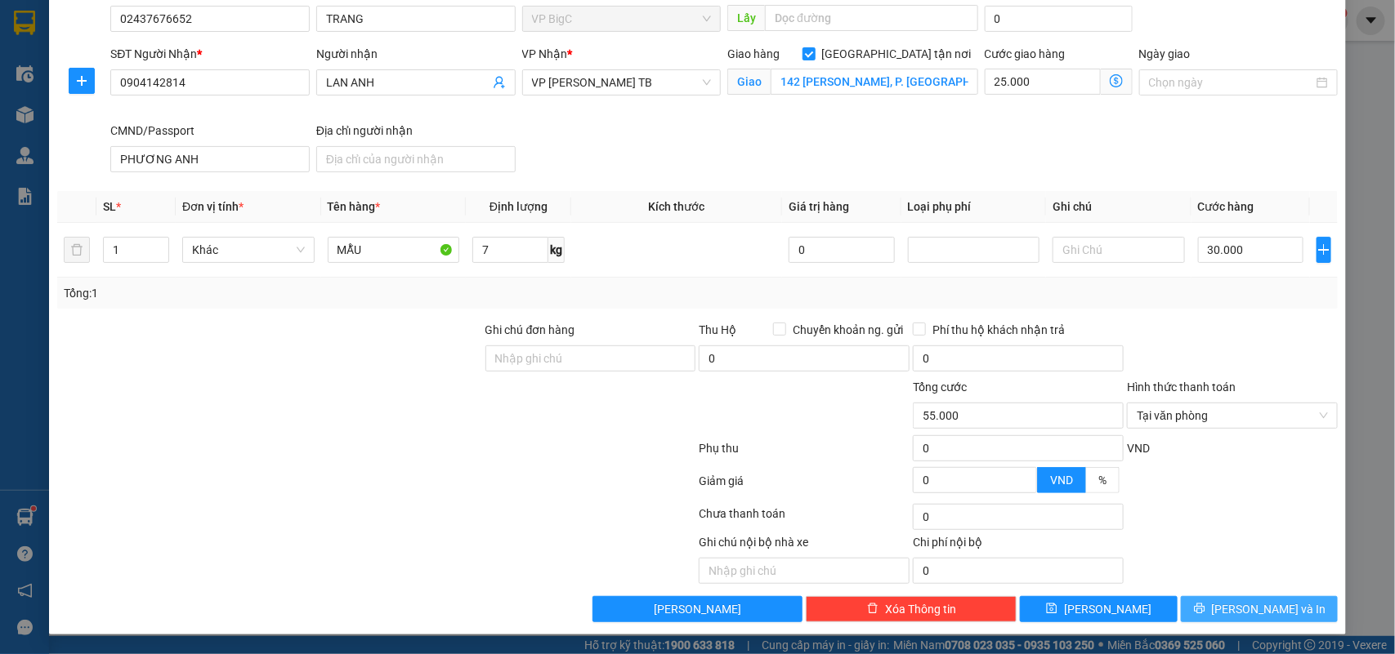
click at [1277, 614] on button "[PERSON_NAME] và In" at bounding box center [1259, 609] width 157 height 26
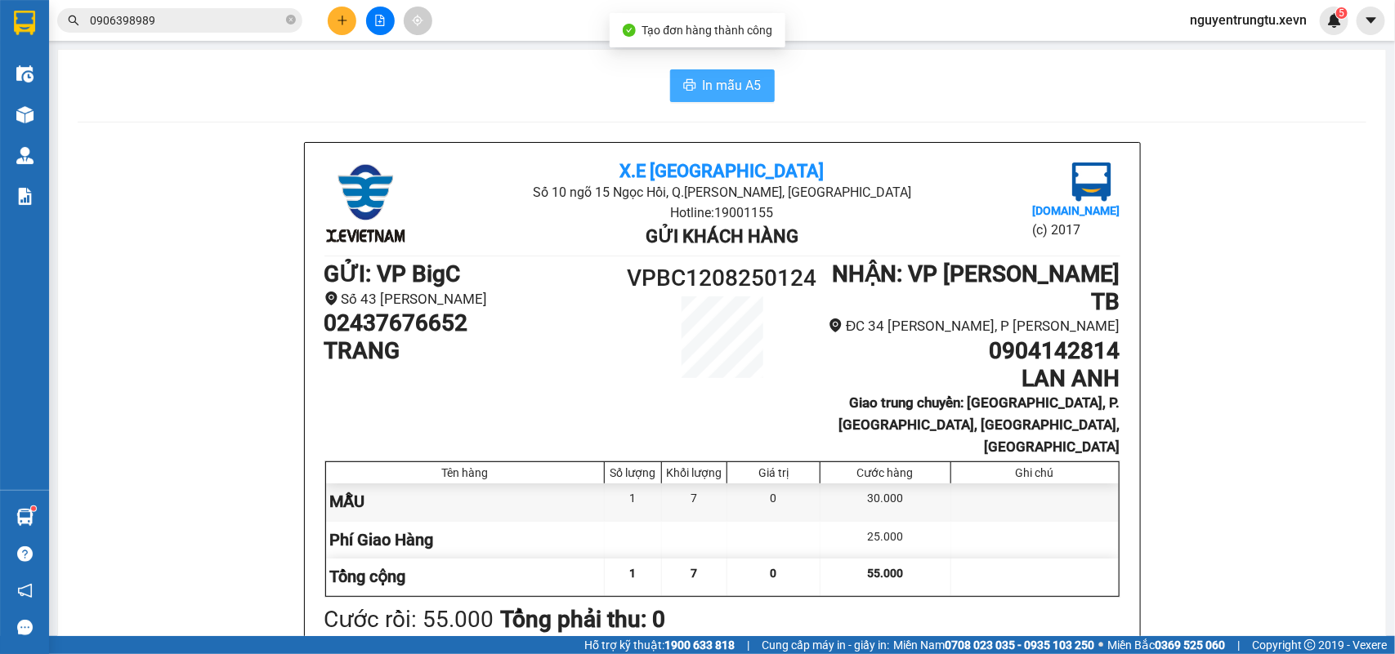
click at [683, 74] on button "In mẫu A5" at bounding box center [722, 85] width 105 height 33
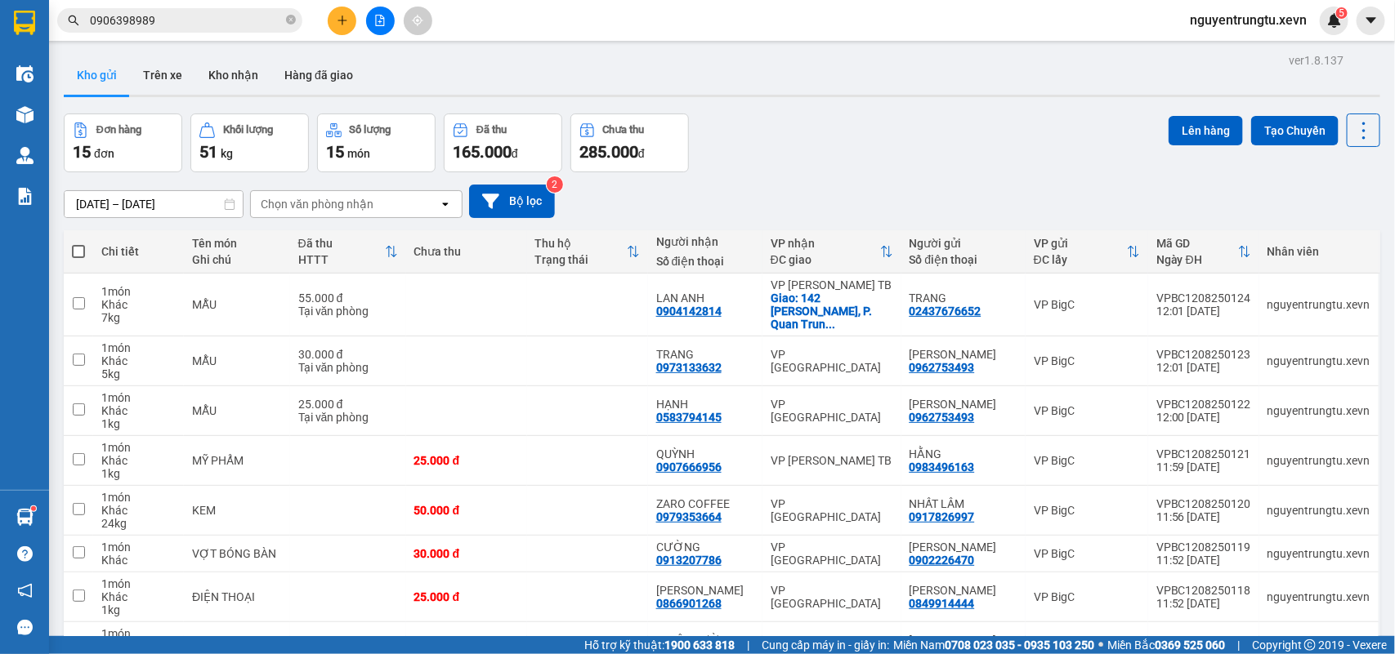
click at [945, 137] on div "Đơn hàng 15 đơn Khối lượng 51 kg Số lượng 15 món Đã thu 165.000 đ Chưa thu 285.…" at bounding box center [722, 143] width 1316 height 59
click at [896, 156] on div "Đơn hàng 15 đơn Khối lượng 51 kg Số lượng 15 món Đã thu 165.000 đ Chưa thu 285.…" at bounding box center [722, 143] width 1316 height 59
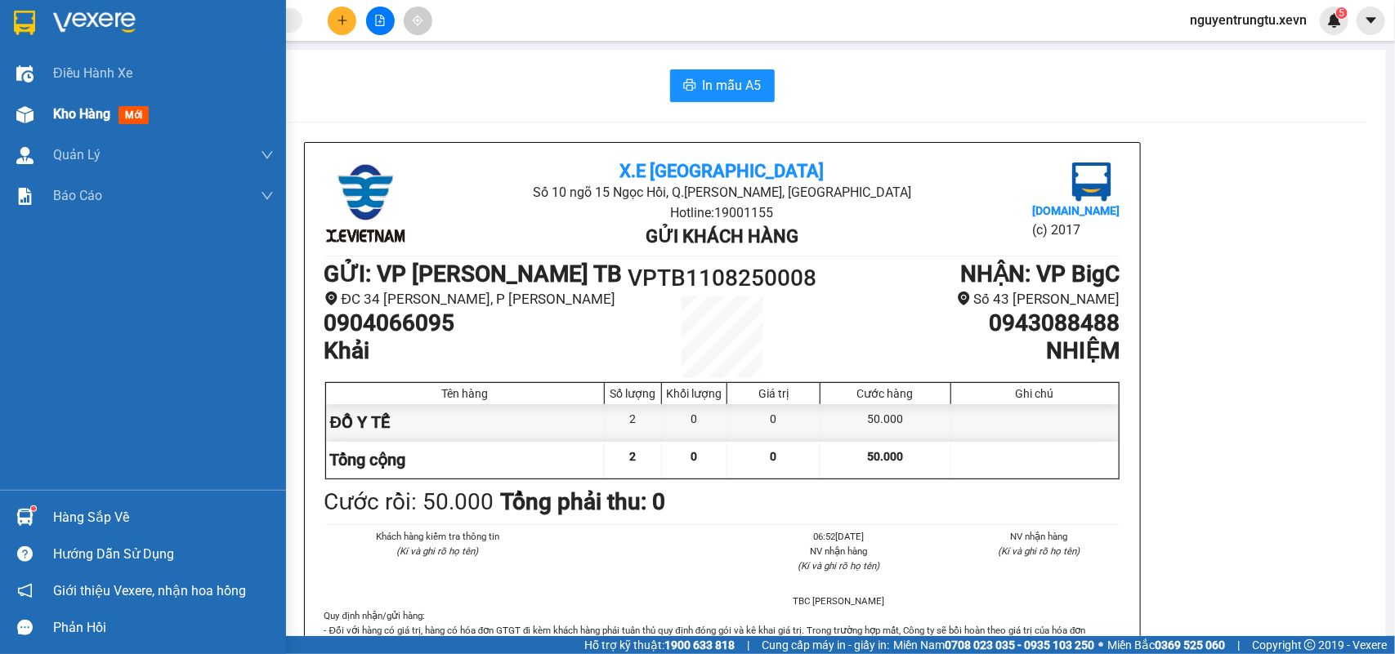
click at [16, 114] on img at bounding box center [24, 114] width 17 height 17
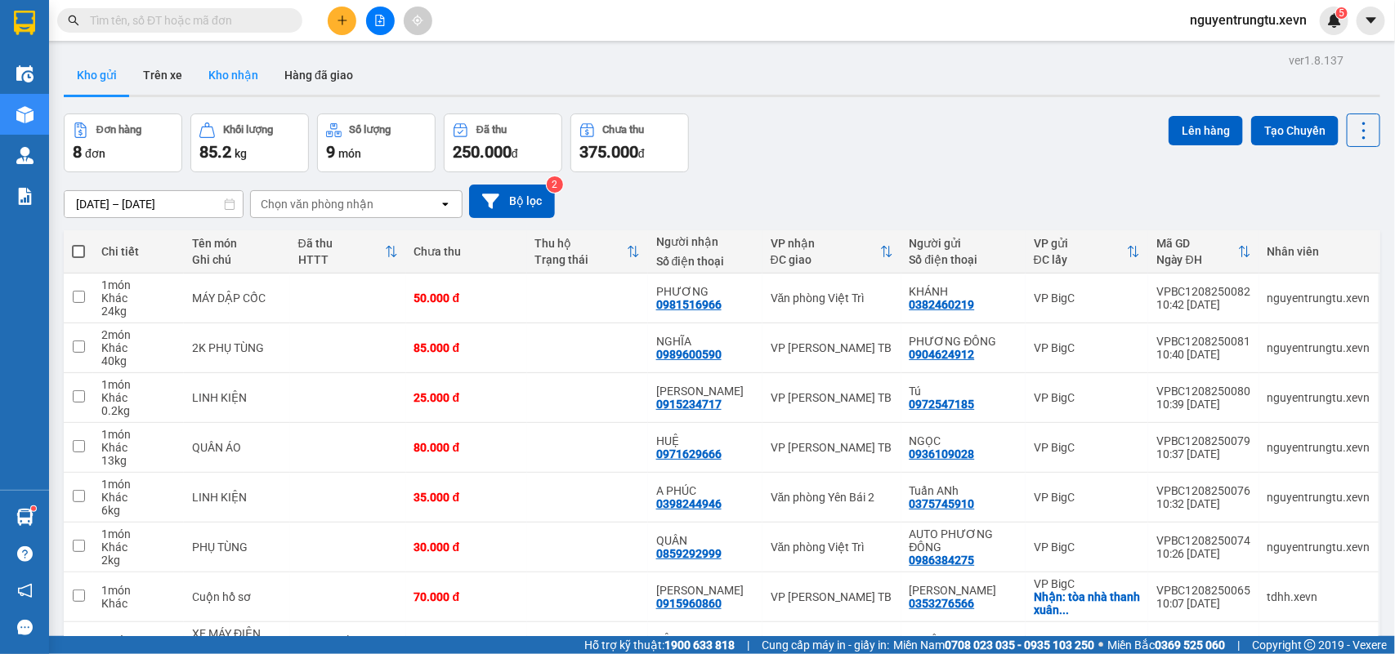
click at [225, 74] on button "Kho nhận" at bounding box center [233, 75] width 76 height 39
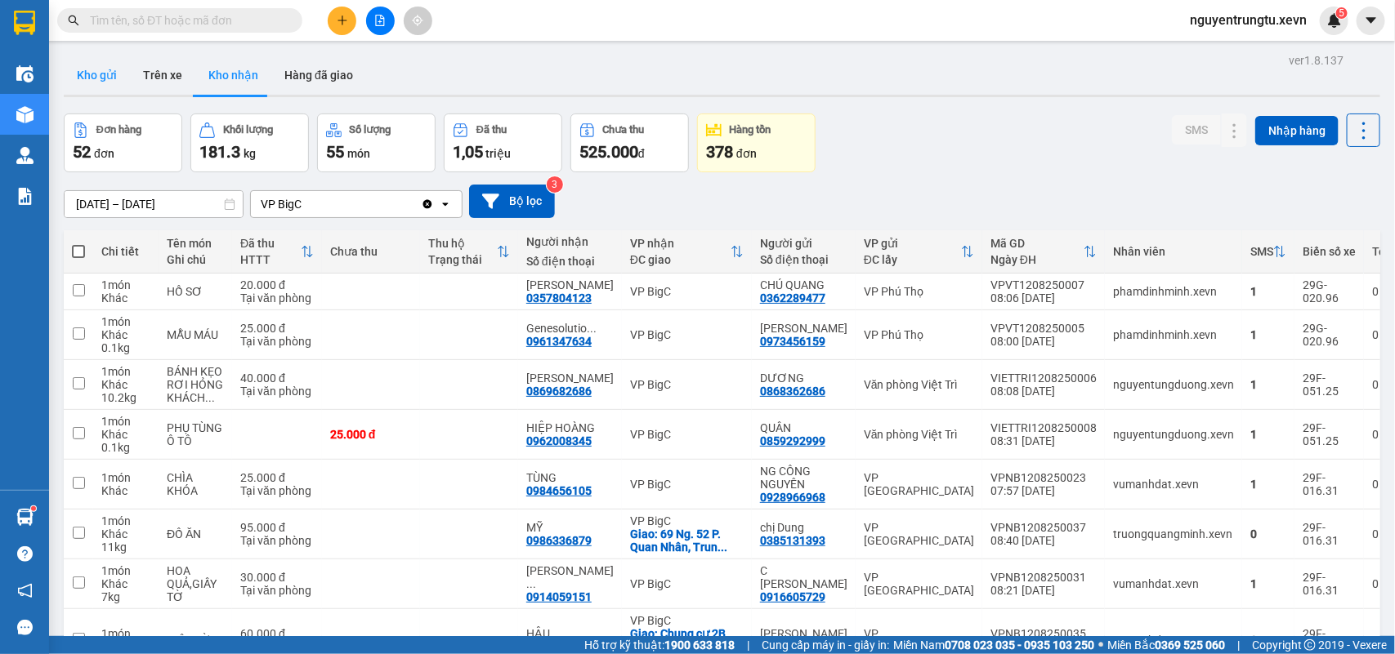
click at [105, 64] on button "Kho gửi" at bounding box center [97, 75] width 66 height 39
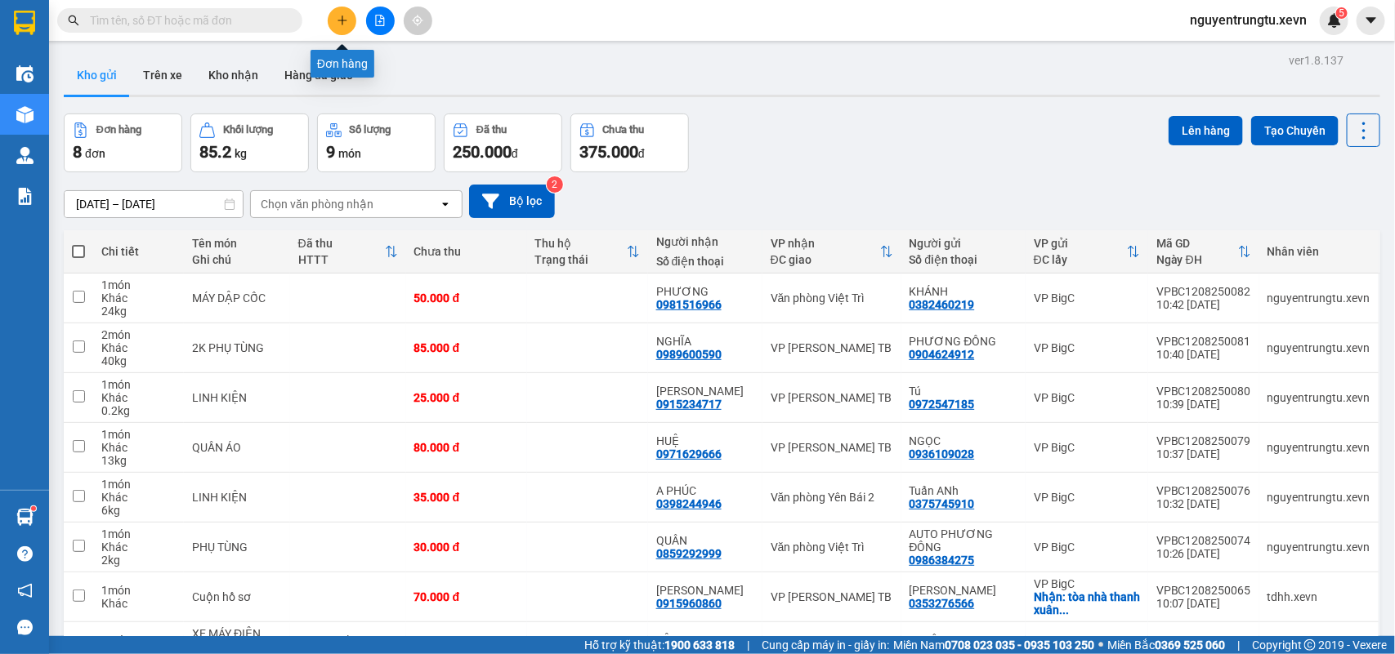
click at [337, 20] on icon "plus" at bounding box center [342, 20] width 11 height 11
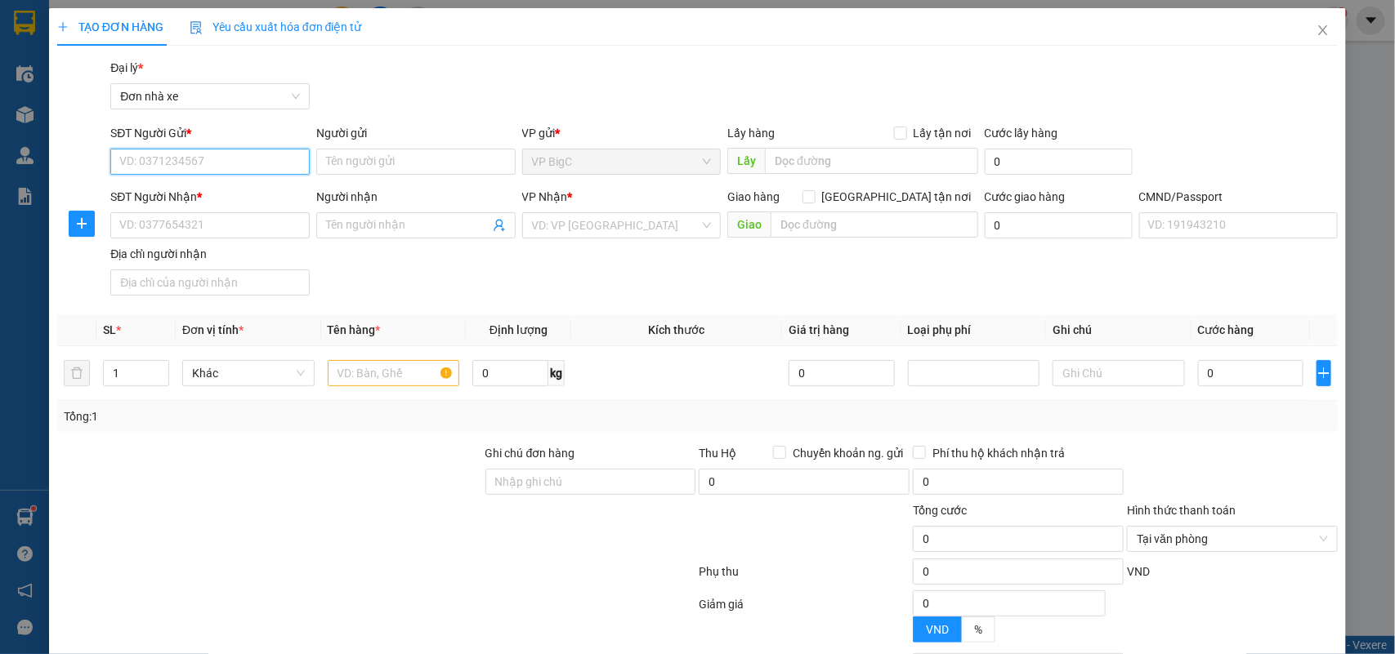
click at [176, 158] on input "SĐT Người Gửi *" at bounding box center [209, 162] width 199 height 26
type input "0388603811"
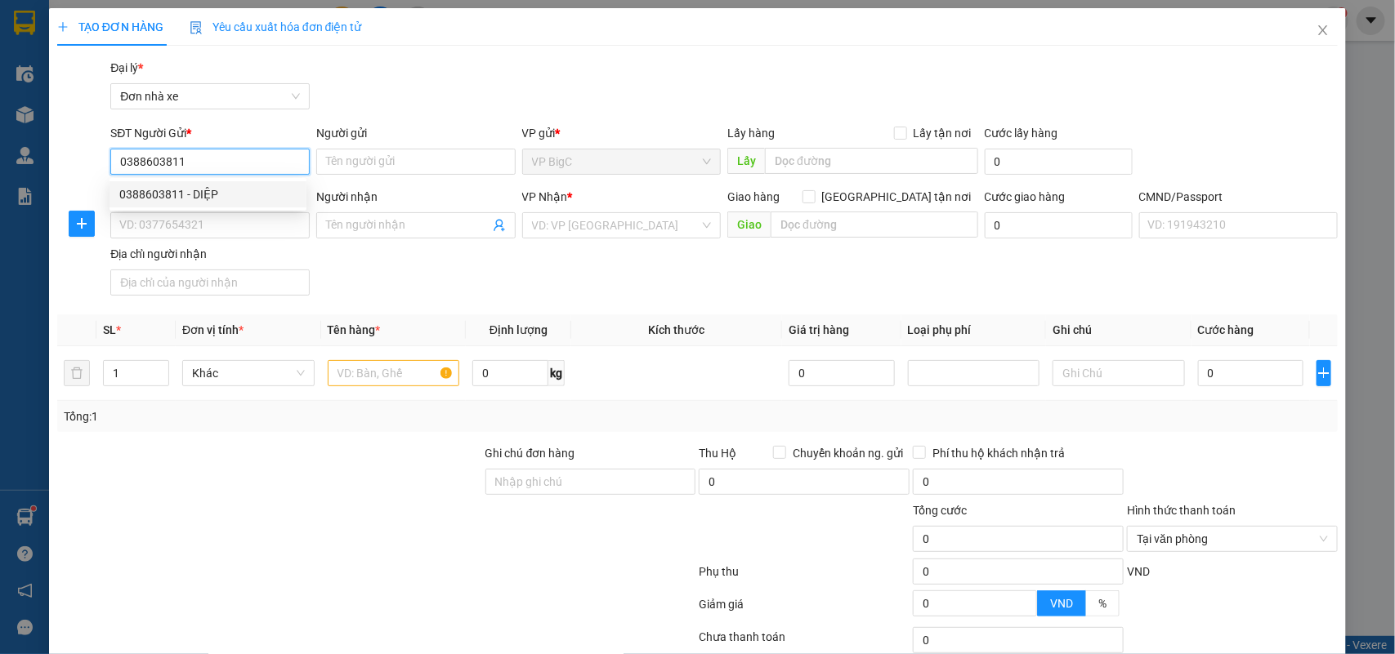
click at [215, 200] on div "0388603811 - DIỆP" at bounding box center [207, 194] width 177 height 18
type input "DIỆP"
type input "0986974458"
type input "PHƯỢNG"
type input "VŨ VĂN QUYỀN 034084006450"
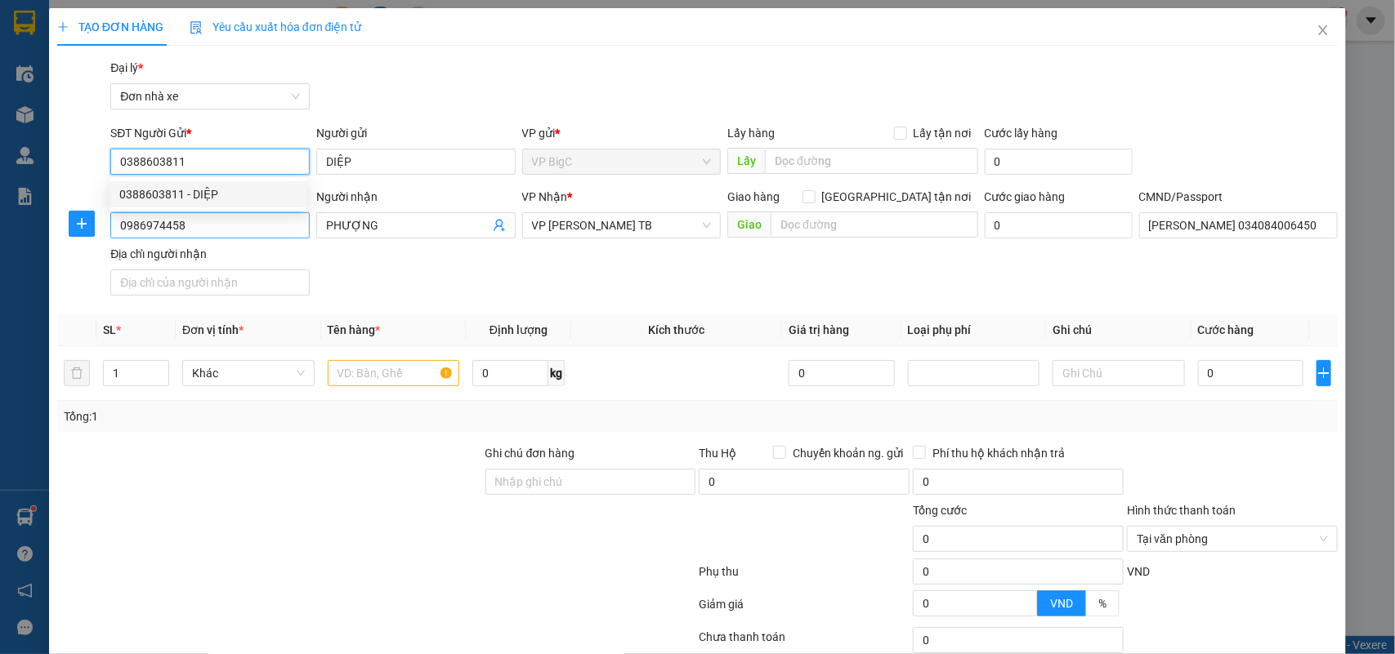
type input "0388603811"
click at [225, 223] on input "0986974458" at bounding box center [209, 225] width 199 height 26
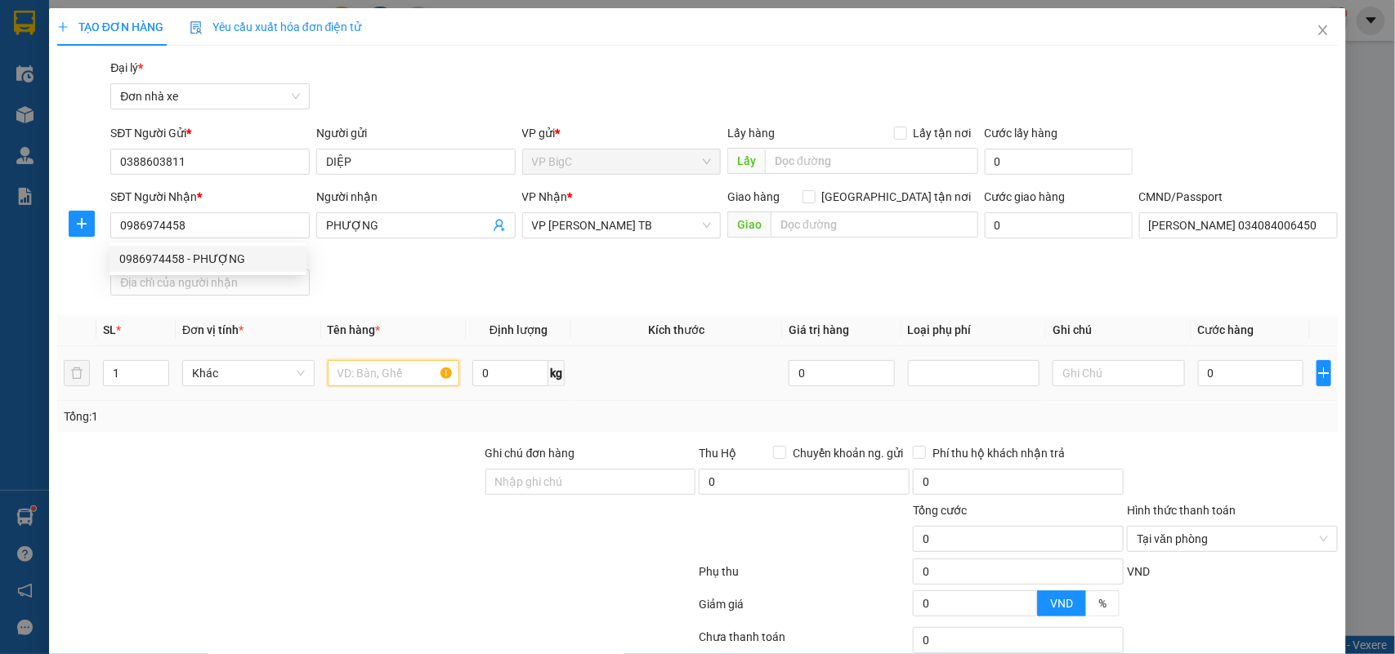
click at [364, 364] on input "text" at bounding box center [394, 373] width 132 height 26
type input "P"
type input "PT OTO"
click at [1100, 280] on div "SĐT Người Nhận * 0986974458 Người nhận PHƯỢNG VP Nhận * VP Trần Phú TB Giao hàn…" at bounding box center [724, 245] width 1234 height 114
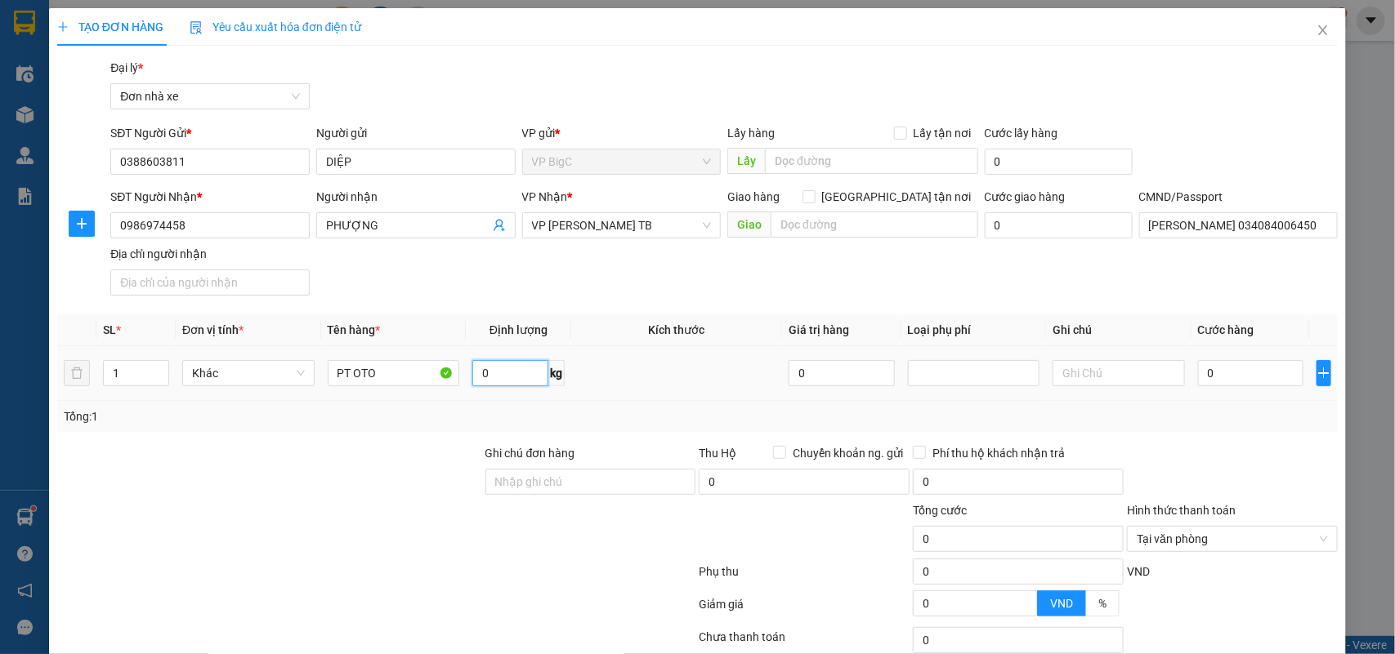
click at [479, 377] on input "0" at bounding box center [510, 373] width 76 height 26
type input "0.5"
click at [1232, 377] on input "0" at bounding box center [1250, 373] width 105 height 26
type input "32"
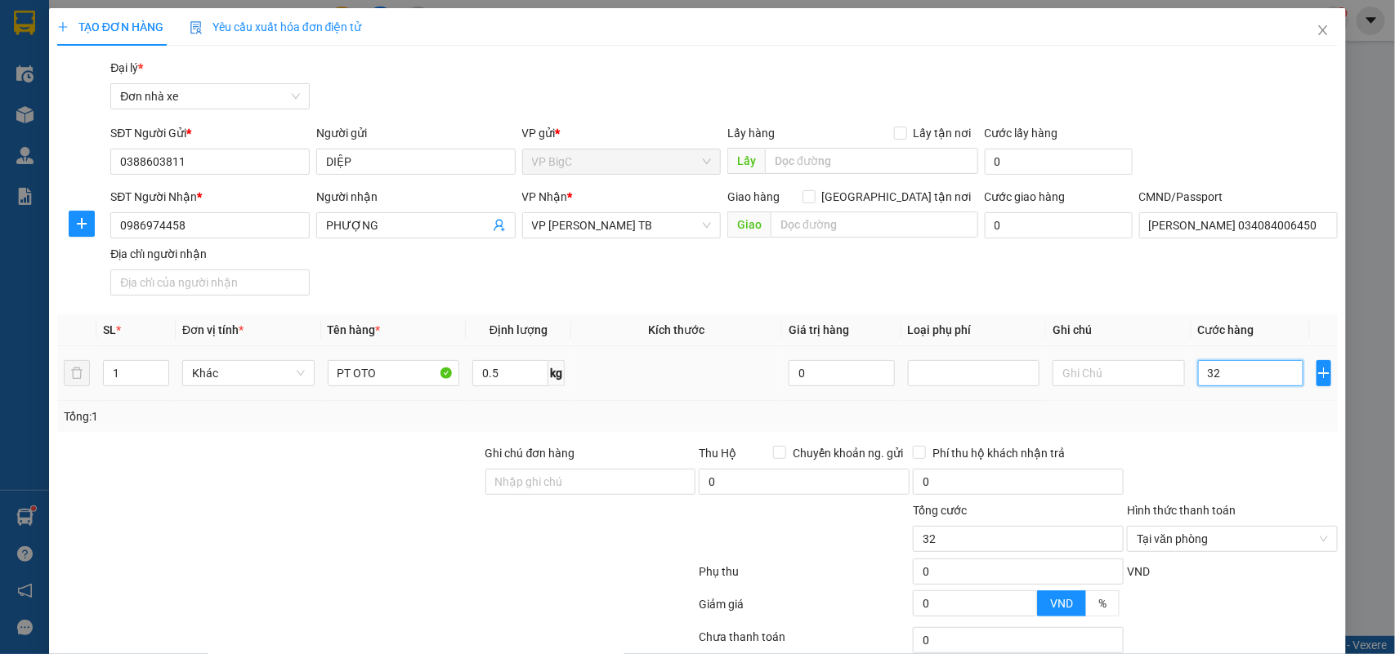
type input "3"
type input "0"
type input "02"
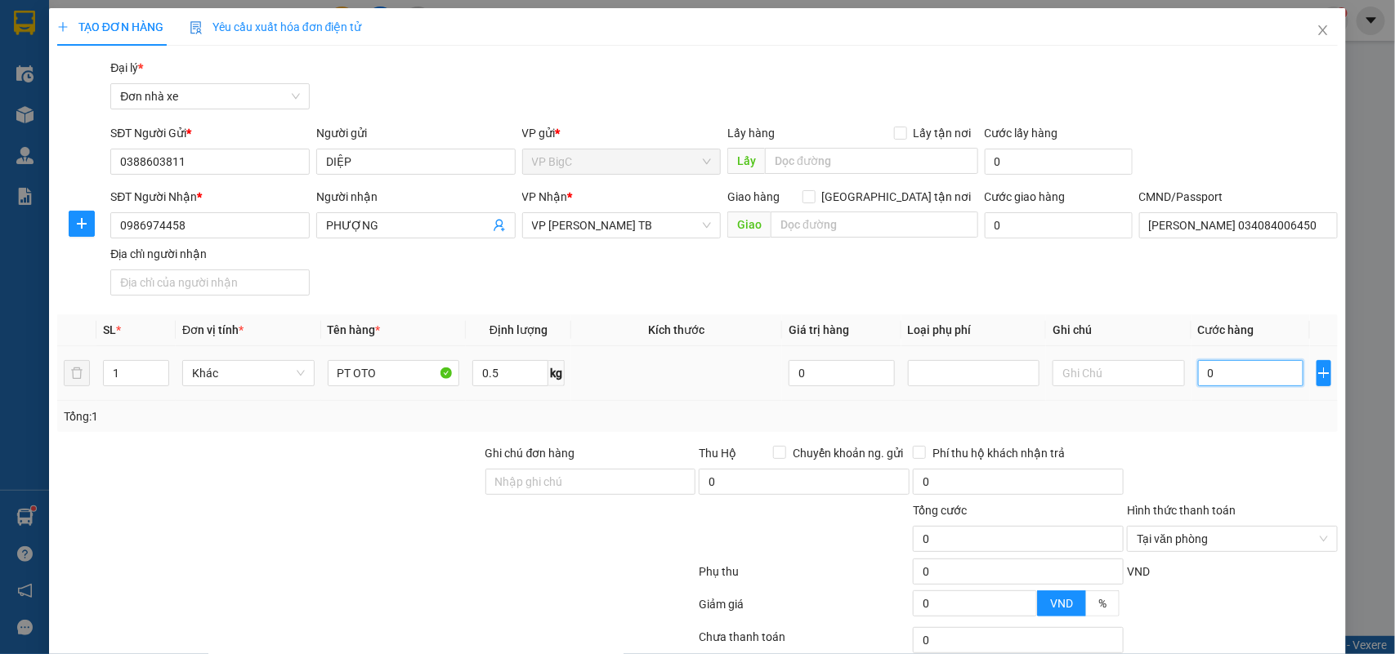
type input "2"
type input "025"
type input "25"
type input "25.000"
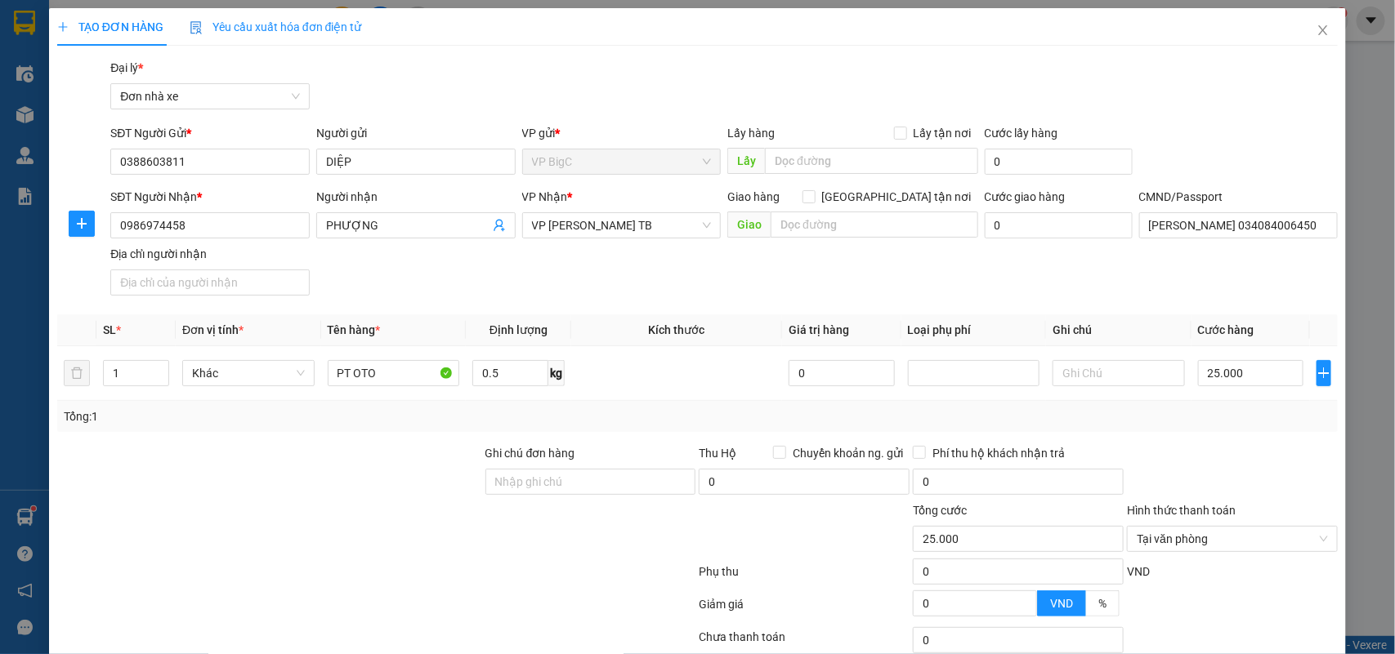
click at [1215, 405] on div "Tổng: 1" at bounding box center [697, 416] width 1281 height 31
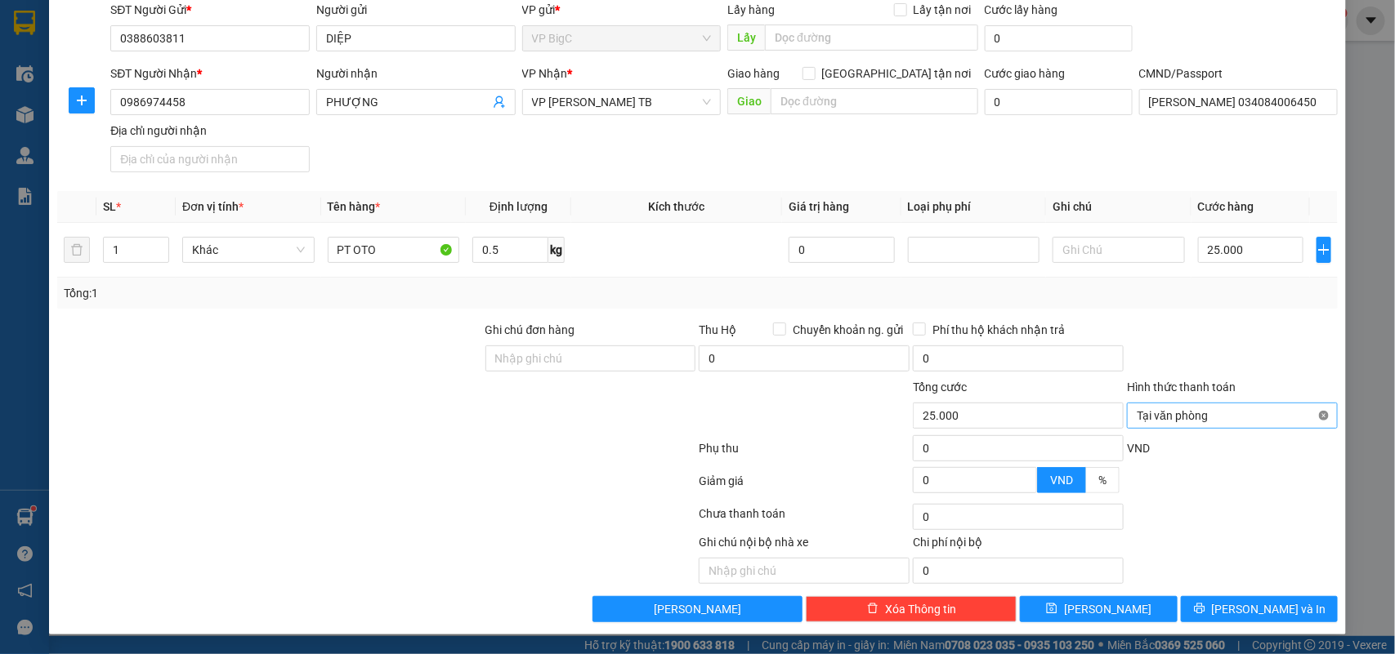
type input "25.000"
click at [1292, 475] on div at bounding box center [1232, 486] width 214 height 29
click at [1261, 601] on span "[PERSON_NAME] và In" at bounding box center [1269, 609] width 114 height 18
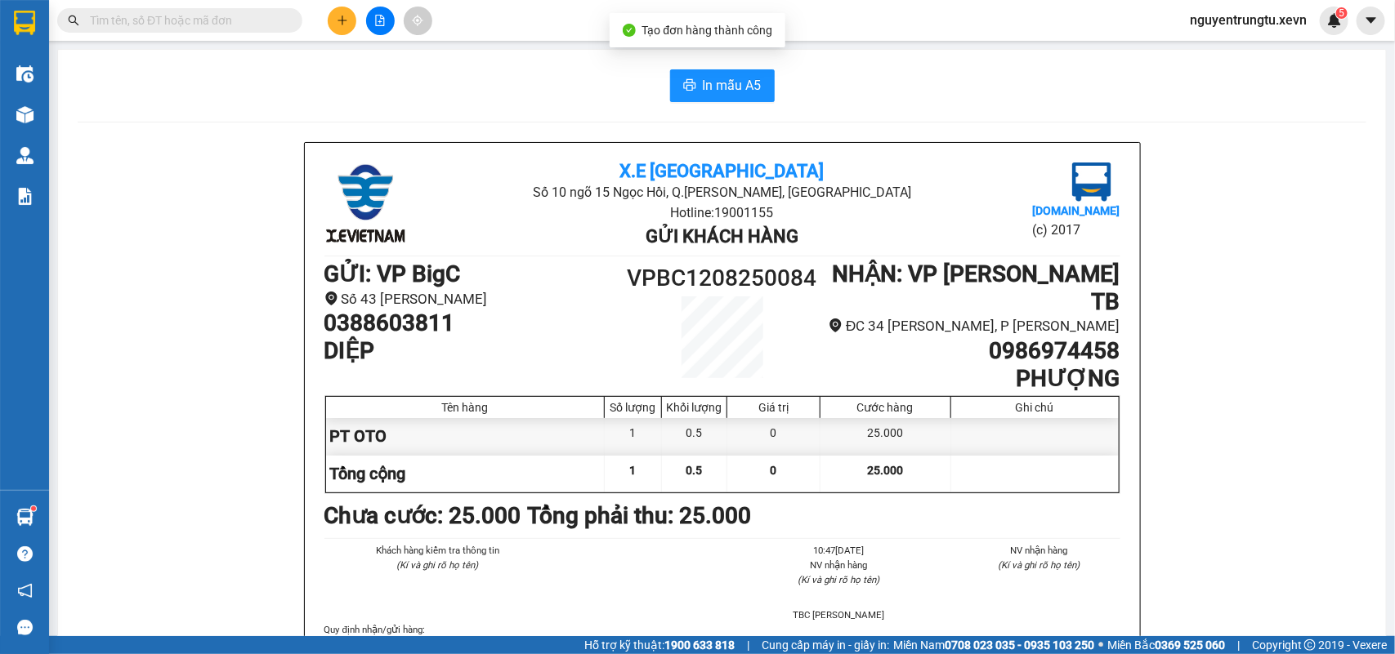
click at [717, 83] on span "In mẫu A5" at bounding box center [732, 85] width 59 height 20
